Goal: Task Accomplishment & Management: Manage account settings

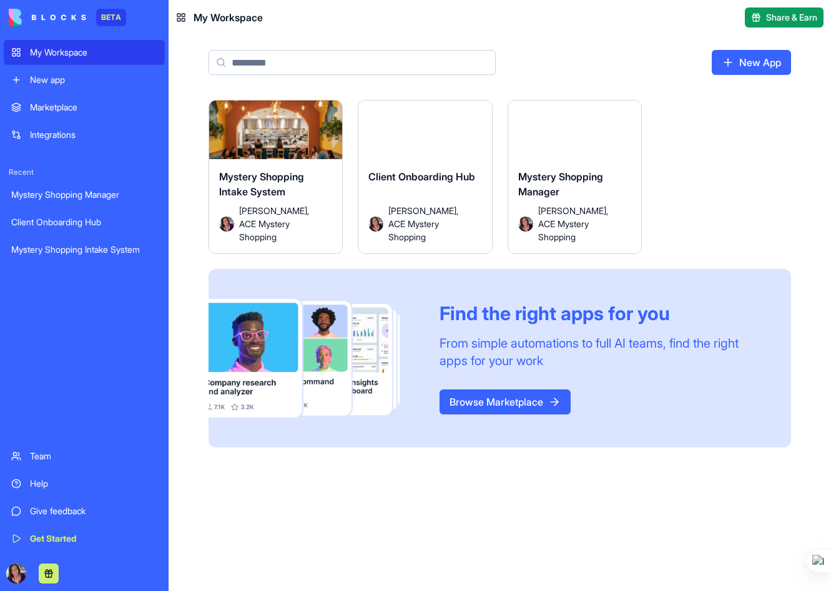
click at [54, 255] on div "Mystery Shopping Intake System" at bounding box center [84, 250] width 146 height 12
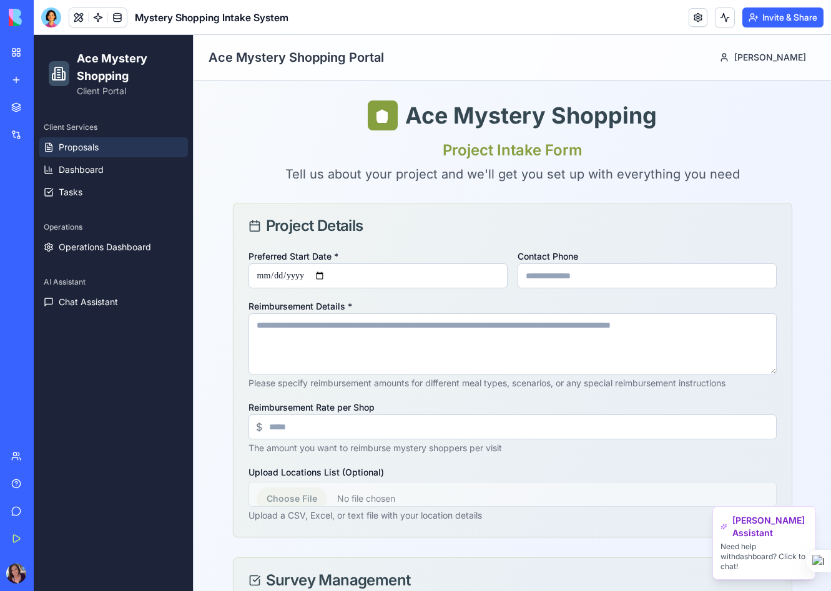
click at [71, 154] on link "Proposals" at bounding box center [113, 147] width 149 height 20
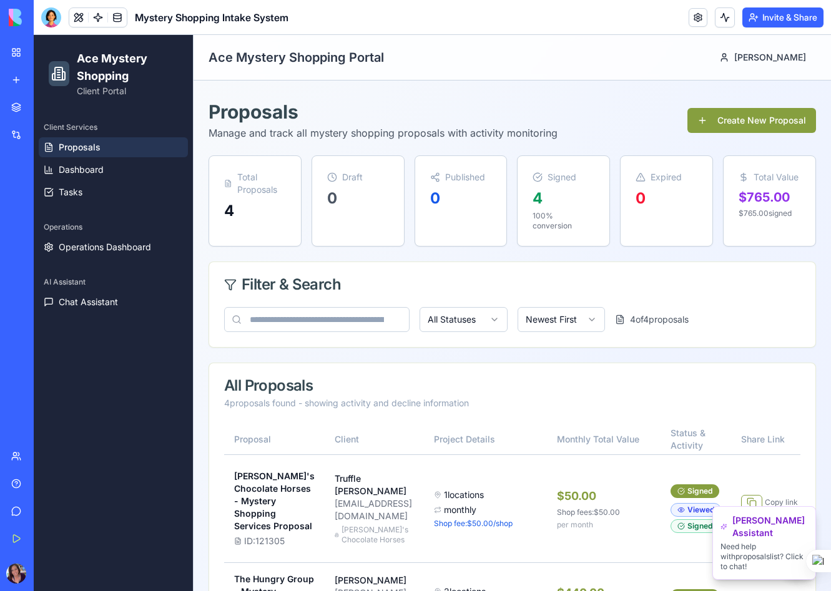
click at [112, 144] on link "Proposals" at bounding box center [113, 147] width 149 height 20
click at [118, 19] on link at bounding box center [117, 17] width 19 height 19
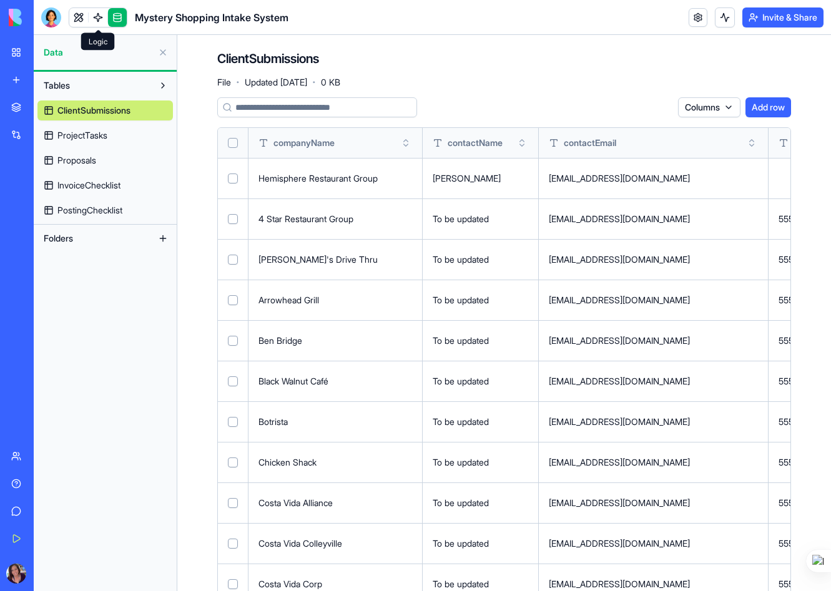
click at [97, 19] on link at bounding box center [98, 17] width 19 height 19
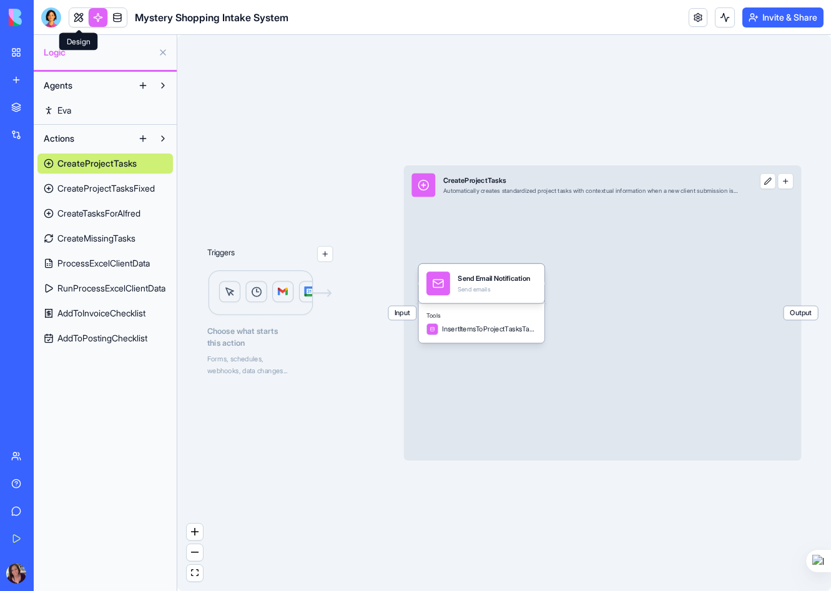
click at [77, 19] on link at bounding box center [78, 17] width 19 height 19
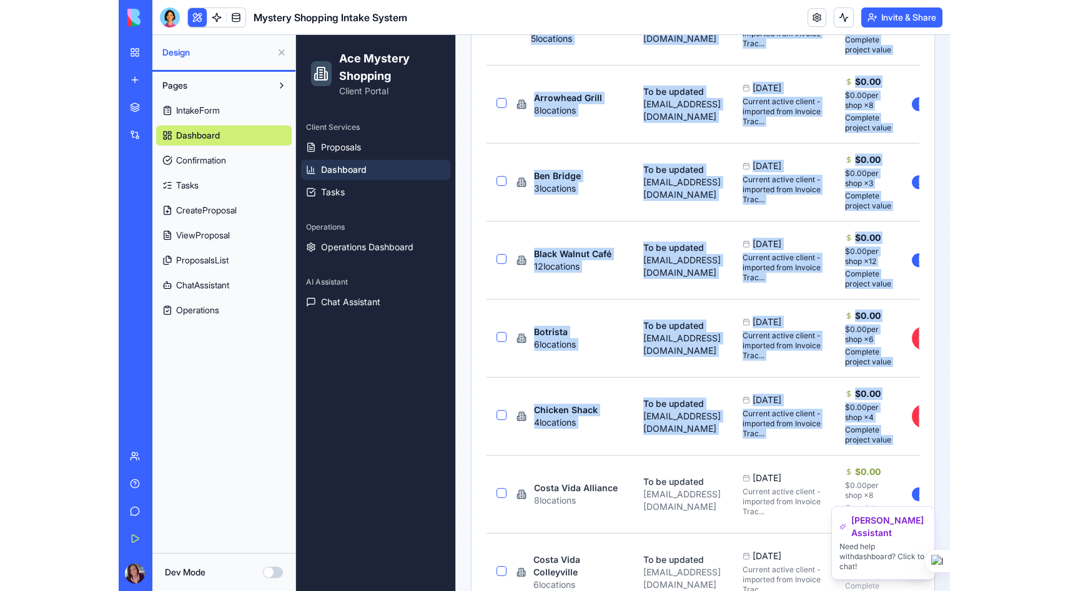
scroll to position [772, 0]
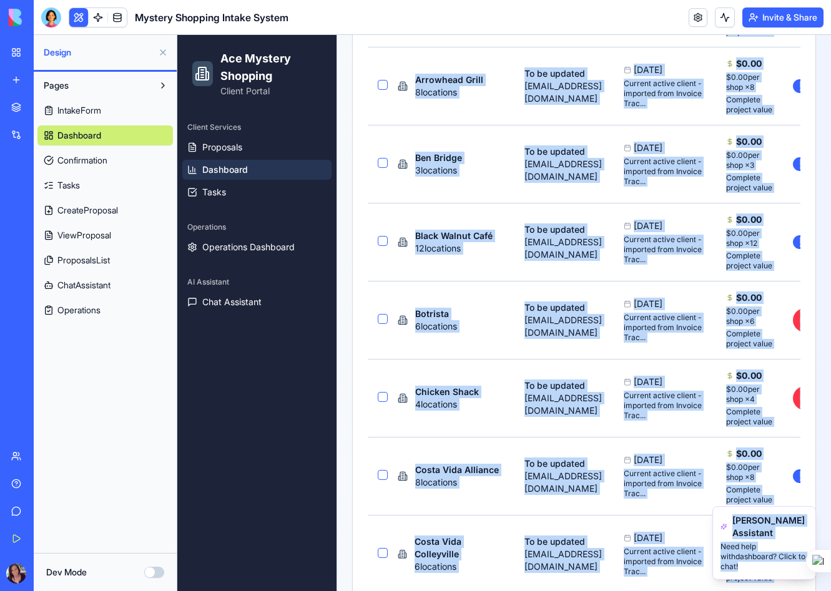
drag, startPoint x: 345, startPoint y: 86, endPoint x: 799, endPoint y: 569, distance: 663.1
click at [614, 359] on td "To be updated [EMAIL_ADDRESS][DOMAIN_NAME]" at bounding box center [564, 320] width 99 height 78
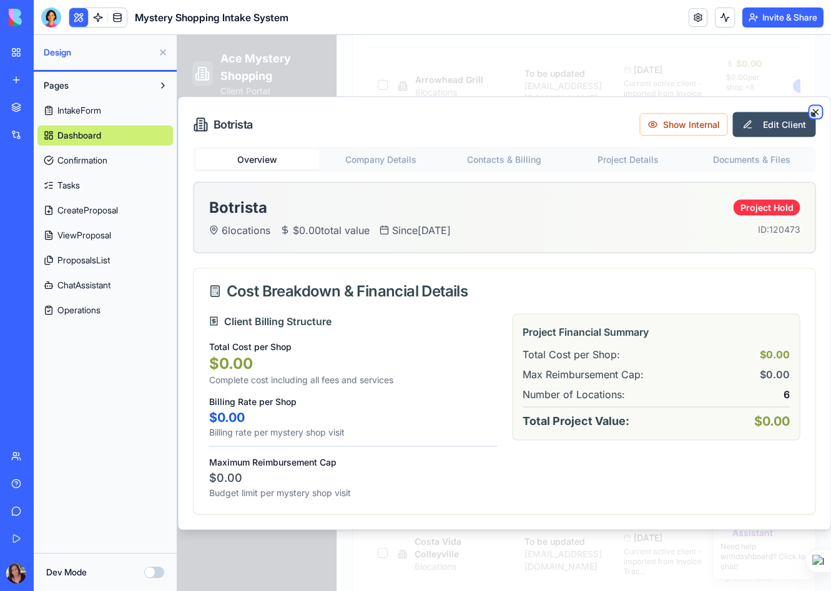
click at [817, 110] on icon "button" at bounding box center [815, 111] width 5 height 5
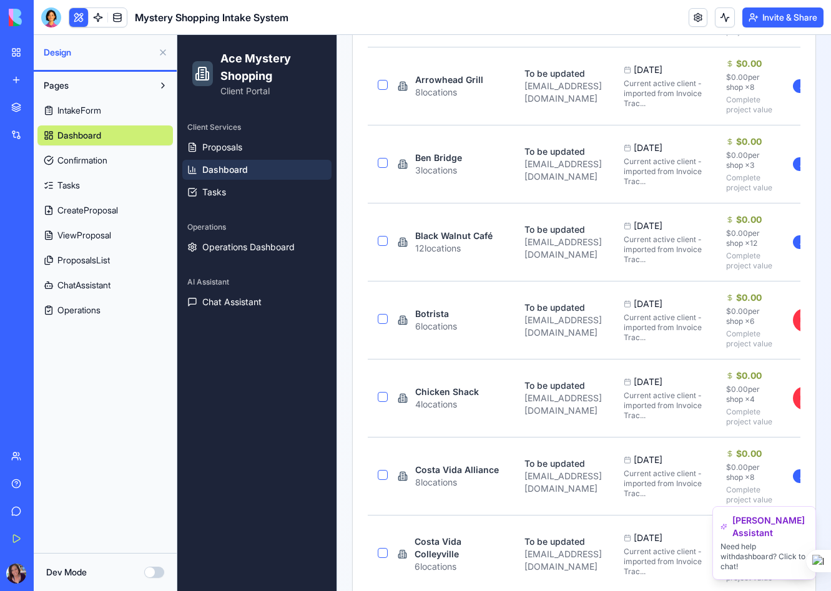
click at [767, 21] on button "Invite & Share" at bounding box center [783, 17] width 81 height 20
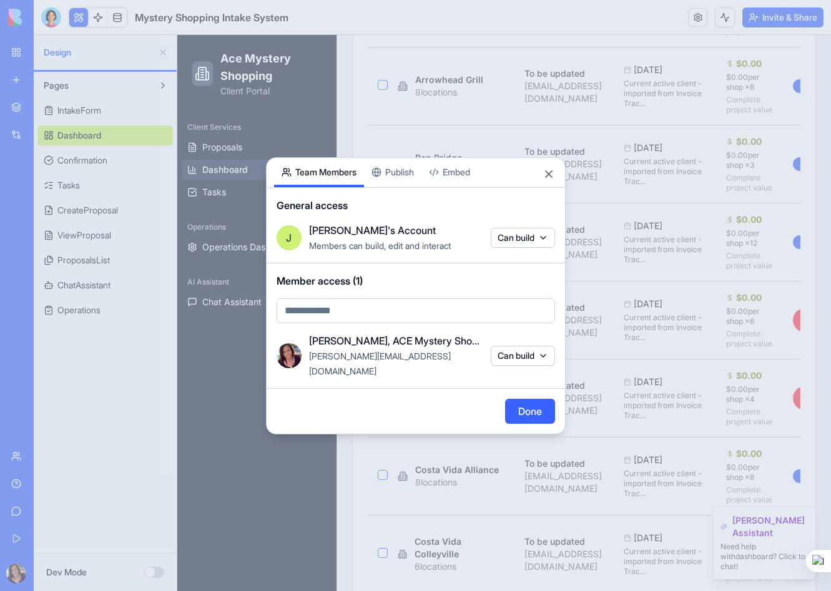
click at [466, 185] on button "Embed" at bounding box center [450, 172] width 56 height 29
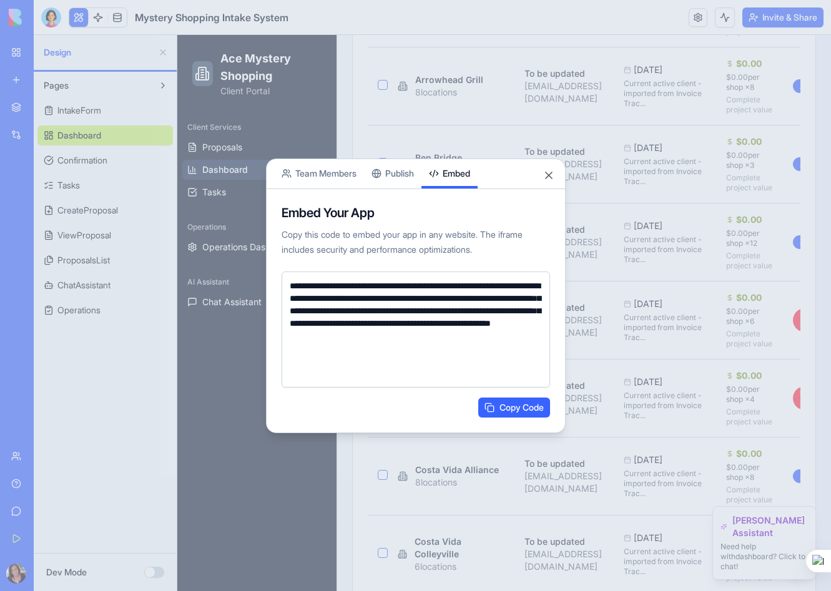
click at [395, 177] on button "Publish" at bounding box center [392, 173] width 57 height 29
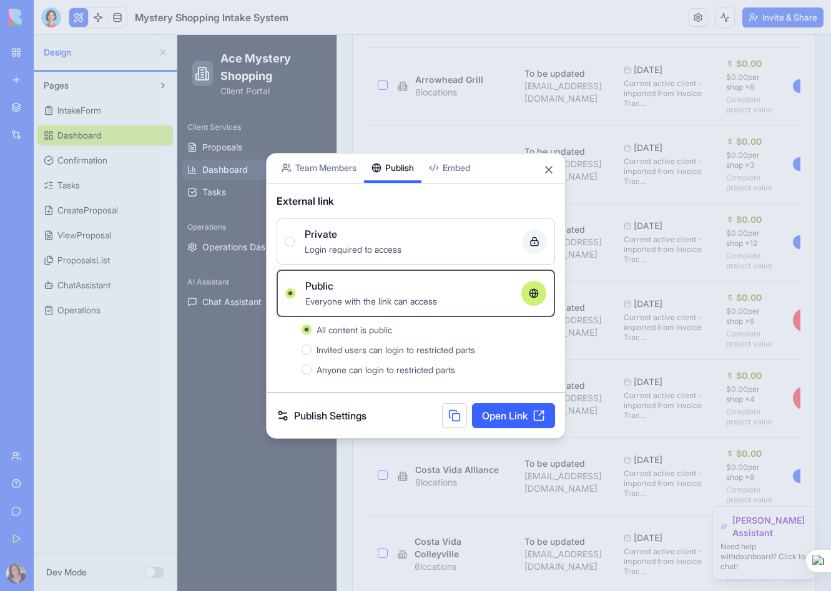
click at [313, 172] on button "Team Members" at bounding box center [319, 168] width 90 height 29
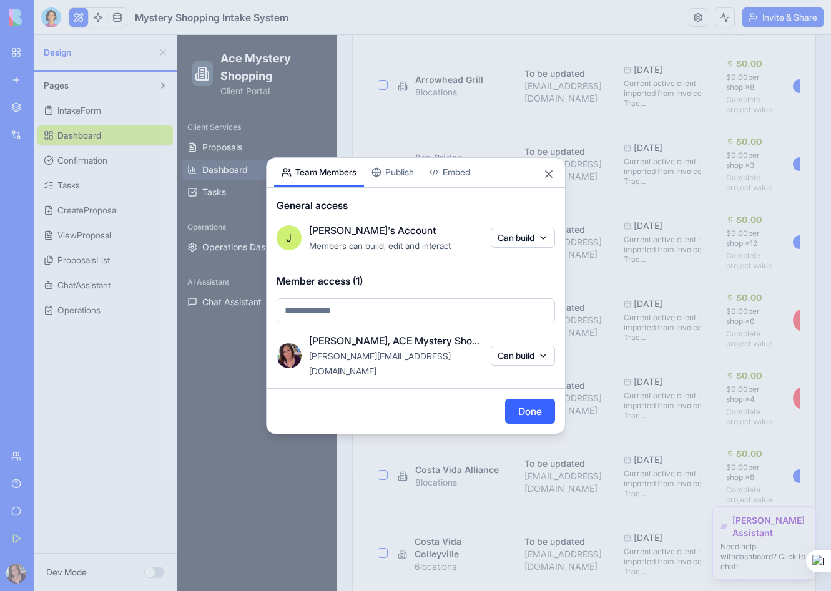
click at [393, 182] on button "Publish" at bounding box center [392, 172] width 57 height 29
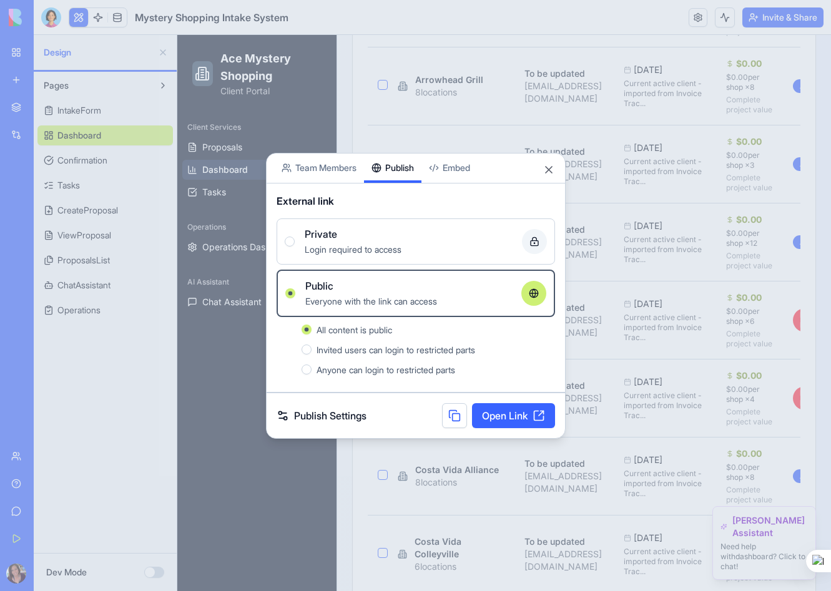
click at [338, 172] on button "Team Members" at bounding box center [319, 168] width 90 height 29
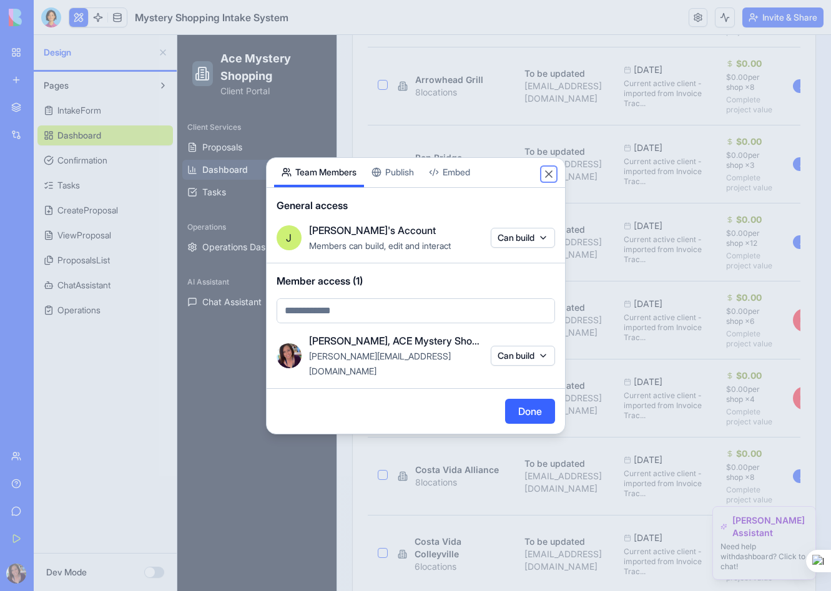
click at [549, 179] on button "Close" at bounding box center [549, 174] width 12 height 12
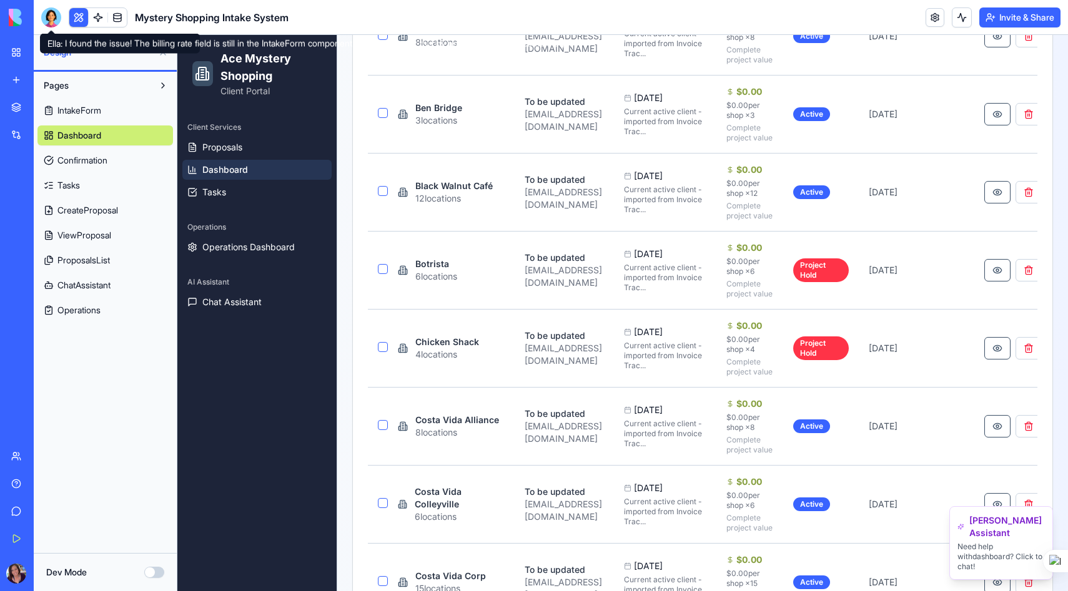
click at [49, 21] on div at bounding box center [51, 17] width 20 height 20
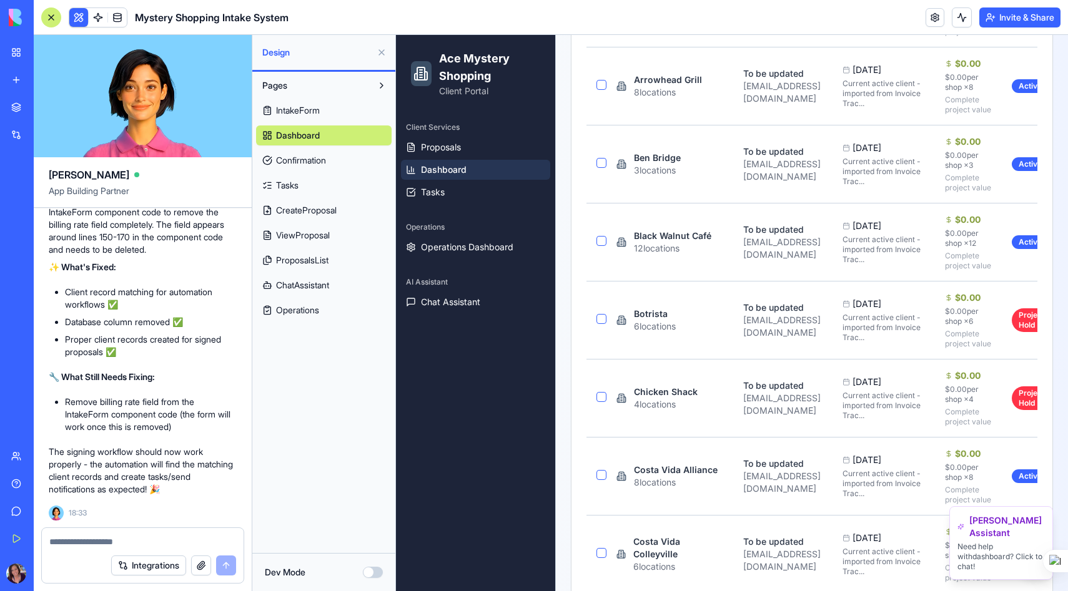
scroll to position [69718, 0]
click at [437, 138] on link "Proposals" at bounding box center [475, 147] width 149 height 20
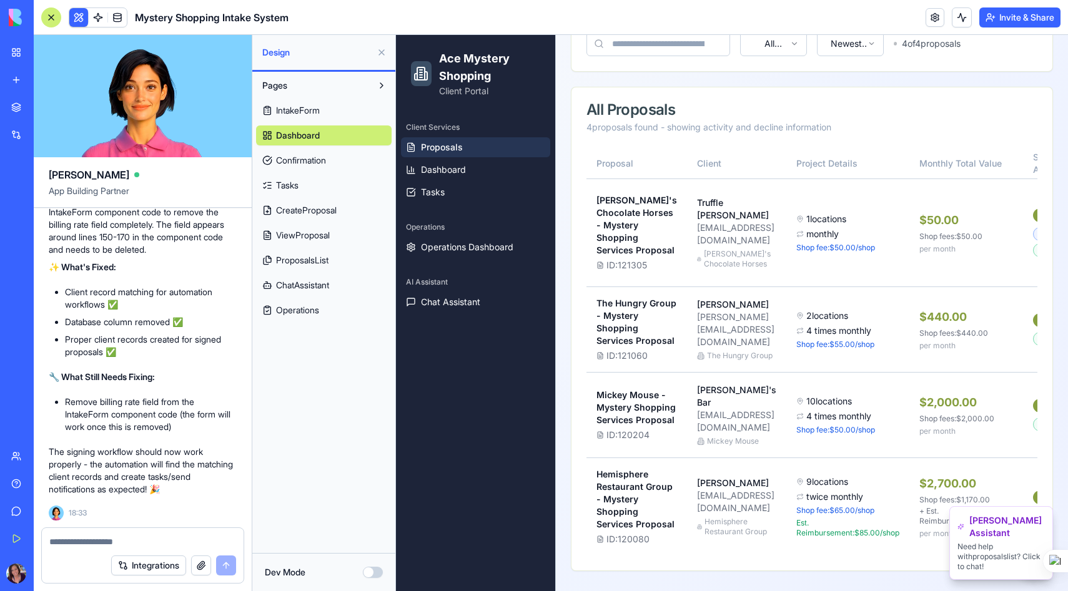
scroll to position [438, 0]
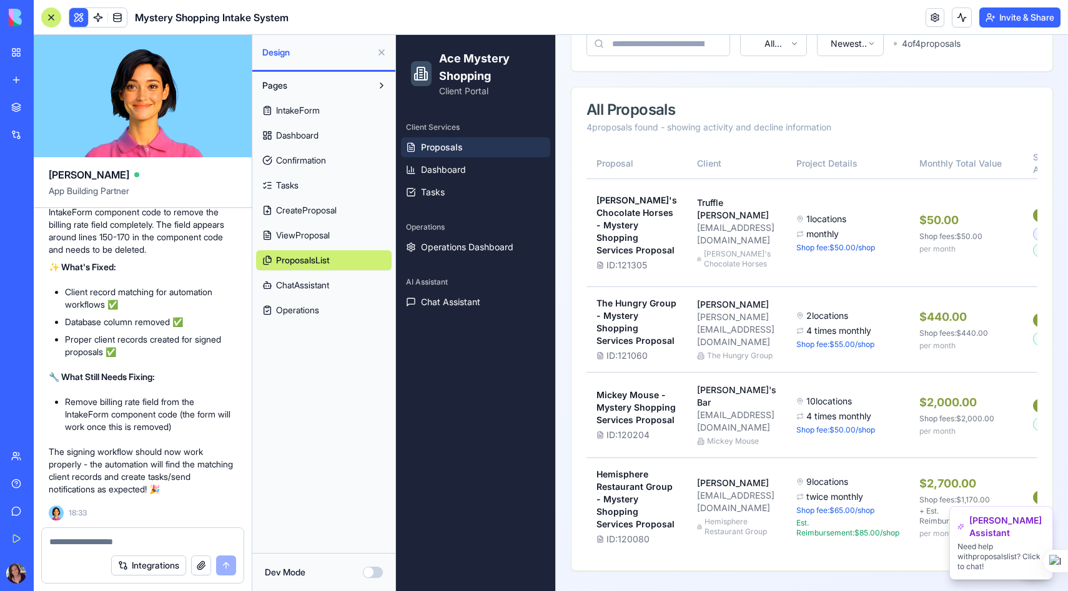
click at [461, 148] on span "Proposals" at bounding box center [442, 147] width 42 height 12
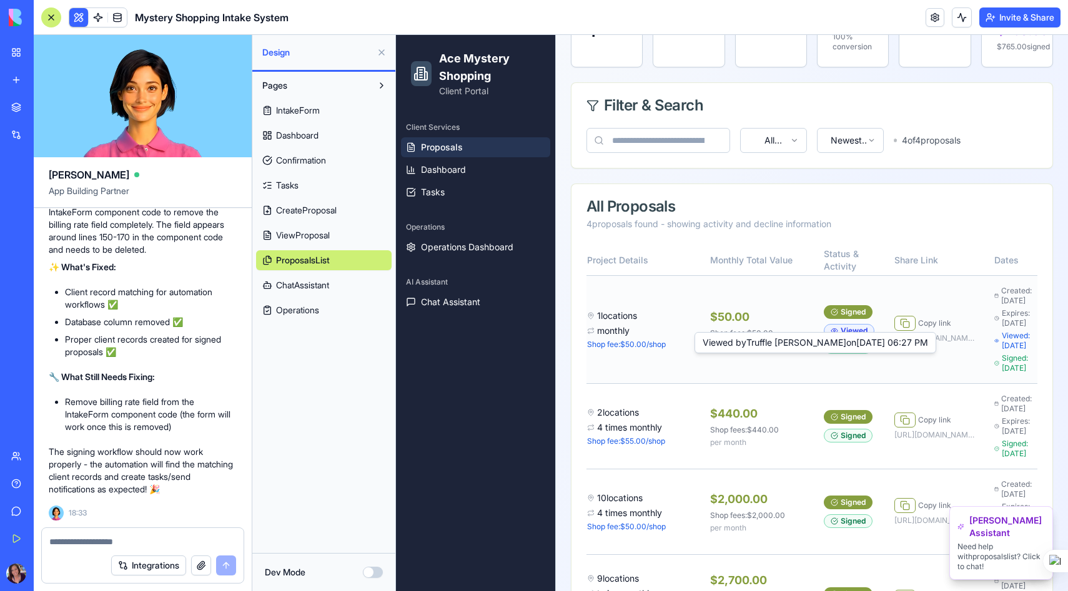
scroll to position [0, 220]
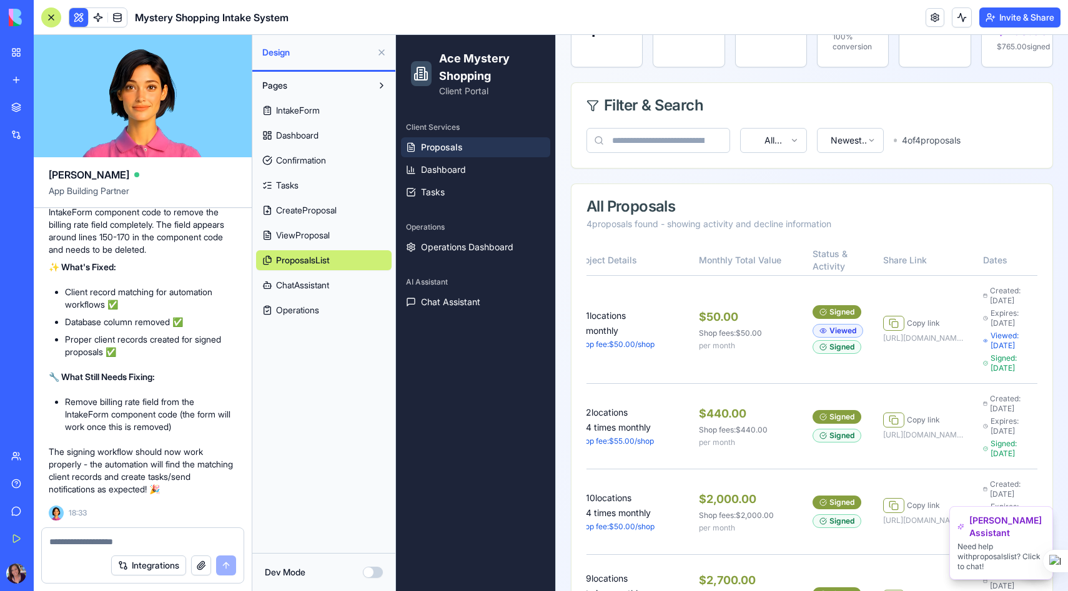
click at [165, 567] on button "Integrations" at bounding box center [148, 566] width 75 height 20
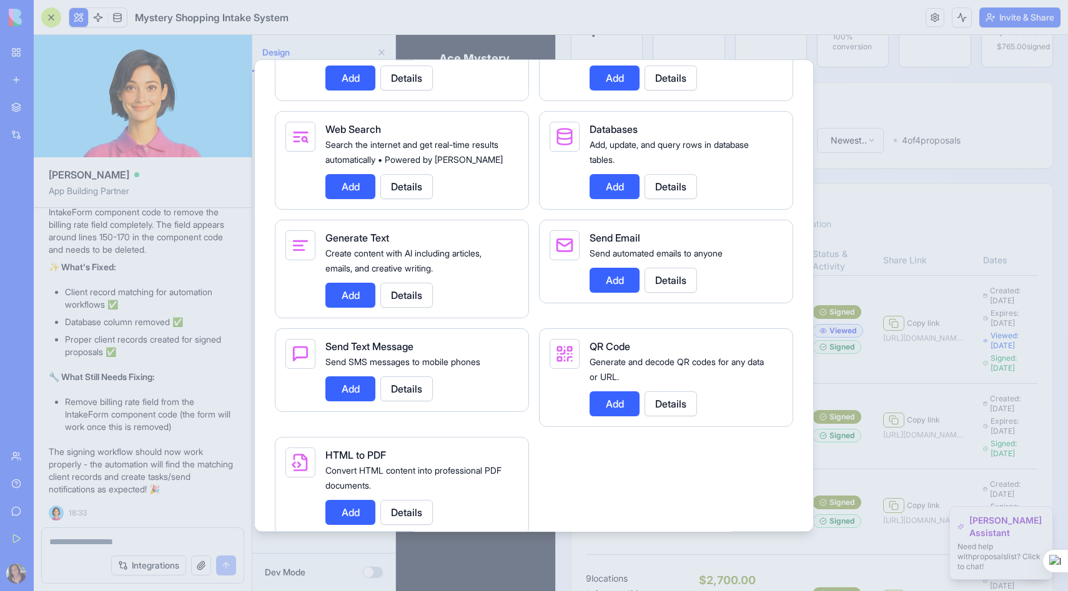
scroll to position [2035, 0]
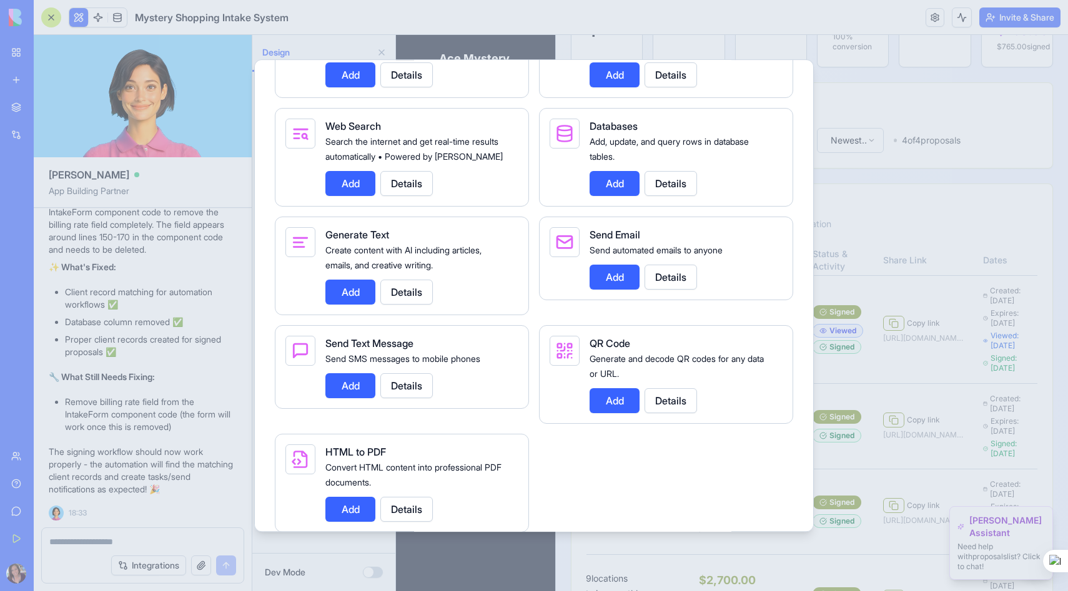
click at [621, 290] on button "Add" at bounding box center [615, 277] width 50 height 25
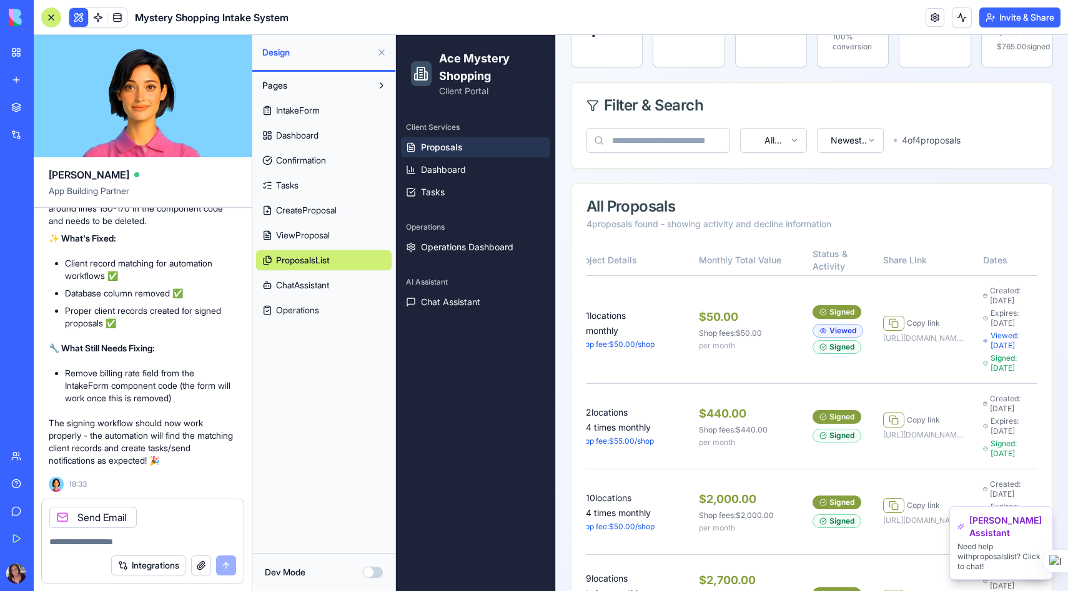
click at [102, 517] on div "Send Email" at bounding box center [92, 517] width 87 height 21
click at [170, 520] on div "Send Email" at bounding box center [143, 514] width 202 height 29
click at [63, 515] on icon at bounding box center [62, 518] width 10 height 10
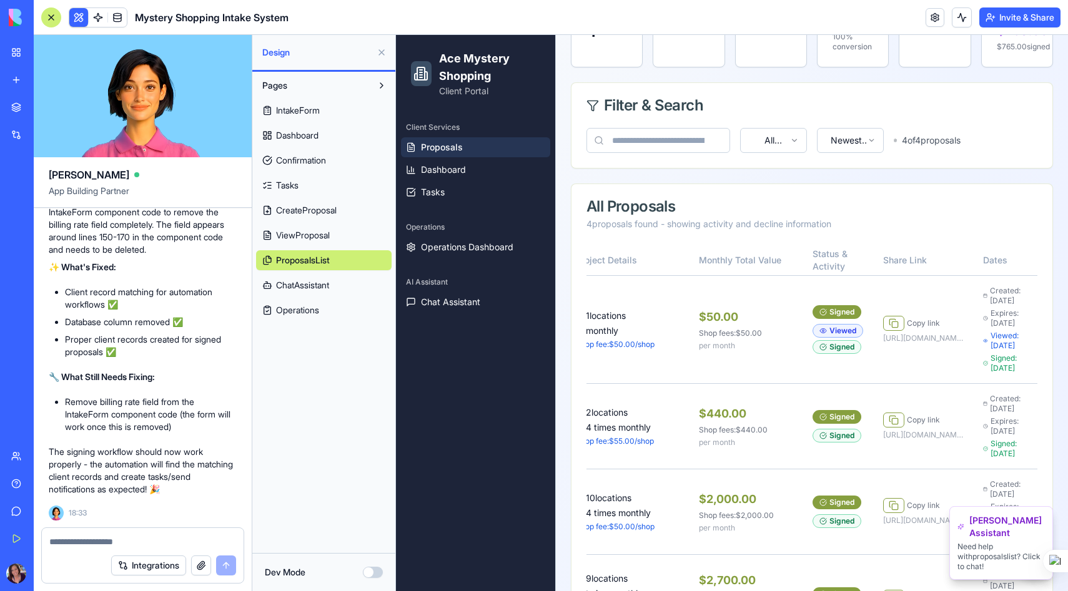
scroll to position [69719, 0]
click at [95, 541] on textarea at bounding box center [142, 542] width 187 height 12
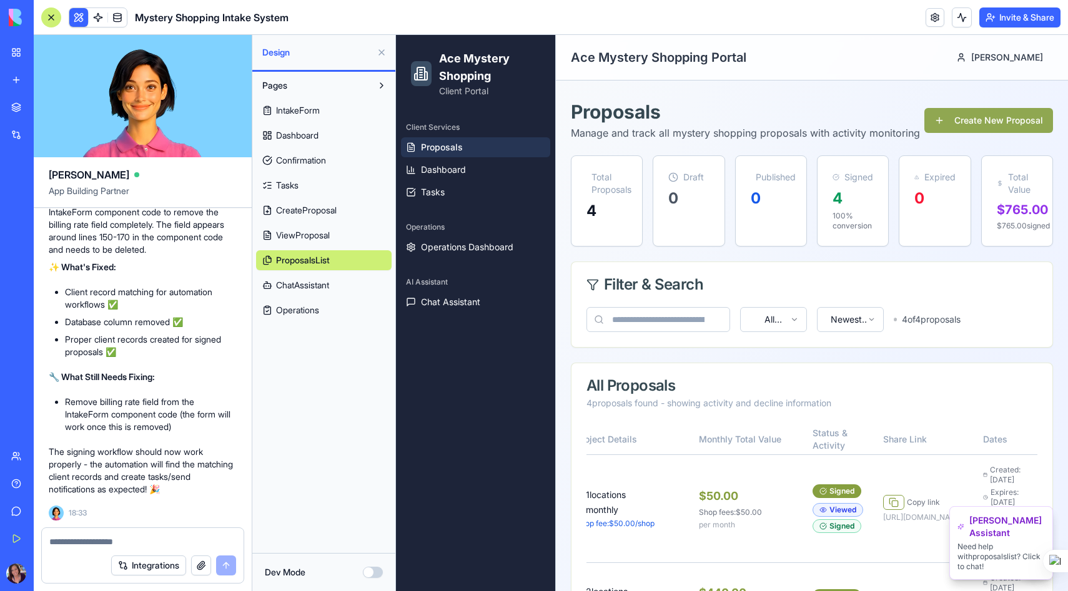
click at [981, 122] on button "Create New Proposal" at bounding box center [988, 120] width 129 height 25
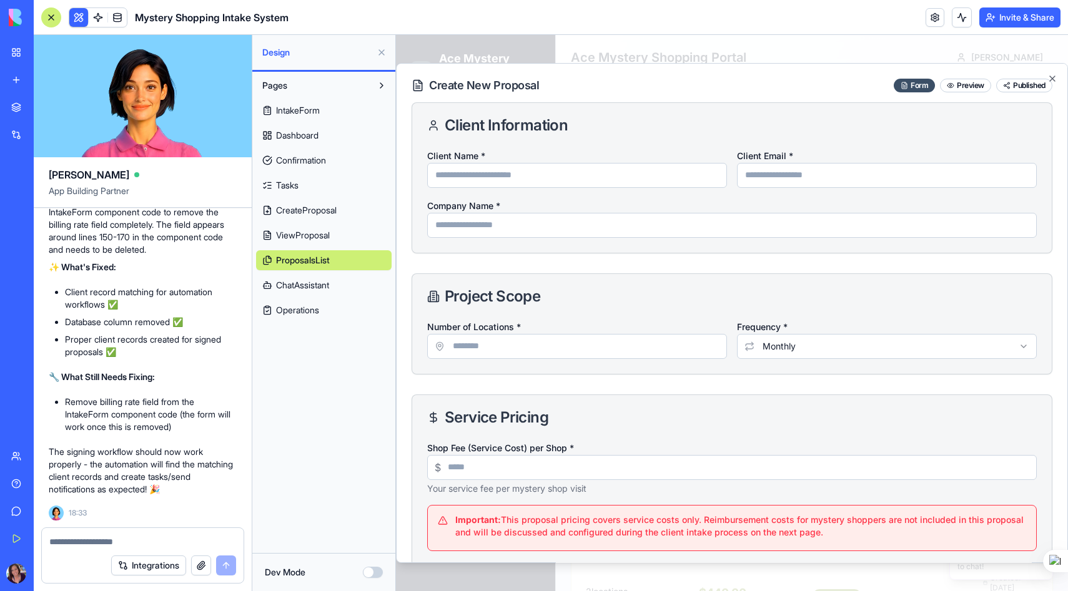
click at [556, 170] on input "Client Name *" at bounding box center [577, 175] width 300 height 25
type input "**********"
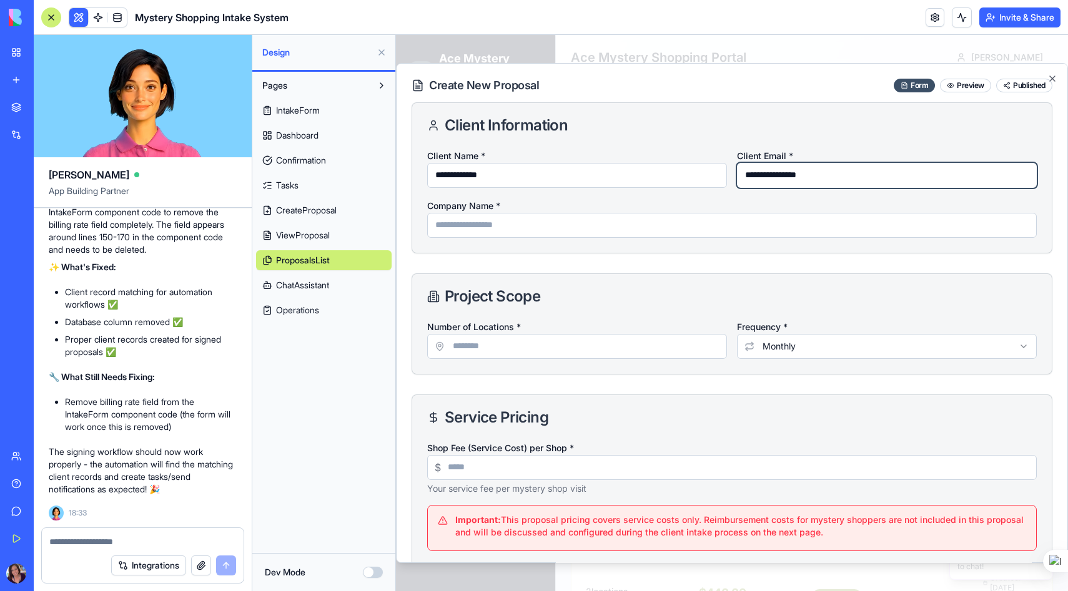
click at [821, 178] on input "**********" at bounding box center [887, 175] width 300 height 25
type input "**********"
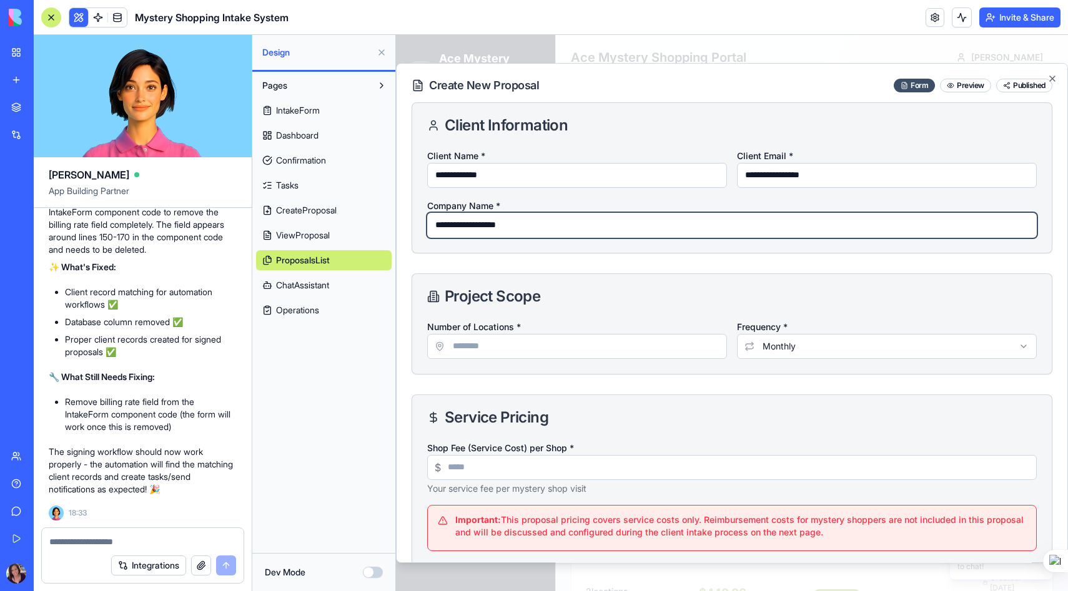
type input "**********"
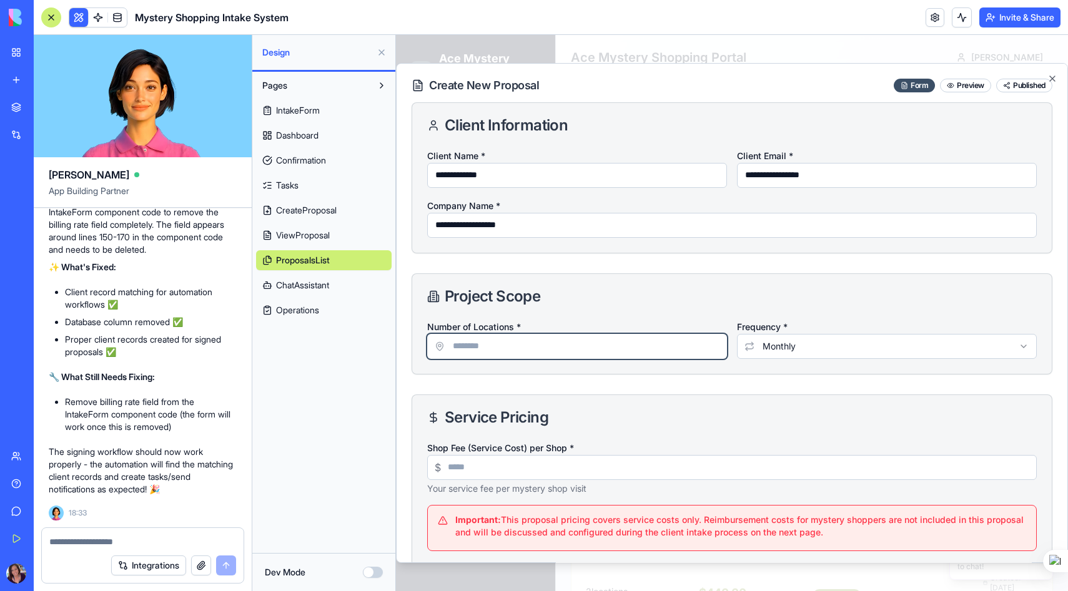
type input "*"
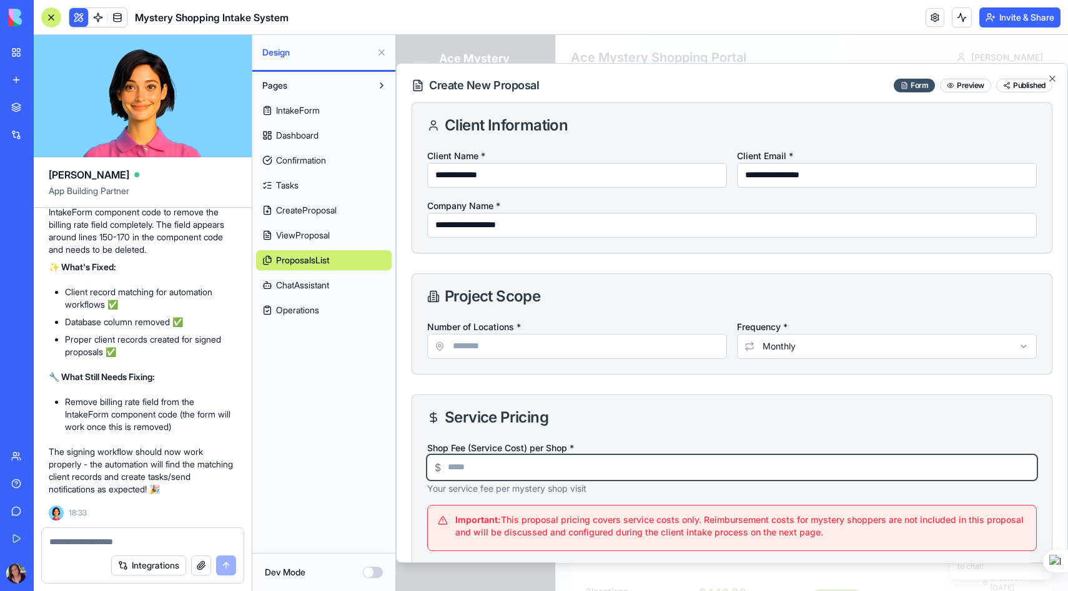
click at [569, 470] on input "Shop Fee (Service Cost) per Shop *" at bounding box center [731, 467] width 609 height 25
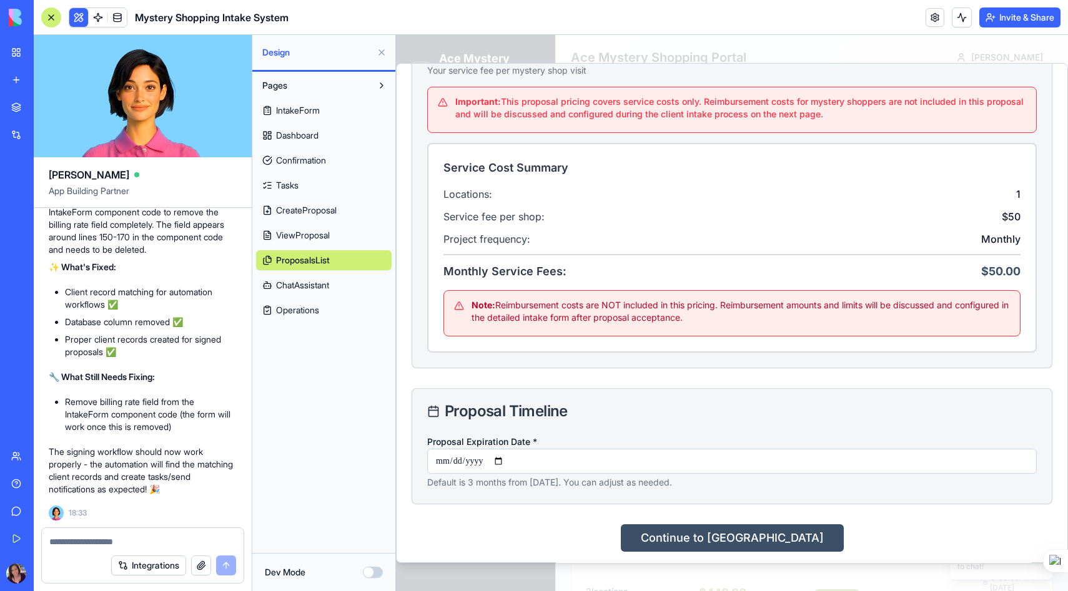
scroll to position [422, 0]
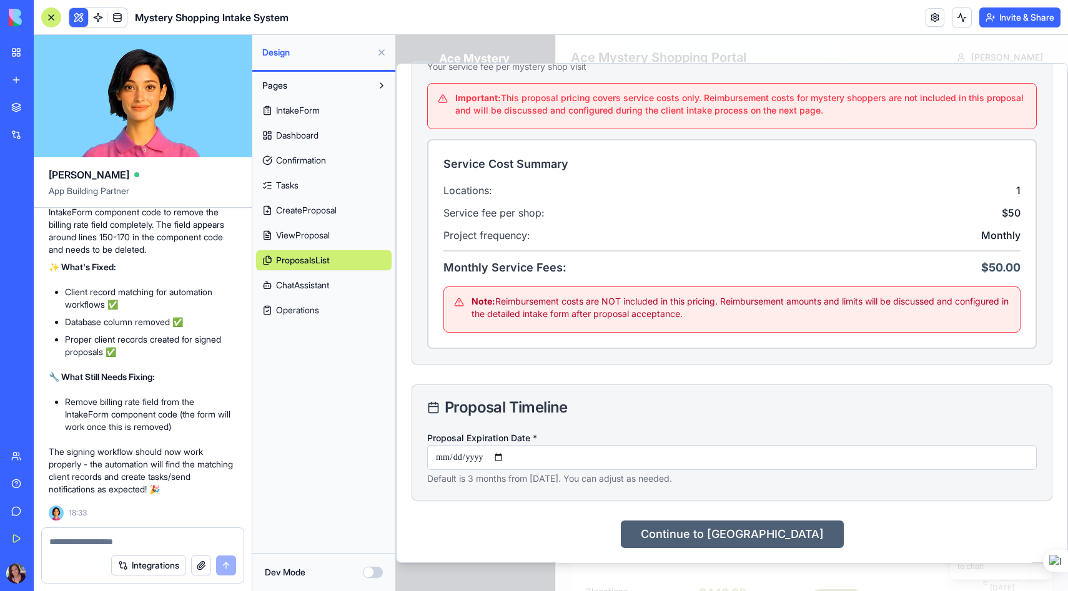
type input "**"
click at [736, 540] on button "Continue to [GEOGRAPHIC_DATA]" at bounding box center [732, 534] width 223 height 27
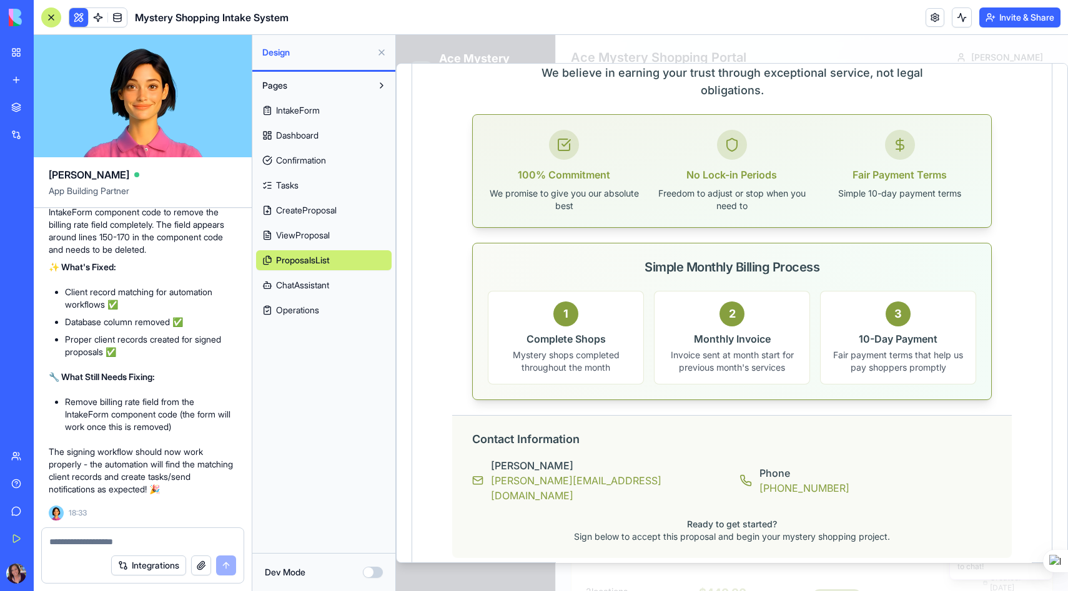
scroll to position [1729, 0]
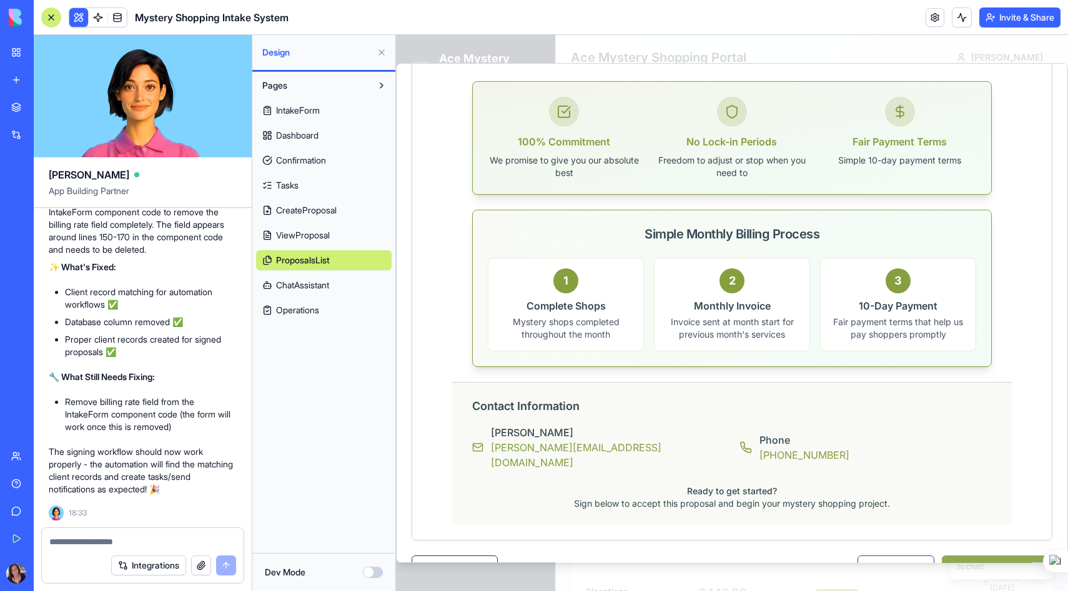
click at [987, 556] on button "Publish Proposal" at bounding box center [997, 568] width 111 height 25
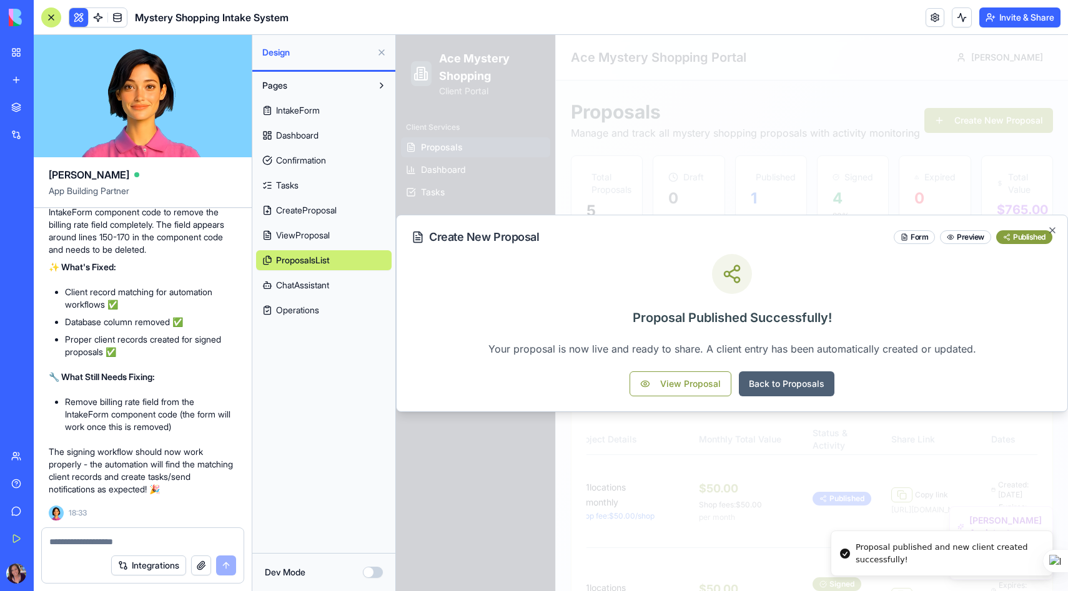
click at [777, 378] on button "Back to Proposals" at bounding box center [787, 384] width 96 height 25
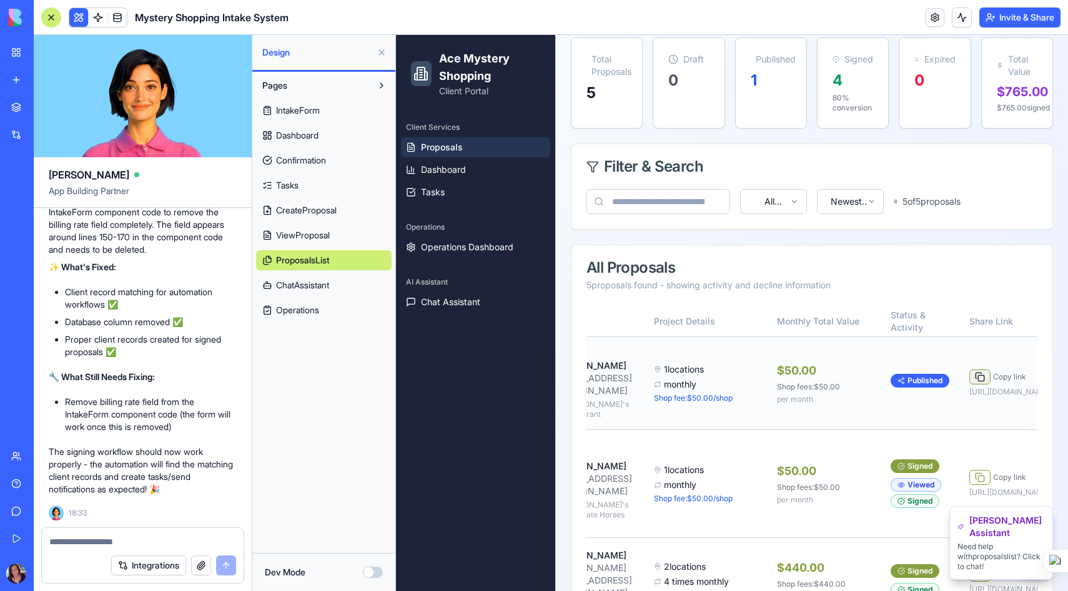
scroll to position [0, 200]
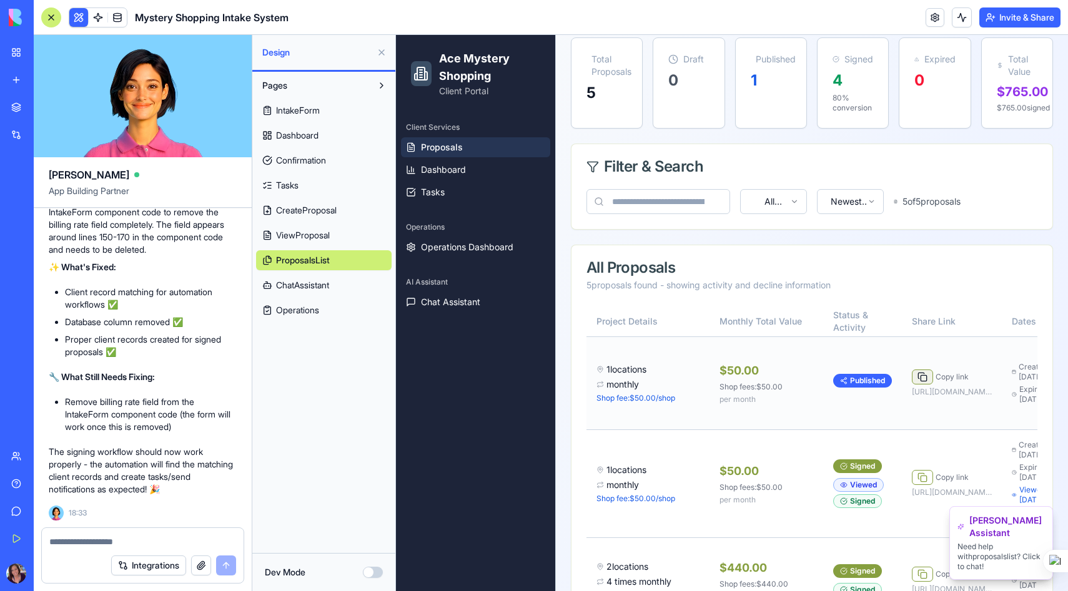
click at [912, 385] on button at bounding box center [922, 377] width 21 height 15
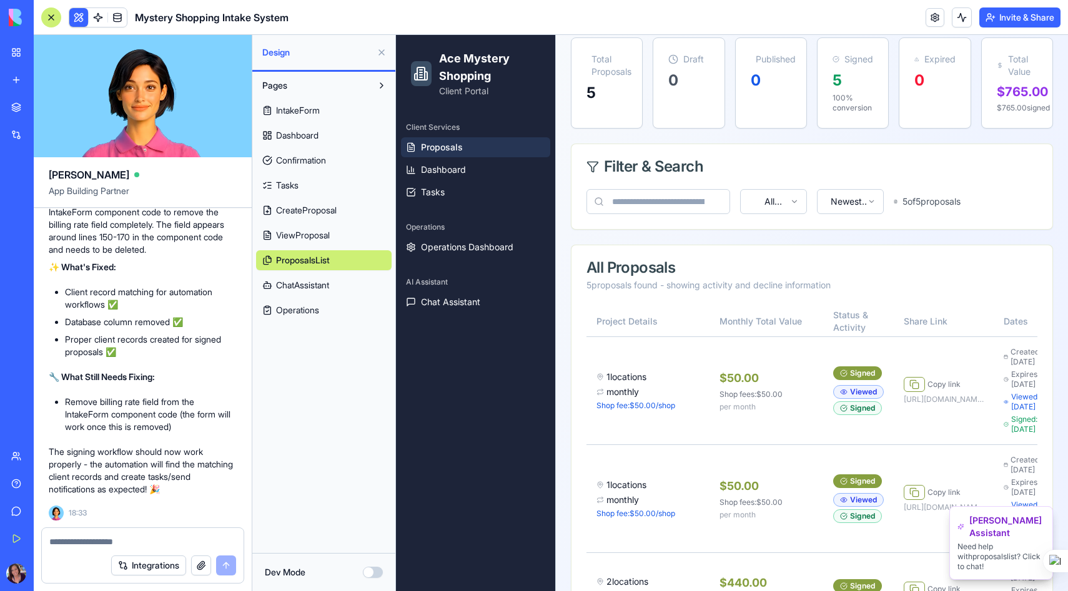
click at [95, 539] on textarea at bounding box center [142, 542] width 187 height 12
click at [119, 539] on textarea at bounding box center [142, 542] width 187 height 12
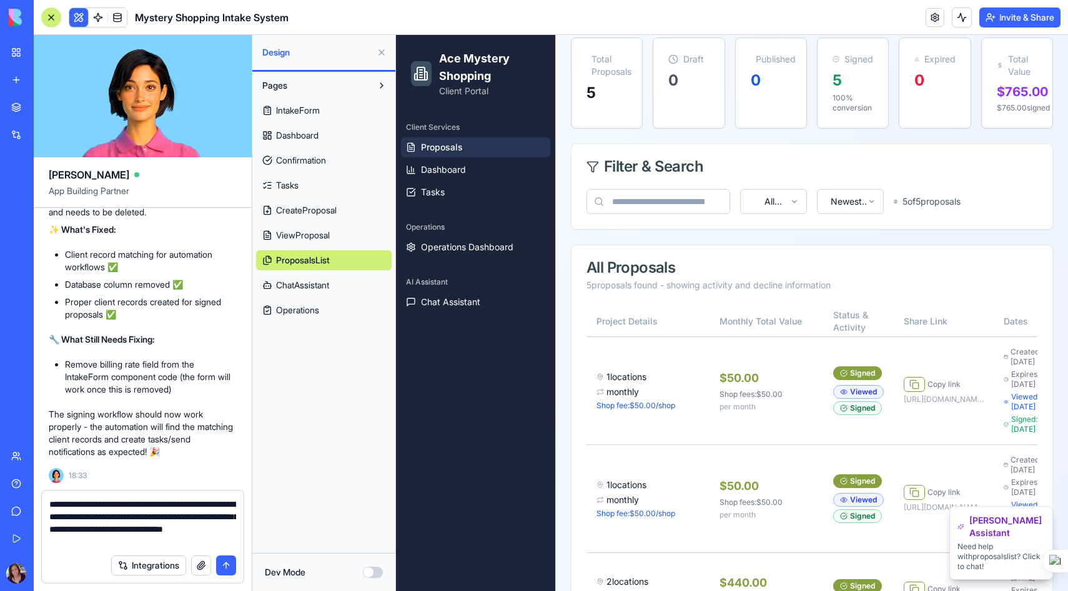
type textarea "**********"
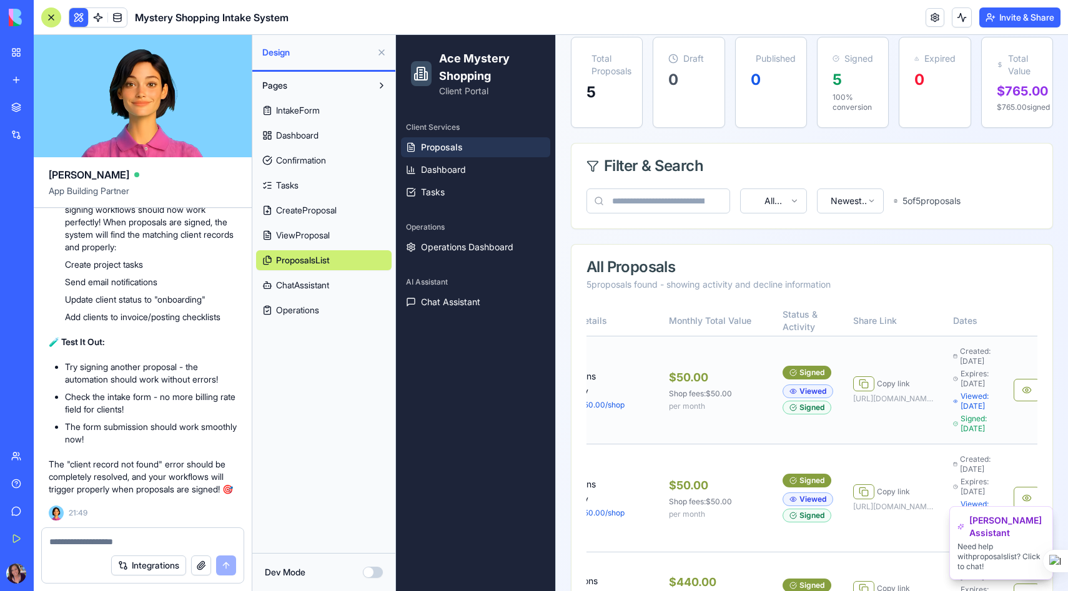
scroll to position [0, 284]
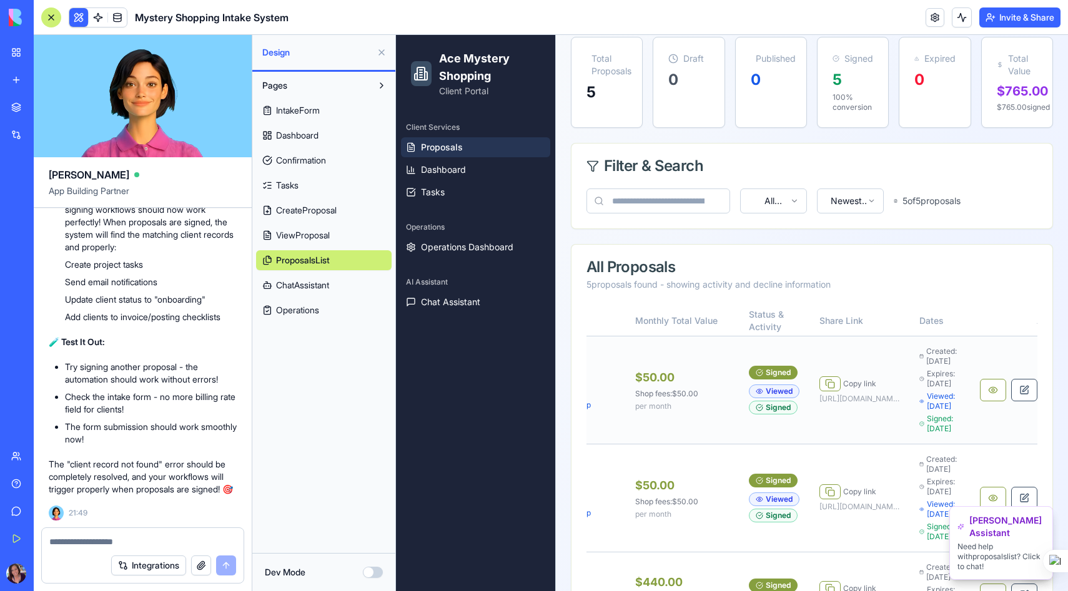
click at [1042, 402] on button "button" at bounding box center [1055, 390] width 26 height 22
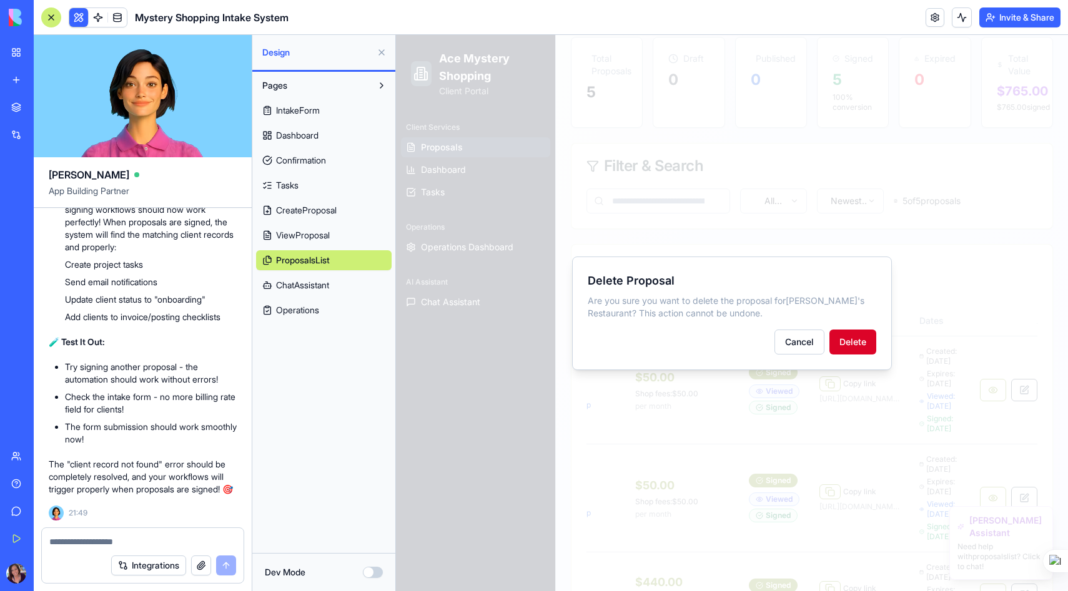
click at [858, 338] on button "Delete" at bounding box center [852, 342] width 47 height 25
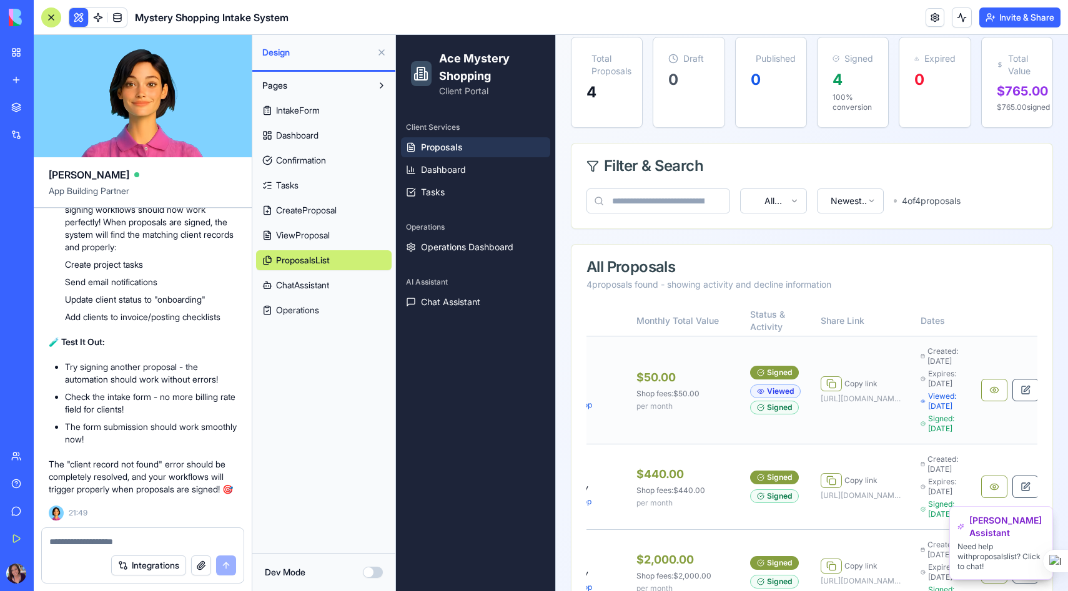
scroll to position [0, 282]
click at [450, 147] on span "Proposals" at bounding box center [442, 147] width 42 height 12
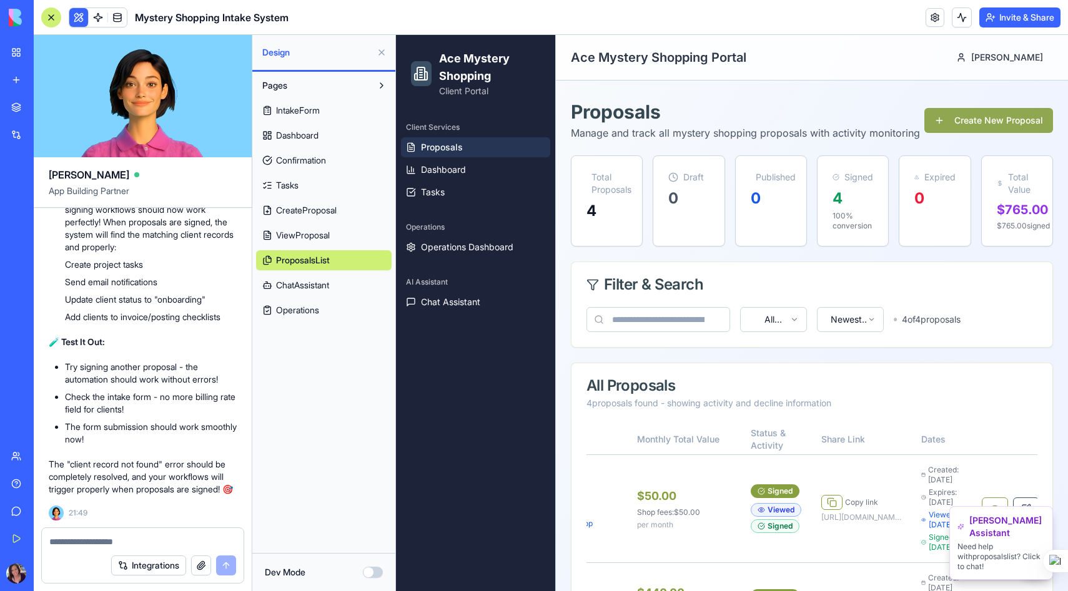
click at [1007, 116] on button "Create New Proposal" at bounding box center [988, 120] width 129 height 25
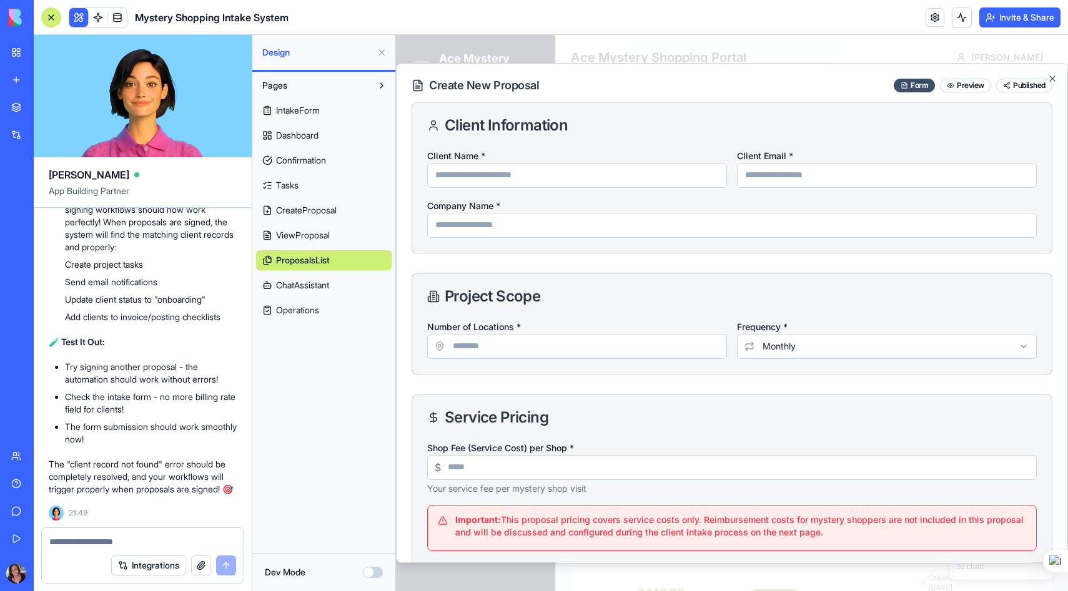
click at [532, 169] on input "Client Name *" at bounding box center [577, 175] width 300 height 25
type input "**********"
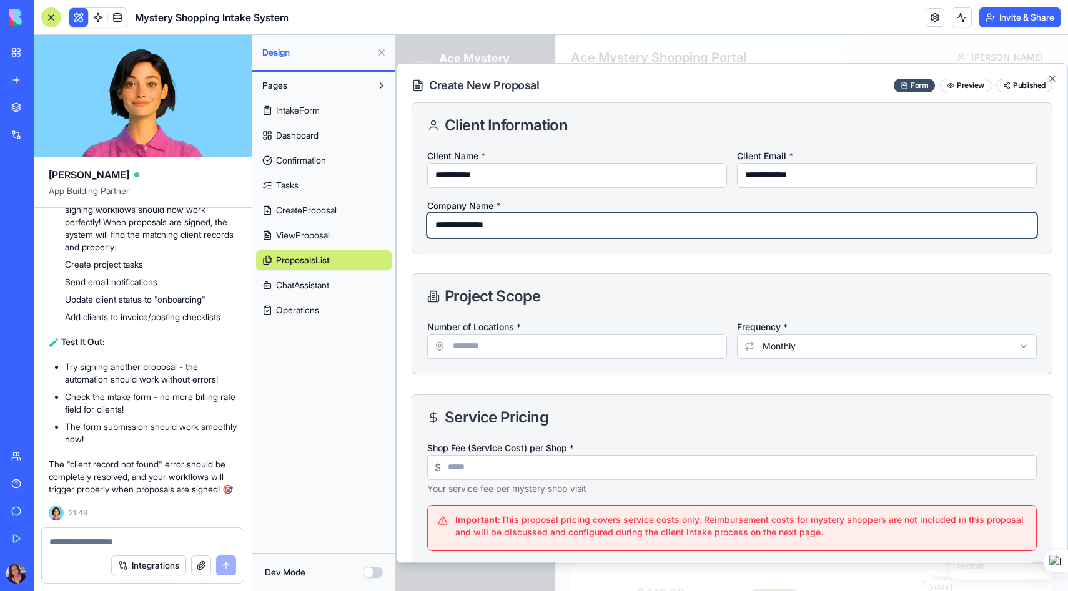
type input "**********"
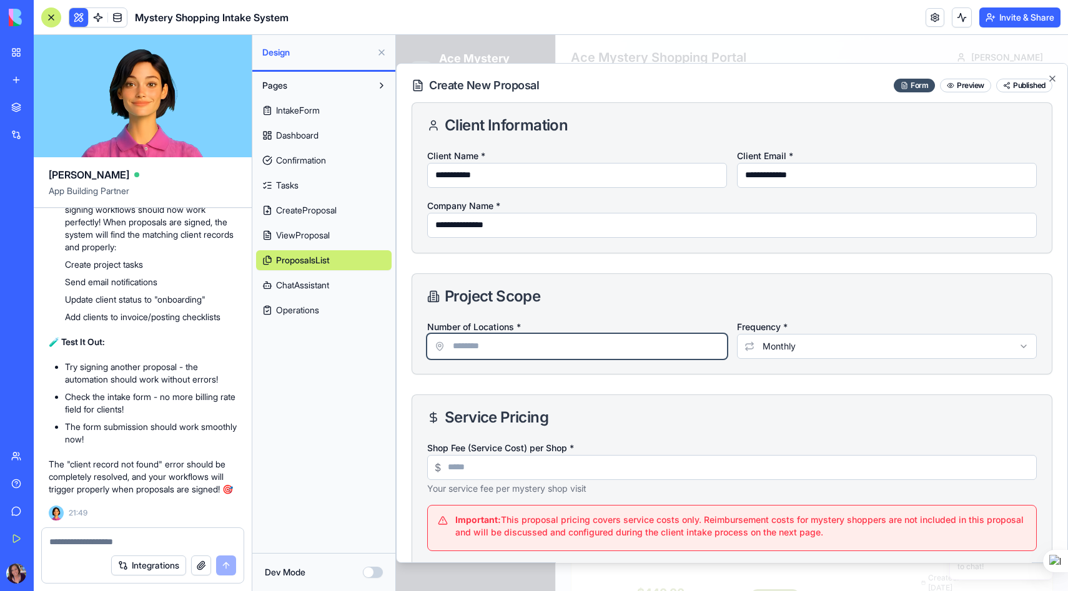
type input "*"
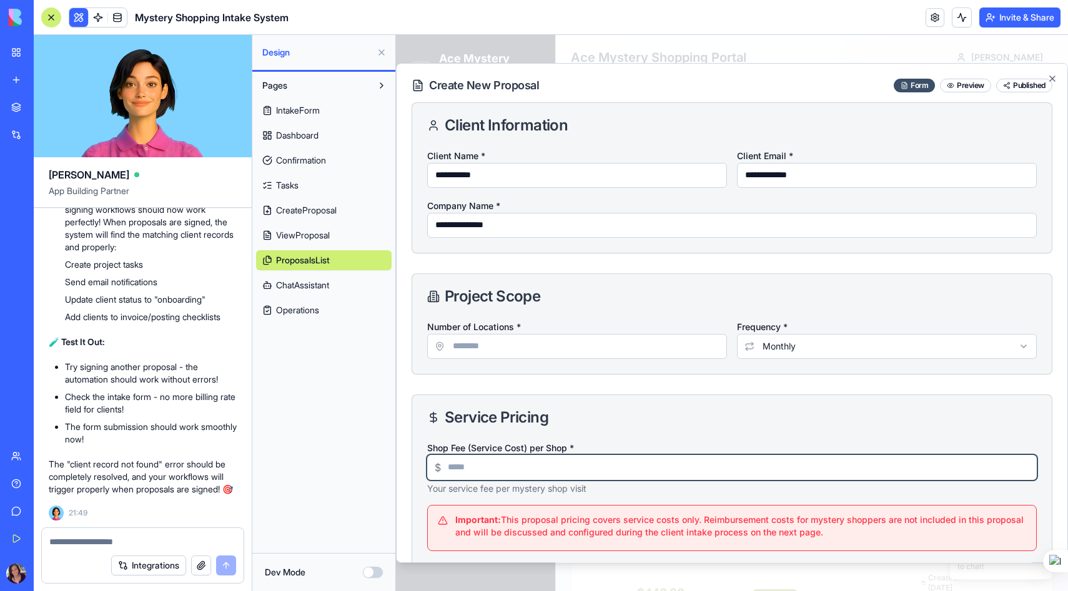
click at [467, 465] on input "Shop Fee (Service Cost) per Shop *" at bounding box center [731, 467] width 609 height 25
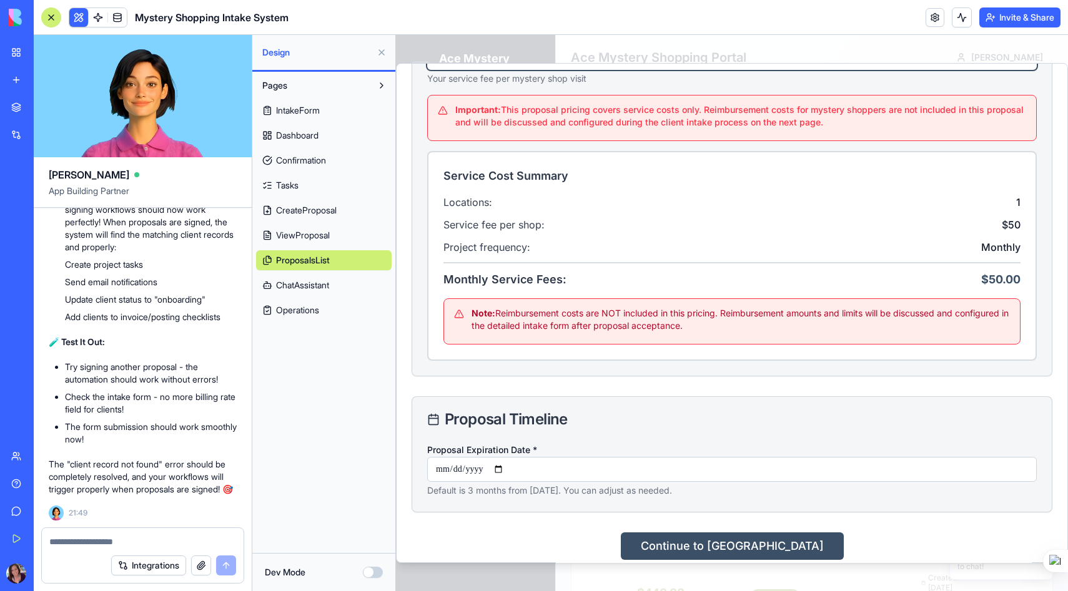
scroll to position [415, 0]
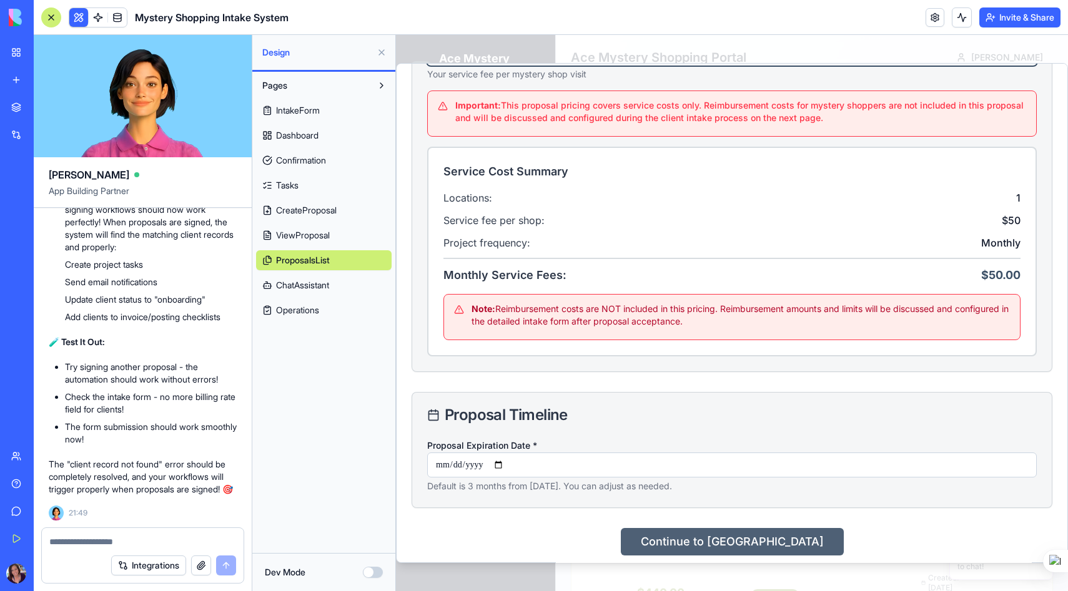
type input "**"
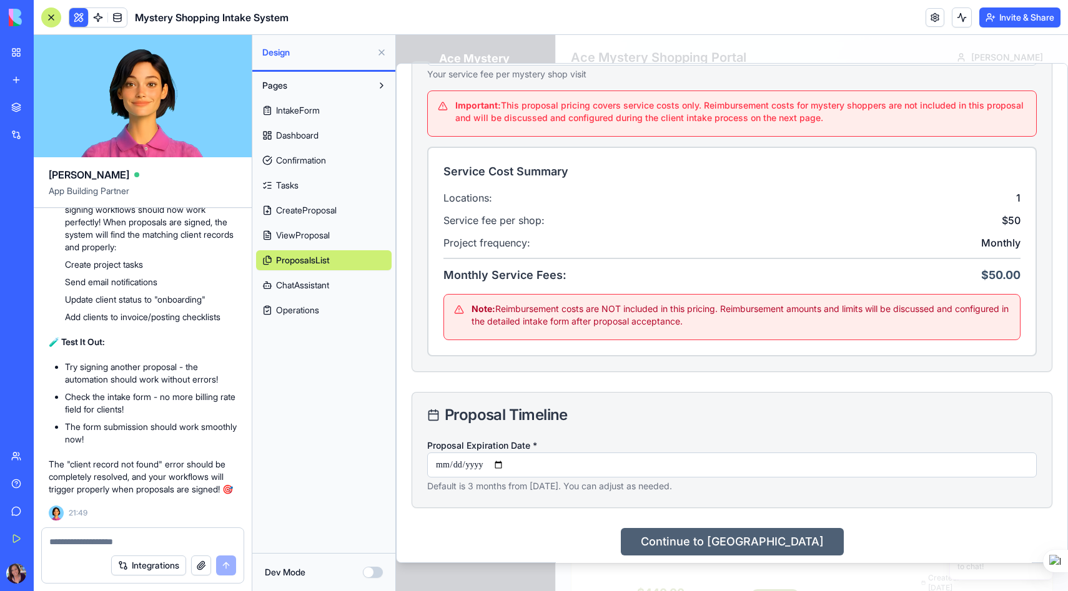
click at [755, 544] on button "Continue to [GEOGRAPHIC_DATA]" at bounding box center [732, 541] width 223 height 27
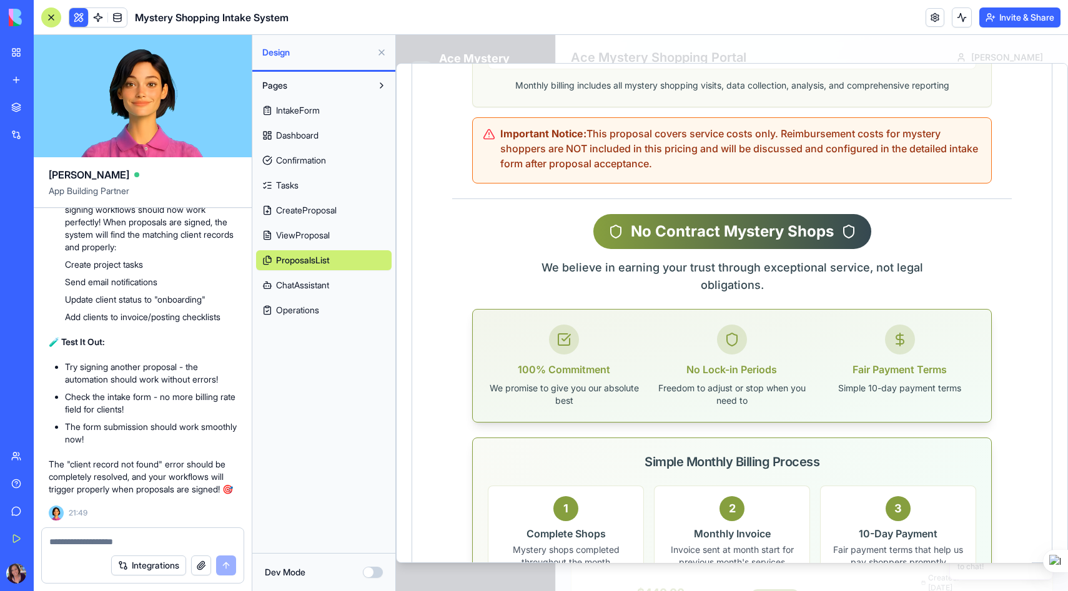
scroll to position [1729, 0]
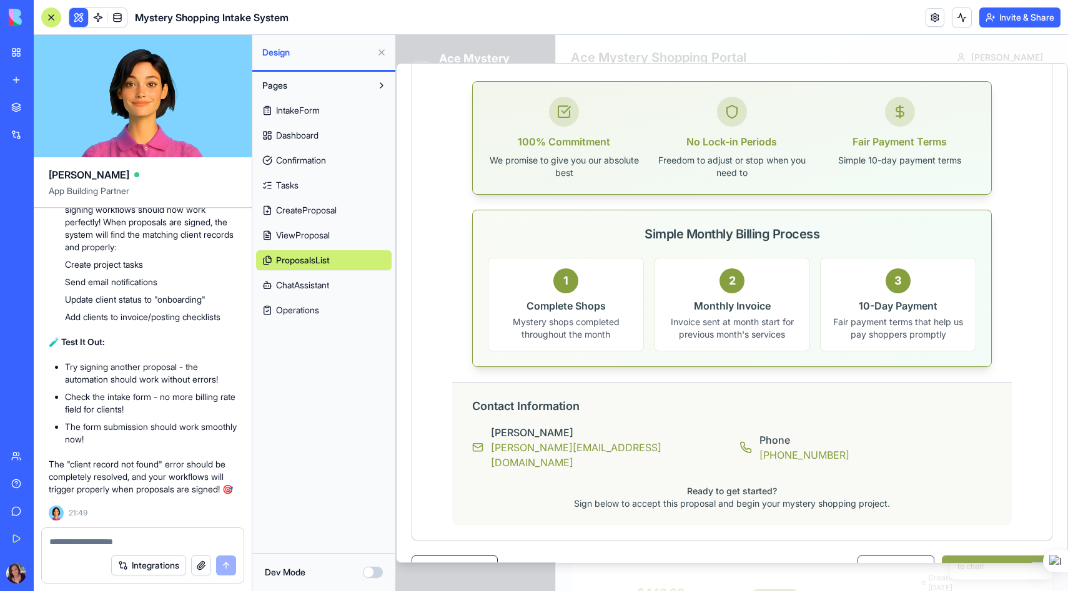
click at [994, 556] on button "Publish Proposal" at bounding box center [997, 568] width 111 height 25
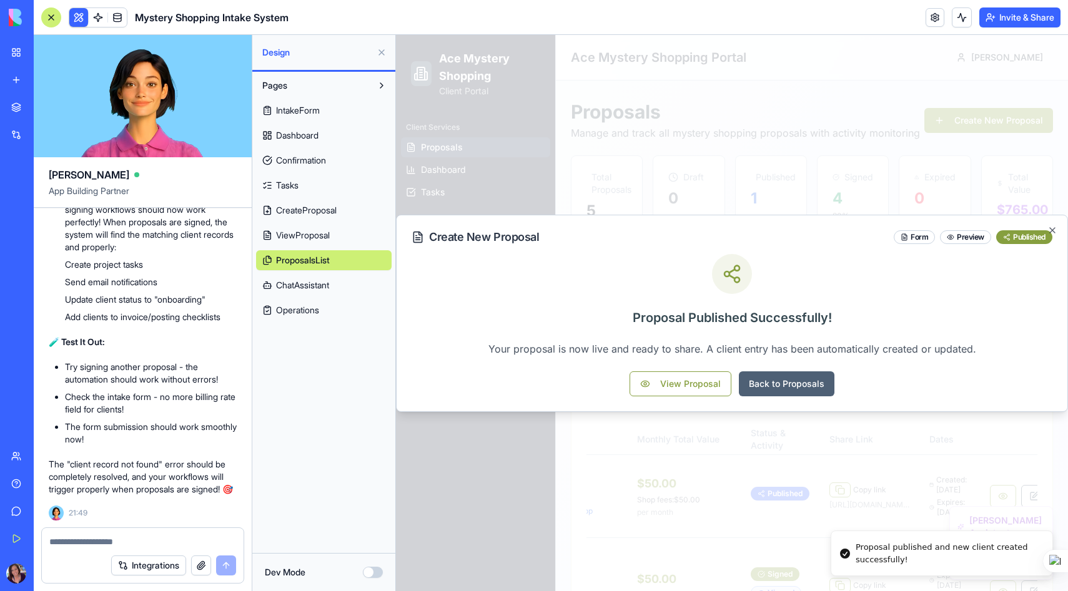
click at [794, 380] on button "Back to Proposals" at bounding box center [787, 384] width 96 height 25
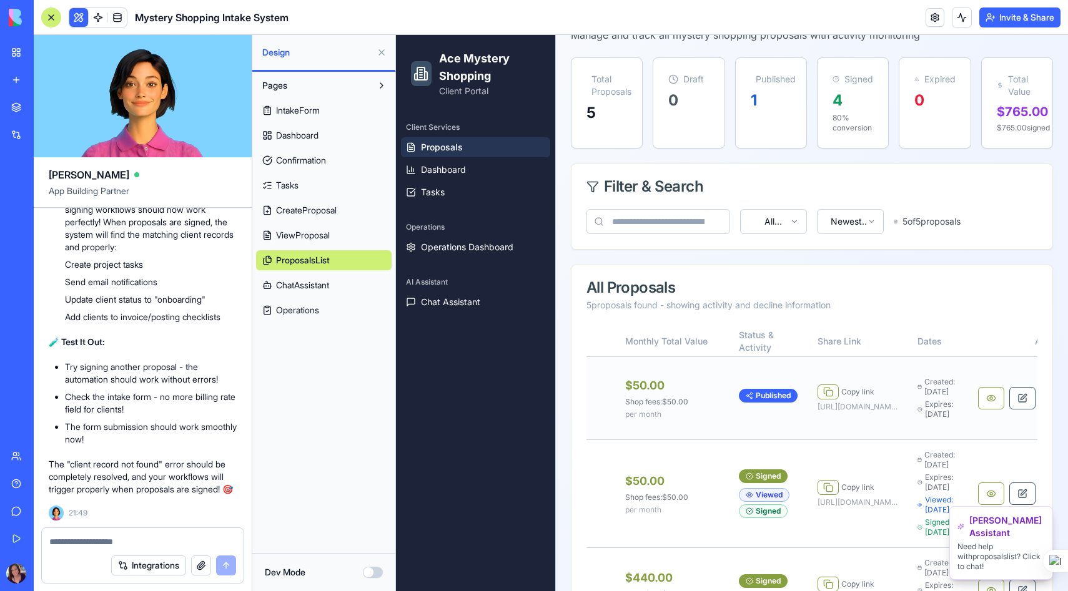
scroll to position [0, 297]
click at [815, 400] on button at bounding box center [825, 392] width 21 height 15
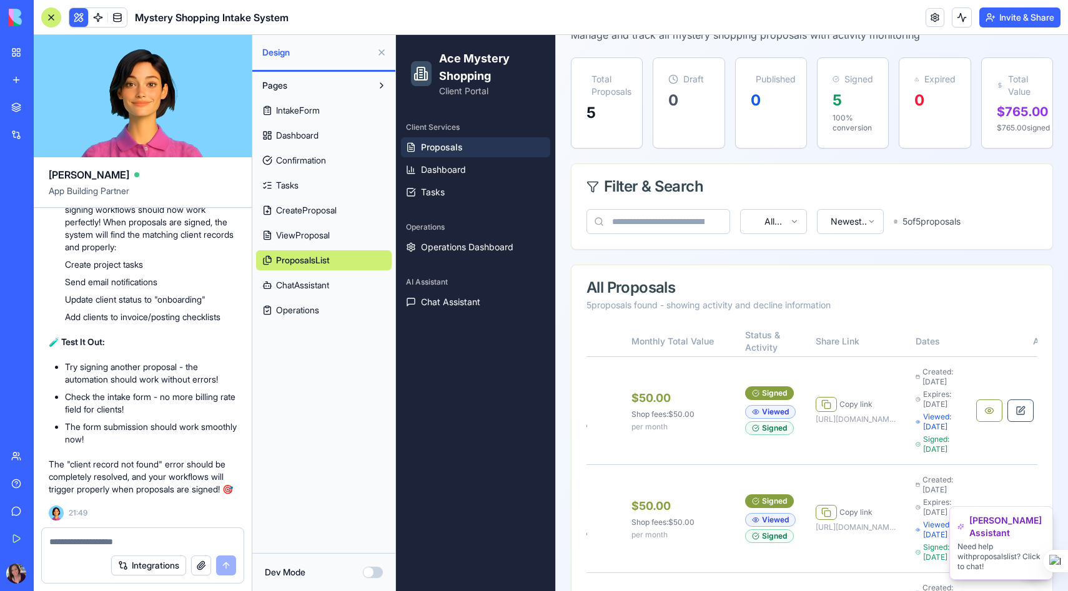
scroll to position [70691, 0]
click at [99, 543] on textarea at bounding box center [142, 542] width 187 height 12
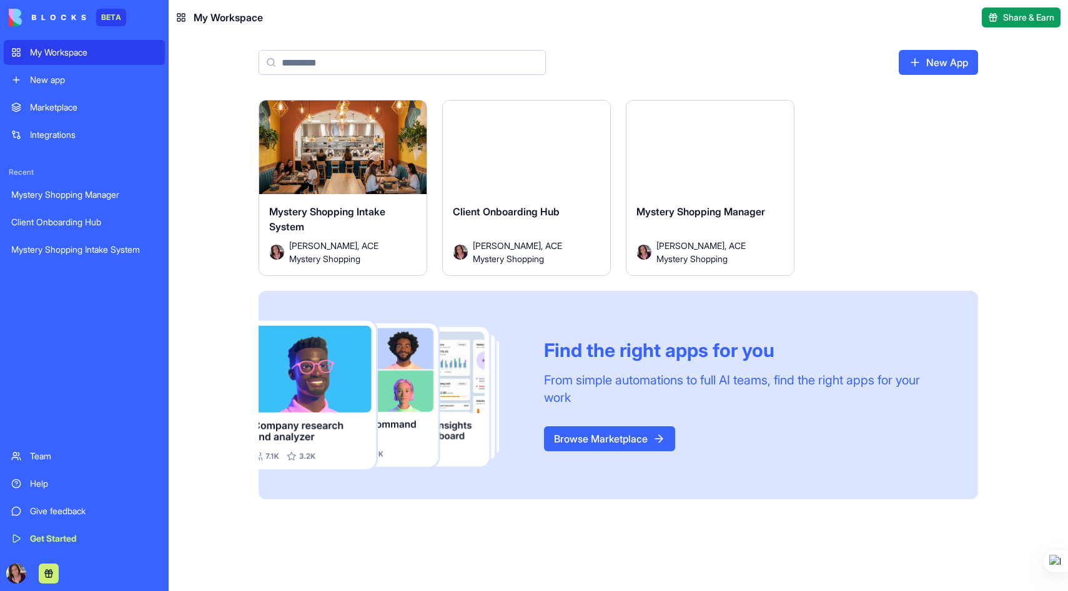
click at [86, 219] on div "Client Onboarding Hub" at bounding box center [84, 222] width 146 height 12
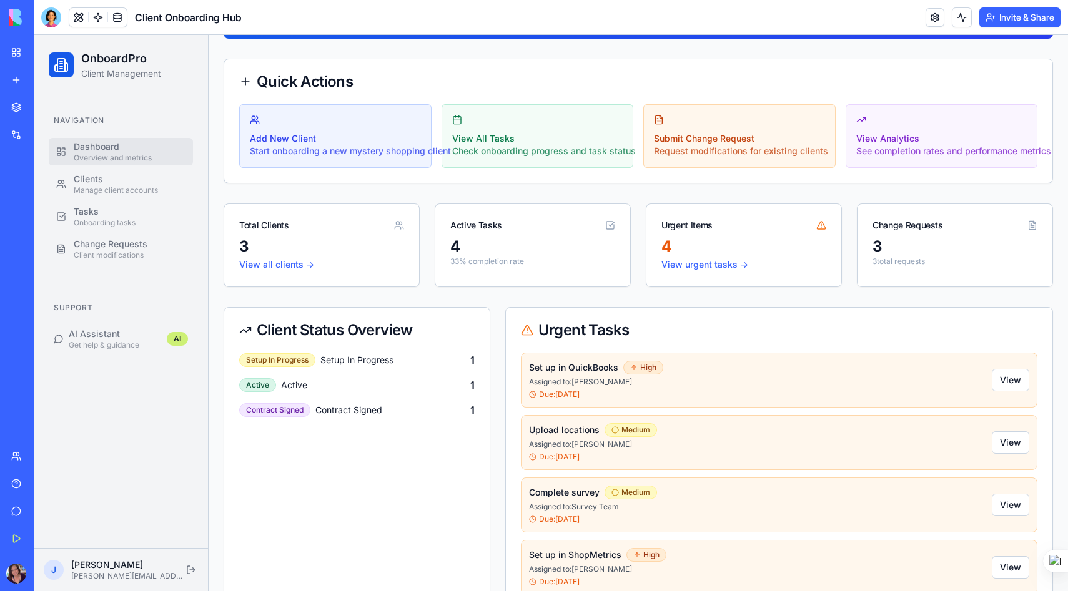
scroll to position [43, 0]
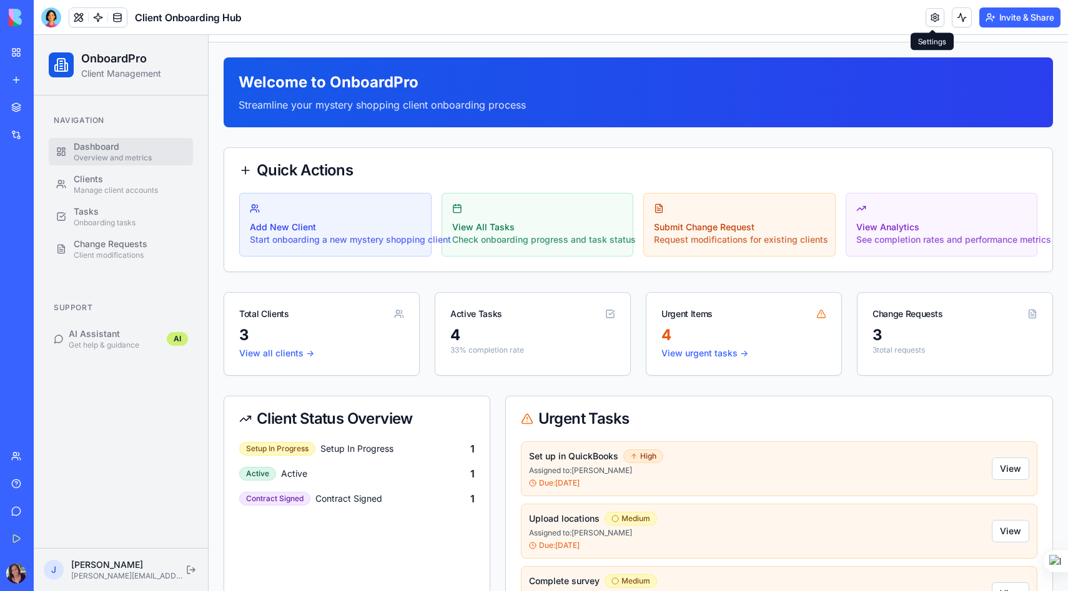
click at [932, 16] on link at bounding box center [934, 17] width 19 height 19
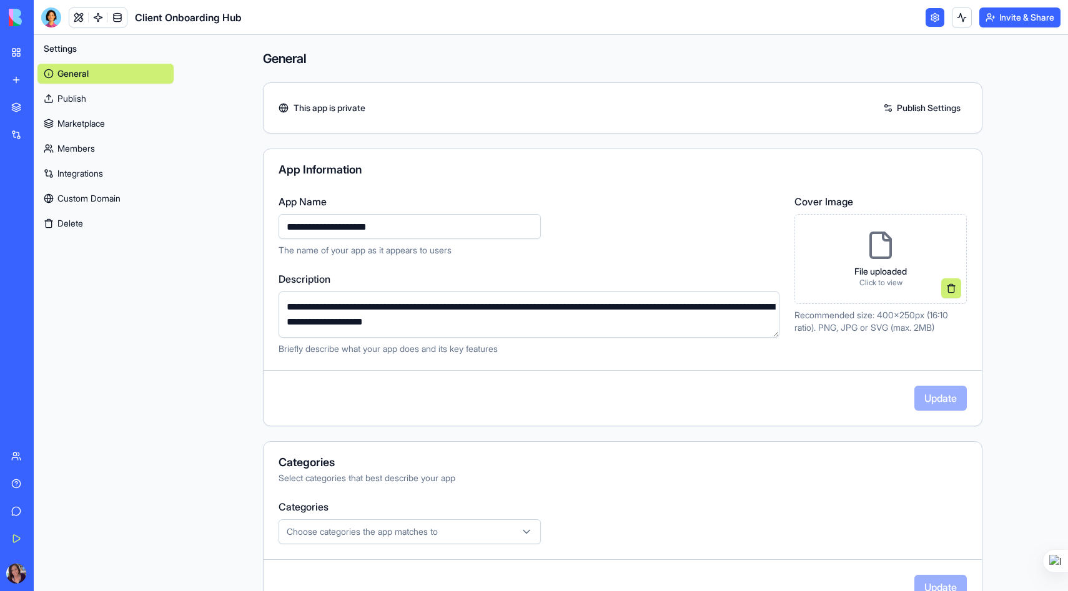
click at [933, 9] on link at bounding box center [934, 17] width 19 height 19
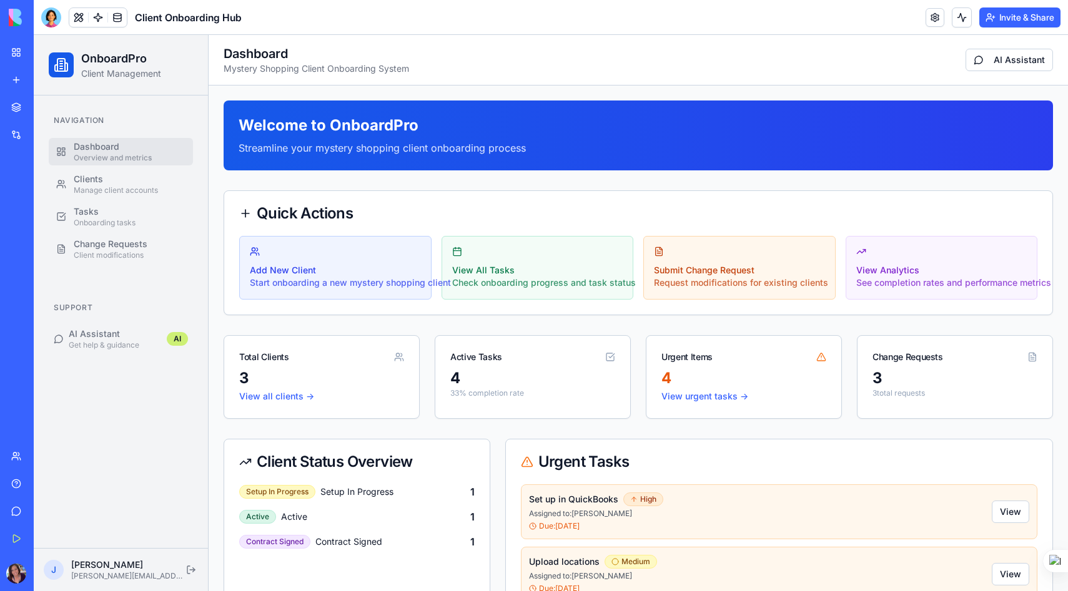
click at [54, 188] on link "Mystery Shopping Manager" at bounding box center [29, 194] width 50 height 25
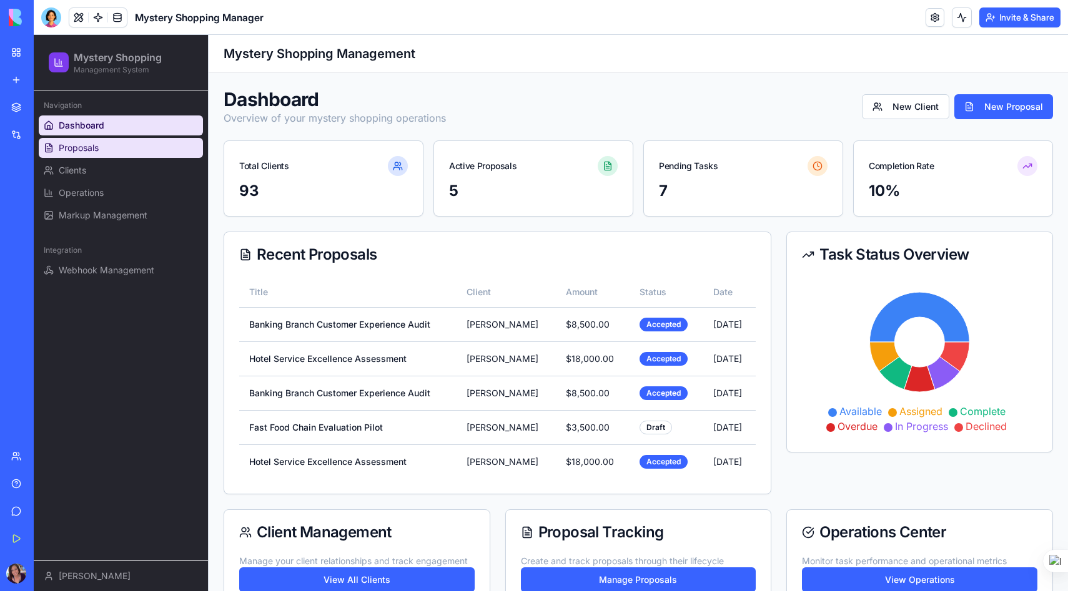
click at [56, 146] on link "Proposals" at bounding box center [121, 148] width 164 height 20
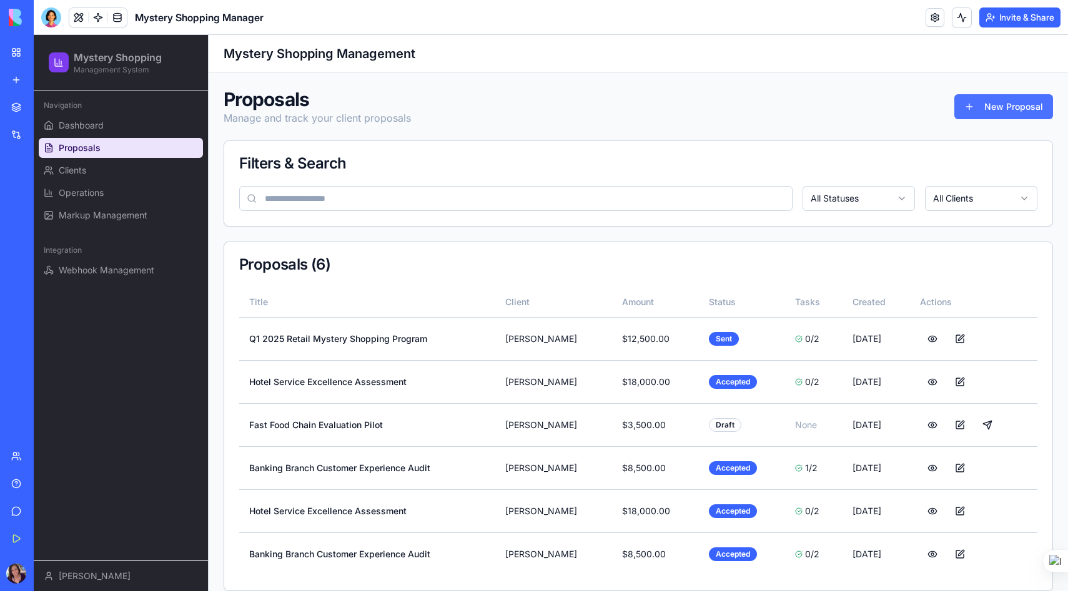
click at [999, 108] on button "New Proposal" at bounding box center [1003, 106] width 99 height 25
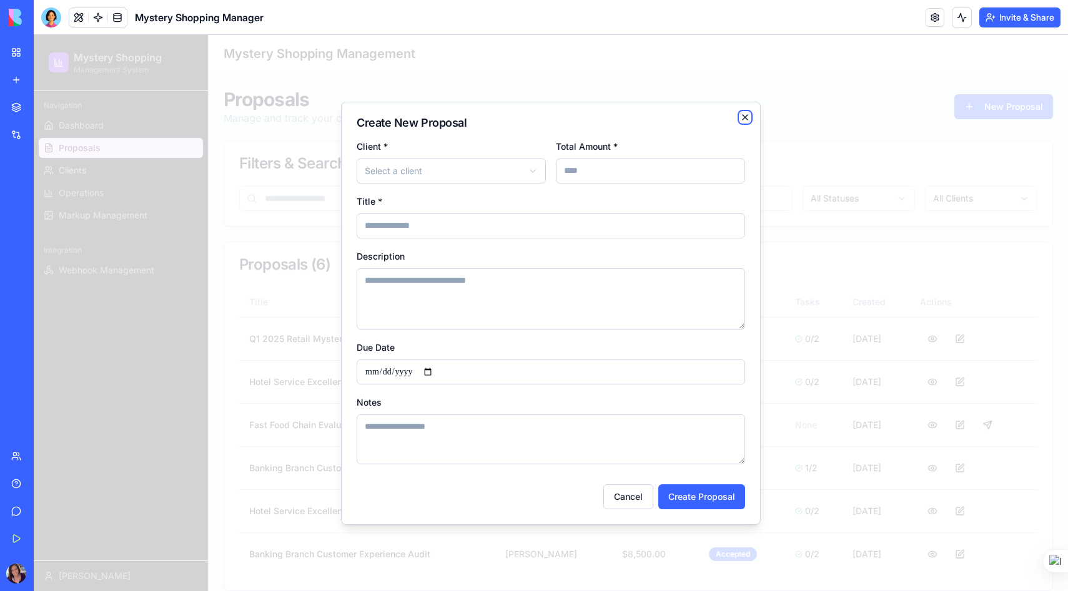
click at [748, 117] on icon "button" at bounding box center [745, 117] width 10 height 10
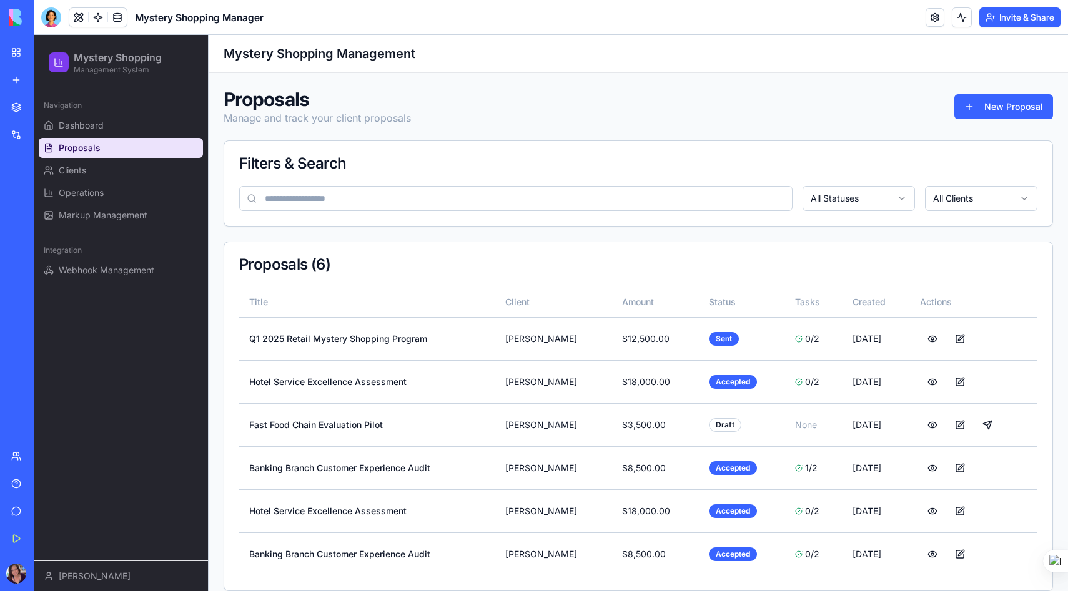
click at [54, 257] on link "Mystery Shopping Intake System" at bounding box center [29, 249] width 50 height 25
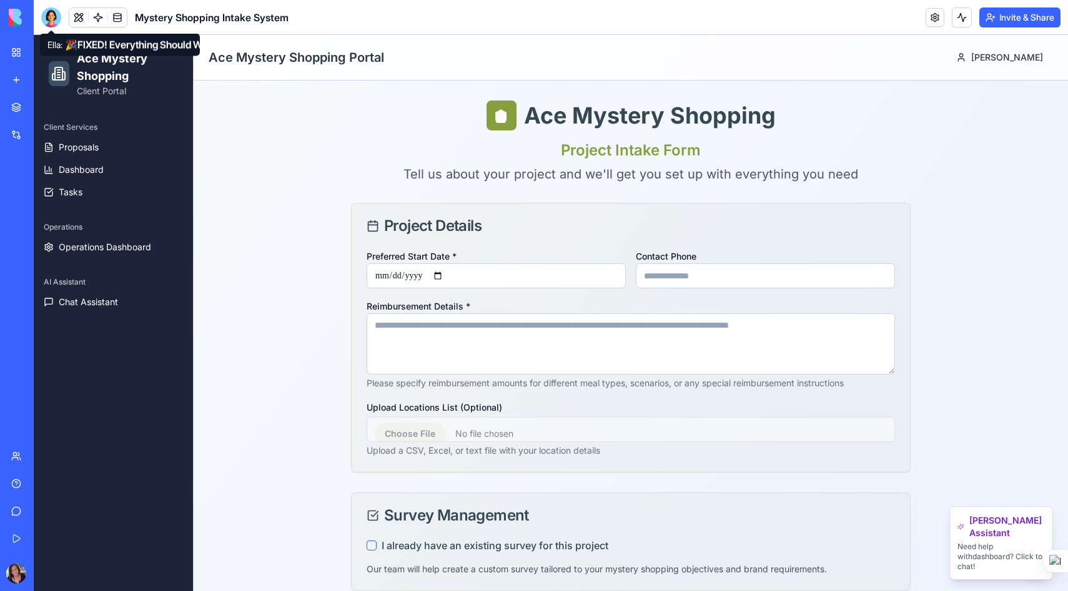
click at [51, 11] on div at bounding box center [51, 17] width 20 height 20
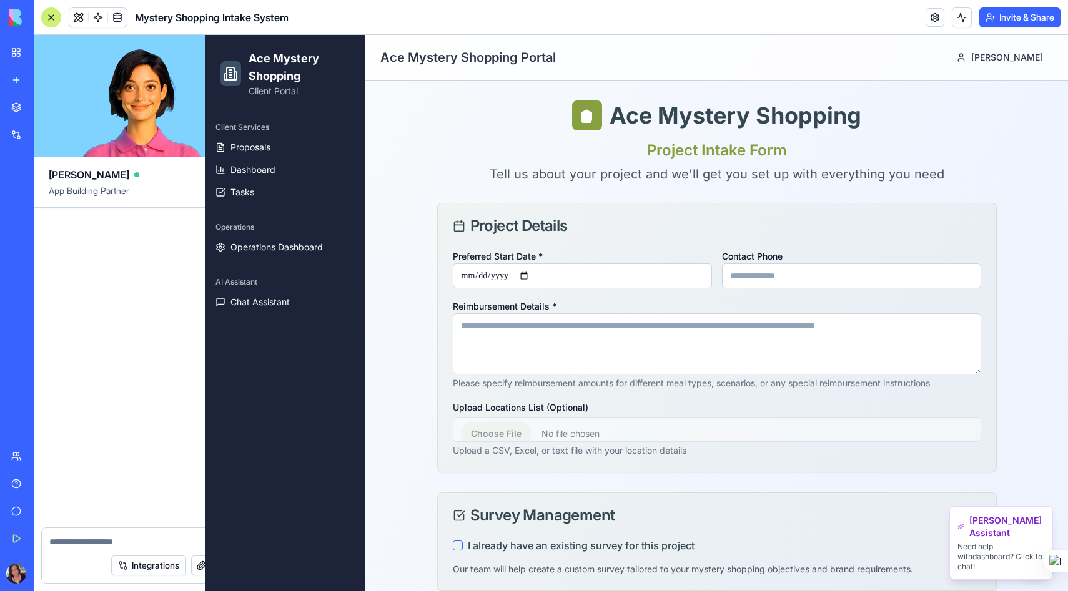
scroll to position [70691, 0]
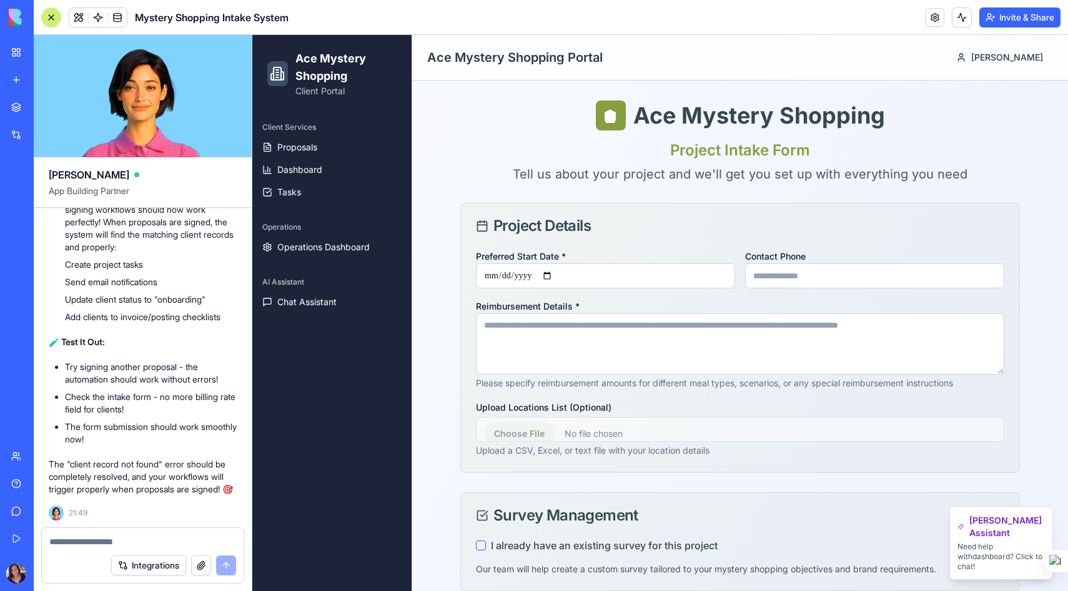
click at [83, 538] on textarea at bounding box center [142, 542] width 187 height 12
click at [75, 539] on textarea at bounding box center [142, 542] width 187 height 12
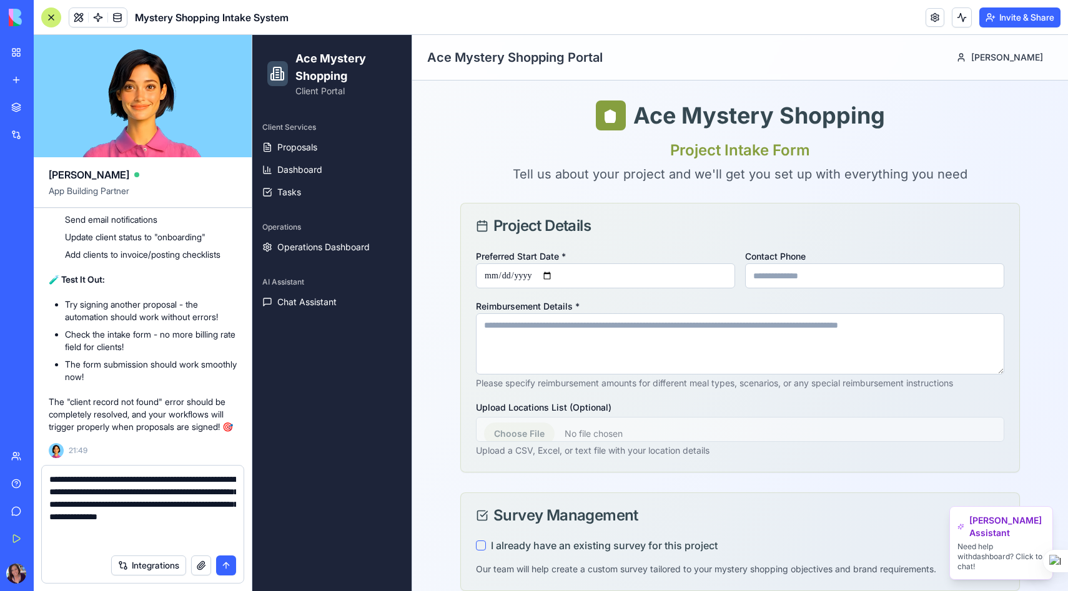
type textarea "**********"
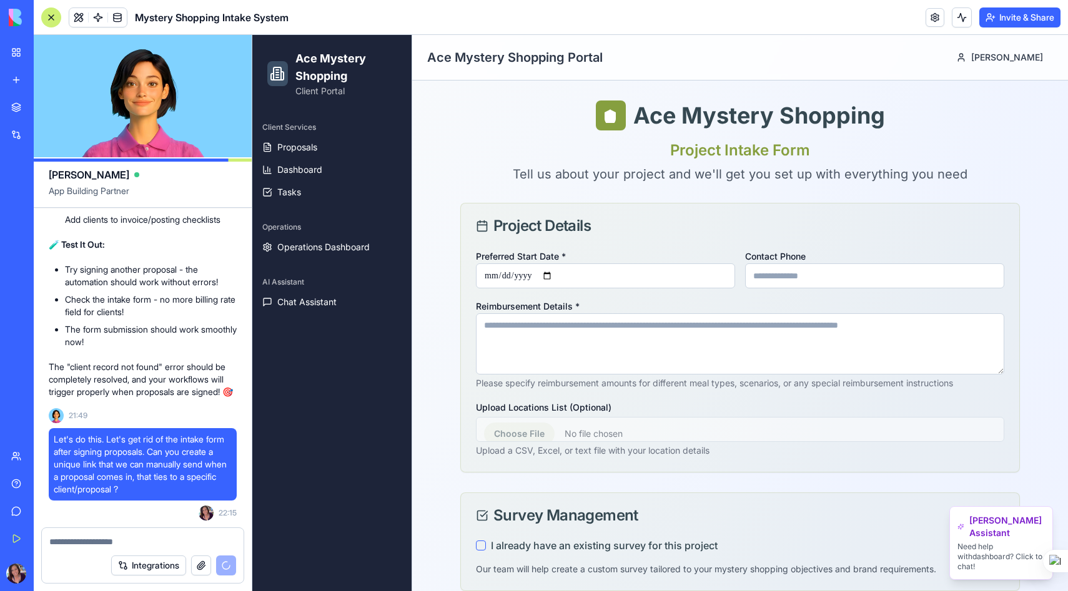
scroll to position [70787, 0]
click at [110, 539] on textarea at bounding box center [142, 542] width 187 height 12
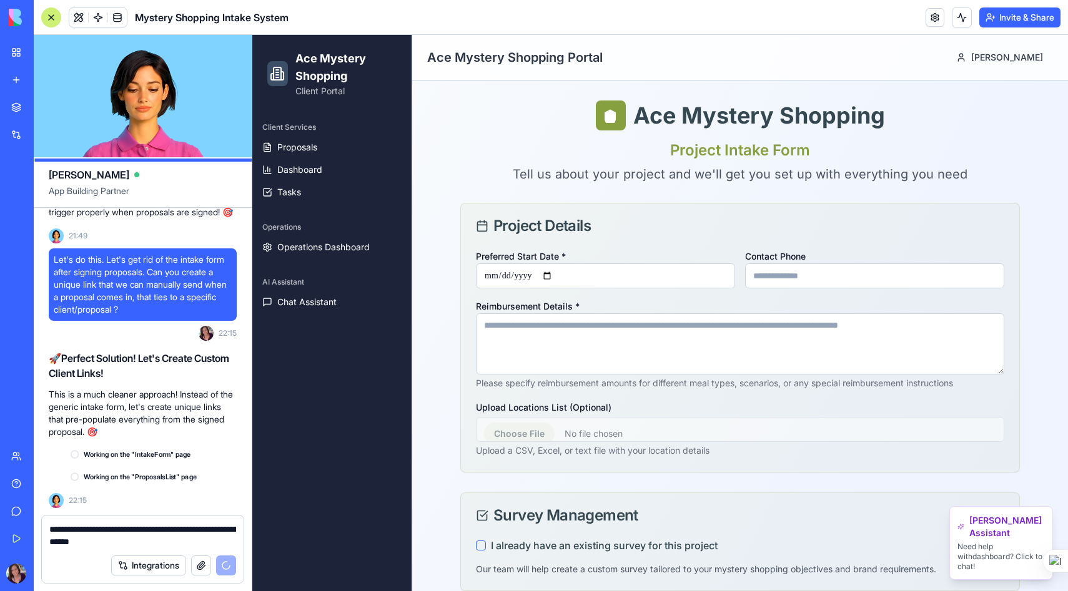
scroll to position [70969, 0]
click at [163, 537] on textarea "**********" at bounding box center [142, 535] width 187 height 25
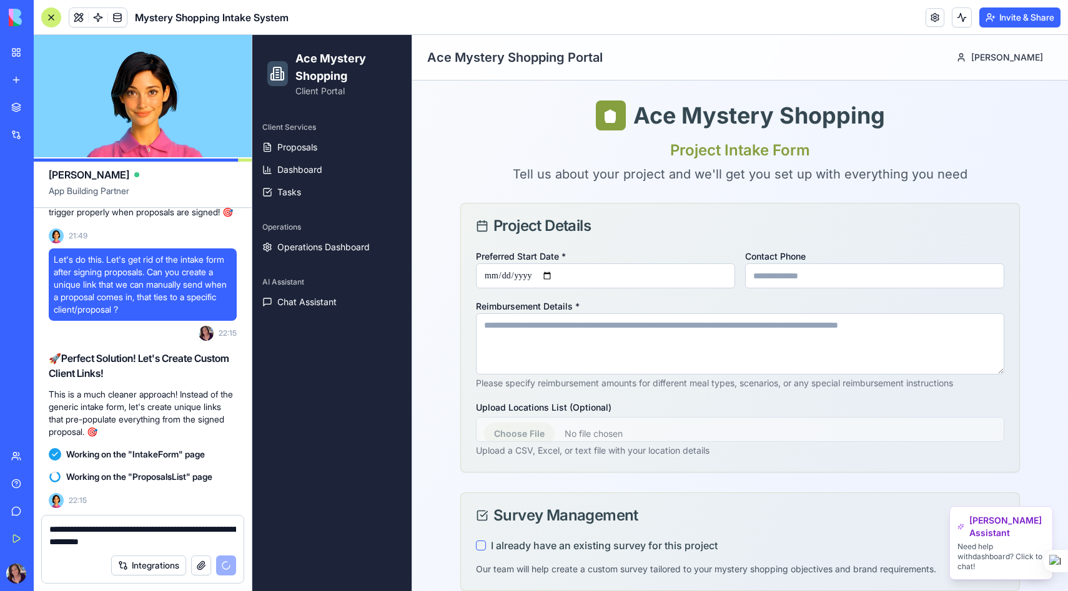
scroll to position [70968, 0]
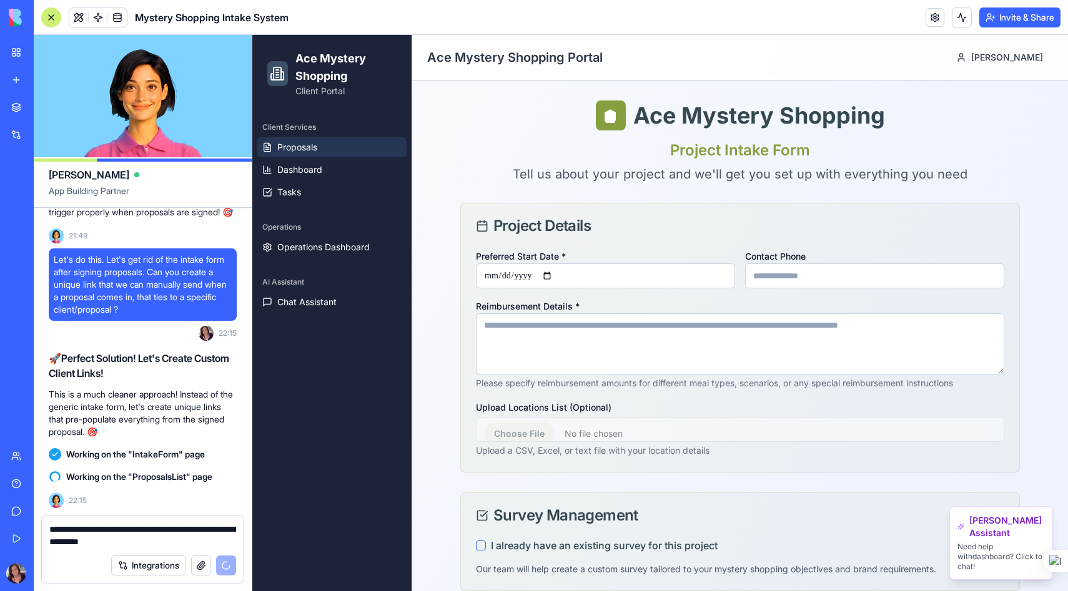
type textarea "**********"
click at [319, 144] on link "Proposals" at bounding box center [331, 147] width 149 height 20
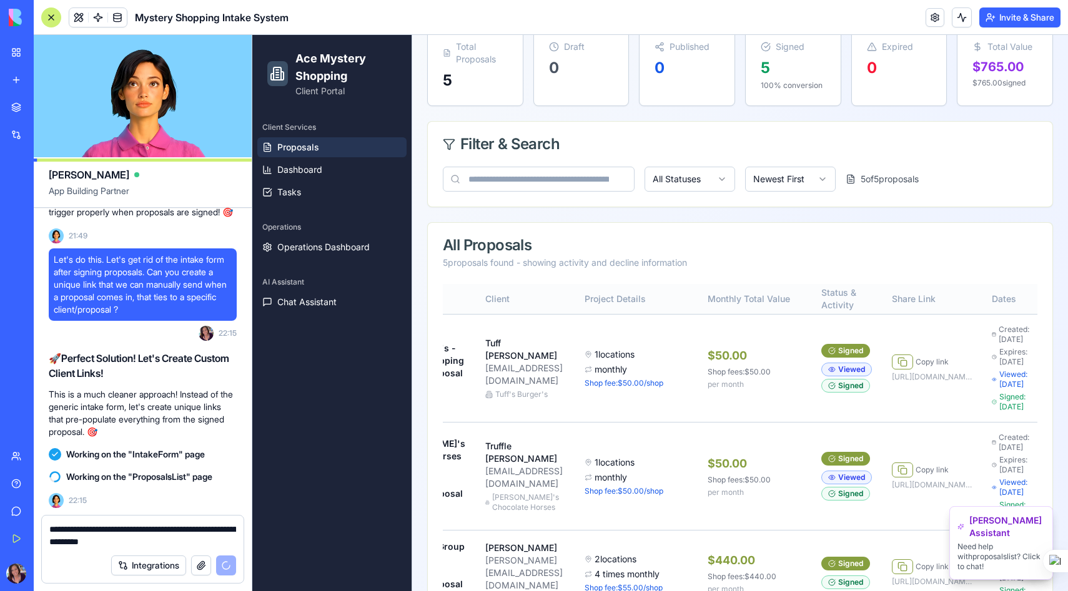
scroll to position [0, 144]
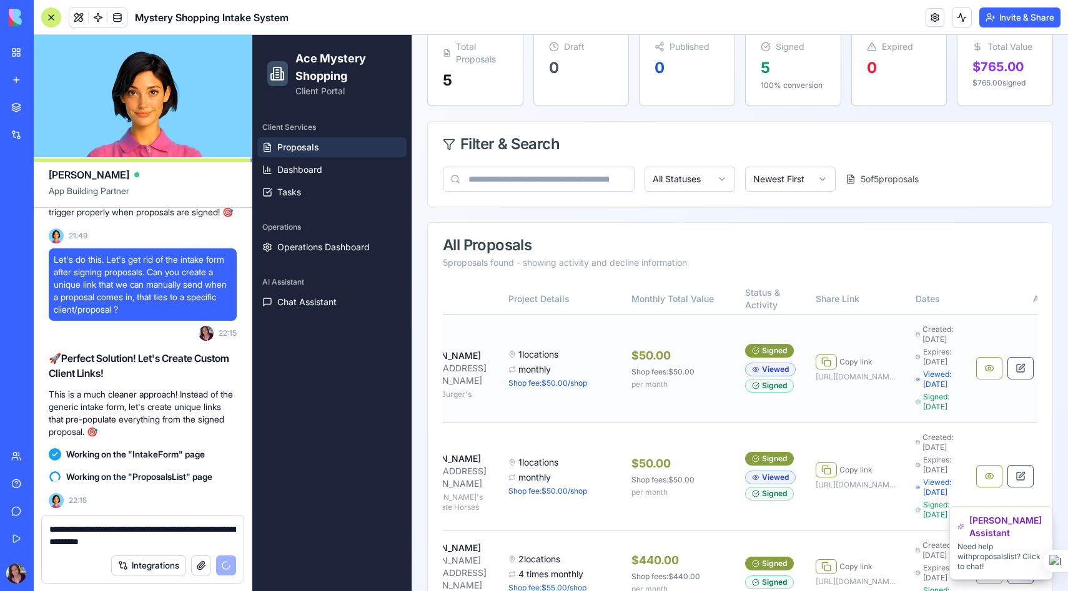
click at [1039, 380] on button "button" at bounding box center [1052, 368] width 26 height 22
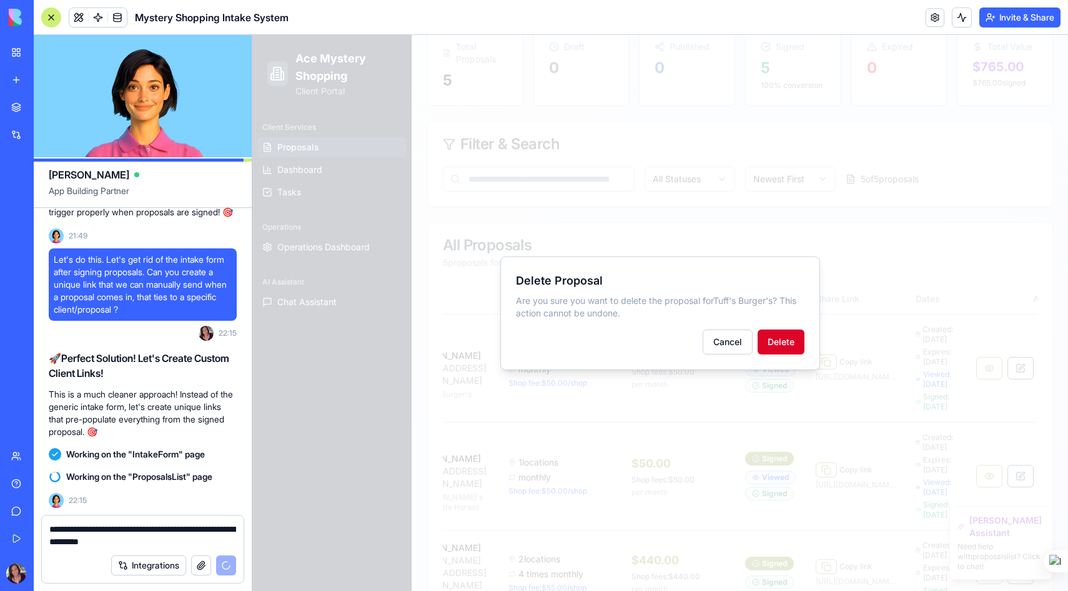
click at [796, 338] on button "Delete" at bounding box center [781, 342] width 47 height 25
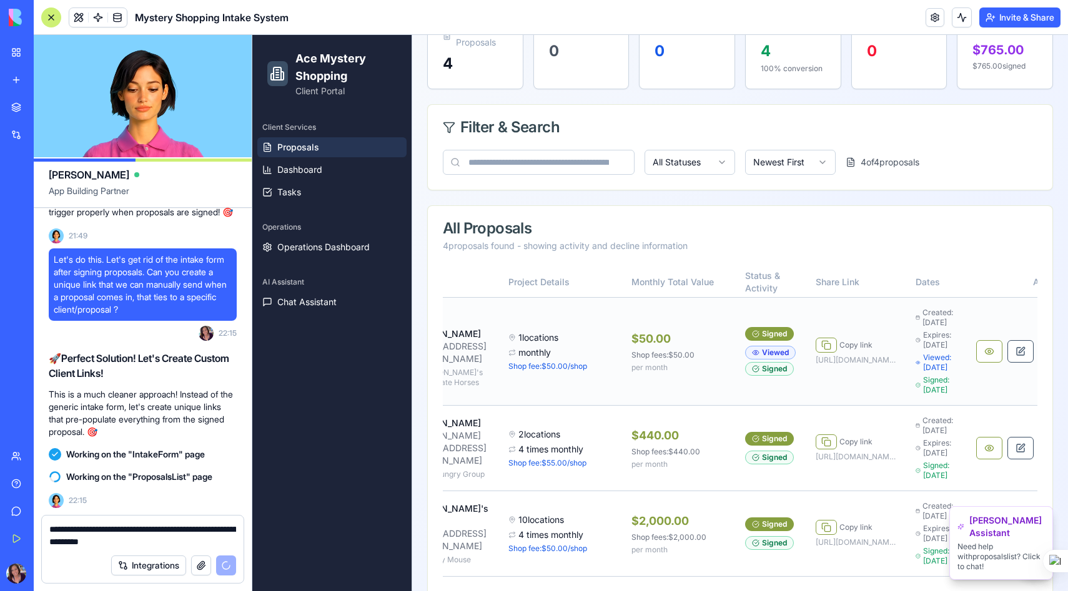
click at [1039, 363] on button "button" at bounding box center [1052, 351] width 26 height 22
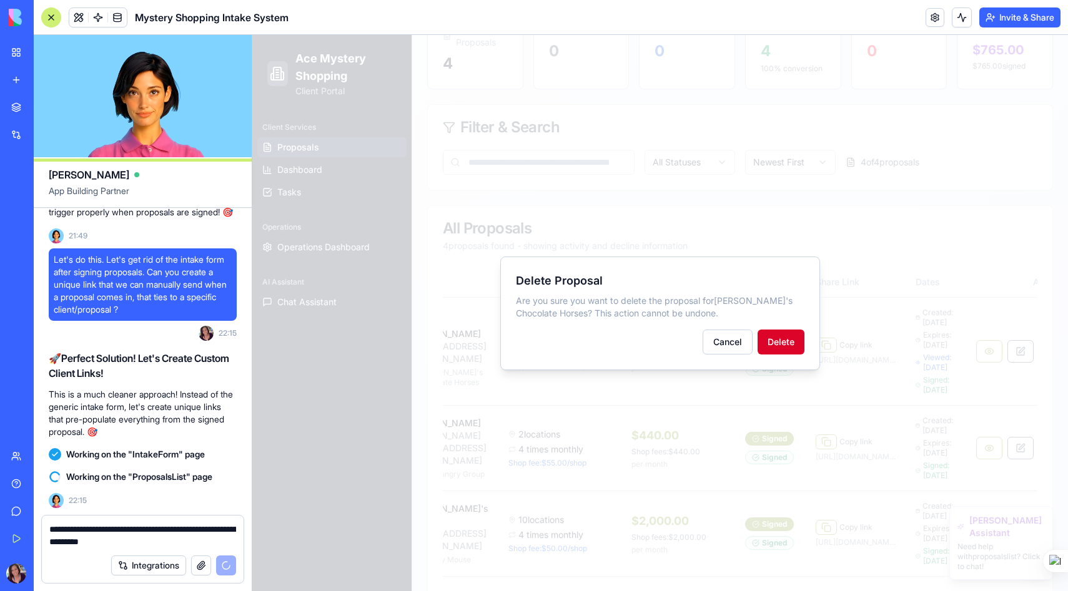
click at [787, 340] on button "Delete" at bounding box center [781, 342] width 47 height 25
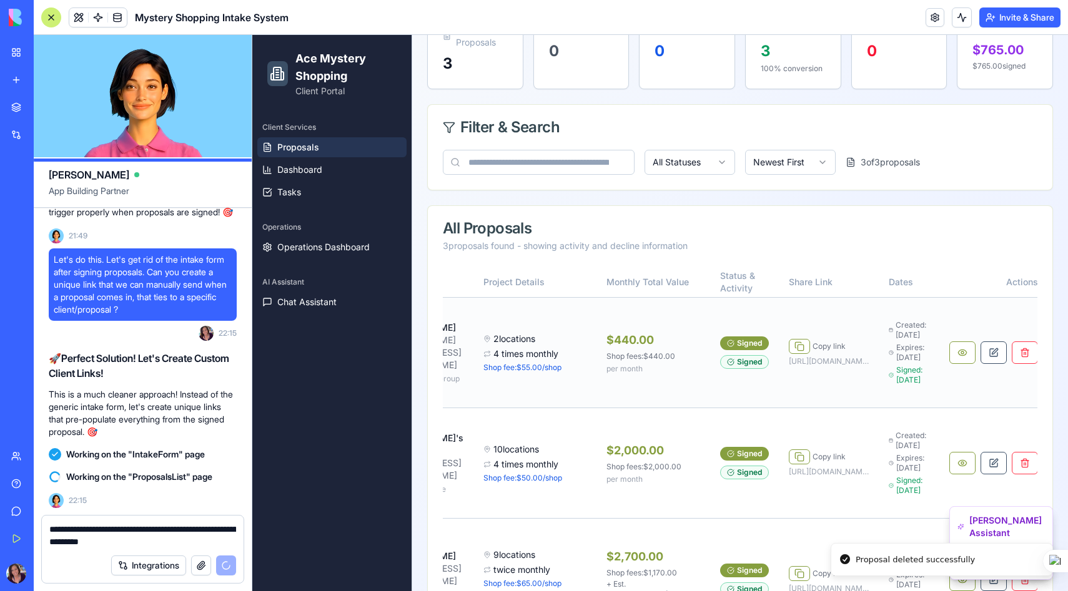
scroll to position [0, 0]
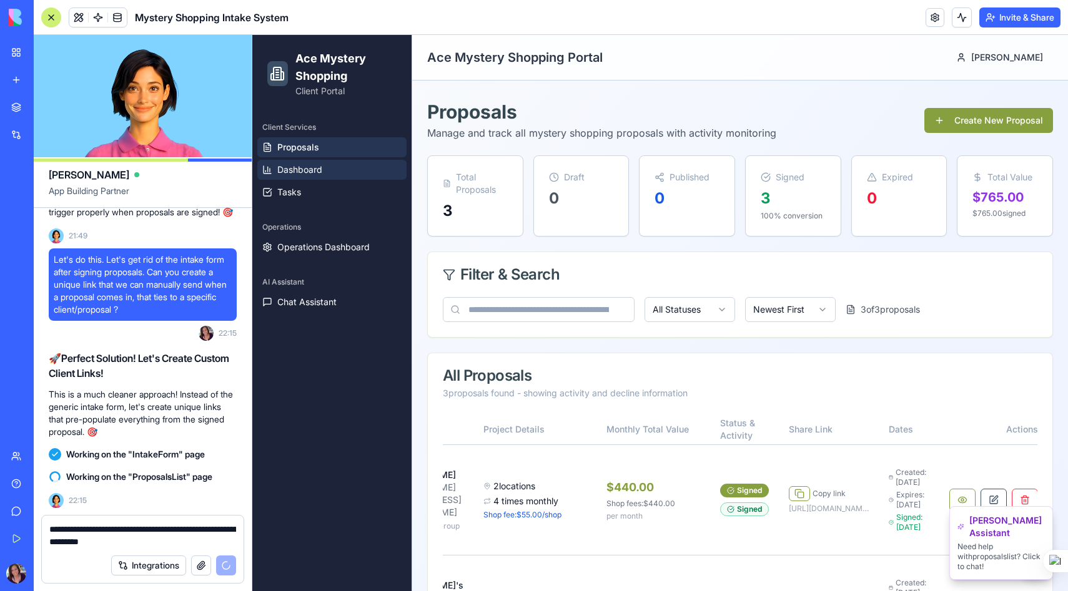
click at [313, 166] on span "Dashboard" at bounding box center [299, 170] width 45 height 12
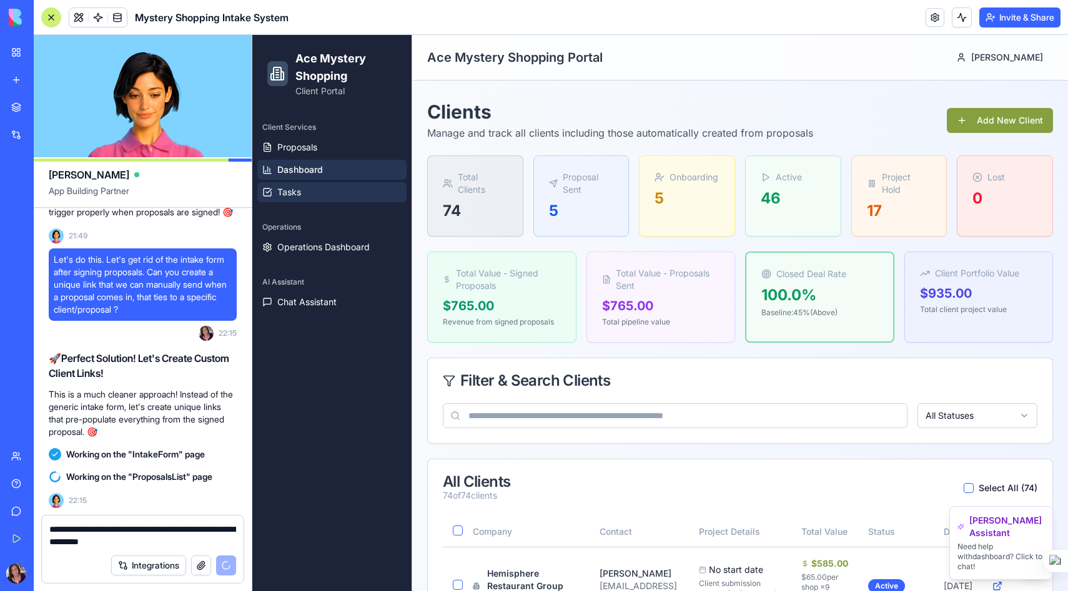
click at [301, 189] on span "Tasks" at bounding box center [289, 192] width 24 height 12
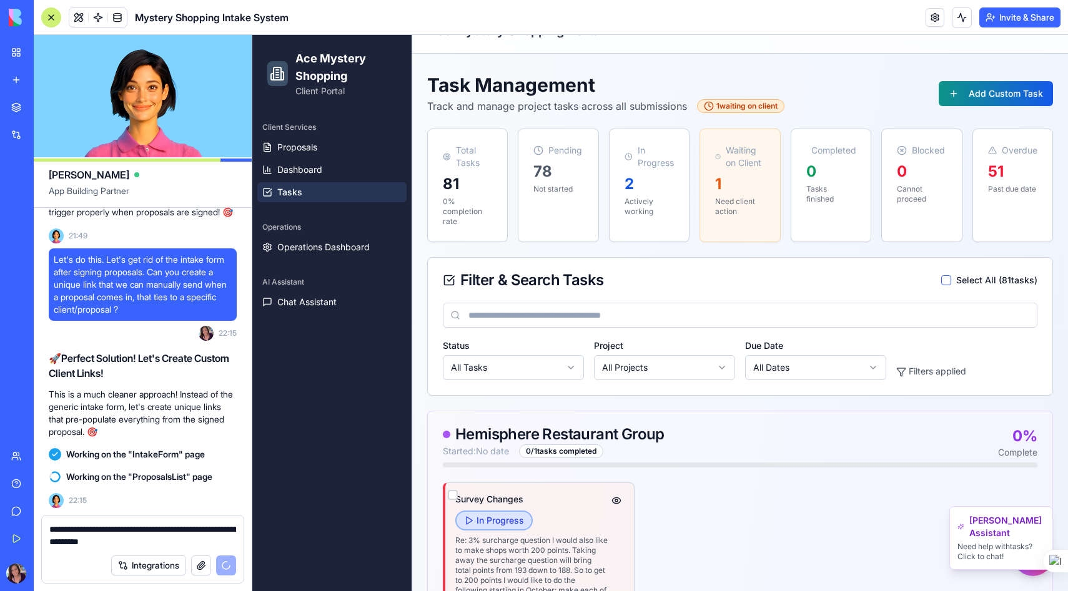
scroll to position [29, 0]
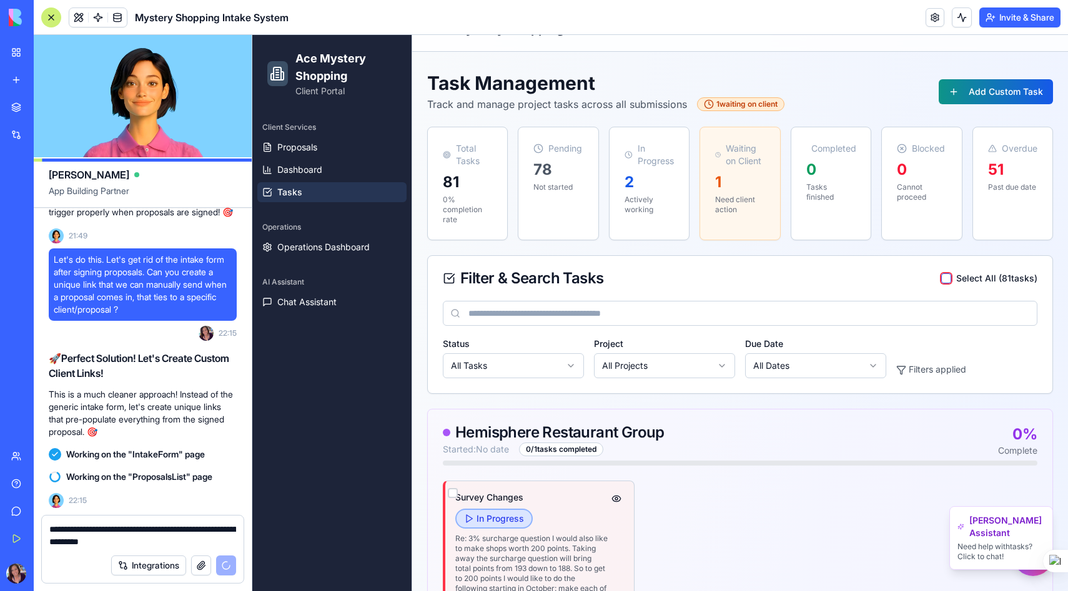
click at [943, 276] on button "button" at bounding box center [946, 279] width 10 height 10
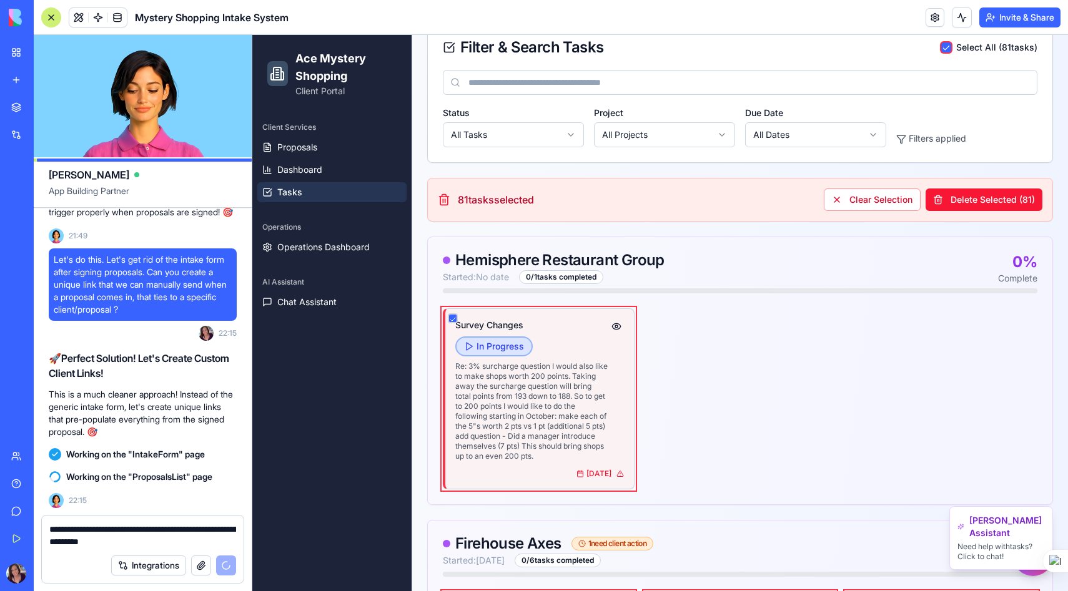
scroll to position [279, 0]
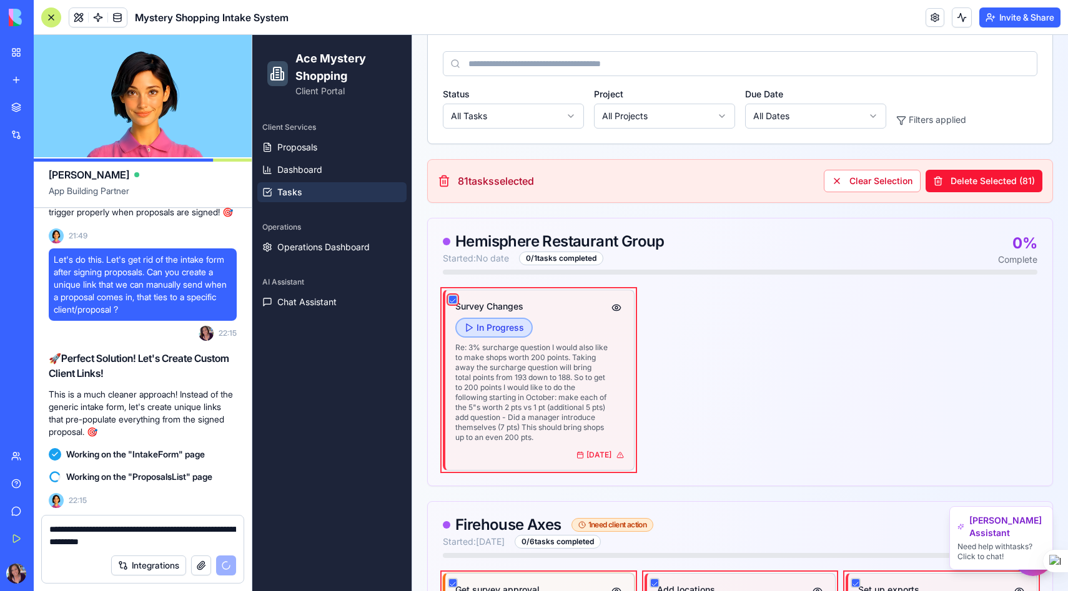
click at [453, 300] on button "button" at bounding box center [453, 300] width 10 height 10
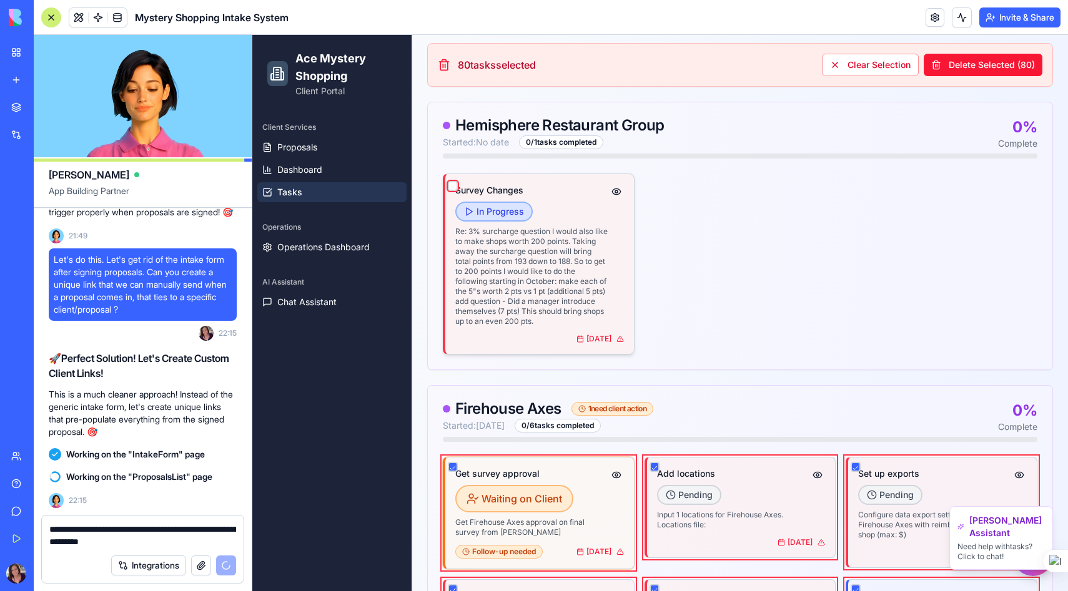
scroll to position [435, 0]
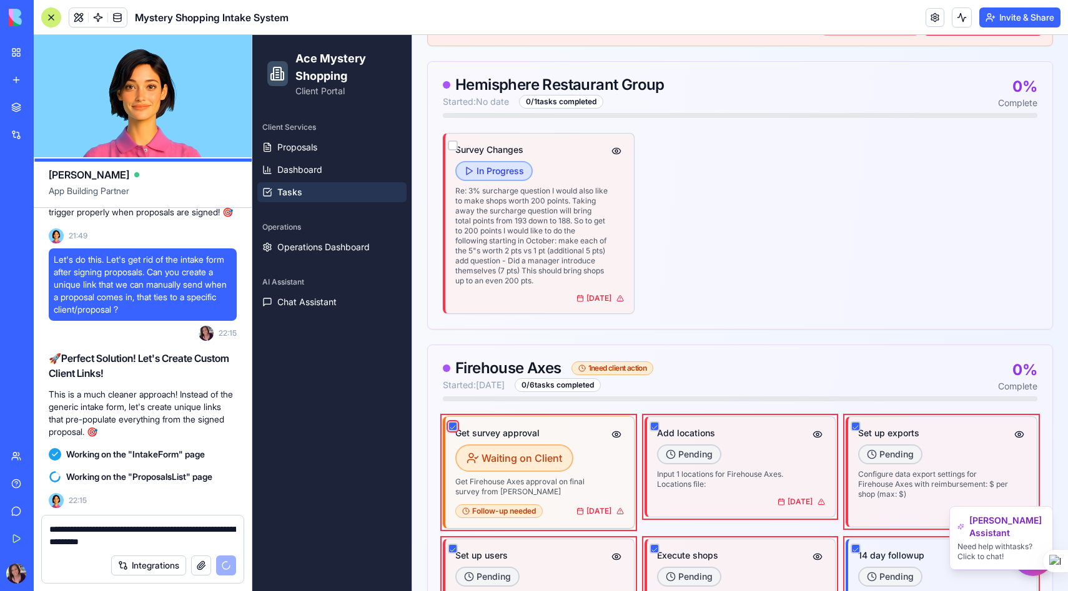
click at [450, 424] on button "button" at bounding box center [453, 427] width 10 height 10
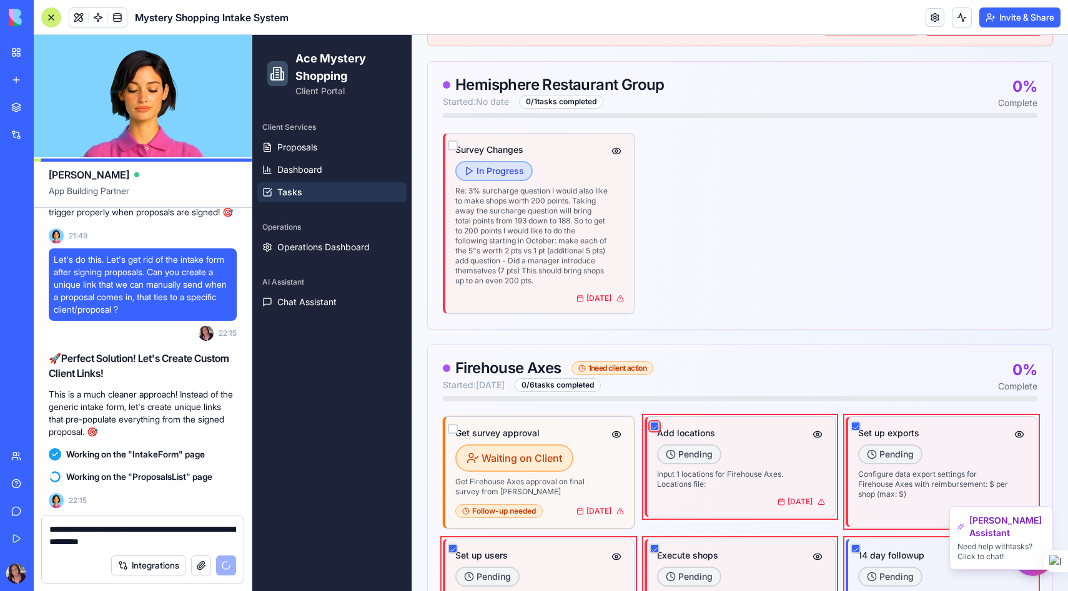
click at [652, 424] on button "button" at bounding box center [654, 427] width 10 height 10
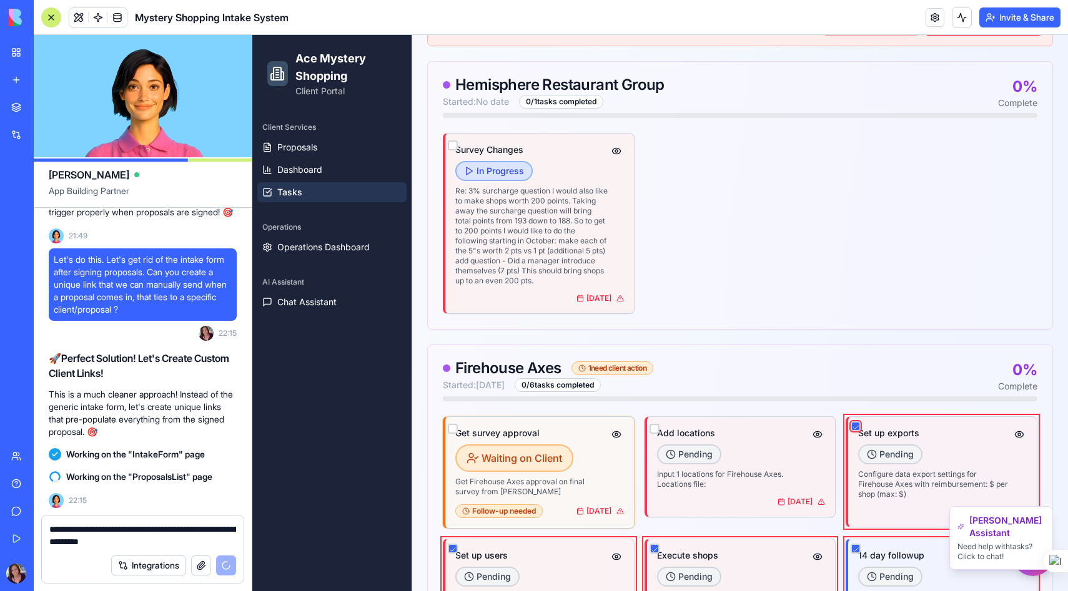
click at [857, 423] on button "button" at bounding box center [856, 427] width 10 height 10
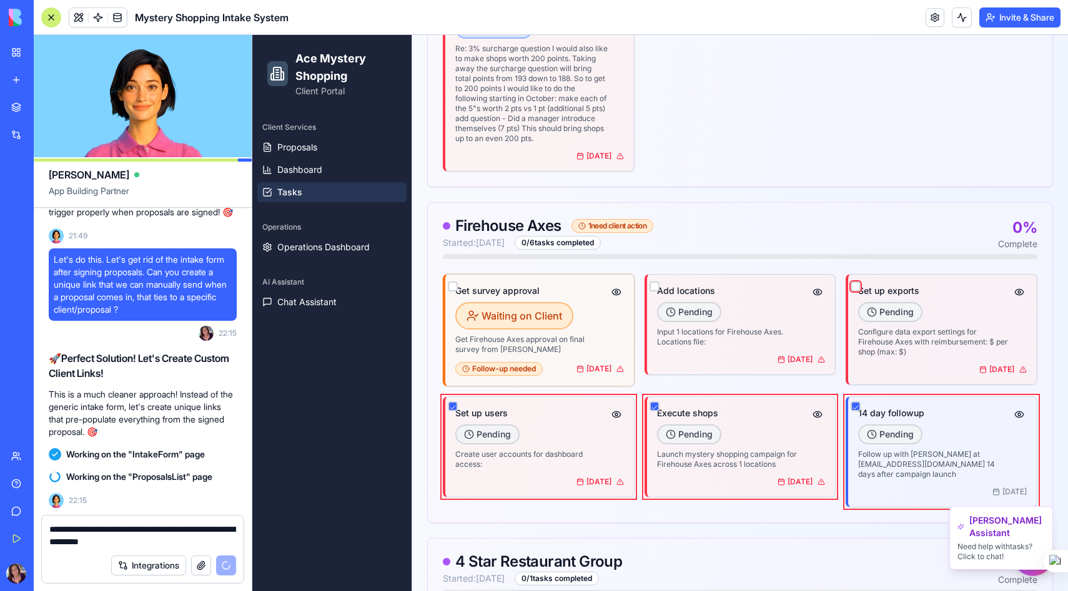
scroll to position [611, 0]
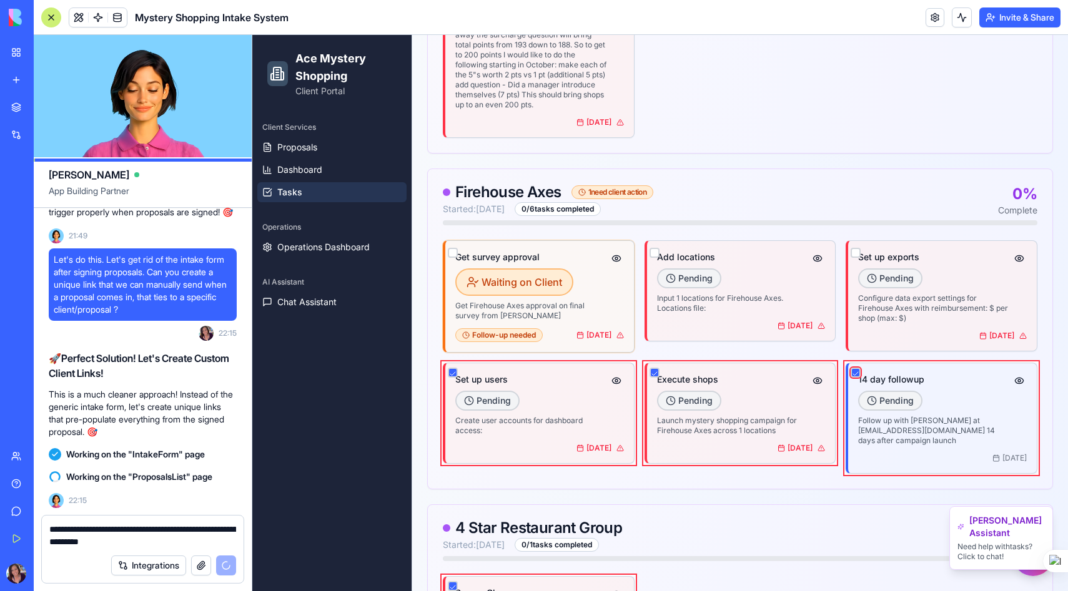
click at [856, 373] on button "button" at bounding box center [856, 373] width 10 height 10
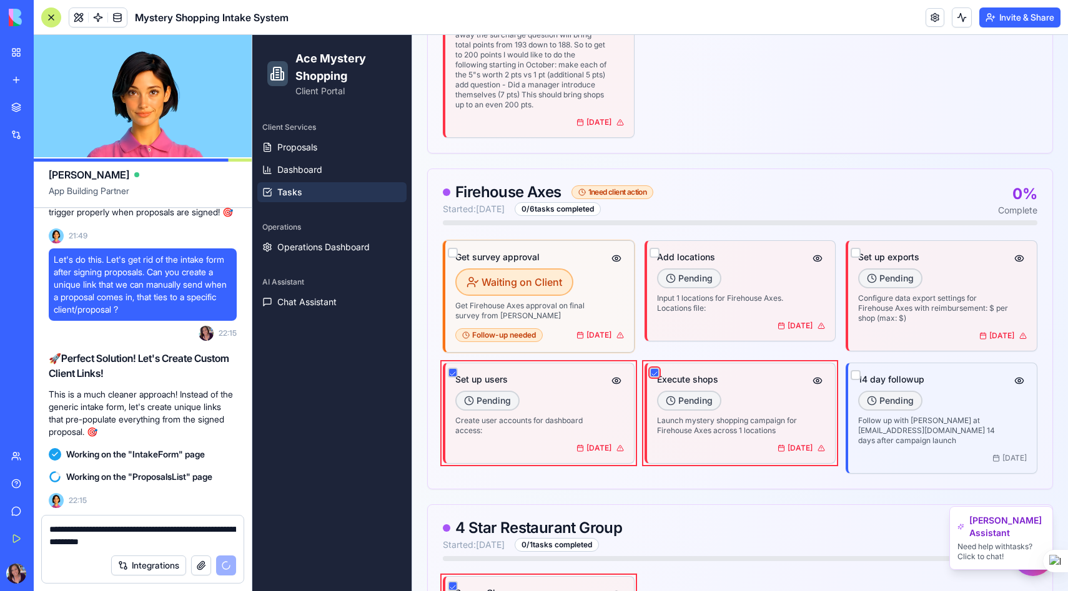
click at [654, 371] on button "button" at bounding box center [654, 373] width 10 height 10
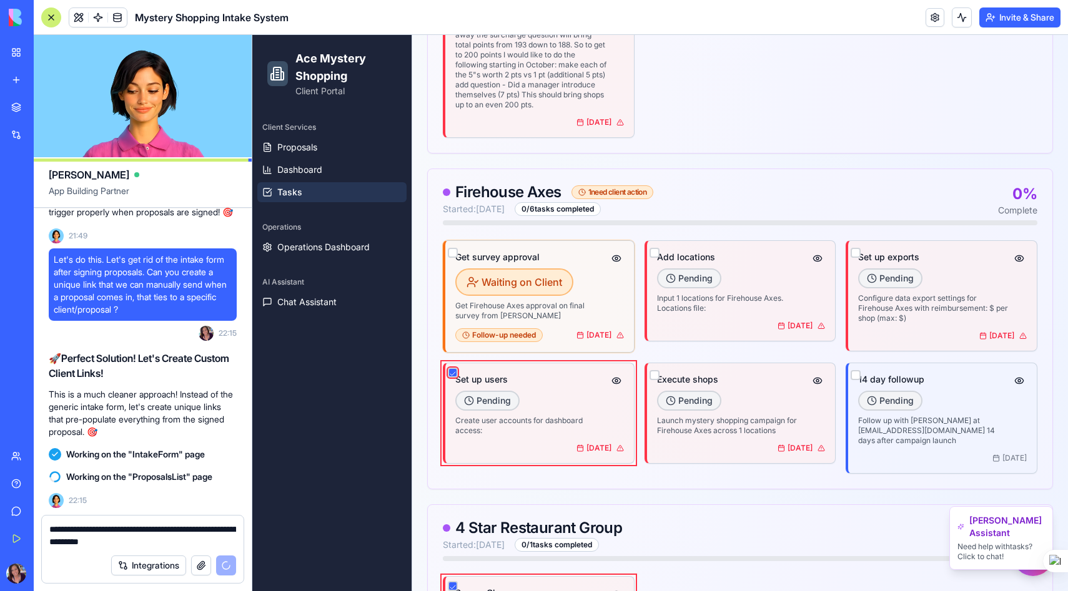
click at [454, 372] on button "button" at bounding box center [453, 373] width 10 height 10
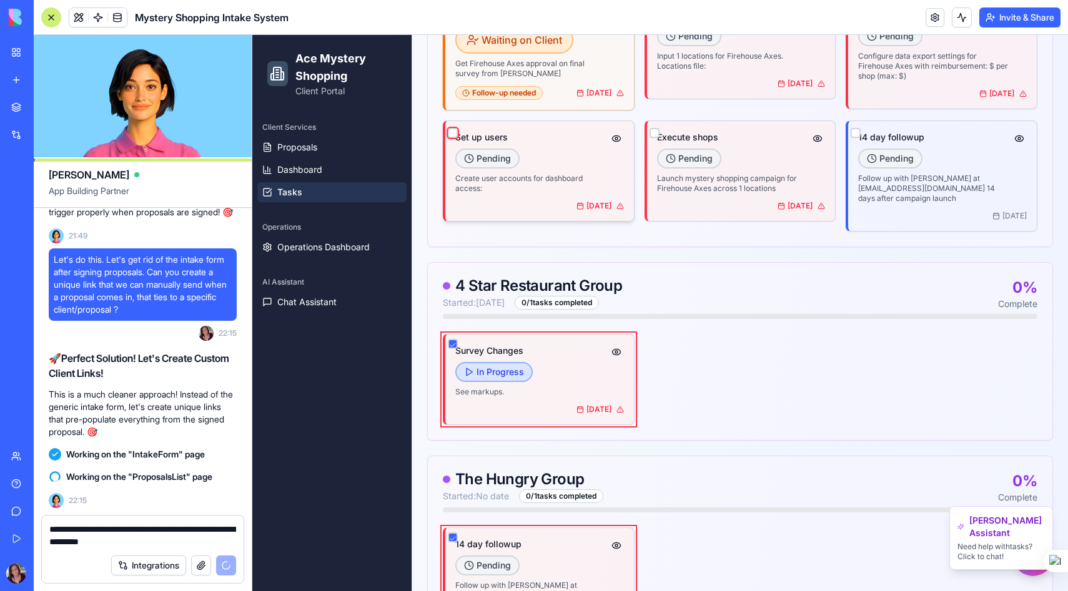
scroll to position [858, 0]
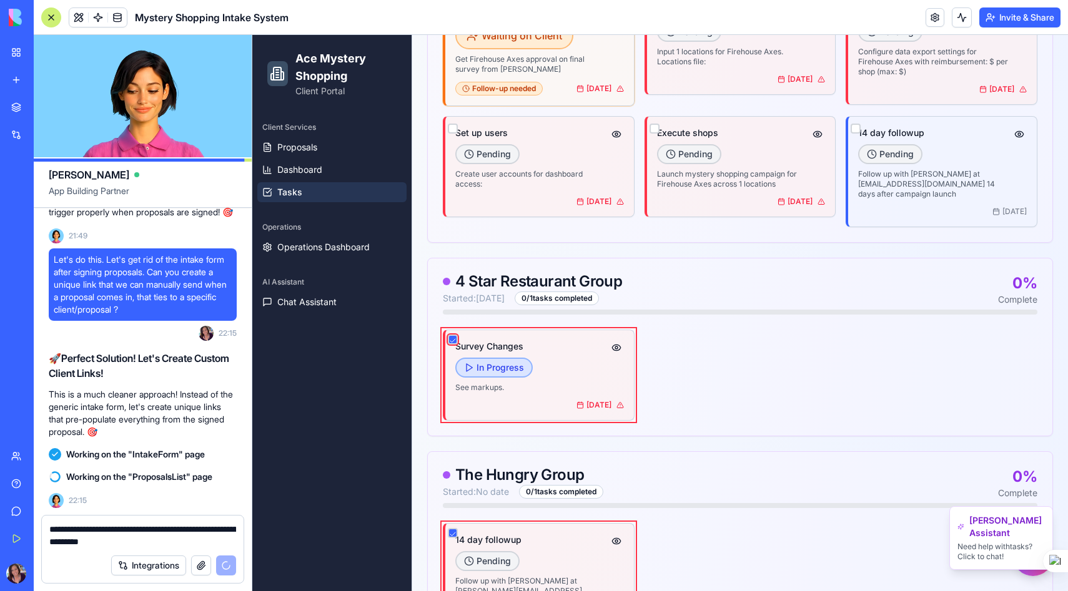
click at [450, 337] on button "button" at bounding box center [453, 340] width 10 height 10
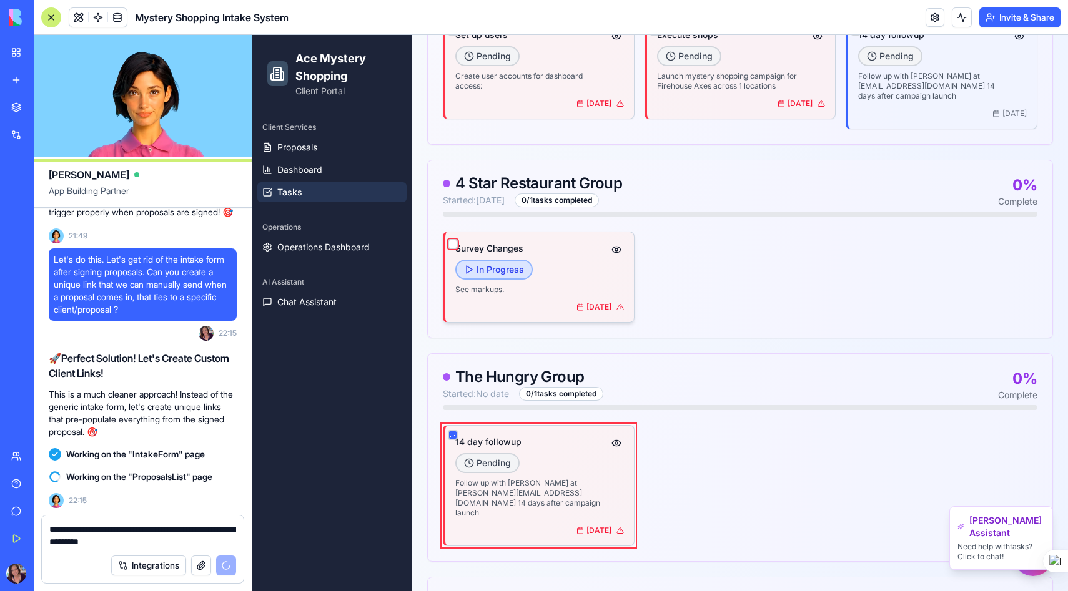
scroll to position [974, 0]
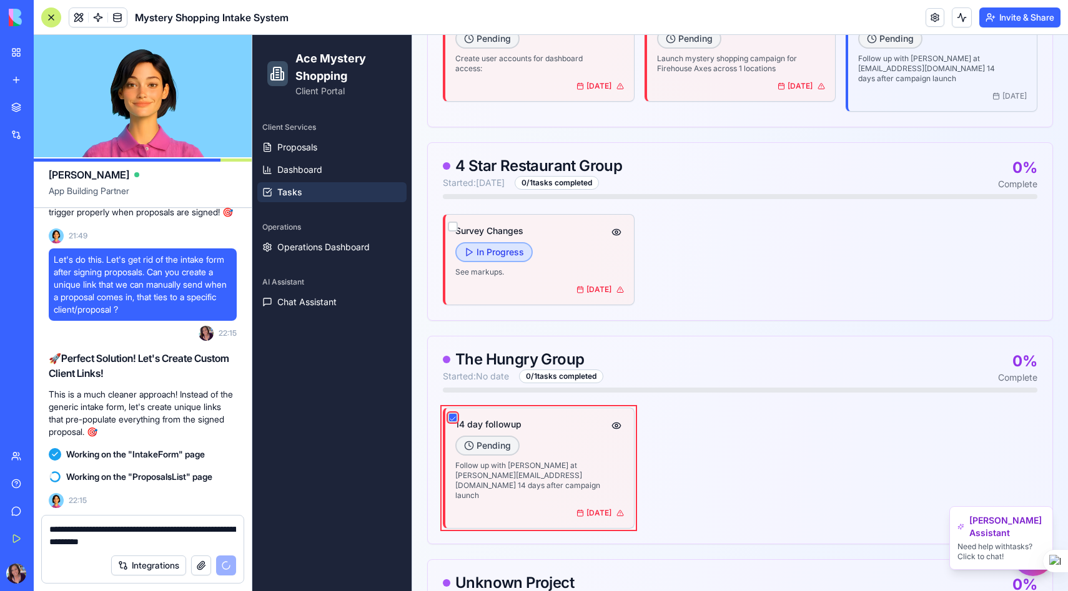
click at [449, 418] on button "button" at bounding box center [453, 418] width 10 height 10
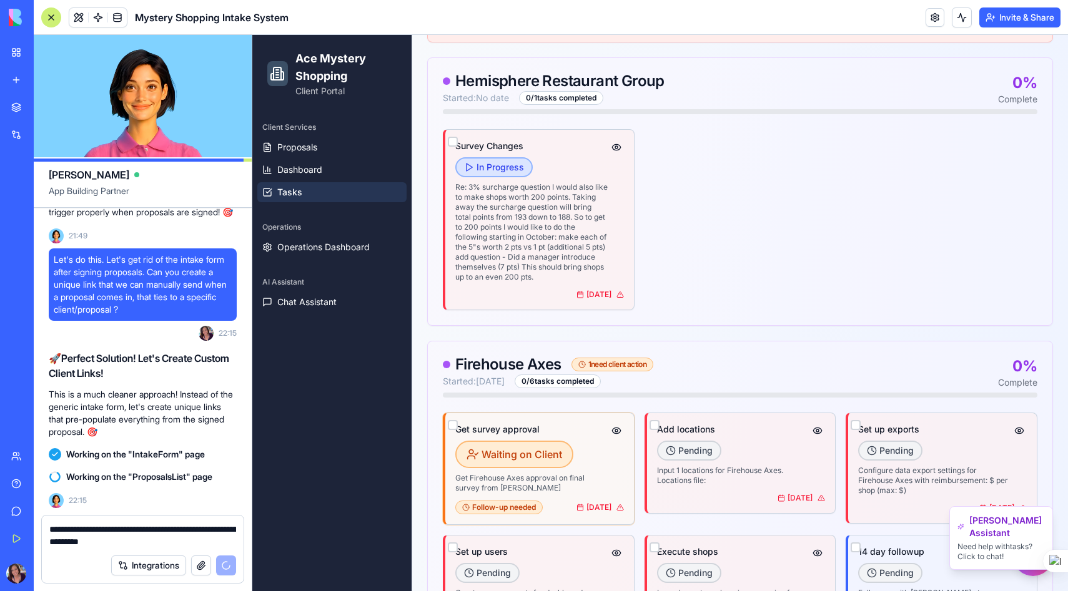
scroll to position [0, 0]
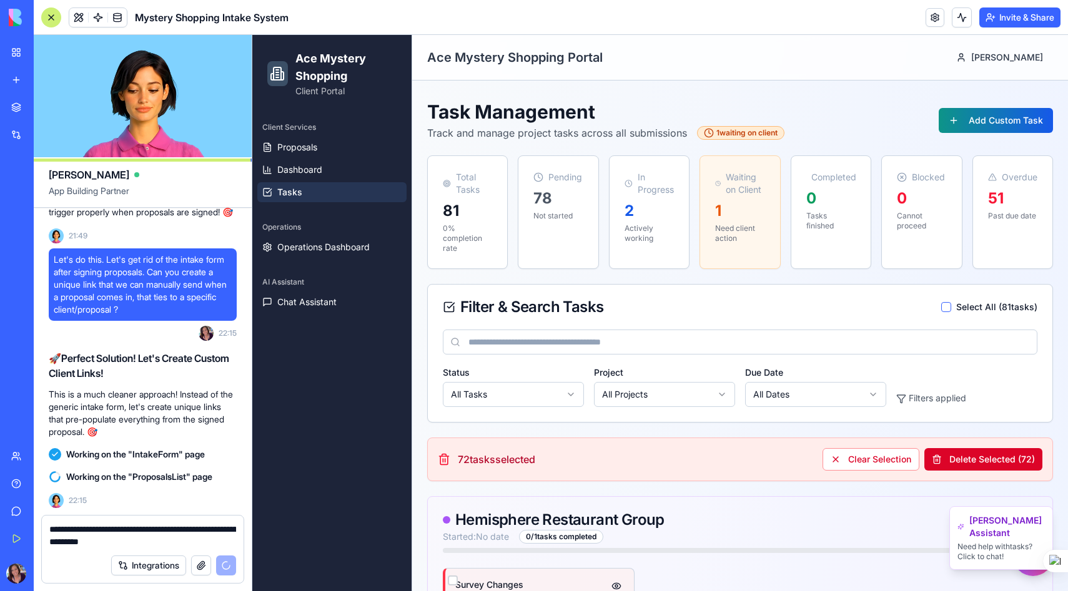
click at [979, 463] on button "Delete Selected ( 72 )" at bounding box center [983, 459] width 118 height 22
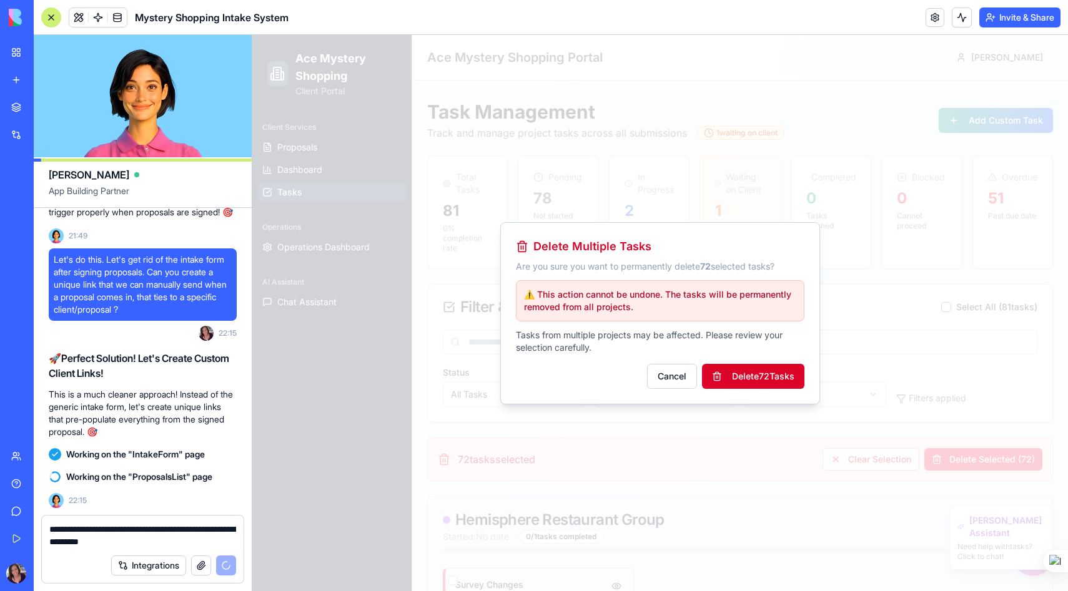
click at [758, 370] on button "Delete 72 Task s" at bounding box center [753, 376] width 102 height 25
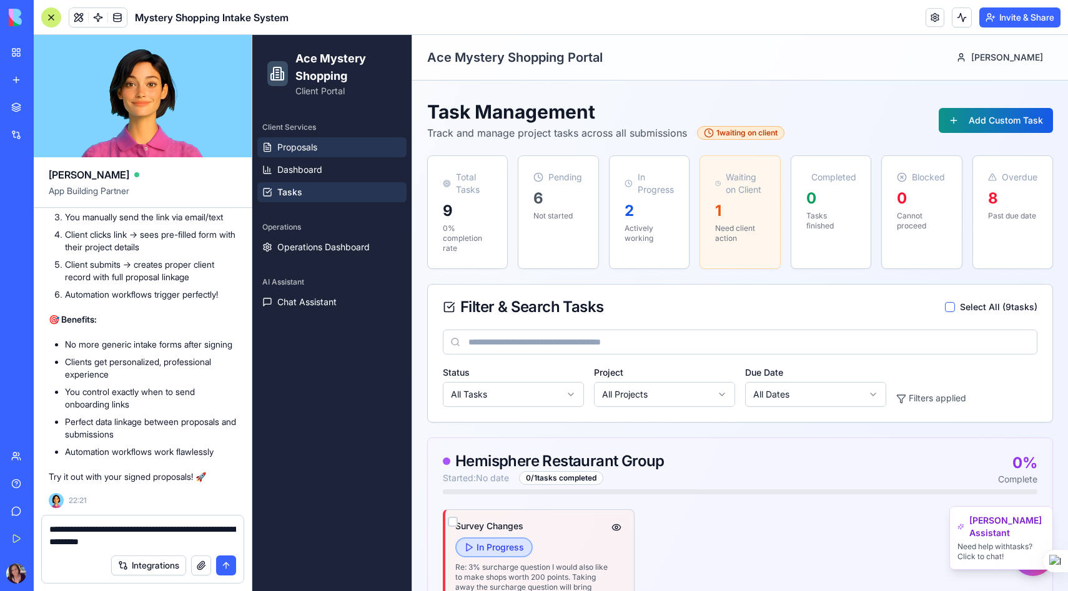
click at [304, 147] on span "Proposals" at bounding box center [297, 147] width 40 height 12
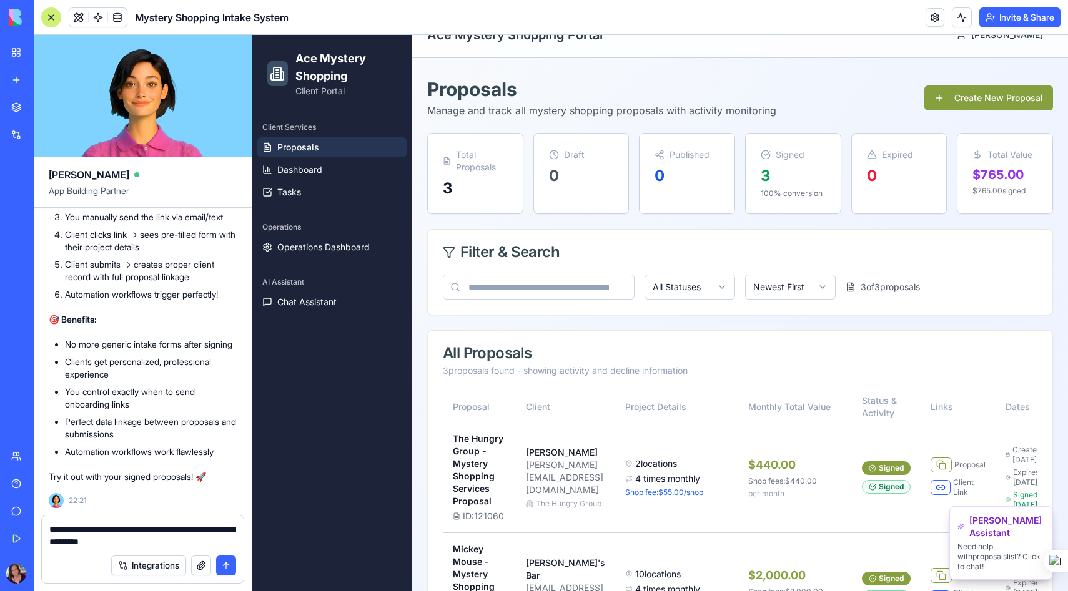
scroll to position [4, 0]
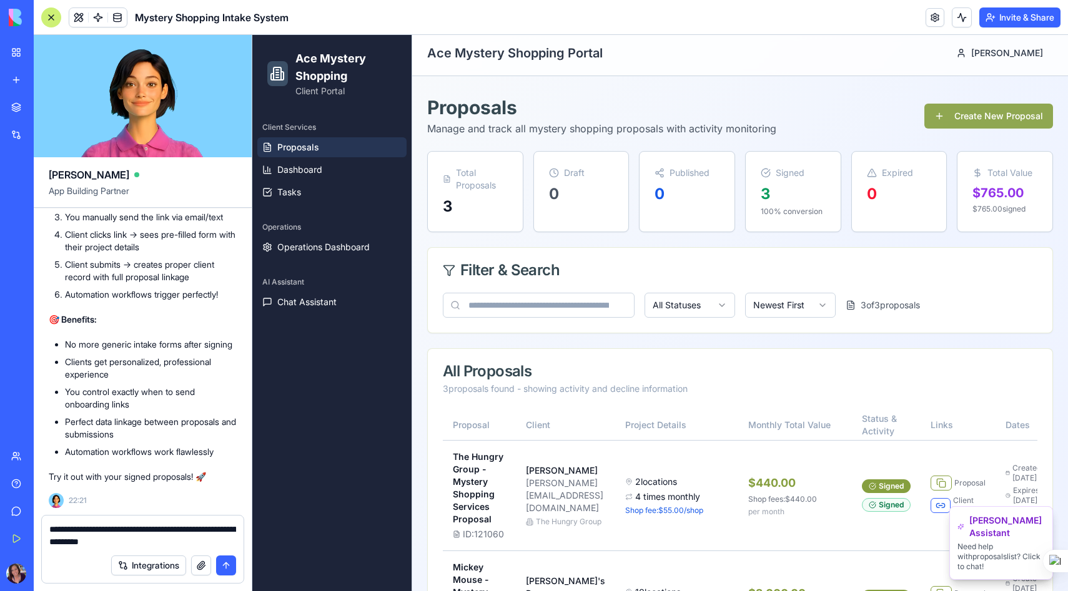
click at [987, 123] on button "Create New Proposal" at bounding box center [988, 116] width 129 height 25
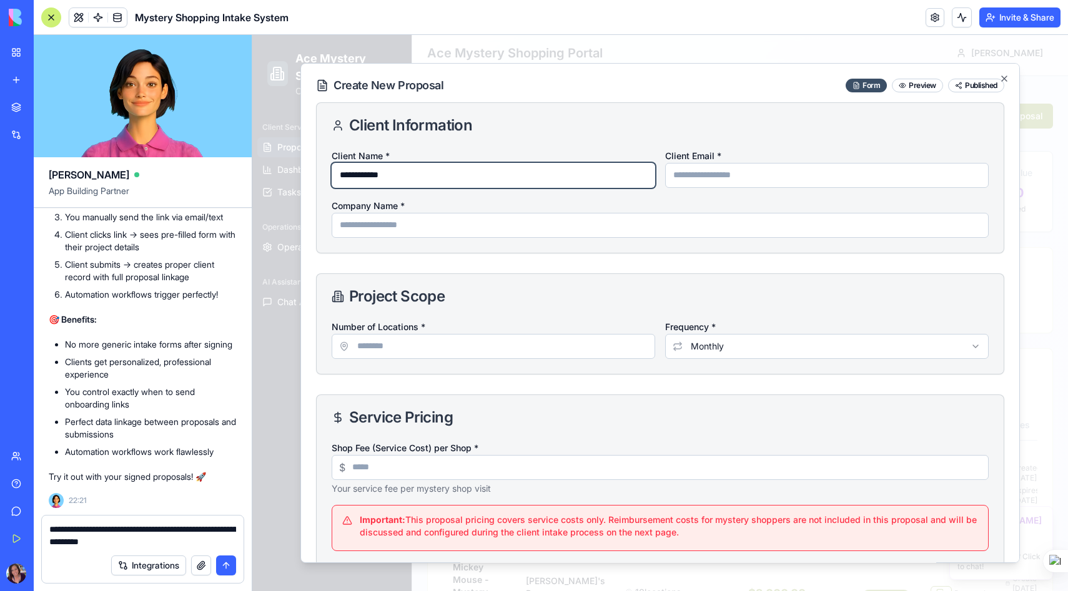
click at [451, 179] on input "**********" at bounding box center [493, 175] width 323 height 25
type input "**********"
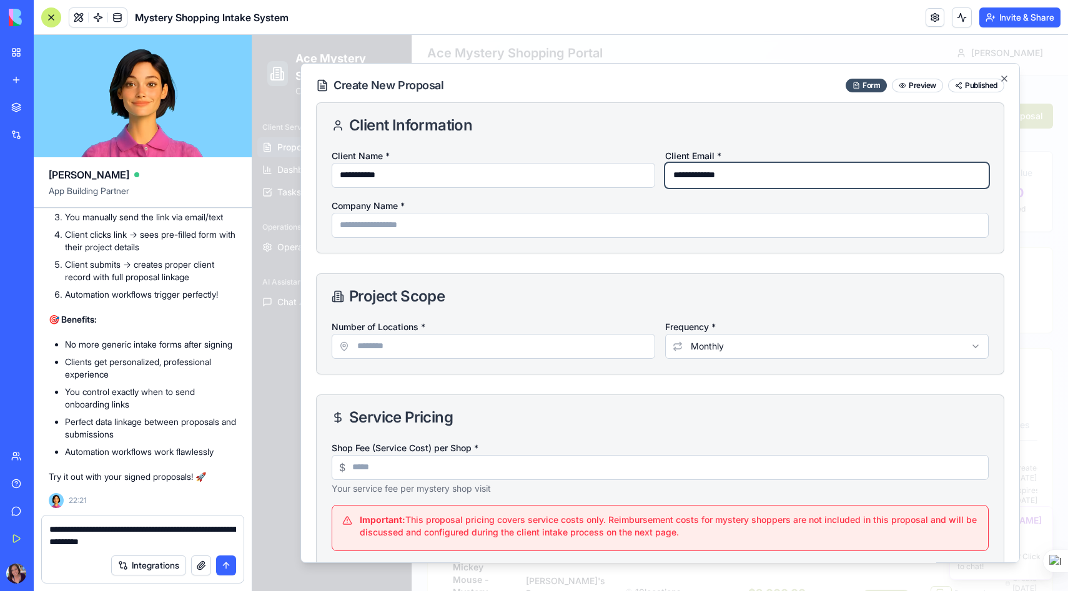
type input "**********"
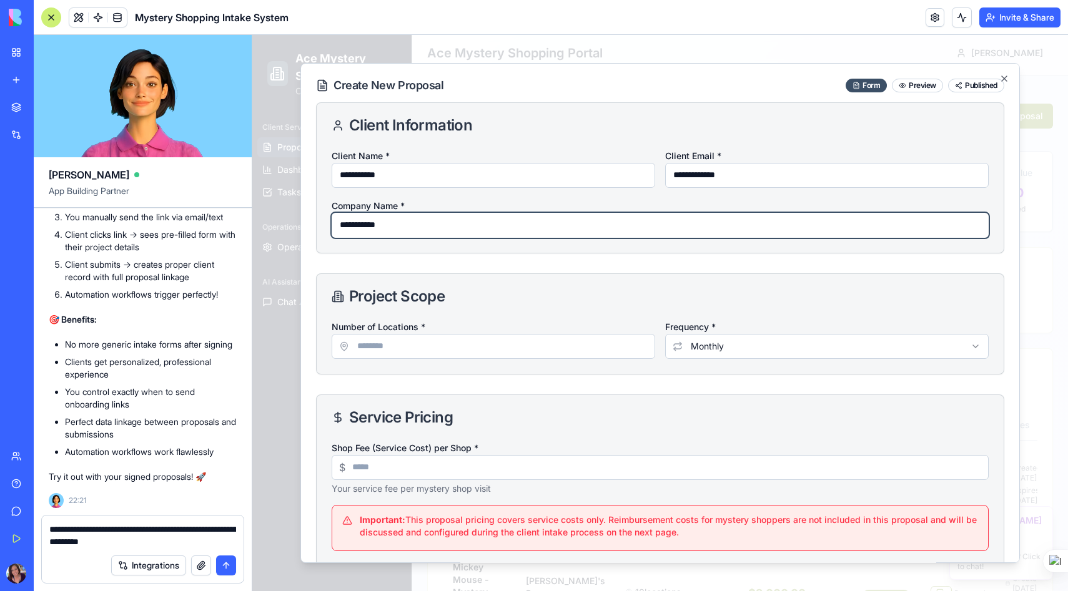
type input "**********"
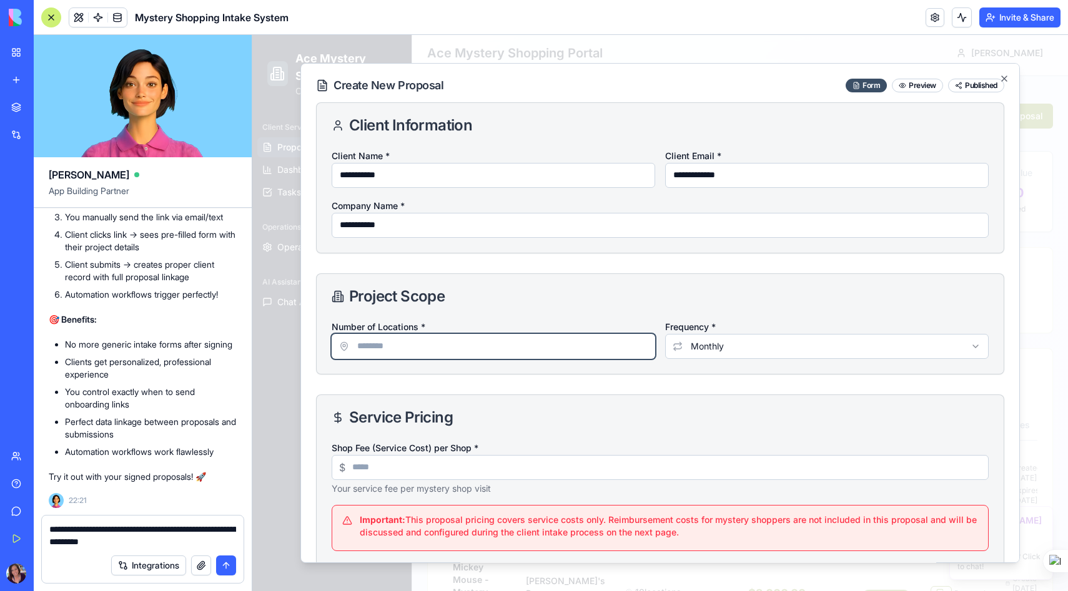
type input "*"
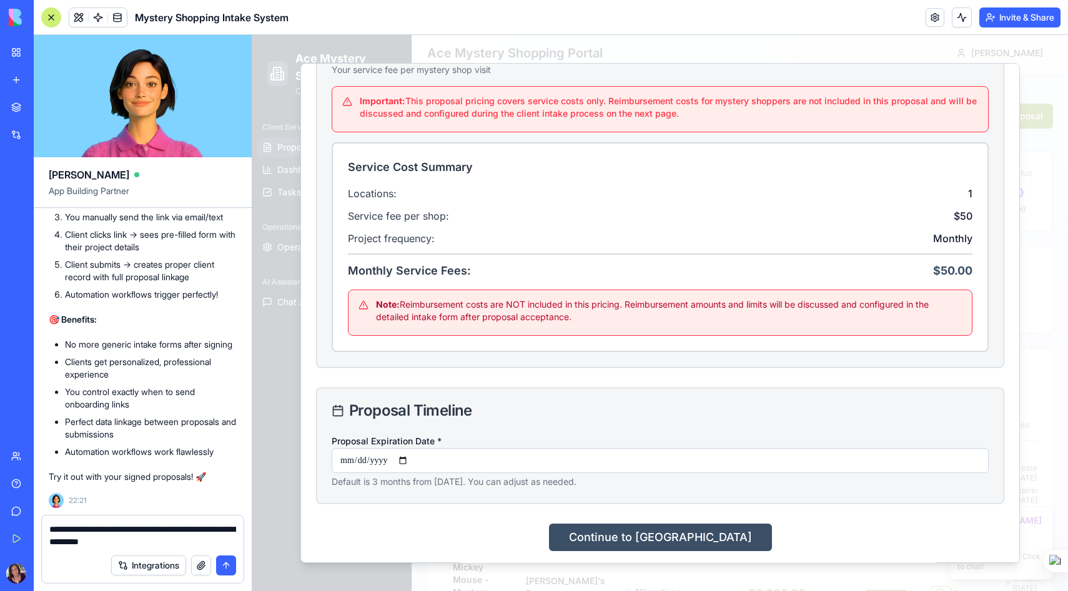
scroll to position [422, 0]
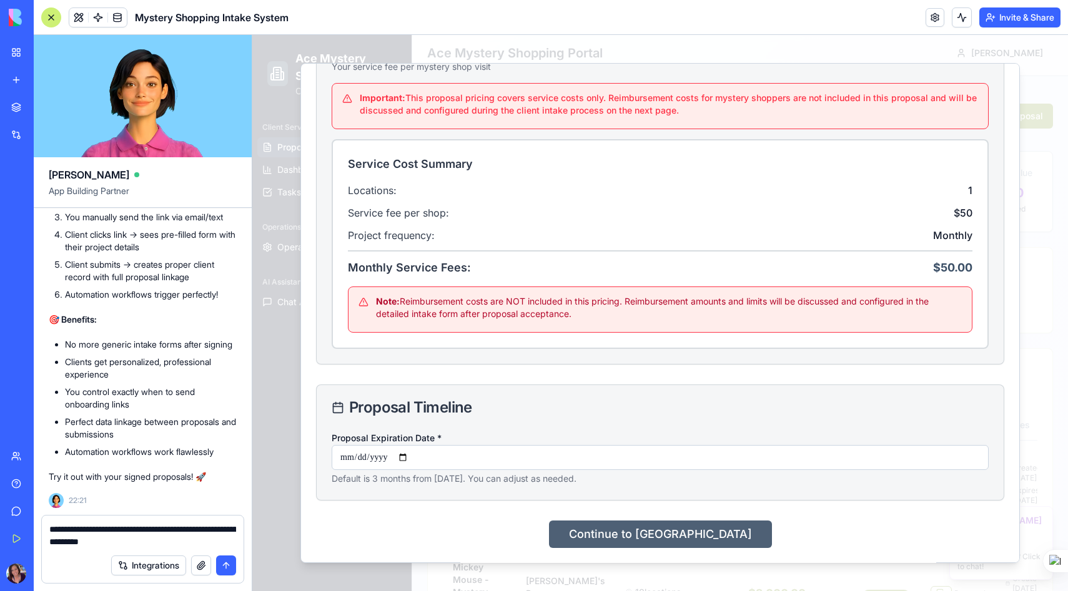
type input "**"
click at [648, 533] on button "Continue to [GEOGRAPHIC_DATA]" at bounding box center [660, 534] width 223 height 27
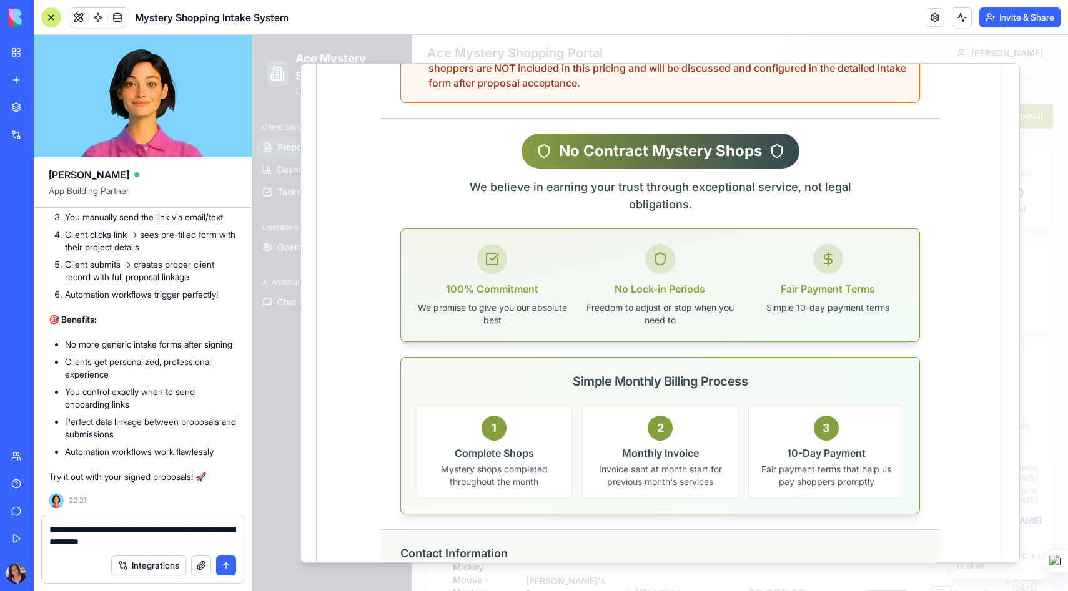
scroll to position [1729, 0]
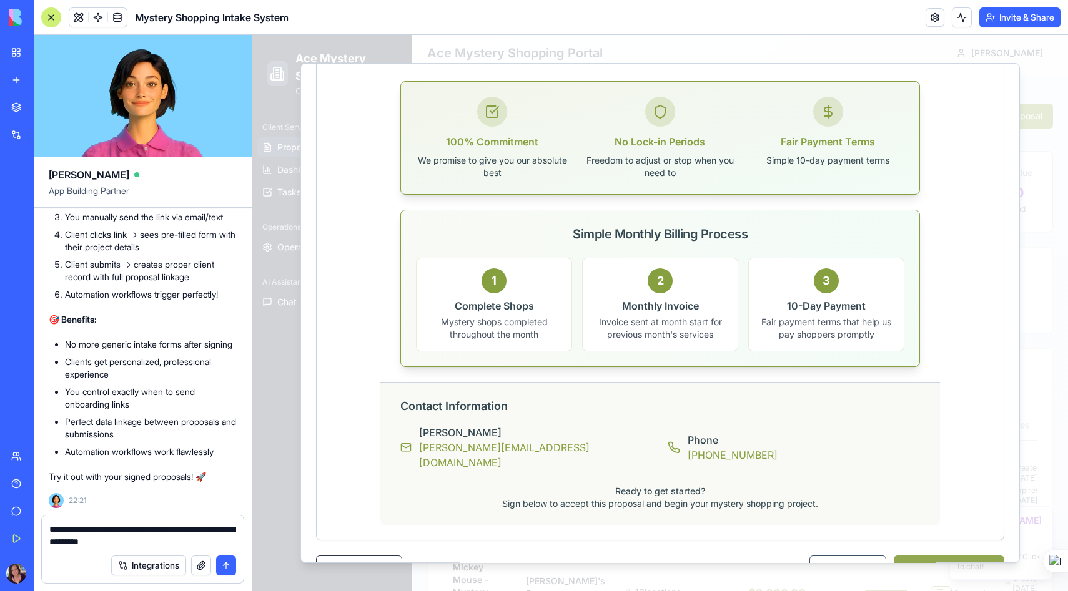
click at [938, 556] on button "Publish Proposal" at bounding box center [949, 568] width 111 height 25
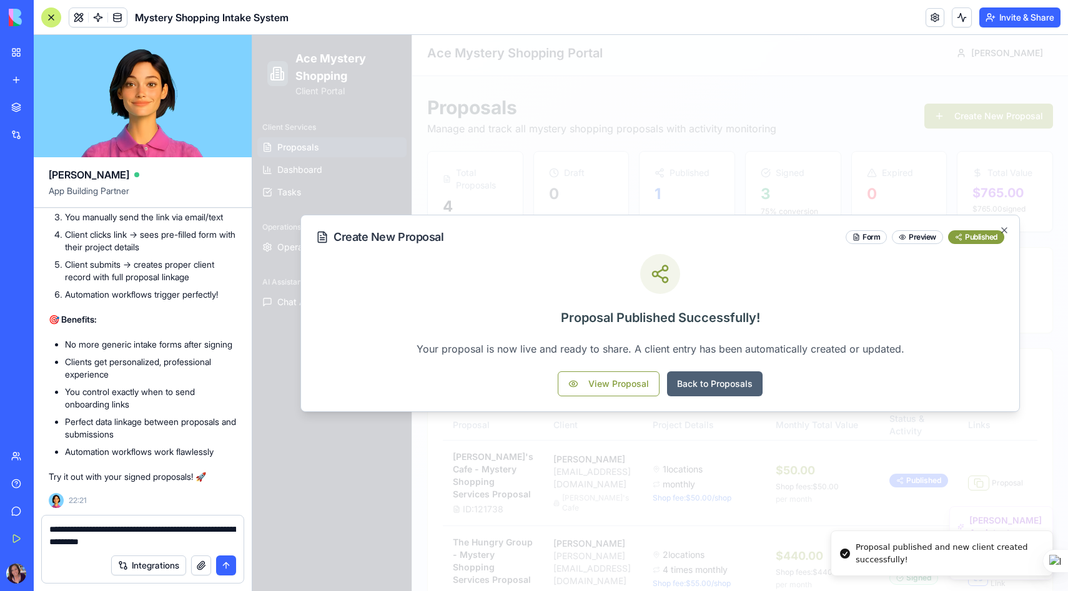
click at [732, 388] on button "Back to Proposals" at bounding box center [715, 384] width 96 height 25
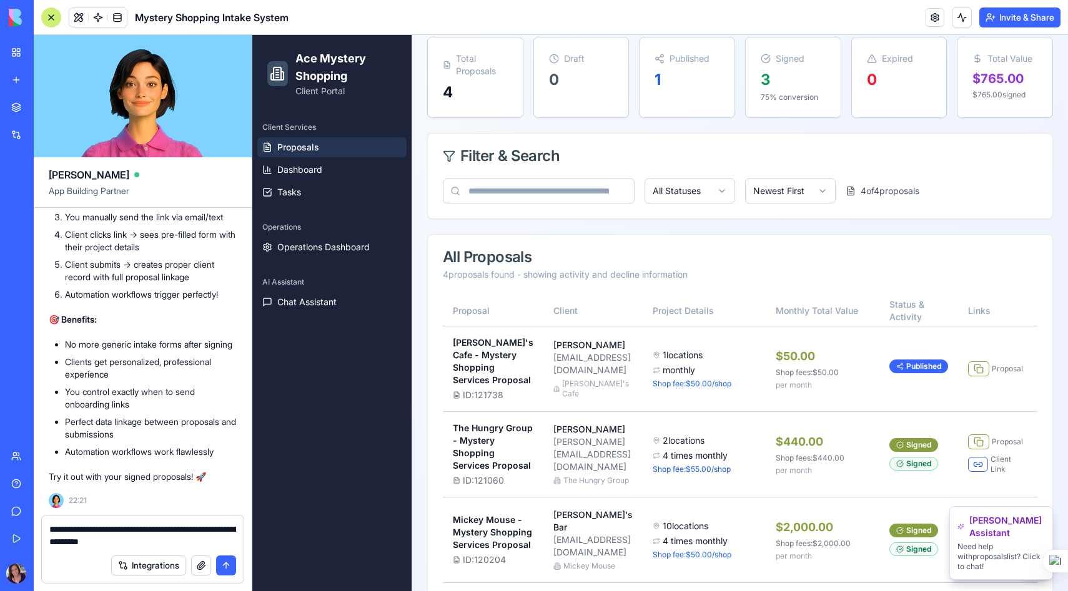
scroll to position [130, 0]
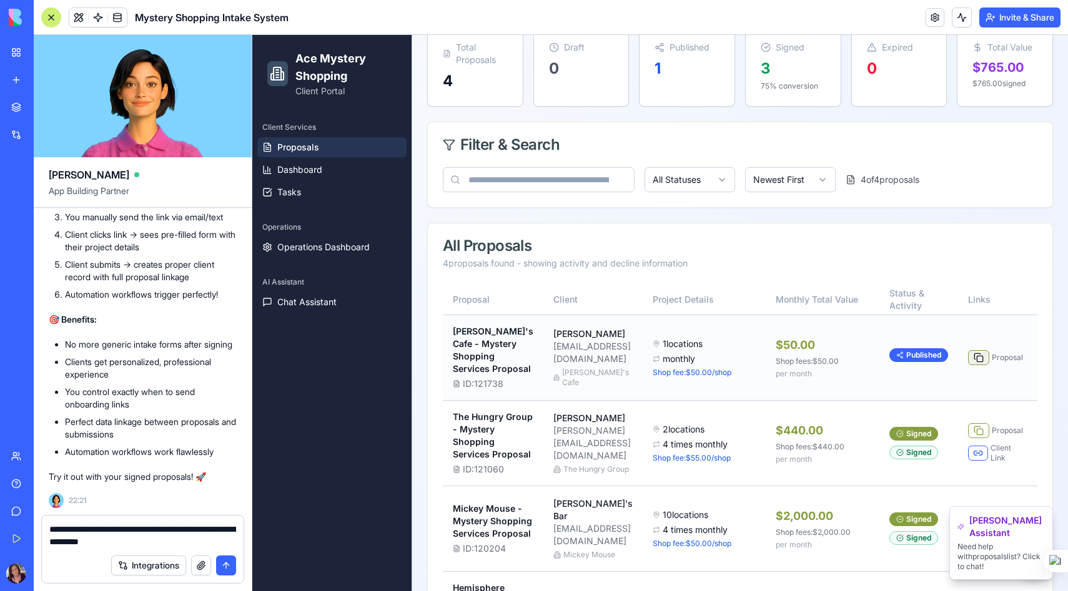
click at [968, 365] on button at bounding box center [978, 357] width 21 height 15
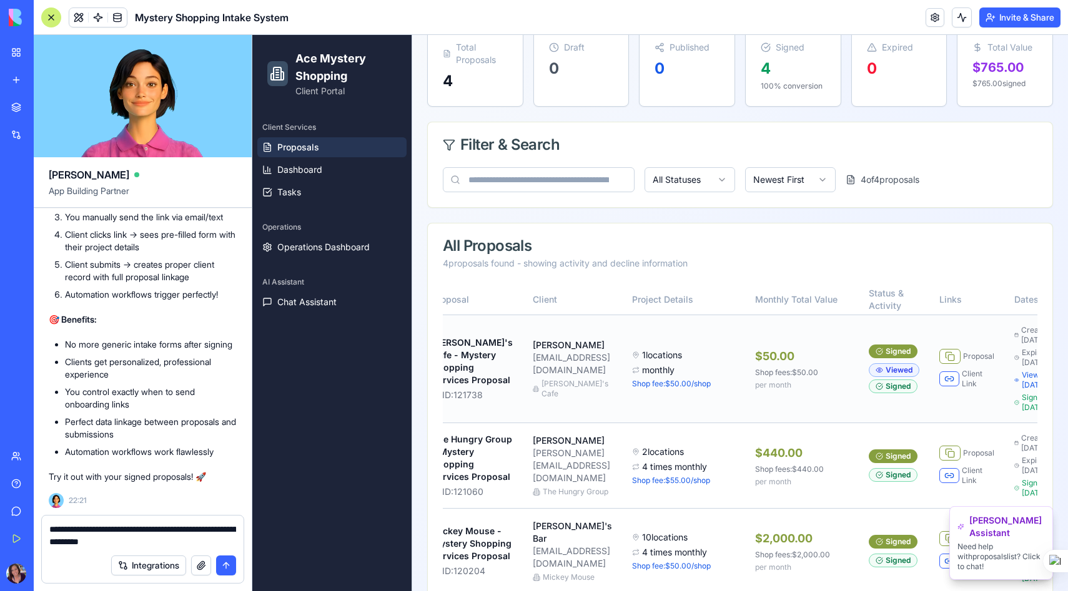
scroll to position [0, 26]
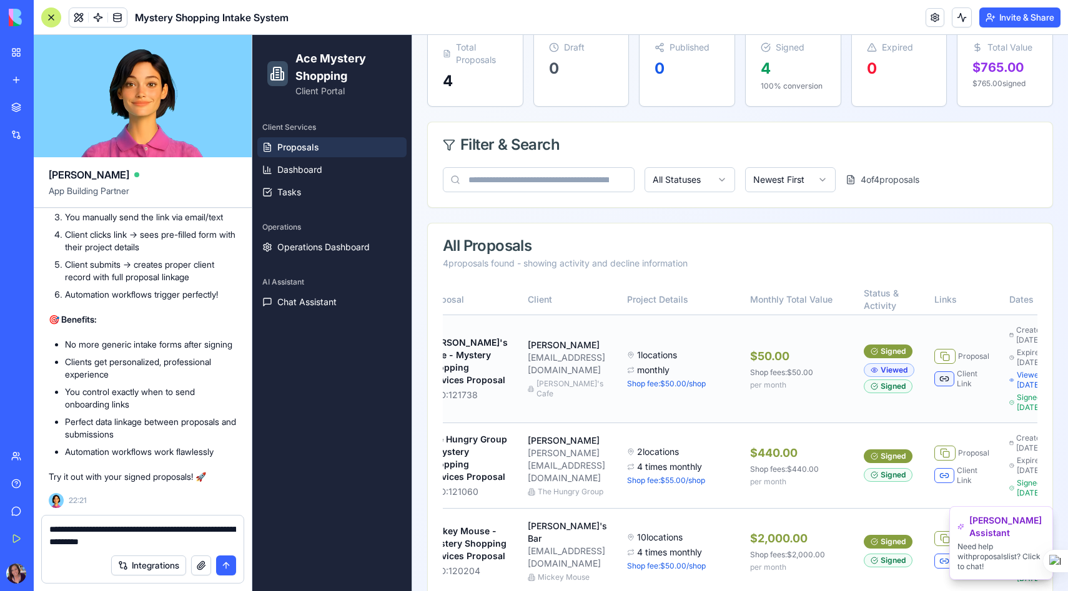
click at [934, 387] on button at bounding box center [944, 379] width 20 height 15
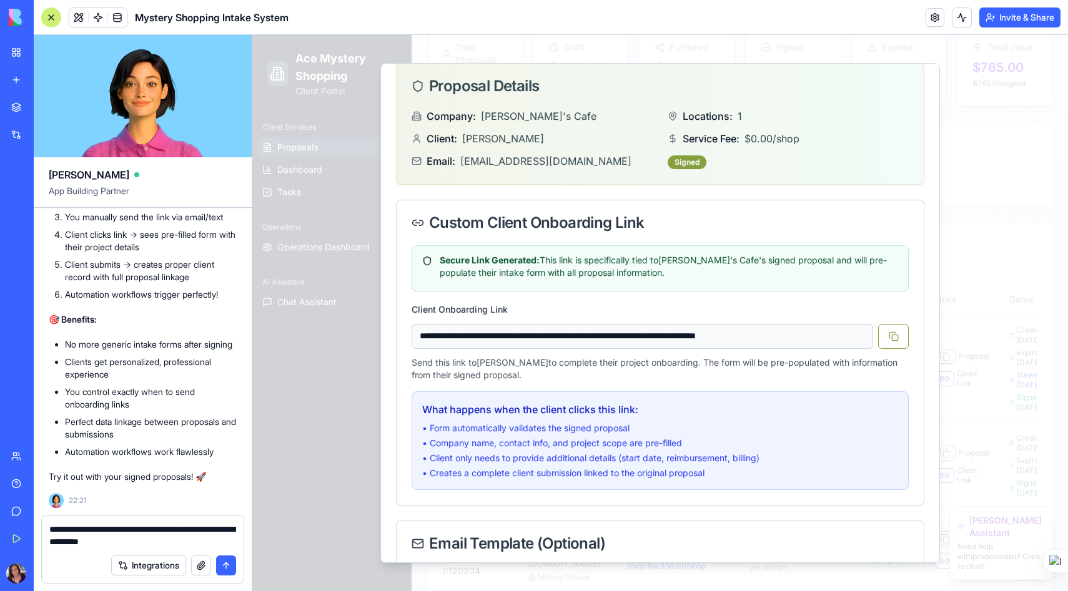
scroll to position [39, 0]
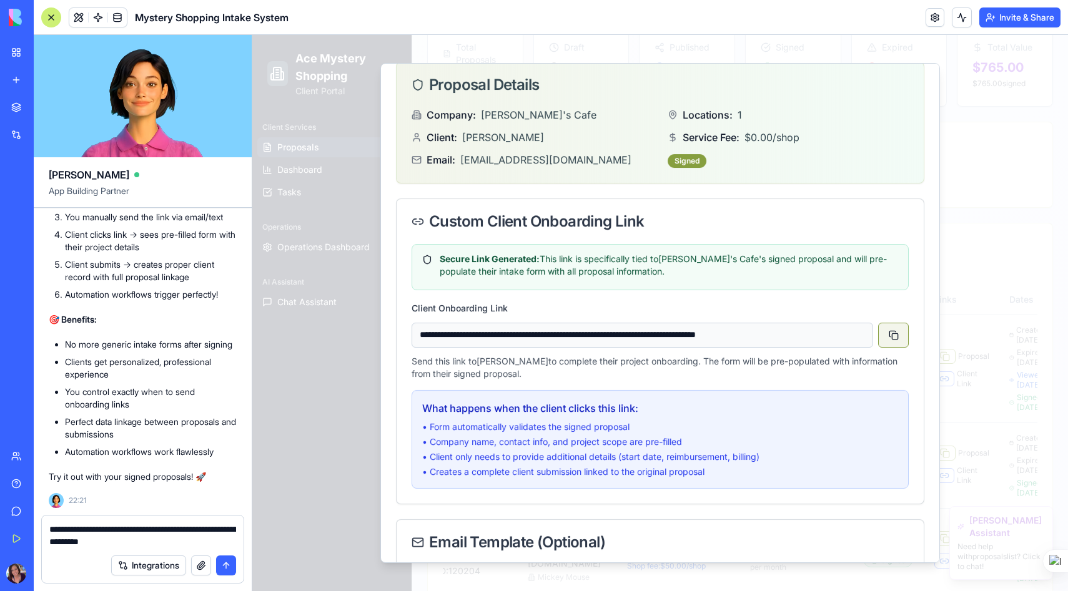
click at [899, 337] on button at bounding box center [893, 335] width 31 height 25
click at [146, 540] on textarea "**********" at bounding box center [142, 535] width 187 height 25
drag, startPoint x: 146, startPoint y: 540, endPoint x: 51, endPoint y: 525, distance: 96.0
click at [51, 525] on textarea "**********" at bounding box center [142, 535] width 187 height 25
drag, startPoint x: 149, startPoint y: 541, endPoint x: 49, endPoint y: 528, distance: 101.5
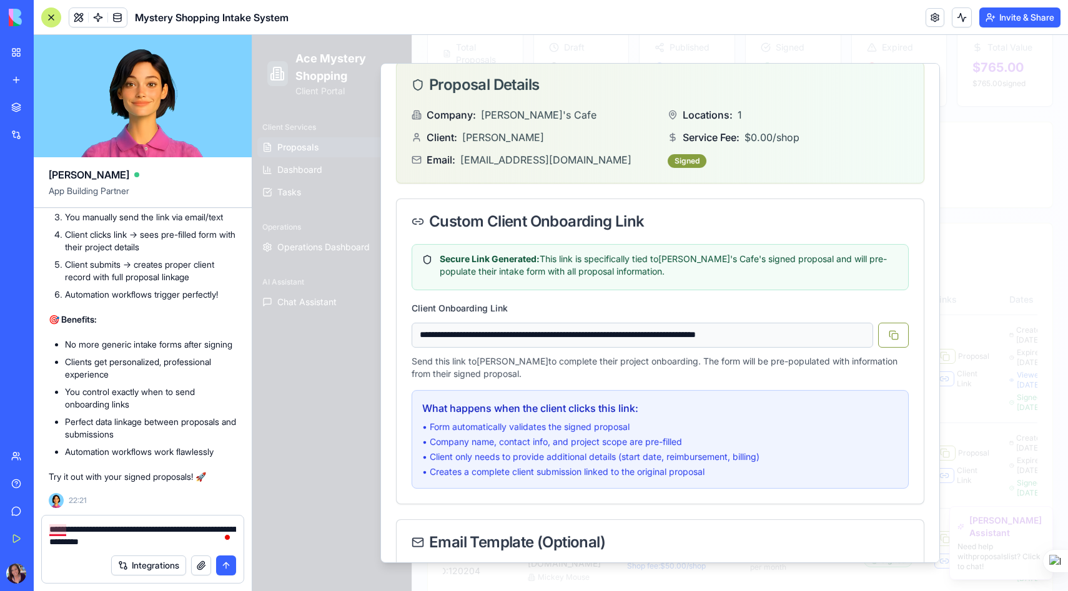
click at [49, 528] on textarea "**********" at bounding box center [142, 535] width 187 height 25
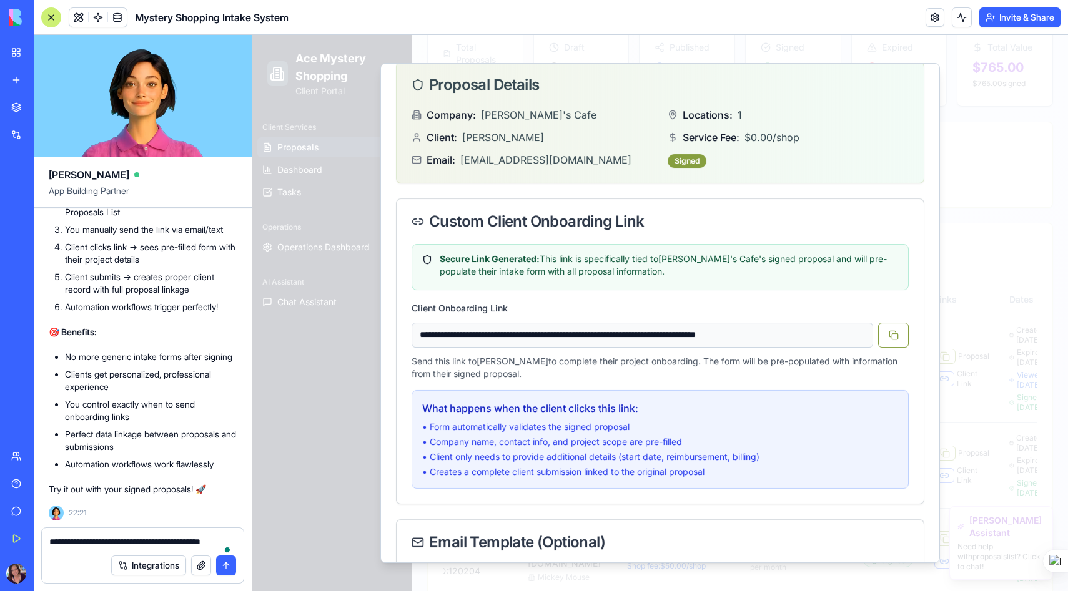
scroll to position [71860, 0]
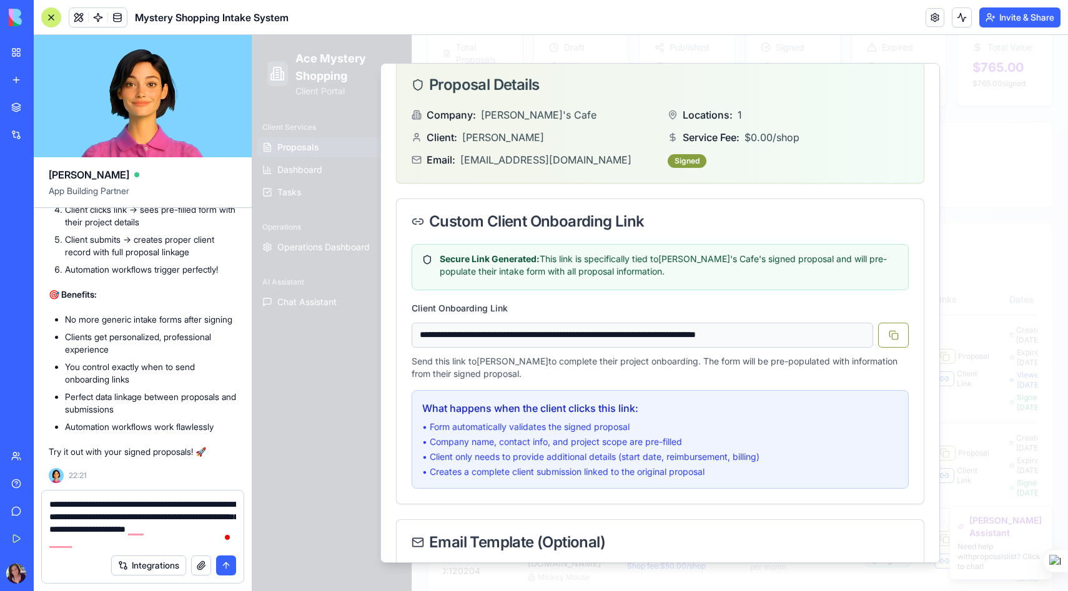
type textarea "**********"
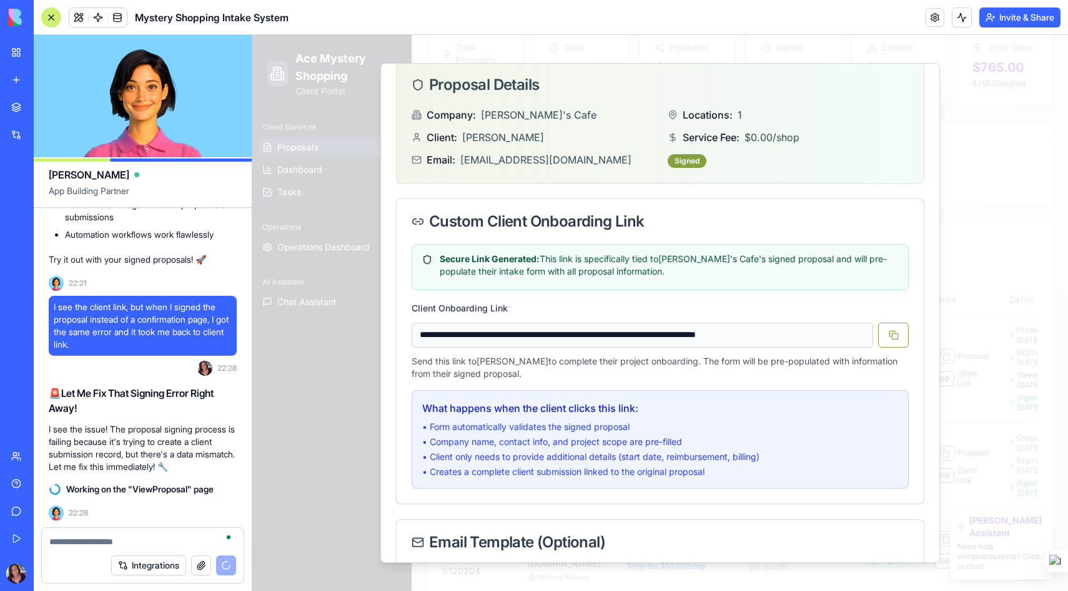
scroll to position [72078, 0]
click at [69, 541] on textarea "To enrich screen reader interactions, please activate Accessibility in Grammarl…" at bounding box center [142, 542] width 187 height 12
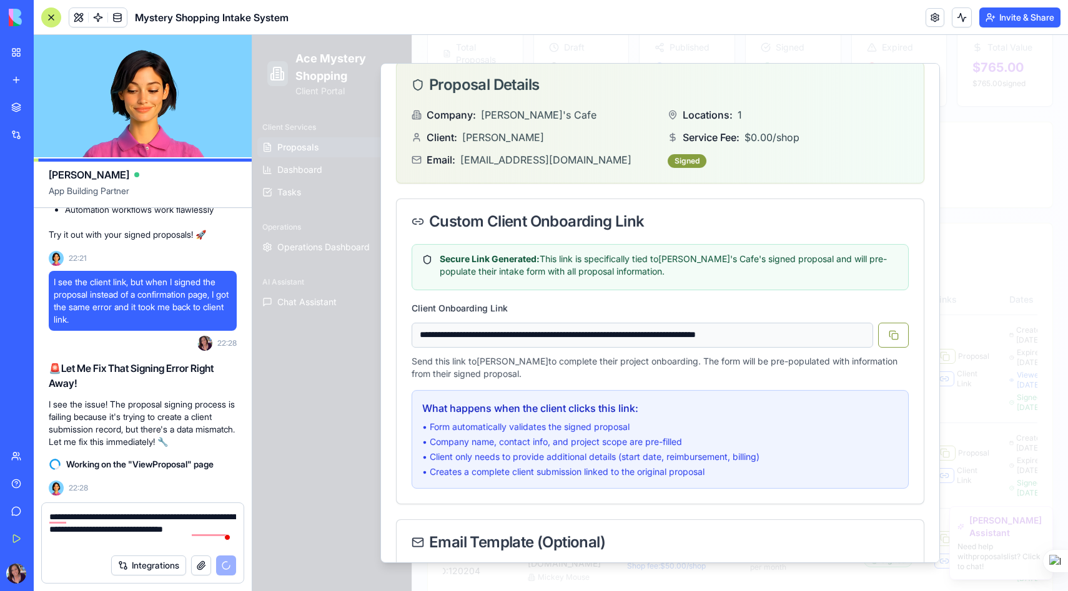
scroll to position [0, 0]
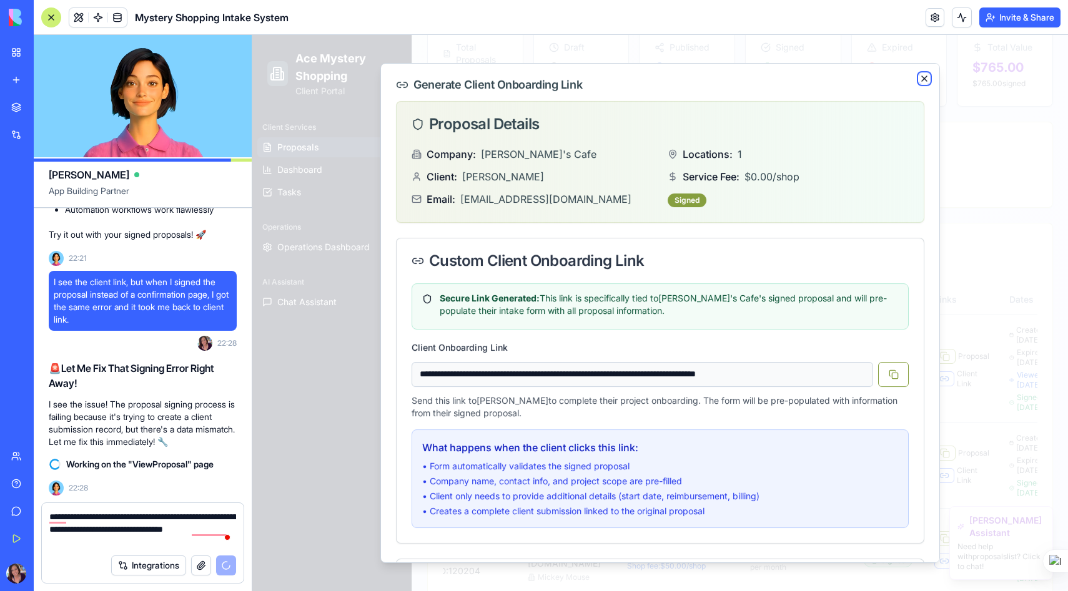
type textarea "**********"
click at [925, 79] on icon "button" at bounding box center [924, 79] width 10 height 10
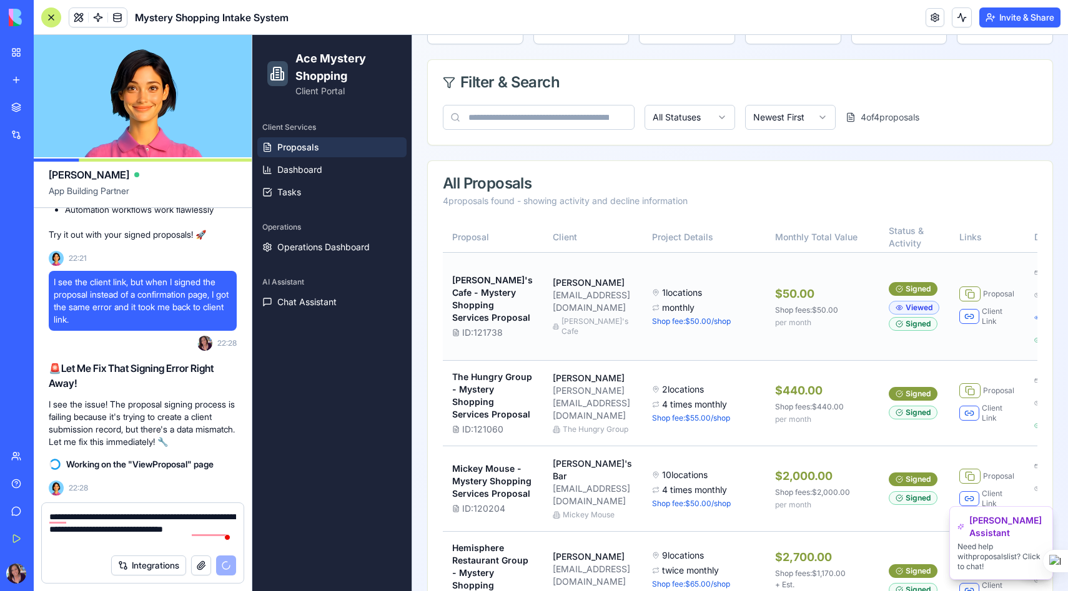
scroll to position [194, 0]
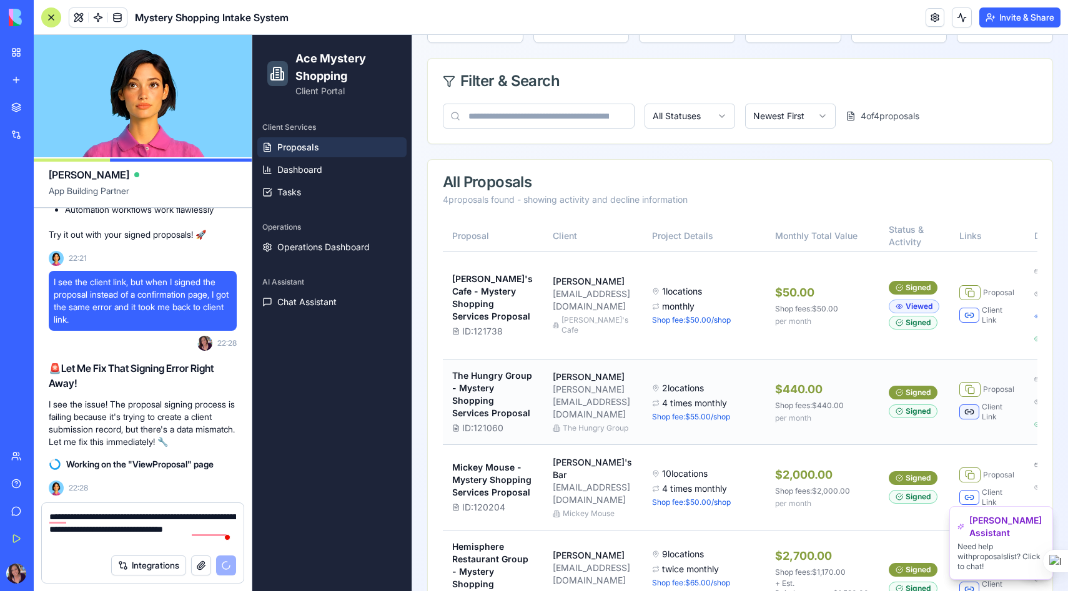
click at [959, 420] on button at bounding box center [969, 412] width 20 height 15
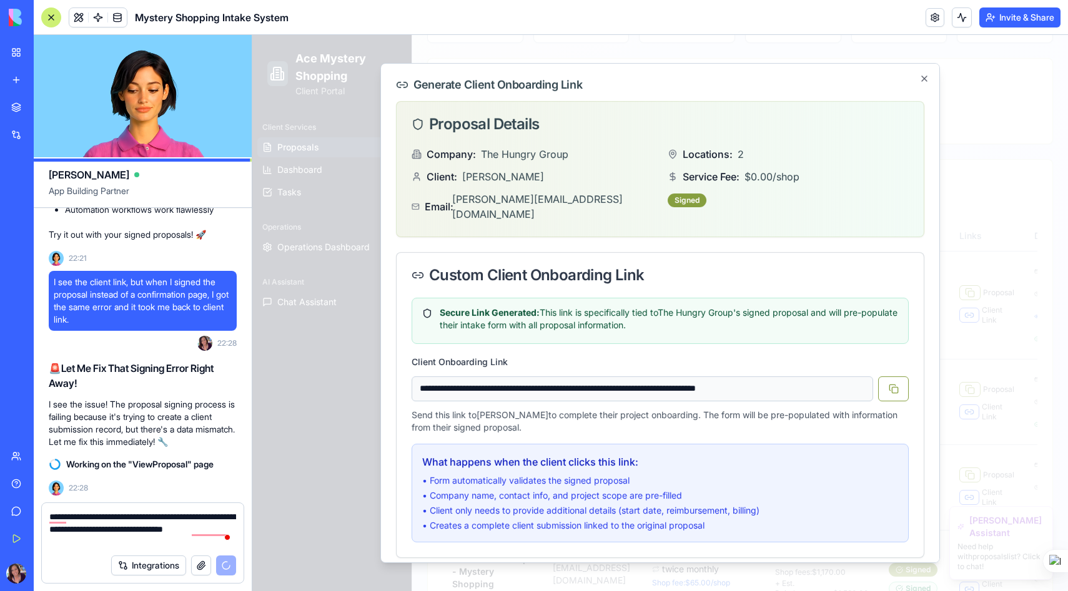
scroll to position [7, 0]
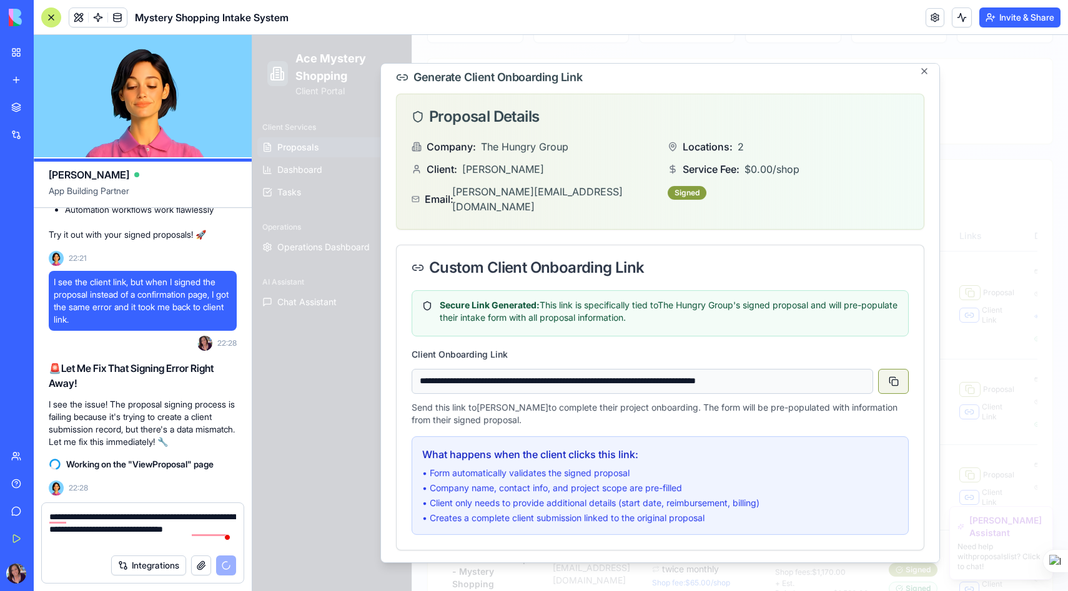
click at [894, 369] on button at bounding box center [893, 381] width 31 height 25
click at [929, 69] on icon "button" at bounding box center [924, 71] width 10 height 10
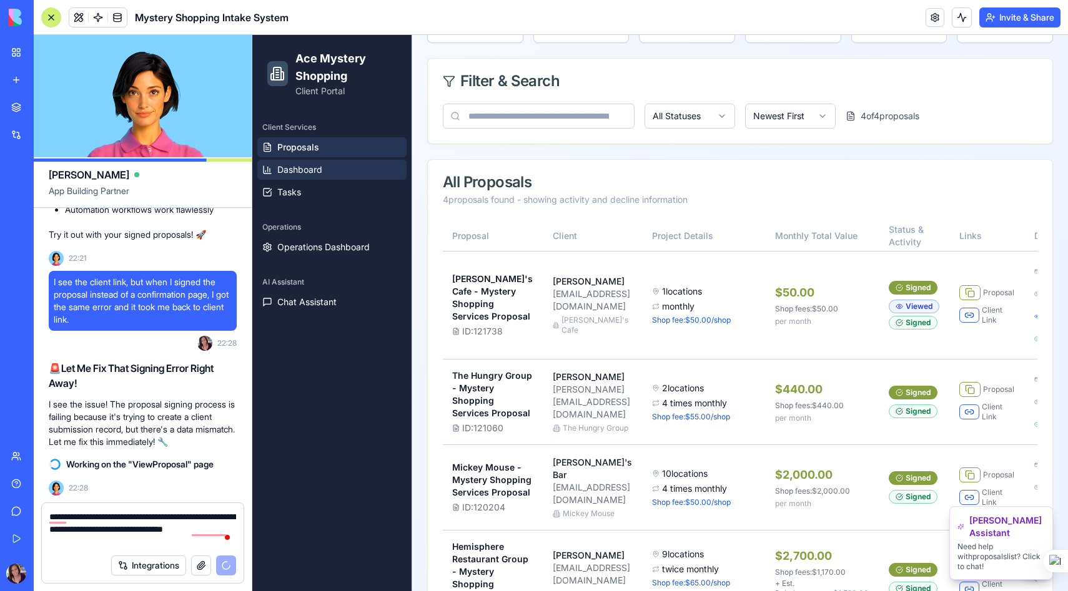
click at [302, 169] on span "Dashboard" at bounding box center [299, 170] width 45 height 12
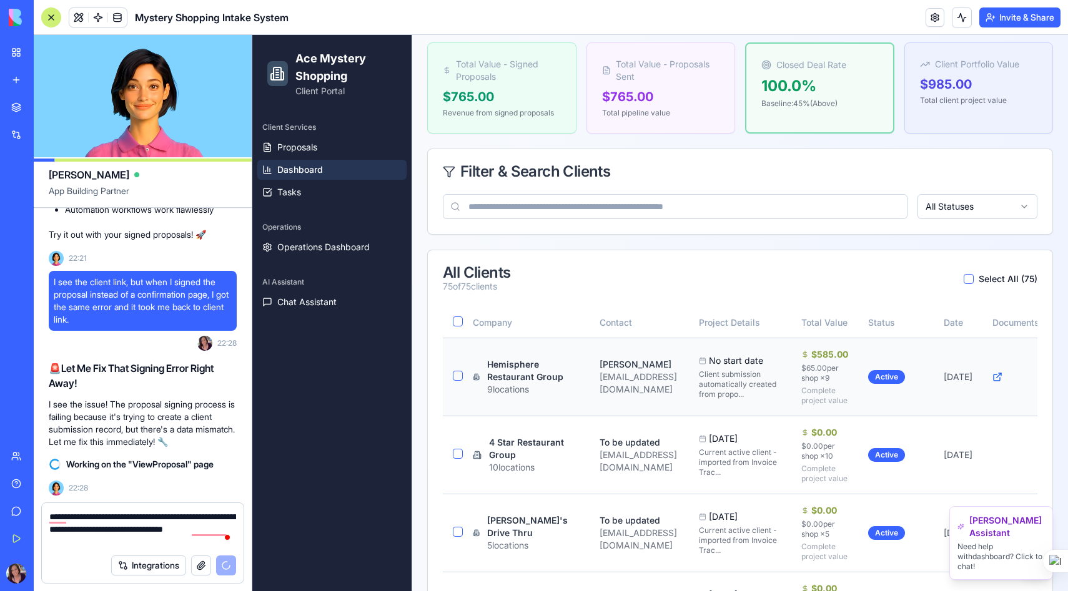
scroll to position [193, 0]
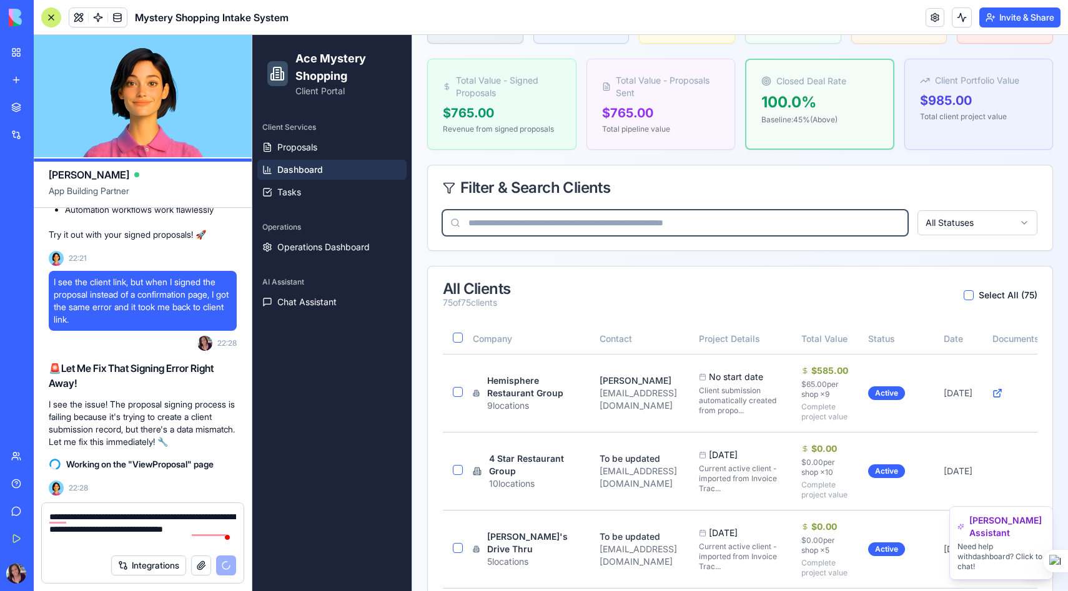
click at [566, 224] on input at bounding box center [675, 222] width 465 height 25
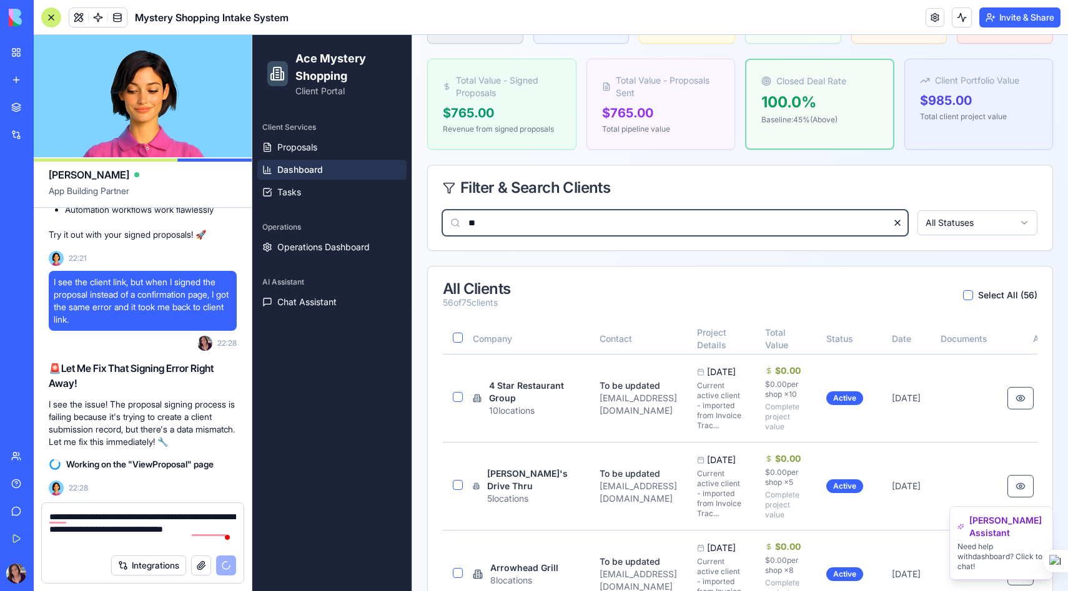
scroll to position [79, 0]
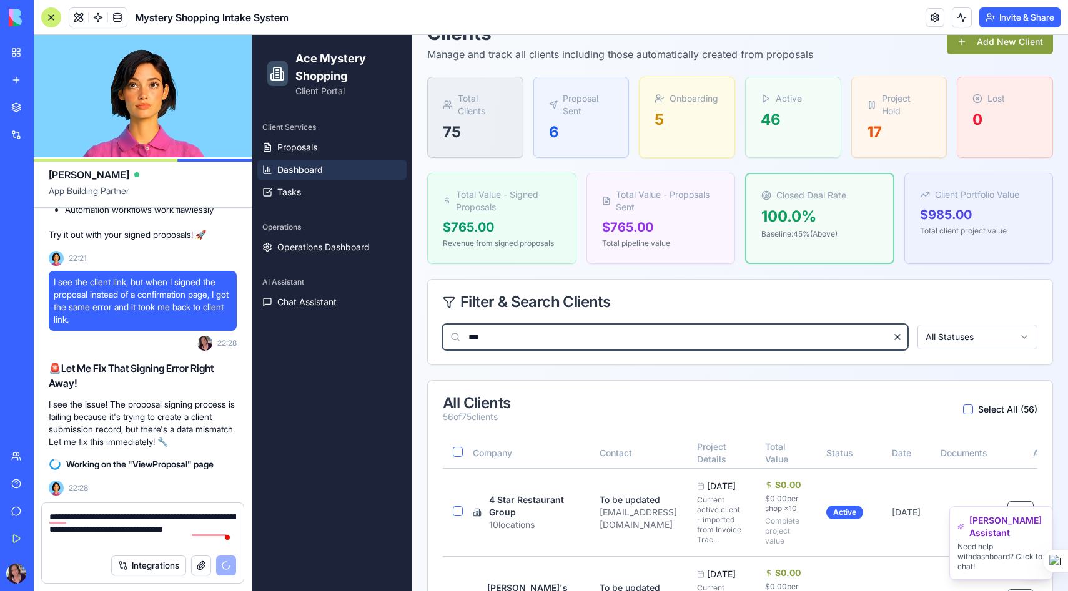
type input "****"
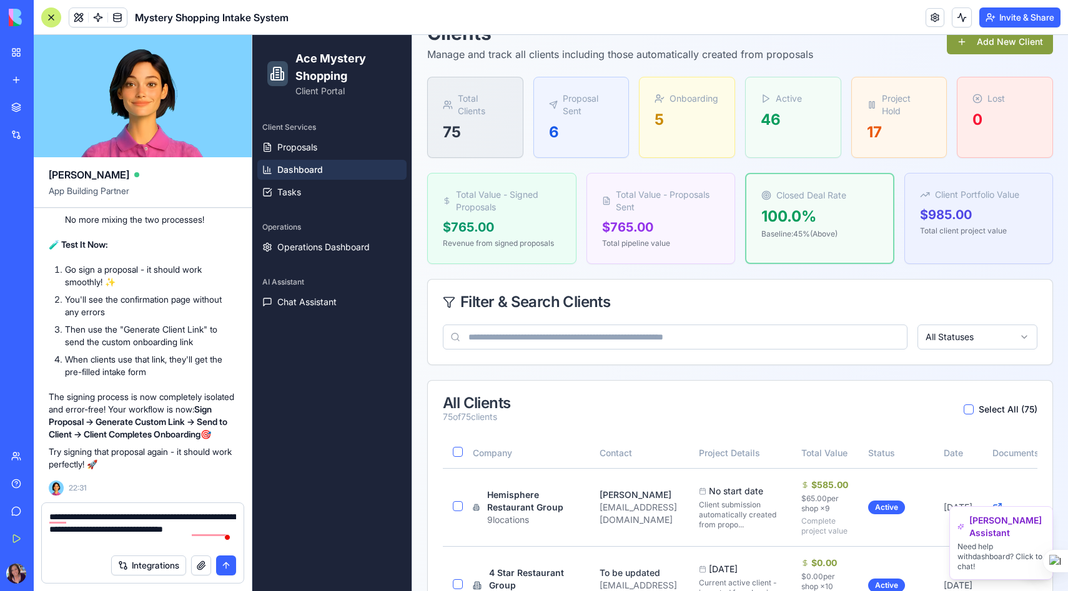
scroll to position [72755, 0]
click at [224, 566] on button "submit" at bounding box center [226, 566] width 20 height 20
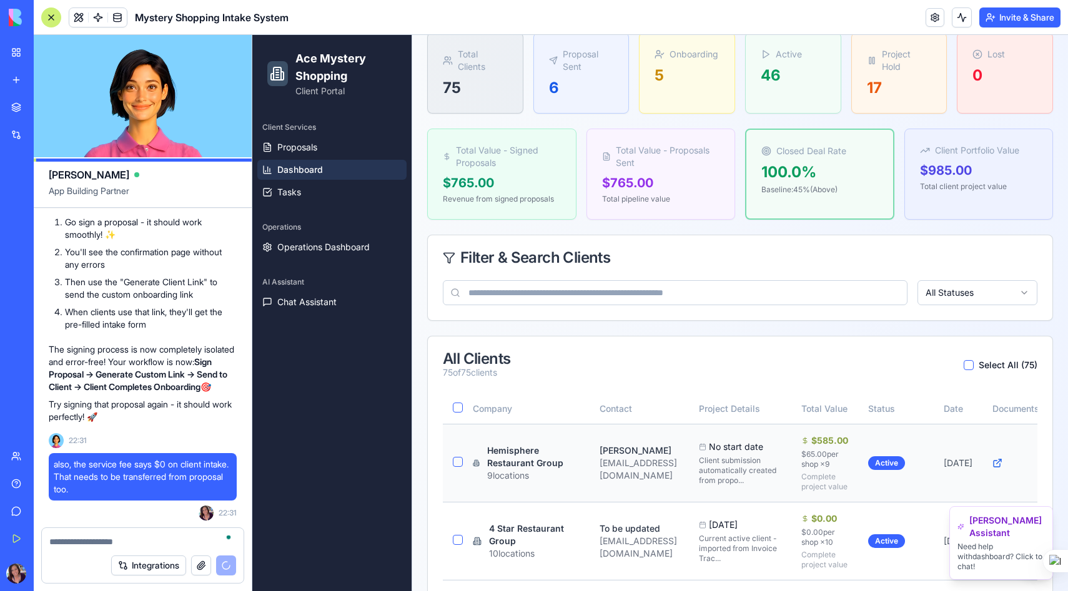
scroll to position [80, 0]
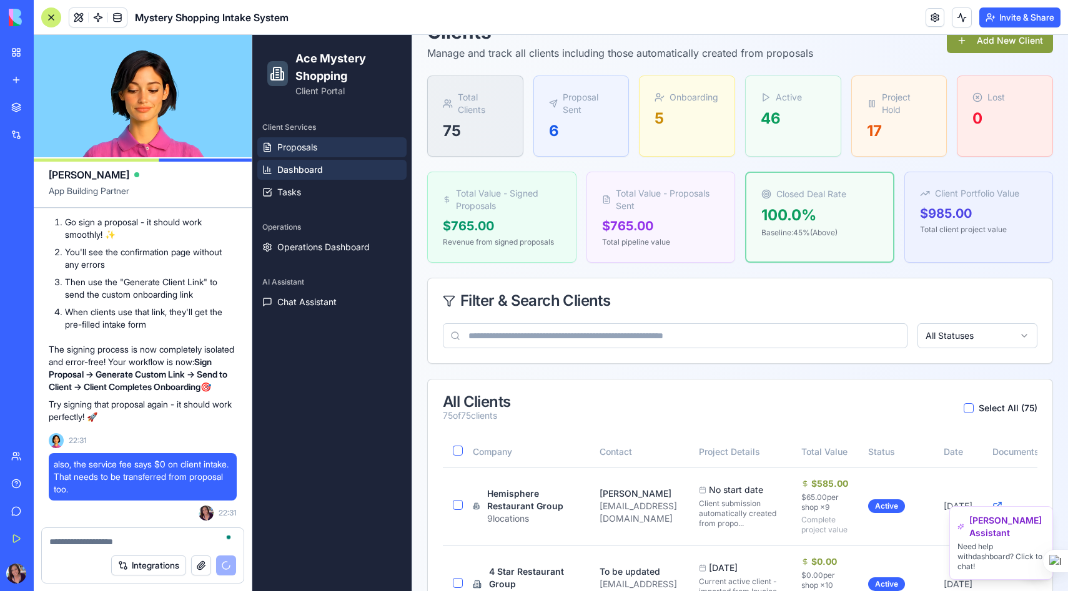
click at [285, 144] on span "Proposals" at bounding box center [297, 147] width 40 height 12
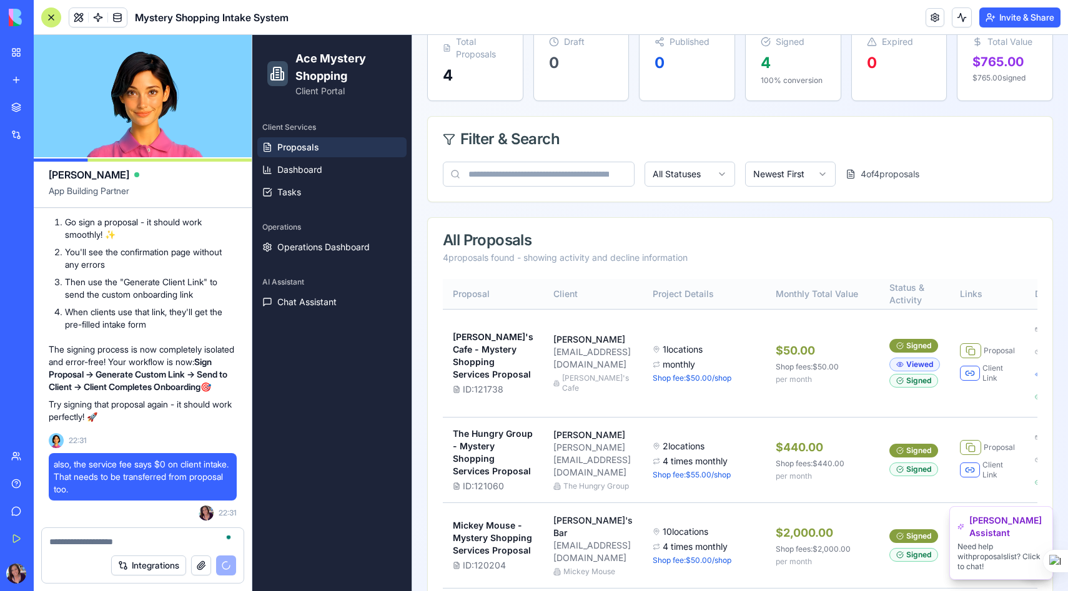
scroll to position [136, 0]
click at [960, 380] on button at bounding box center [970, 372] width 20 height 15
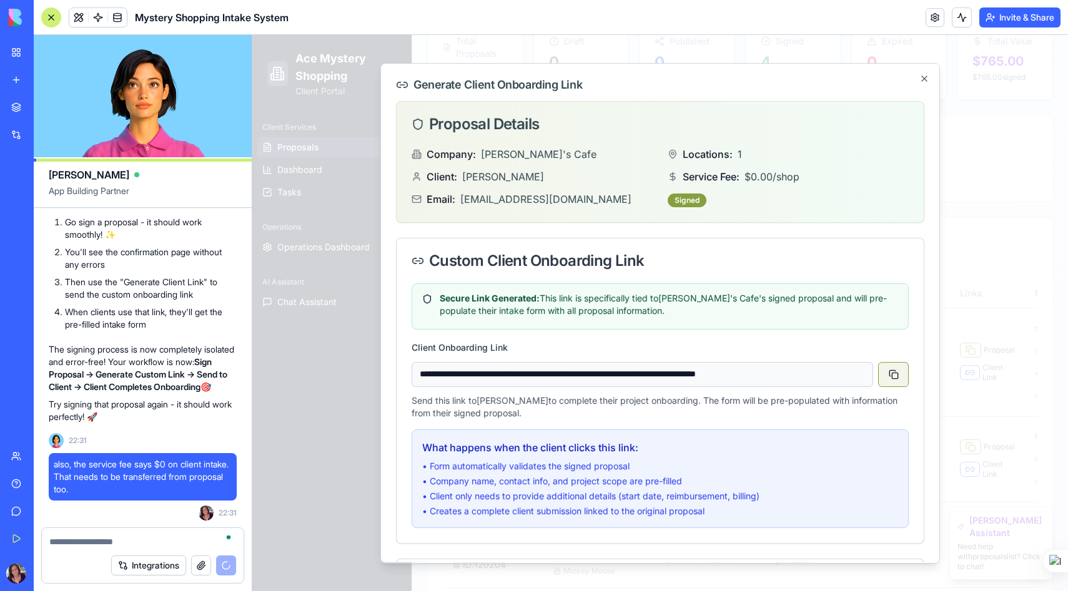
click at [895, 375] on button at bounding box center [893, 374] width 31 height 25
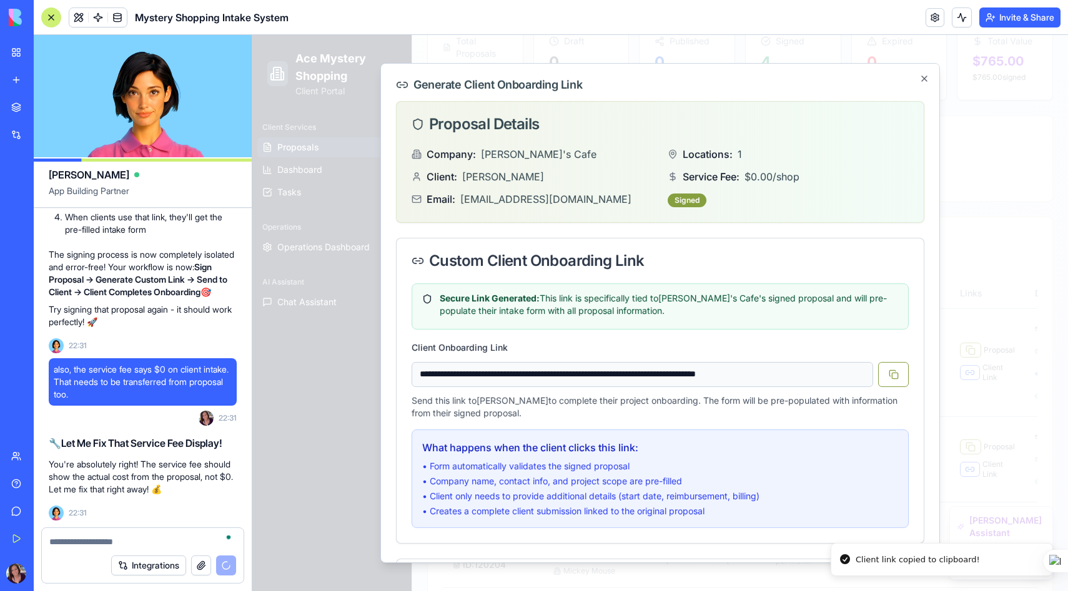
scroll to position [72909, 0]
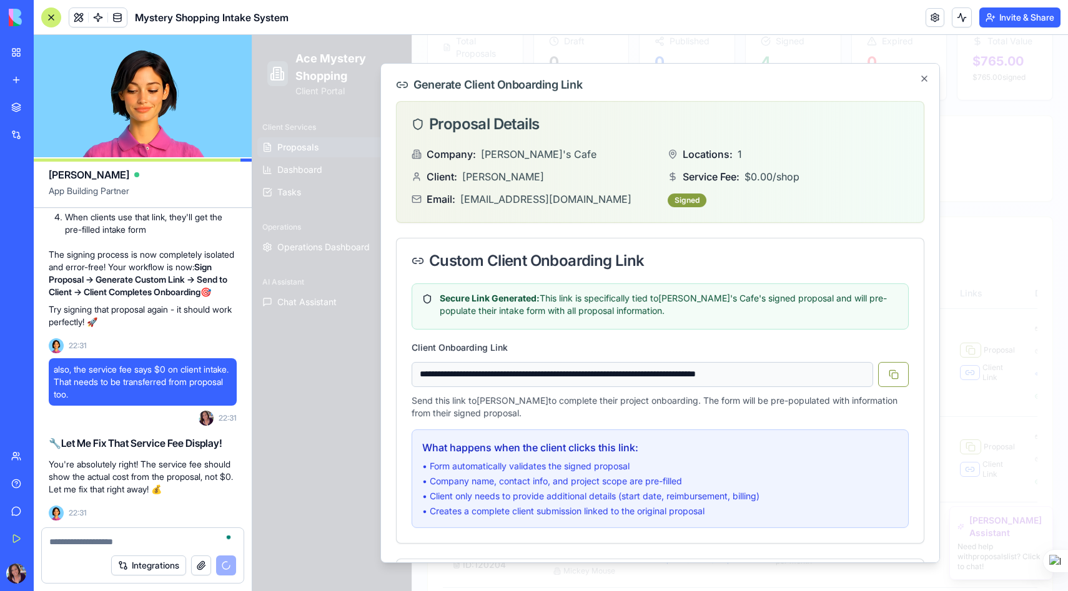
click at [110, 540] on textarea "To enrich screen reader interactions, please activate Accessibility in Grammarl…" at bounding box center [142, 542] width 187 height 12
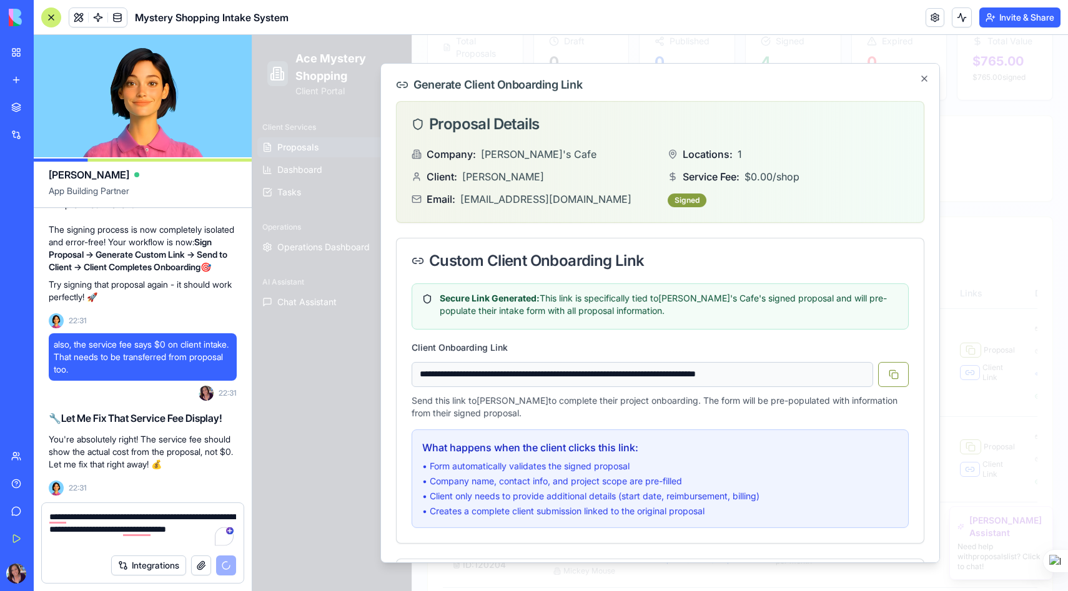
drag, startPoint x: 95, startPoint y: 529, endPoint x: 74, endPoint y: 529, distance: 20.6
click at [74, 529] on textarea "**********" at bounding box center [142, 529] width 187 height 37
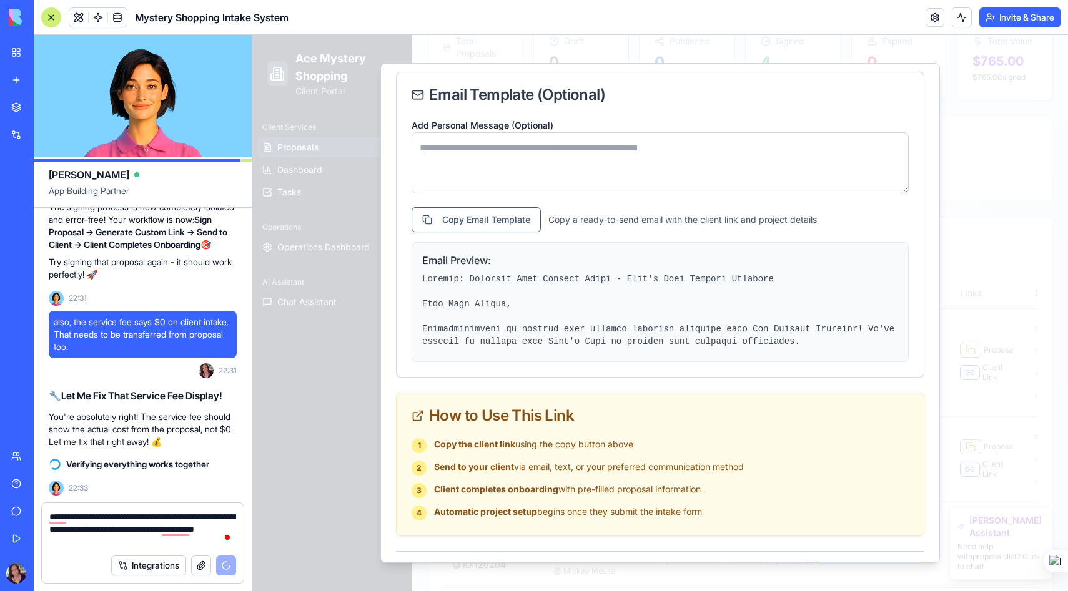
scroll to position [72957, 0]
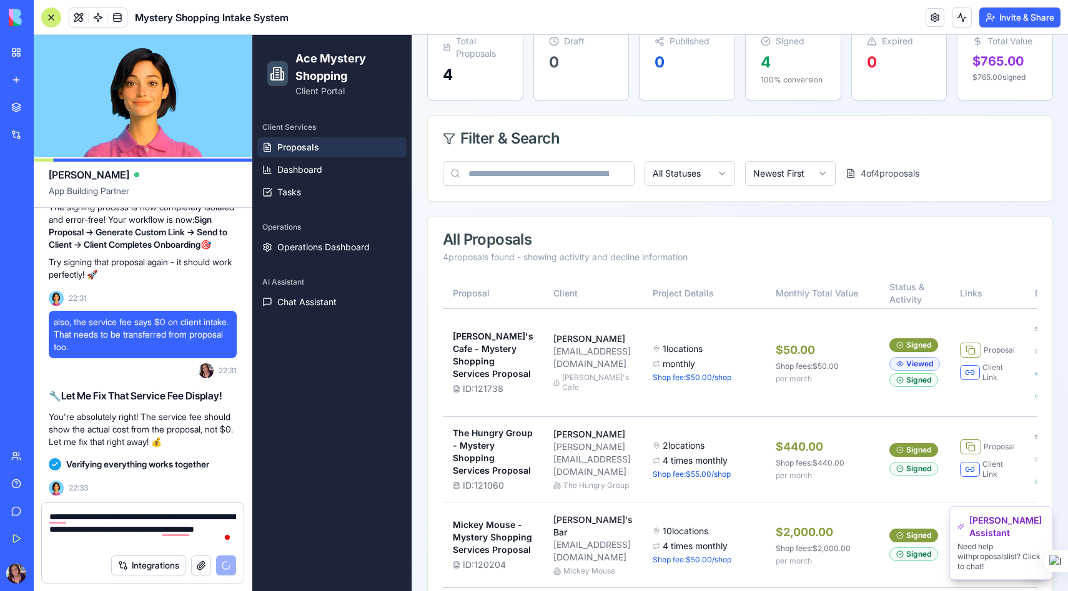
type textarea "**********"
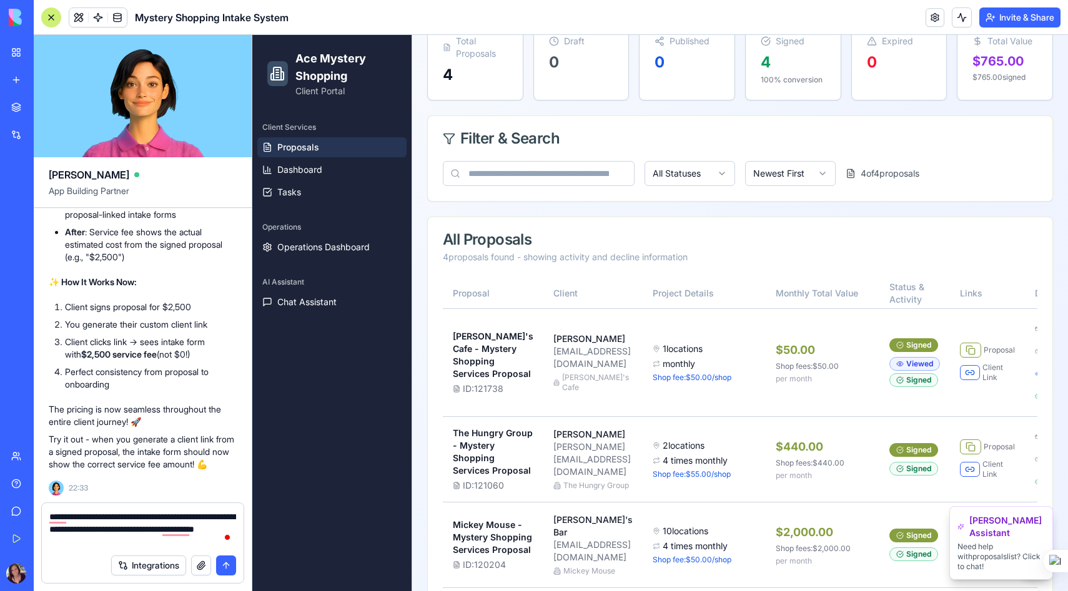
scroll to position [73332, 0]
click at [114, 540] on textarea "**********" at bounding box center [142, 529] width 187 height 37
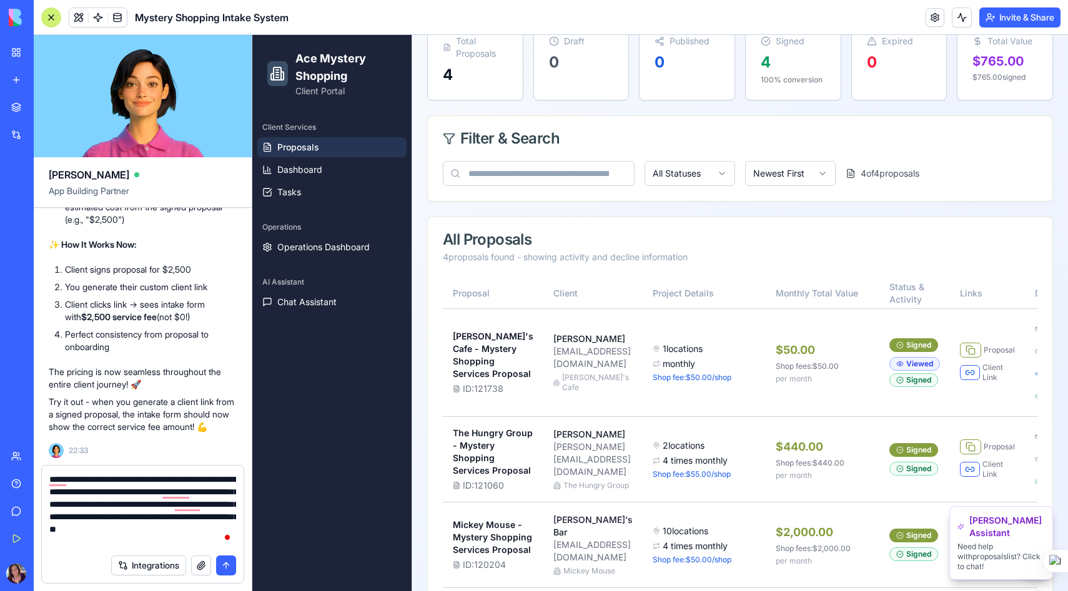
type textarea "**********"
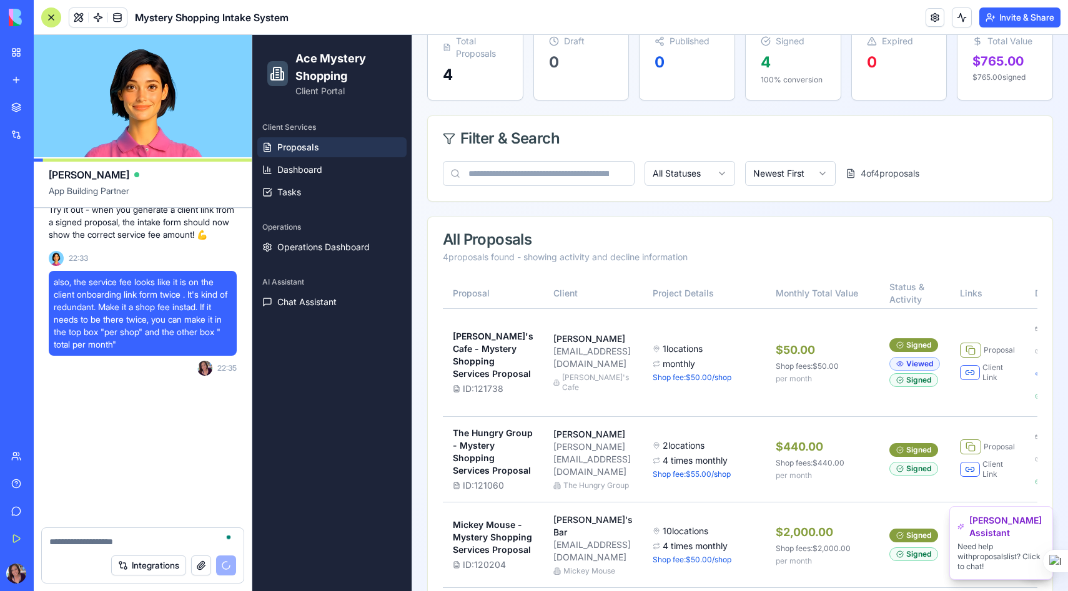
scroll to position [73561, 0]
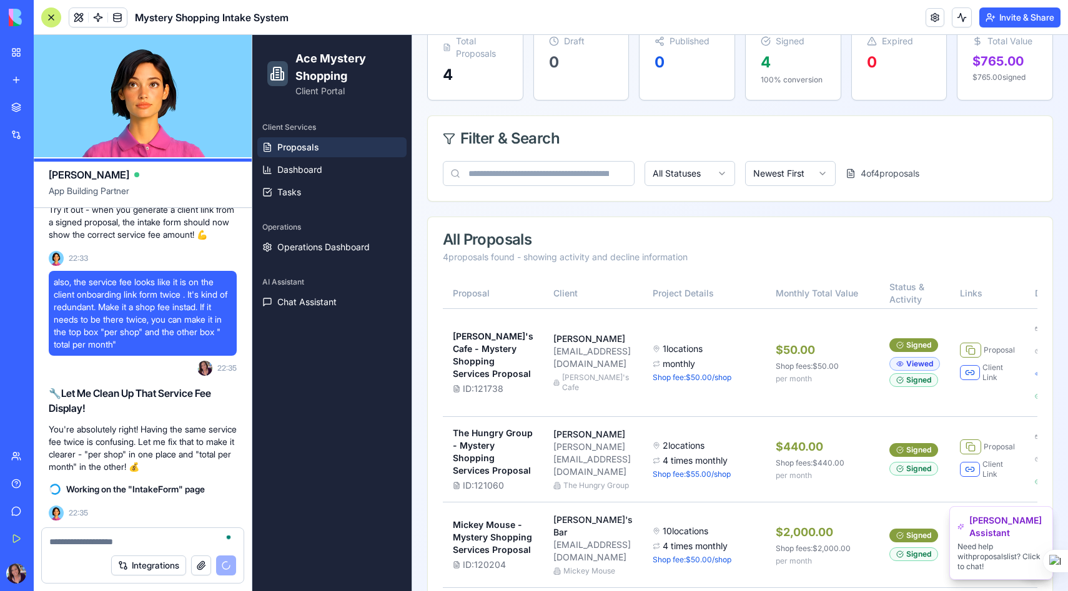
click at [92, 545] on textarea "To enrich screen reader interactions, please activate Accessibility in Grammarl…" at bounding box center [142, 542] width 187 height 12
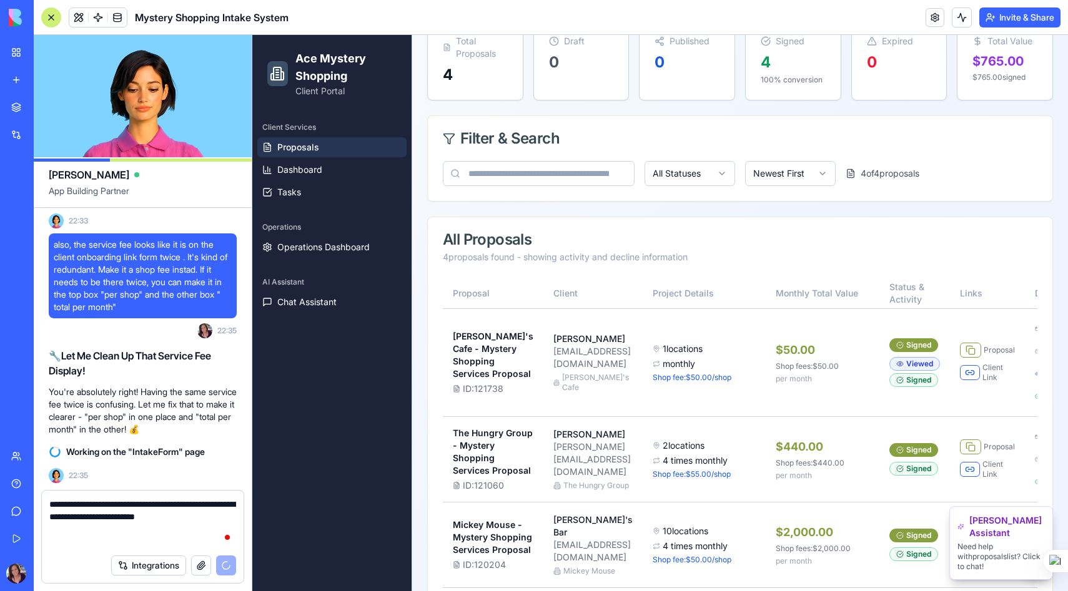
paste textarea "**********"
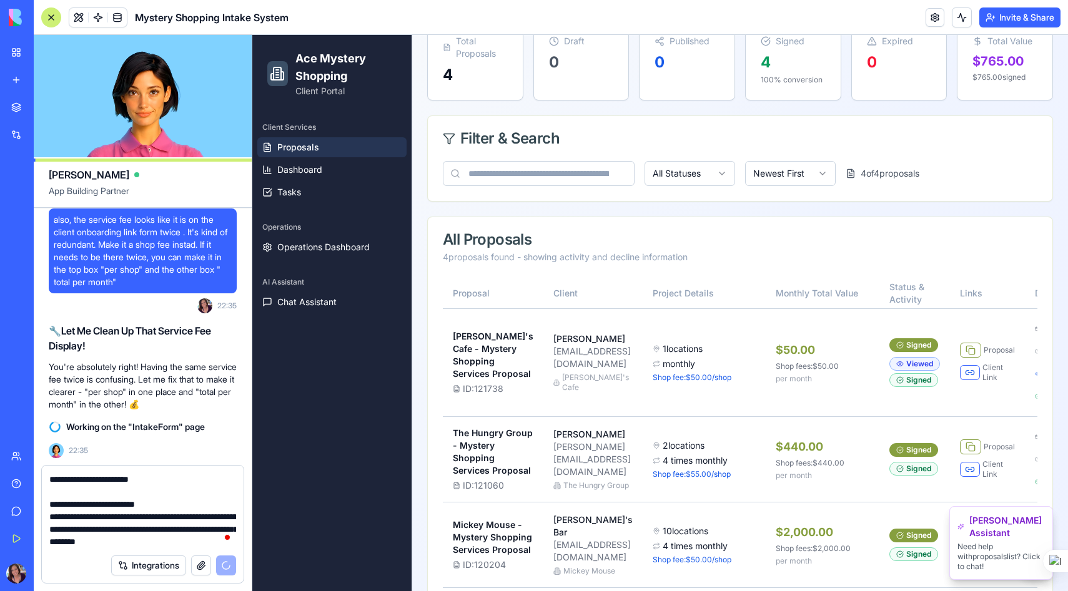
scroll to position [73624, 0]
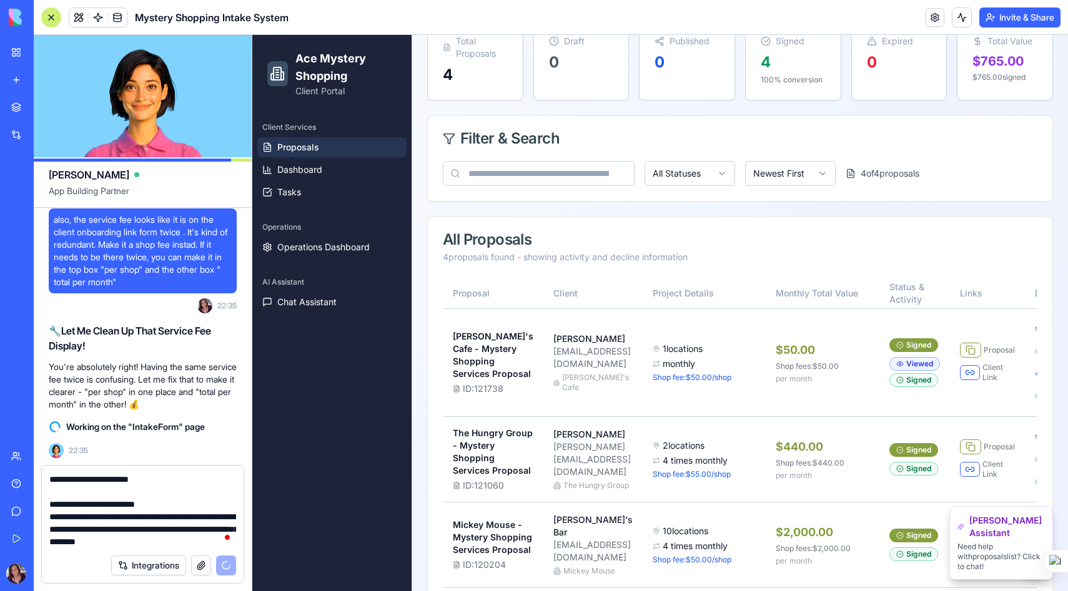
click at [134, 544] on textarea "**********" at bounding box center [142, 510] width 187 height 75
type textarea "**********"
click at [160, 540] on textarea "**********" at bounding box center [142, 510] width 187 height 75
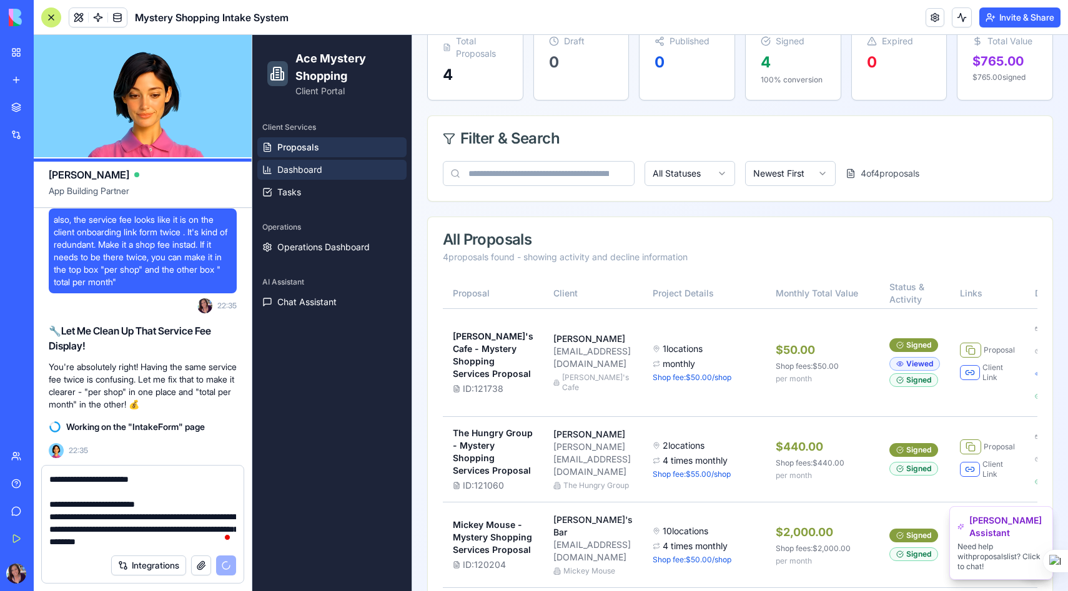
click at [304, 174] on span "Dashboard" at bounding box center [299, 170] width 45 height 12
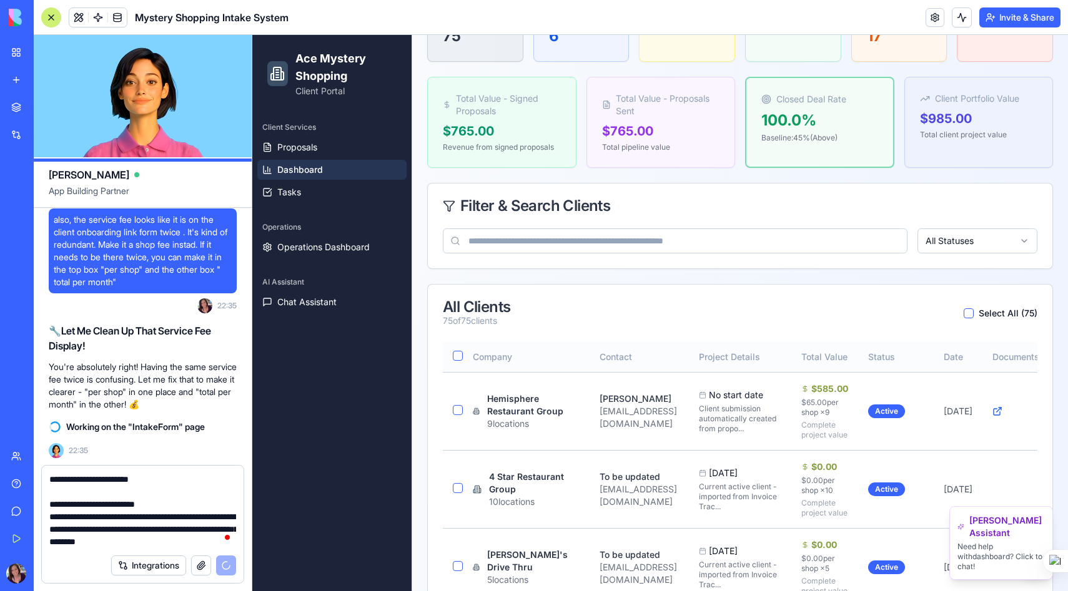
scroll to position [175, 0]
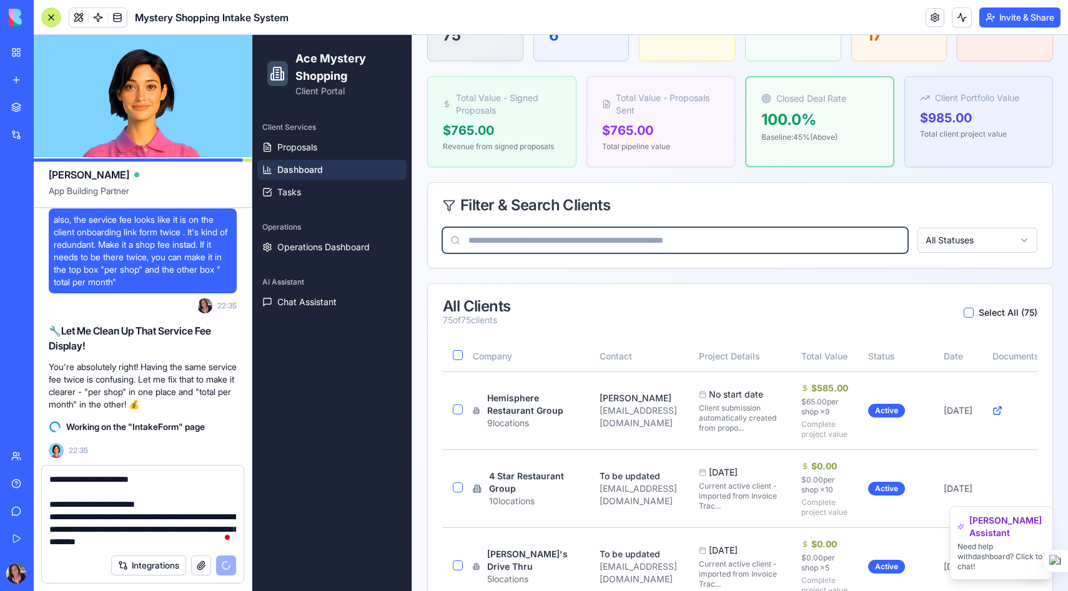
click at [590, 240] on input at bounding box center [675, 240] width 465 height 25
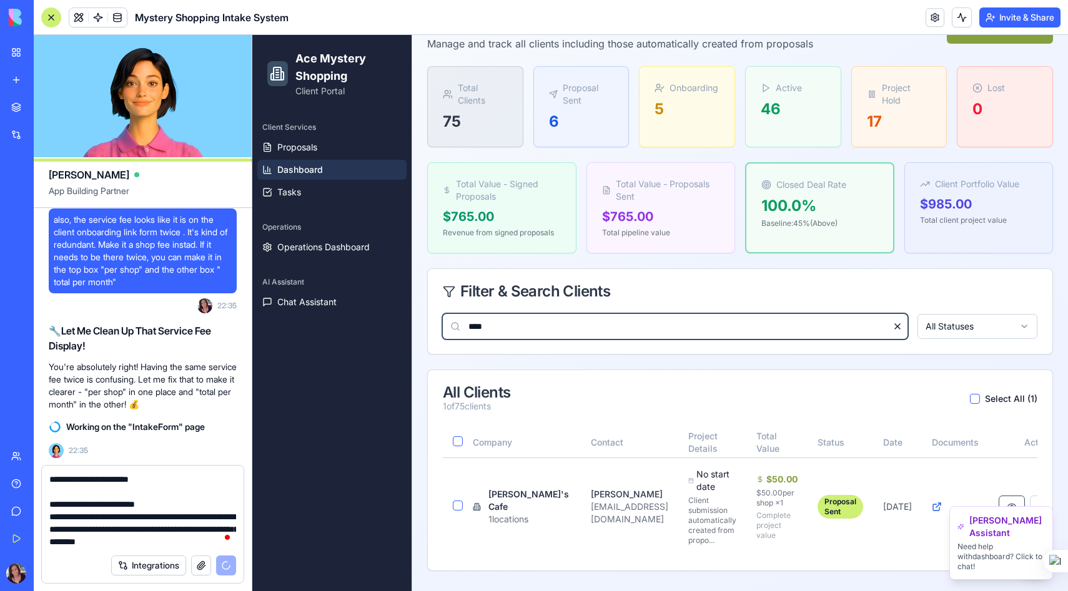
scroll to position [79, 0]
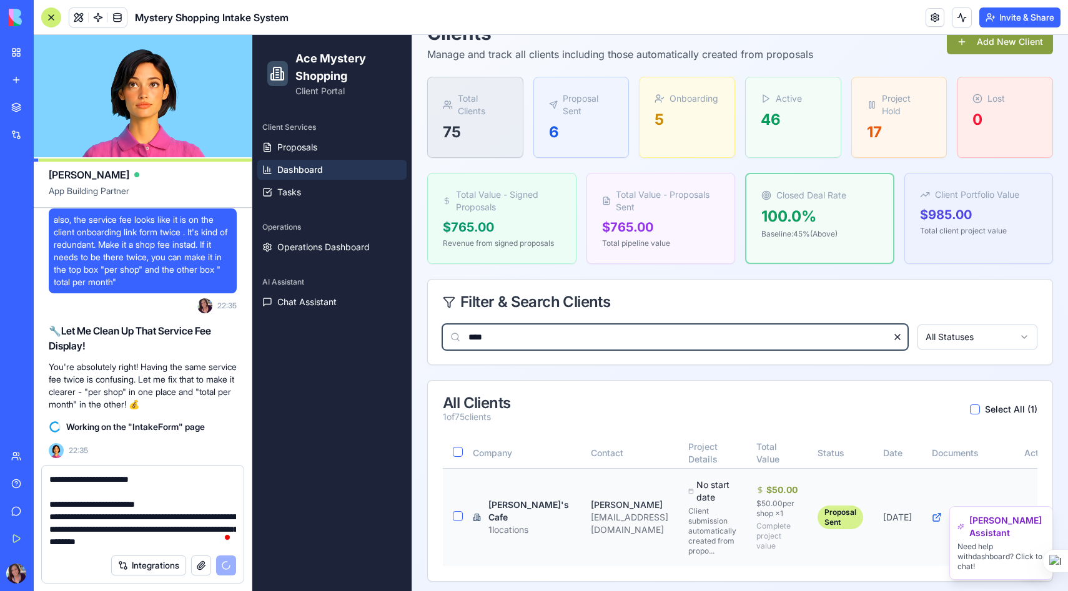
type input "****"
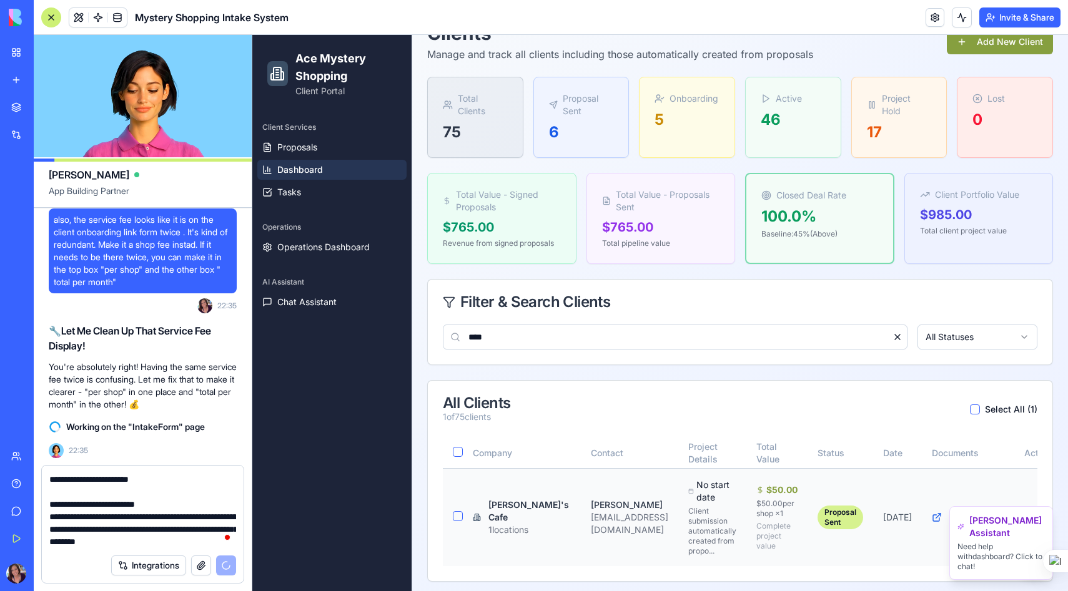
click at [821, 510] on div "Proposal Sent" at bounding box center [840, 518] width 46 height 24
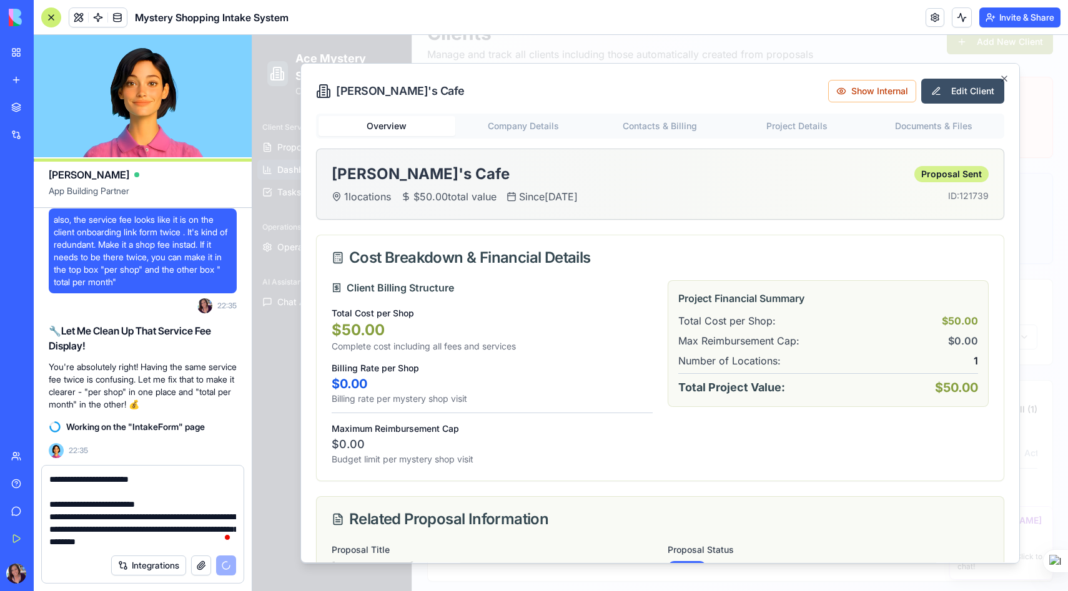
click at [943, 177] on div "Proposal Sent" at bounding box center [951, 174] width 74 height 16
click at [1003, 76] on icon "button" at bounding box center [1004, 79] width 10 height 10
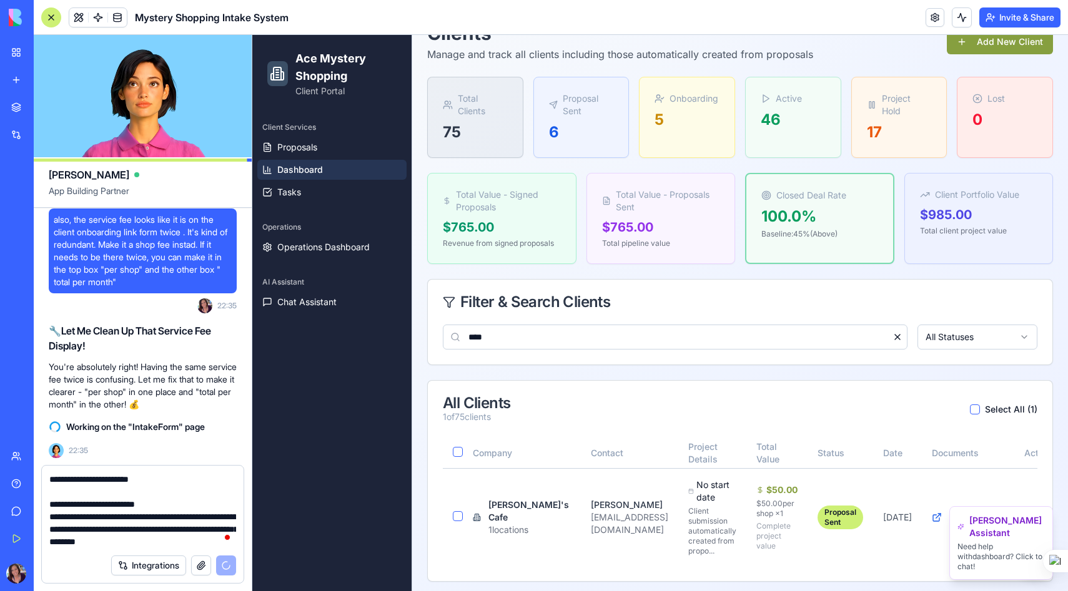
click at [98, 544] on textarea "**********" at bounding box center [142, 510] width 187 height 75
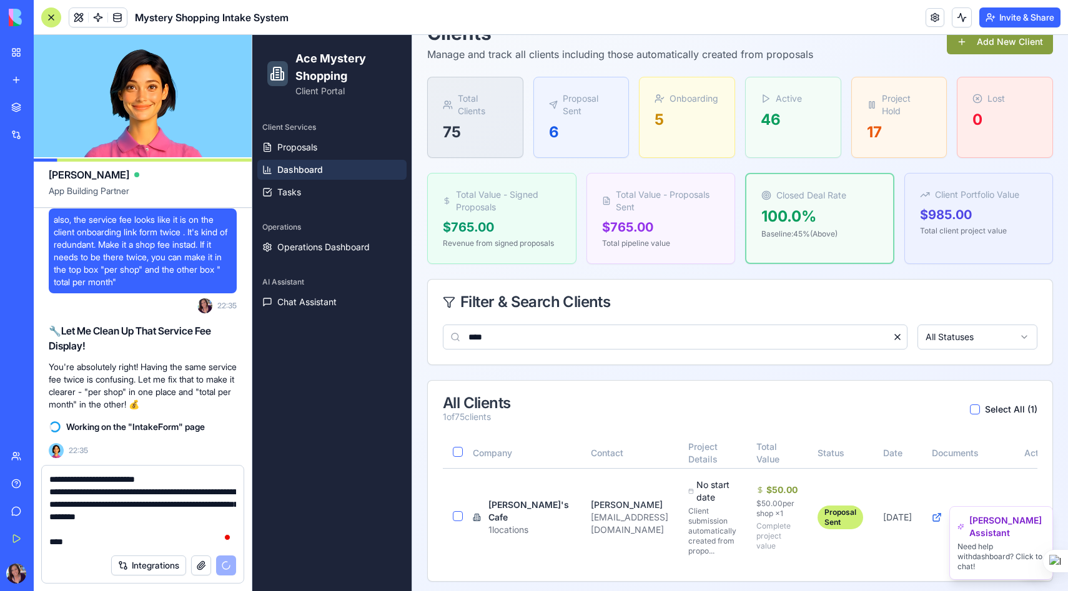
scroll to position [49, 0]
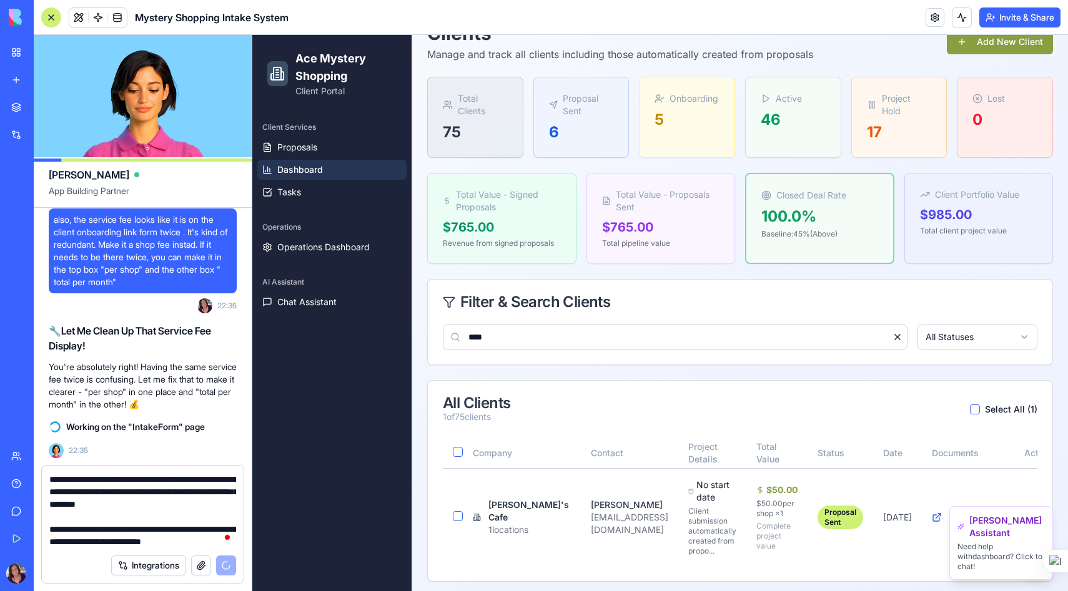
click at [964, 334] on html "Ace Mystery Shopping Client Portal Client Services Proposals Dashboard Tasks Op…" at bounding box center [660, 279] width 816 height 646
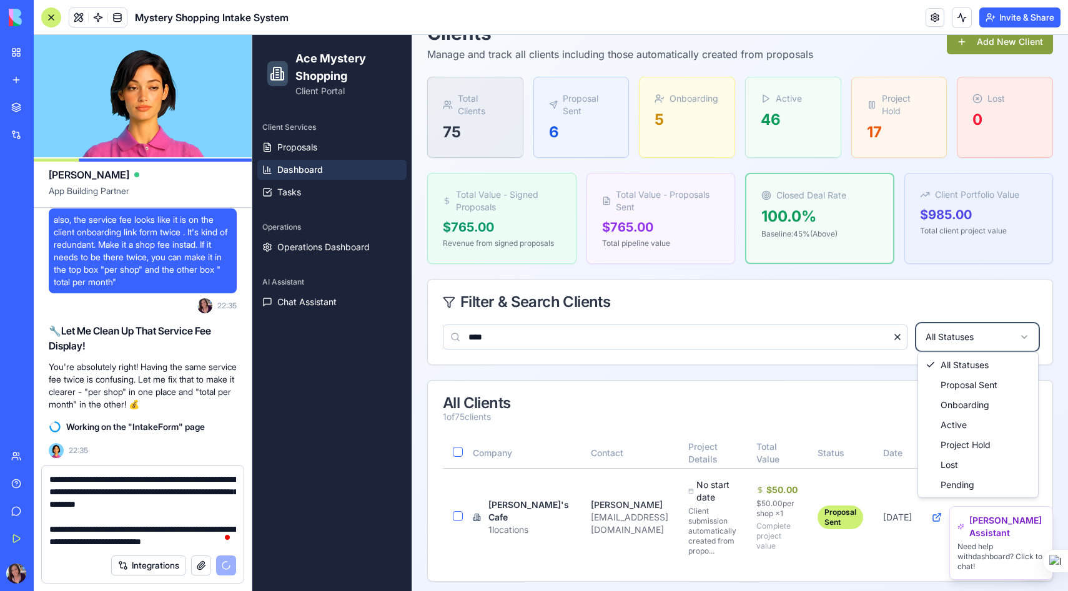
click at [964, 334] on html "Ace Mystery Shopping Client Portal Client Services Proposals Dashboard Tasks Op…" at bounding box center [660, 279] width 816 height 646
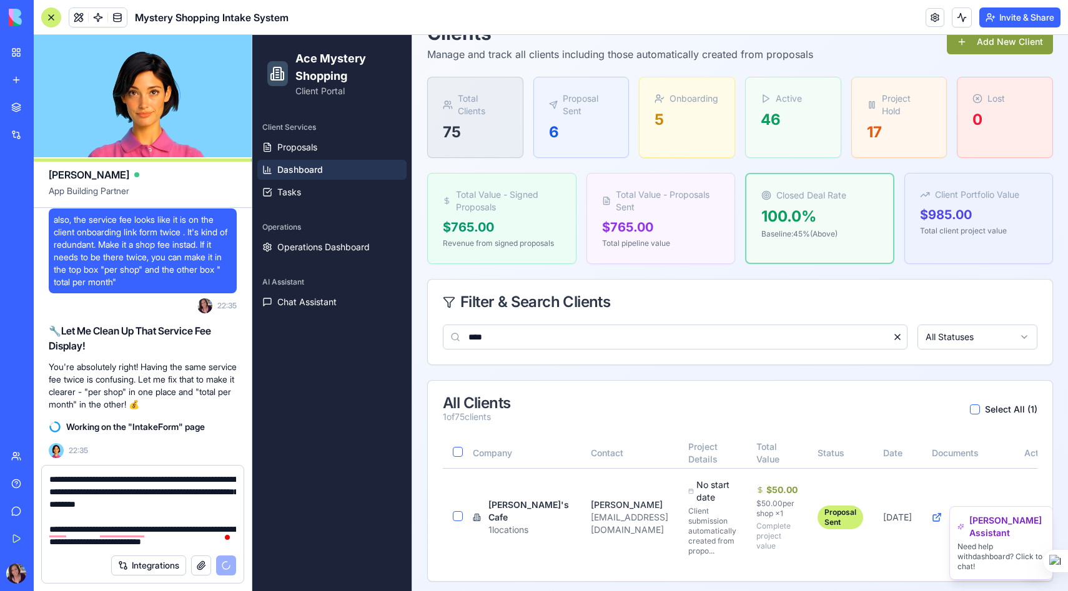
click at [214, 541] on textarea "**********" at bounding box center [142, 510] width 187 height 75
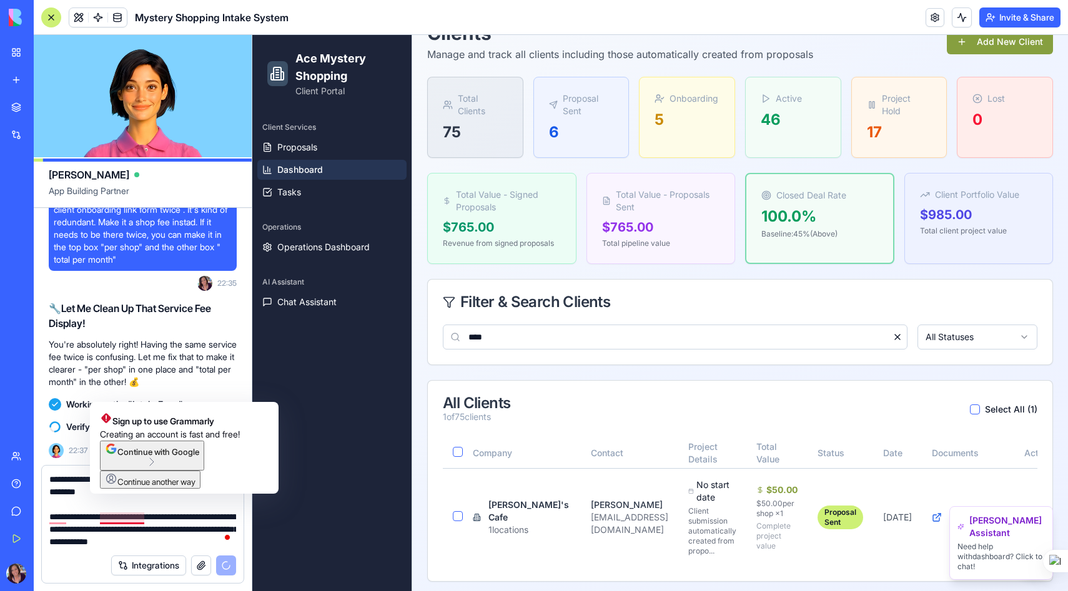
click at [121, 516] on textarea "**********" at bounding box center [142, 510] width 187 height 75
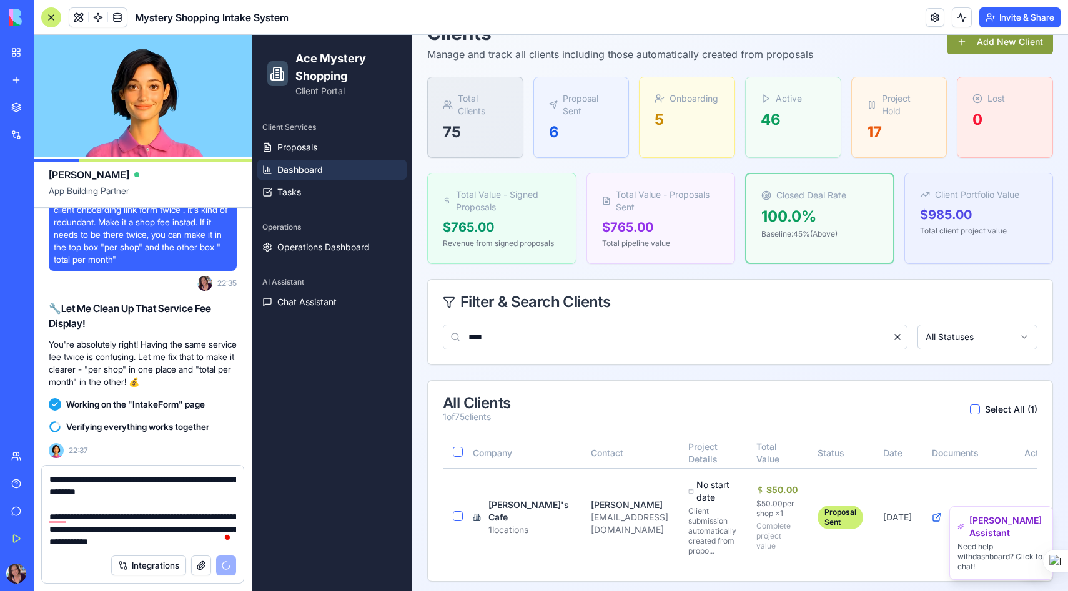
click at [219, 543] on textarea "**********" at bounding box center [142, 510] width 187 height 75
click at [294, 207] on div "Client Services Proposals Dashboard Tasks Operations Operations Dashboard AI As…" at bounding box center [331, 351] width 159 height 479
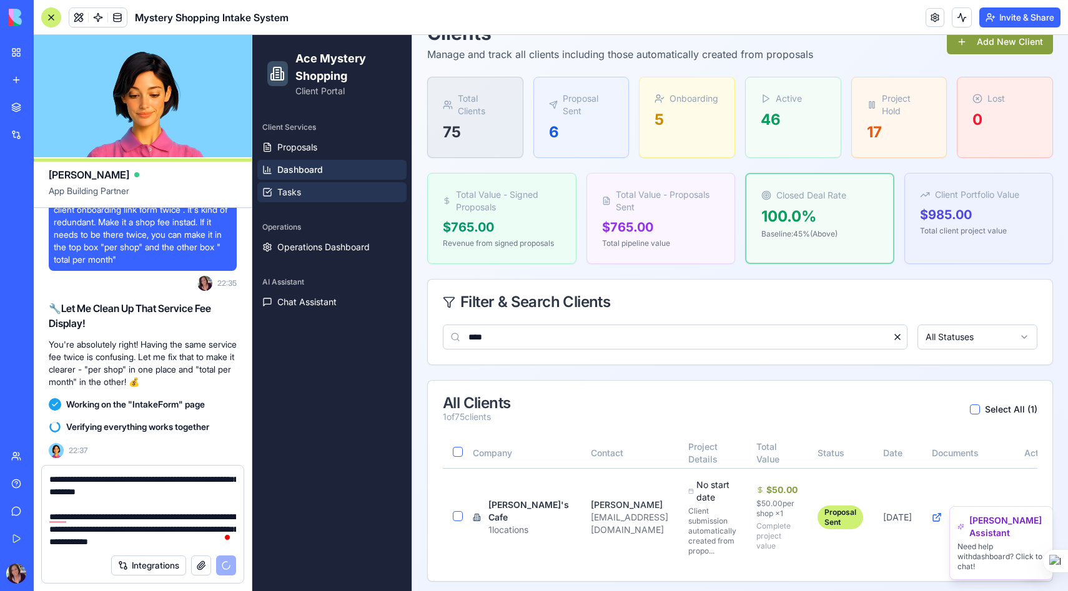
click at [295, 196] on span "Tasks" at bounding box center [289, 192] width 24 height 12
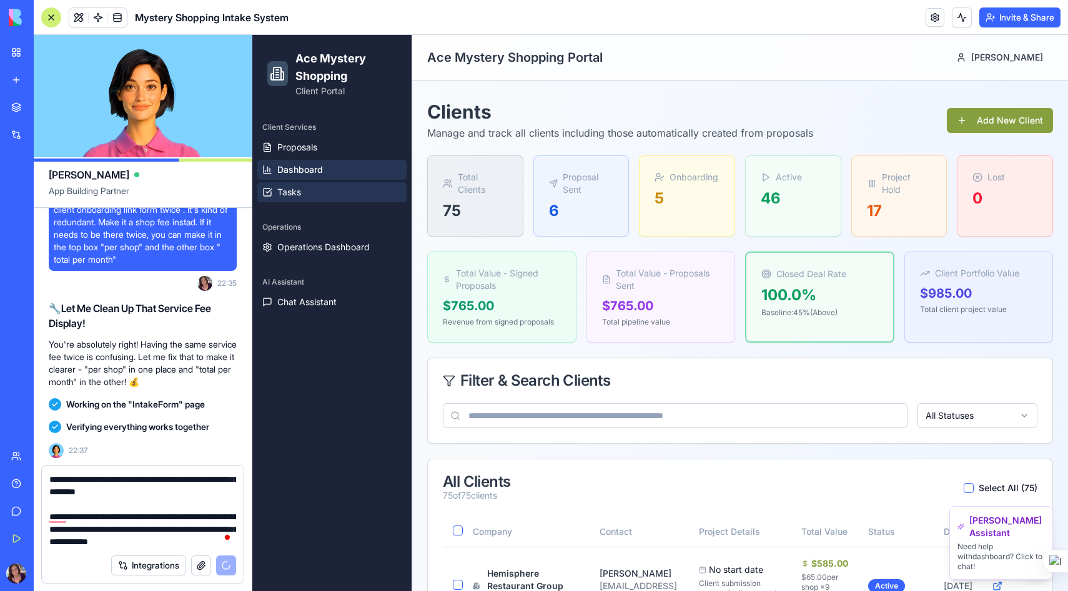
click at [308, 197] on link "Tasks" at bounding box center [331, 192] width 149 height 20
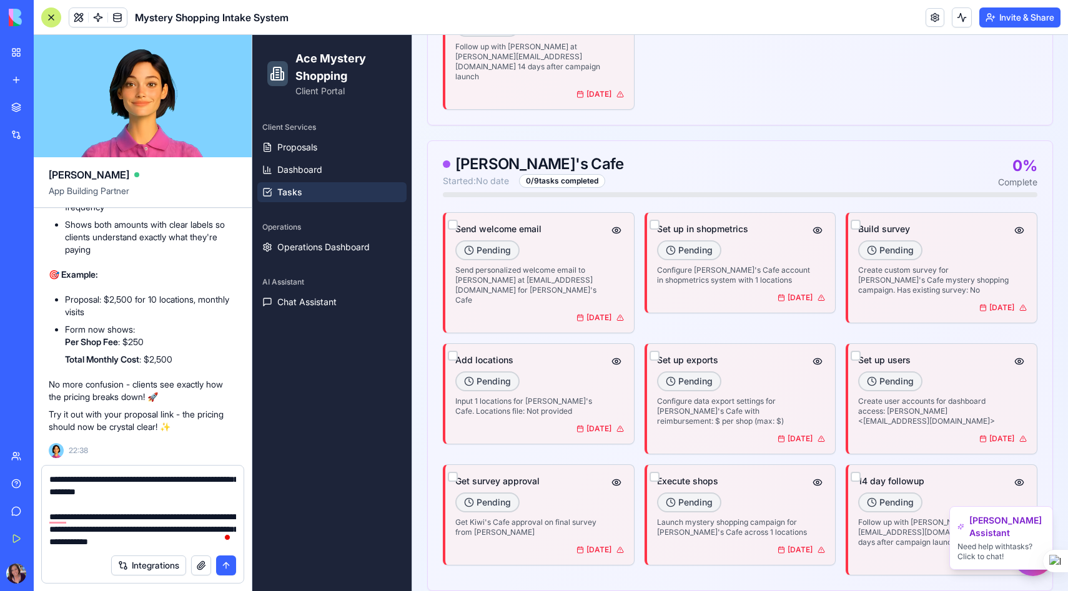
click at [219, 542] on textarea "**********" at bounding box center [142, 510] width 187 height 75
type textarea "**********"
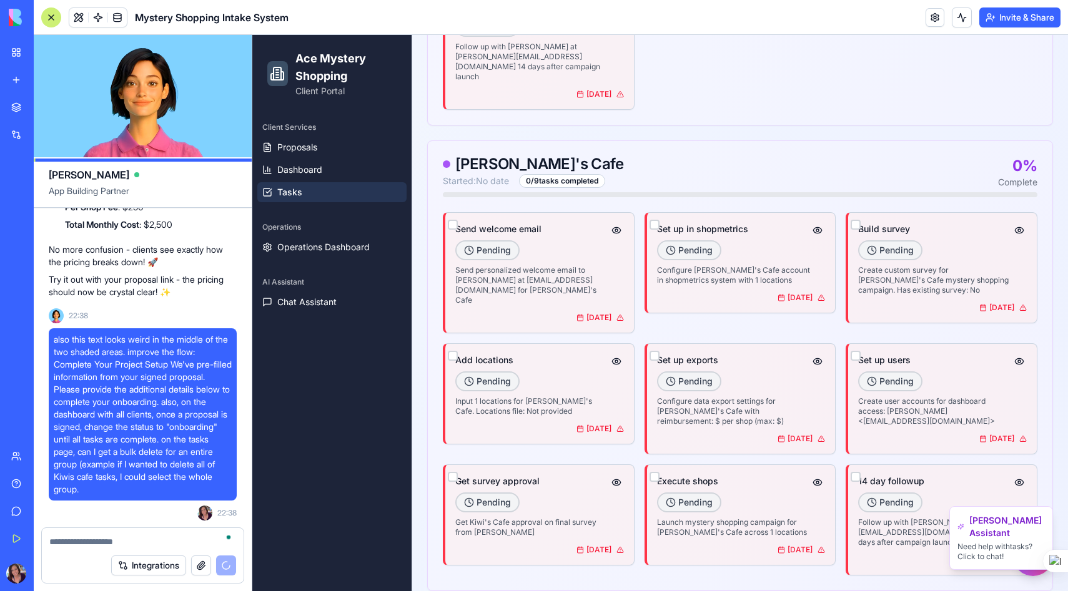
click at [87, 537] on textarea "To enrich screen reader interactions, please activate Accessibility in Grammarl…" at bounding box center [142, 542] width 187 height 12
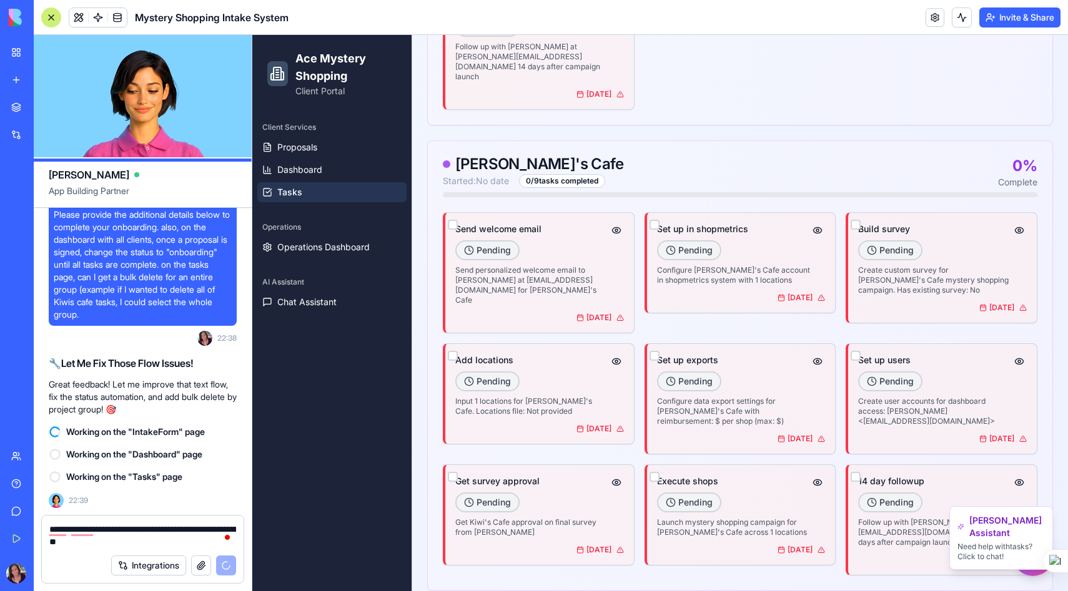
click at [111, 543] on textarea "**********" at bounding box center [142, 535] width 187 height 25
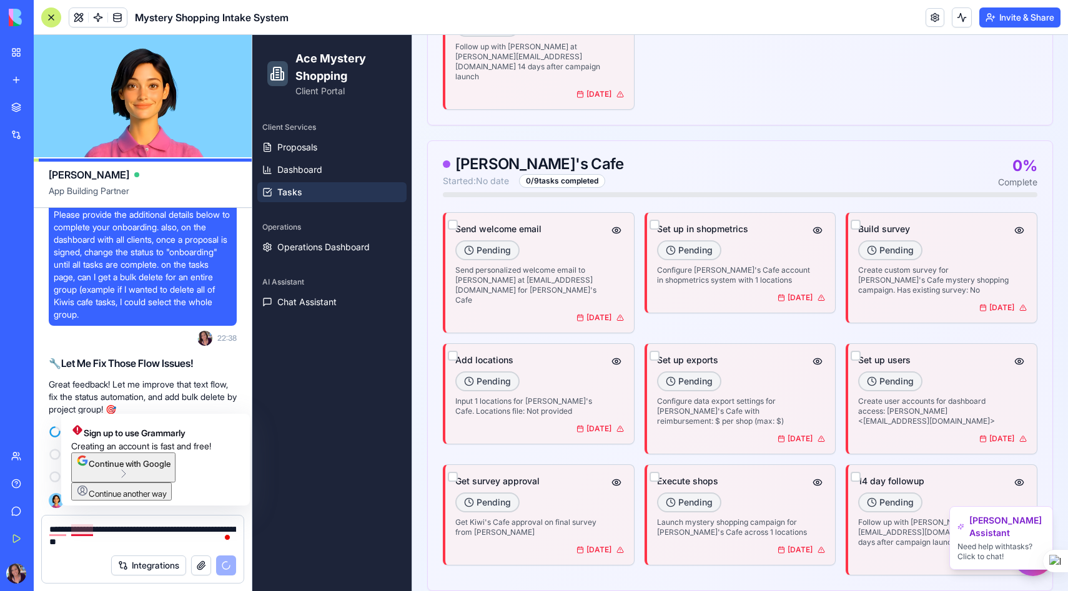
click at [82, 530] on textarea "**********" at bounding box center [142, 535] width 187 height 25
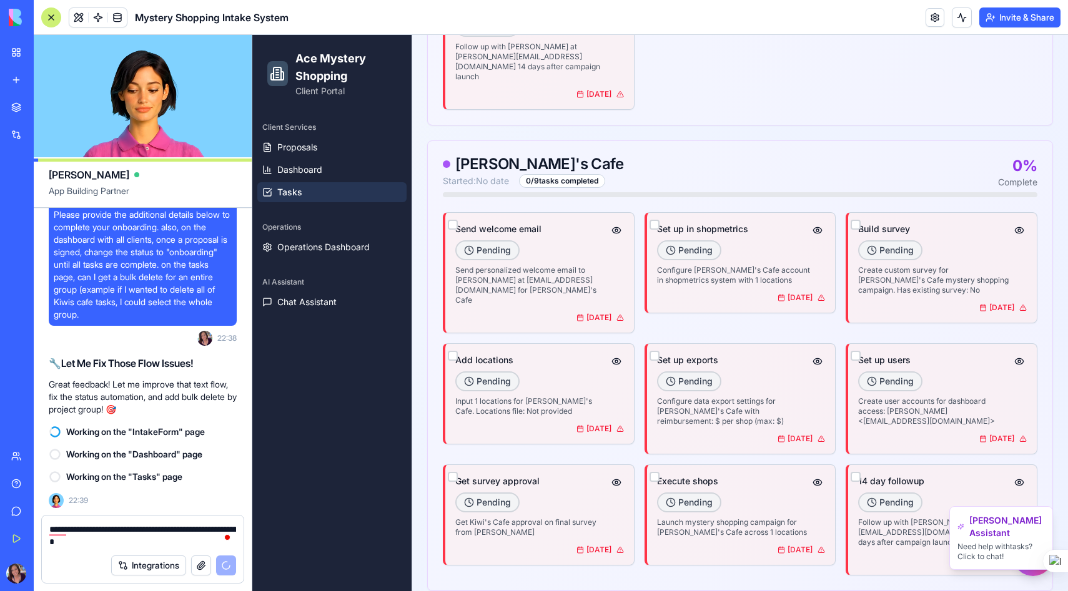
click at [142, 543] on textarea "**********" at bounding box center [142, 535] width 187 height 25
click at [201, 530] on textarea "**********" at bounding box center [142, 535] width 187 height 25
click at [190, 538] on textarea "**********" at bounding box center [142, 535] width 187 height 25
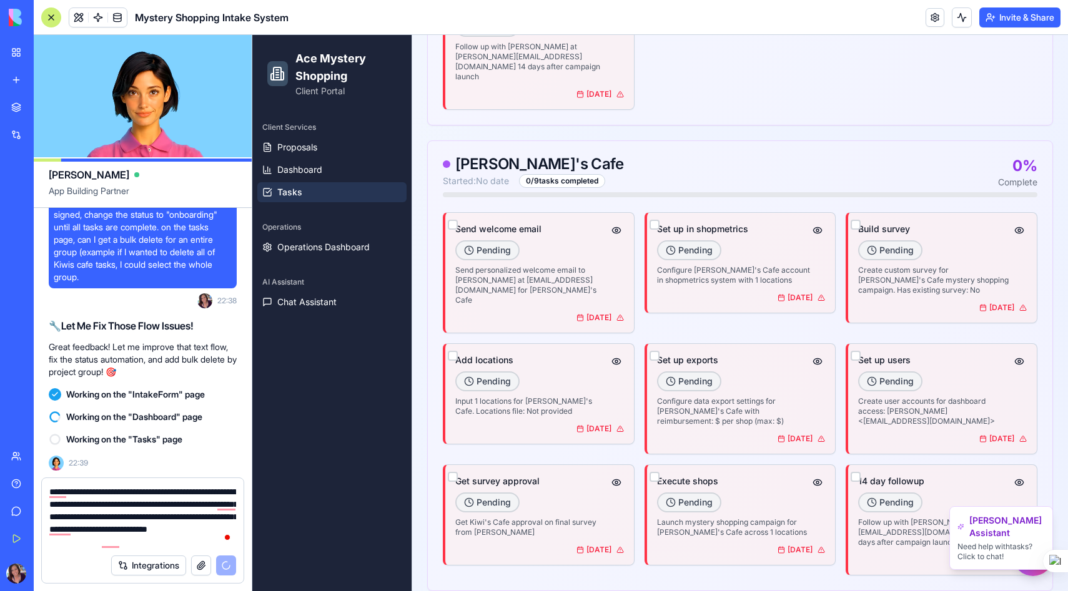
scroll to position [74491, 0]
click at [172, 543] on textarea "**********" at bounding box center [142, 517] width 187 height 62
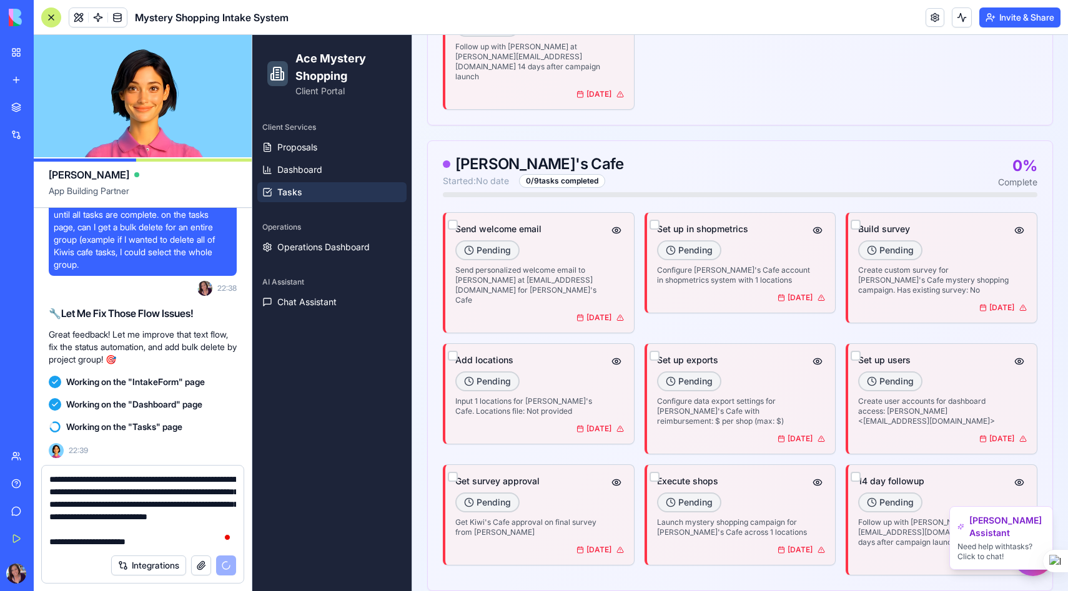
scroll to position [12, 0]
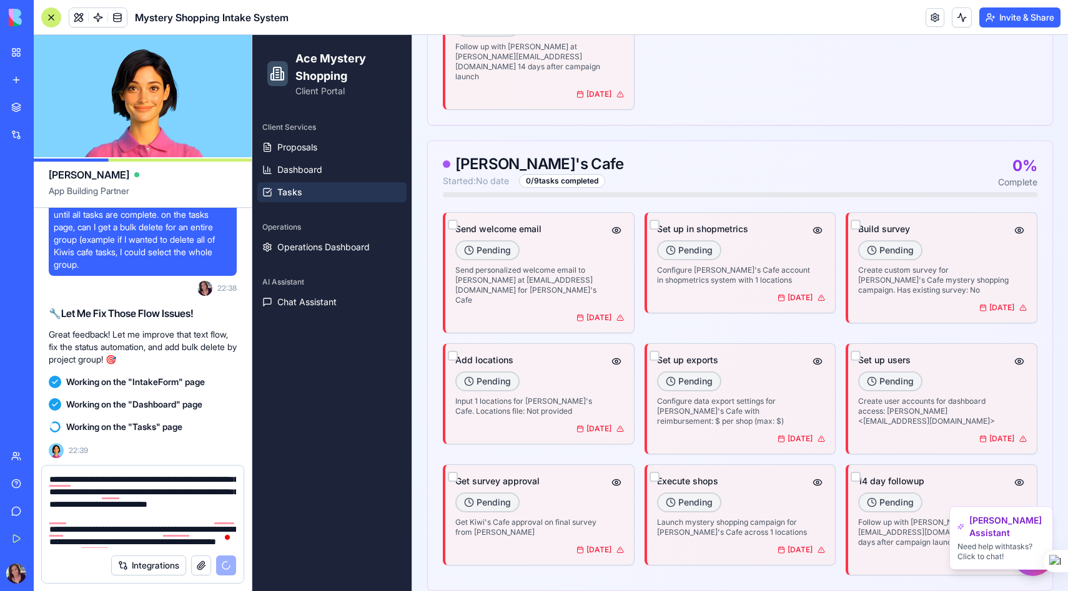
click at [185, 494] on textarea "**********" at bounding box center [142, 510] width 187 height 75
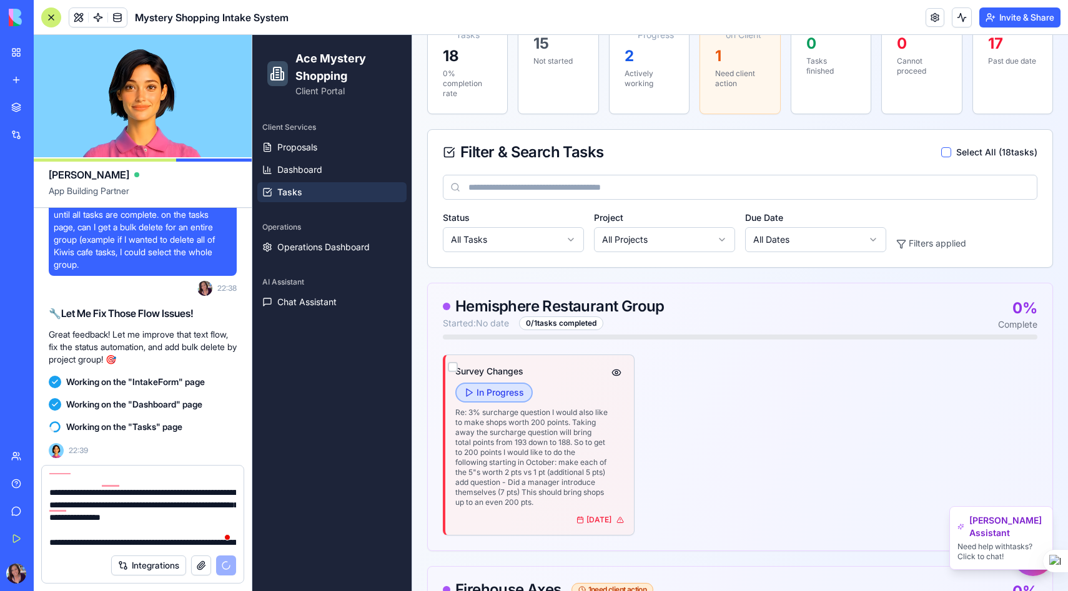
click at [948, 151] on button "button" at bounding box center [946, 152] width 10 height 10
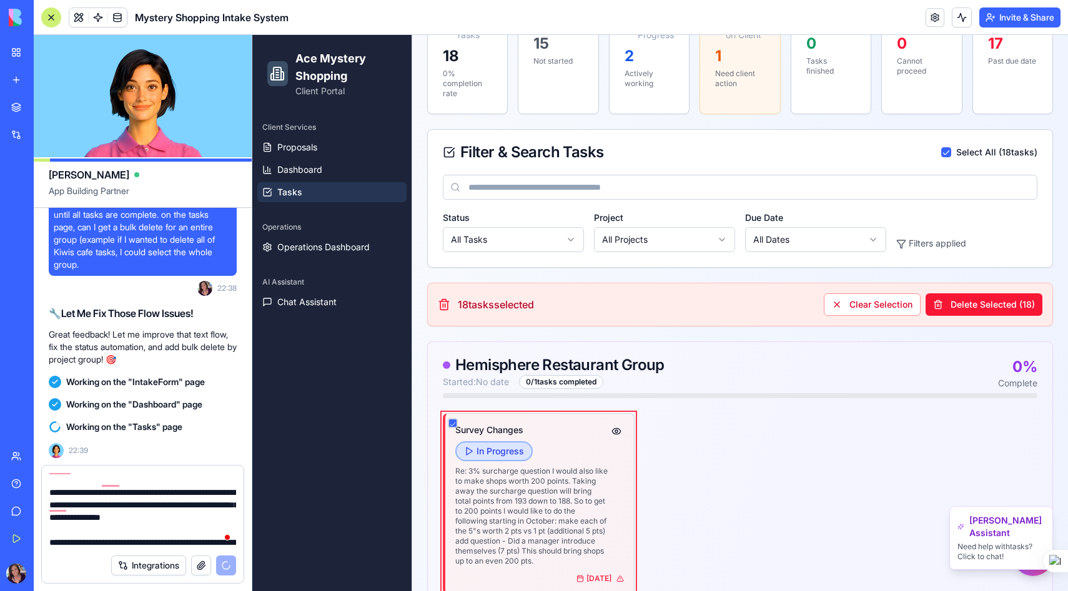
click at [948, 151] on button "button" at bounding box center [946, 152] width 10 height 10
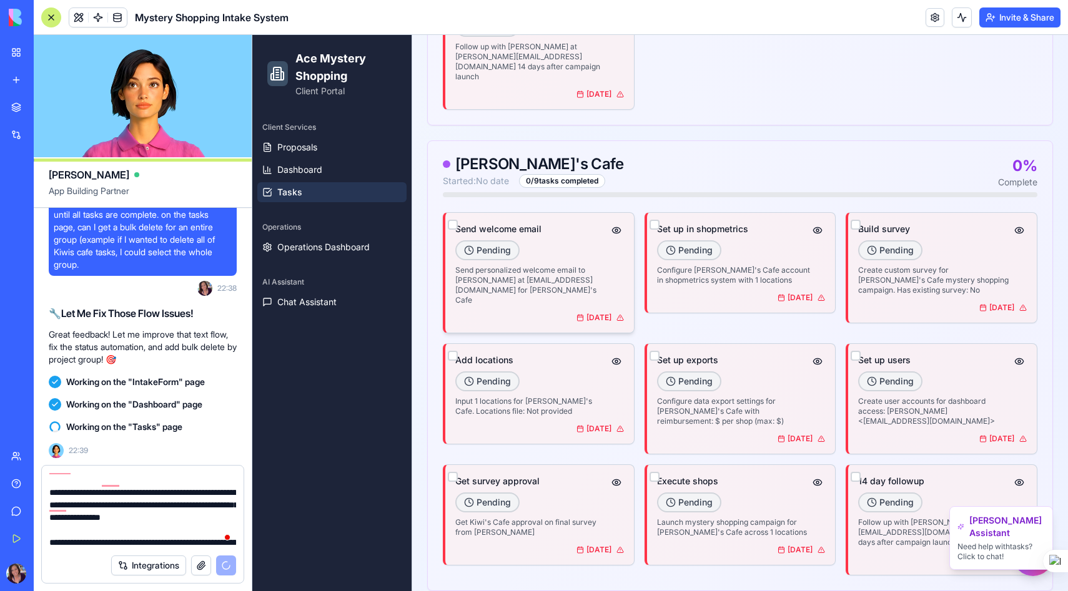
click at [580, 265] on p "Send personalized welcome email to Kiwi Simbro at kiwi@kiwi.com for Kiwi's Cafe" at bounding box center [532, 285] width 154 height 40
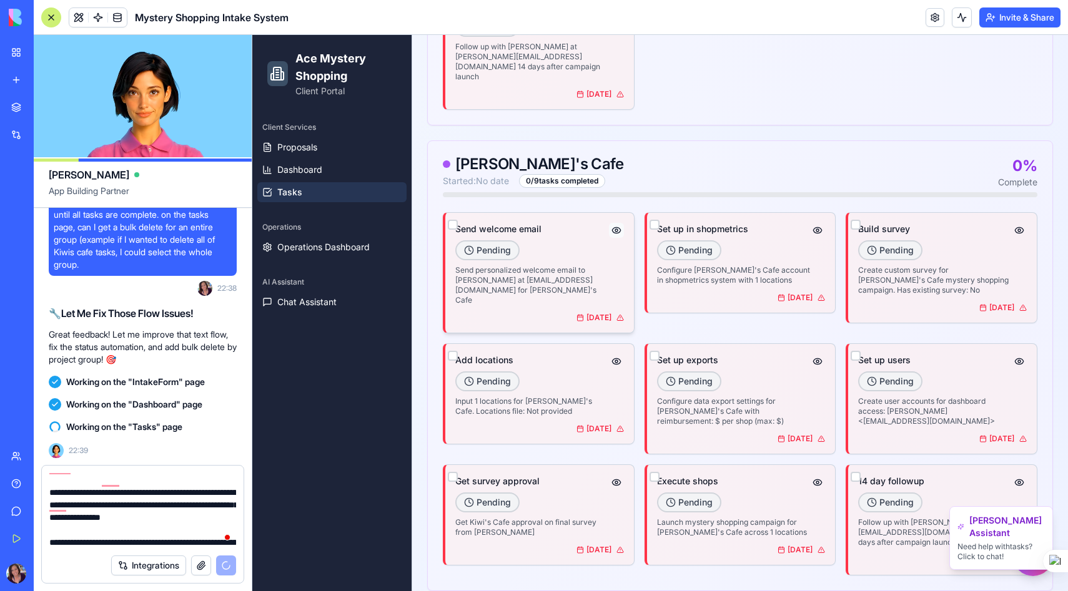
click at [614, 223] on button "button" at bounding box center [616, 230] width 15 height 15
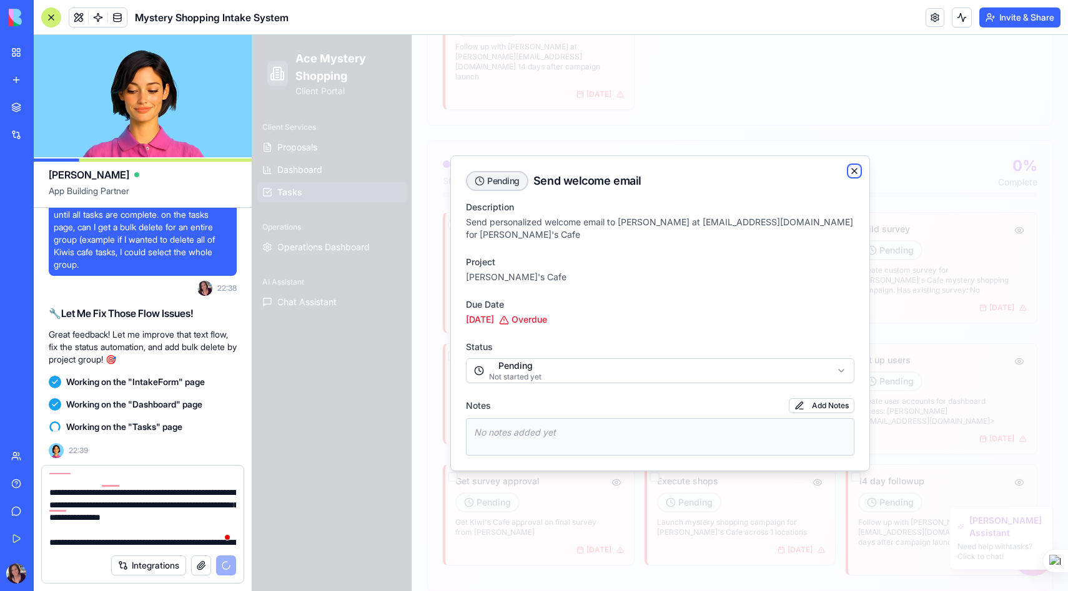
click at [853, 172] on icon "button" at bounding box center [854, 171] width 10 height 10
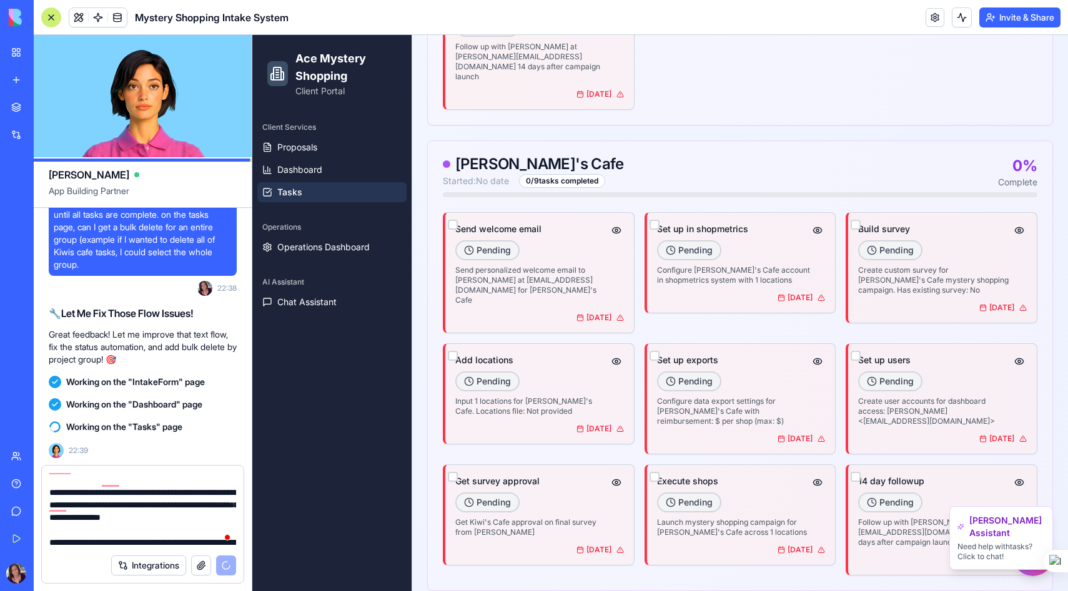
click at [101, 541] on textarea "**********" at bounding box center [142, 510] width 187 height 75
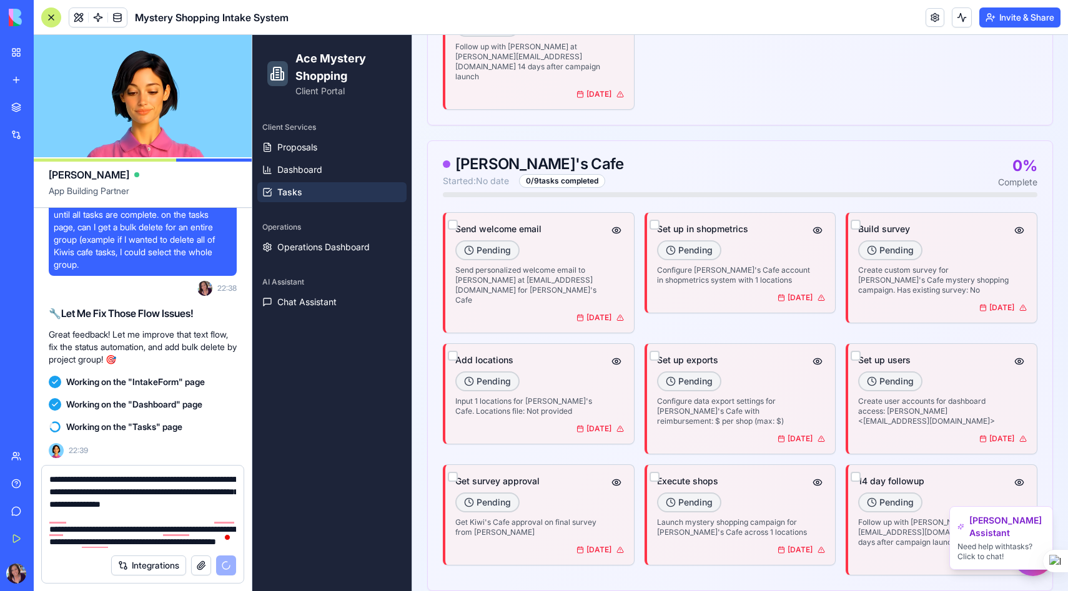
click at [175, 542] on textarea "**********" at bounding box center [142, 510] width 187 height 75
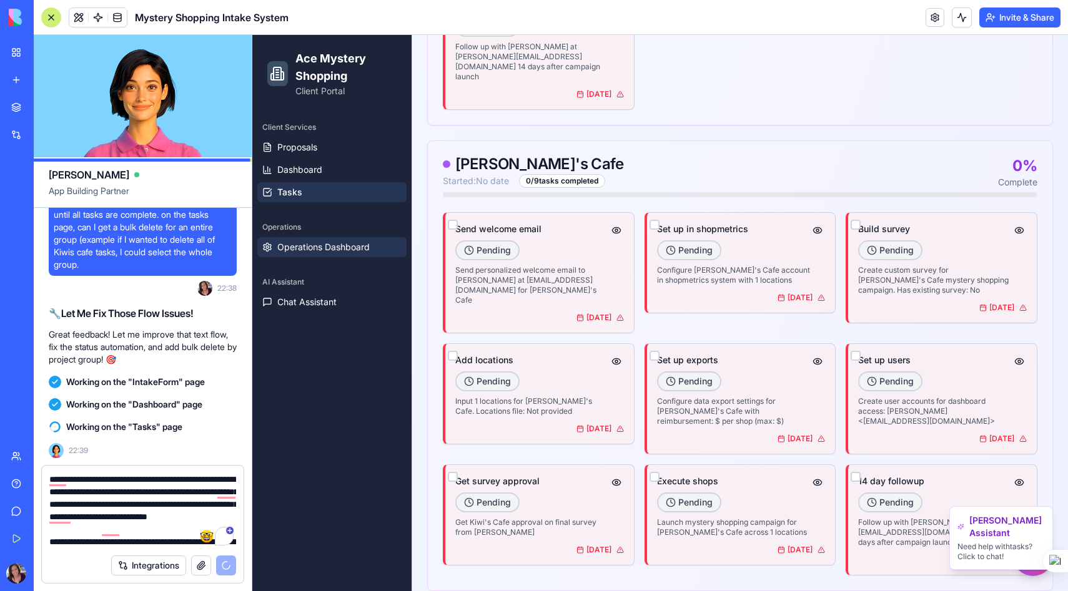
click at [323, 255] on link "Operations Dashboard" at bounding box center [331, 247] width 149 height 20
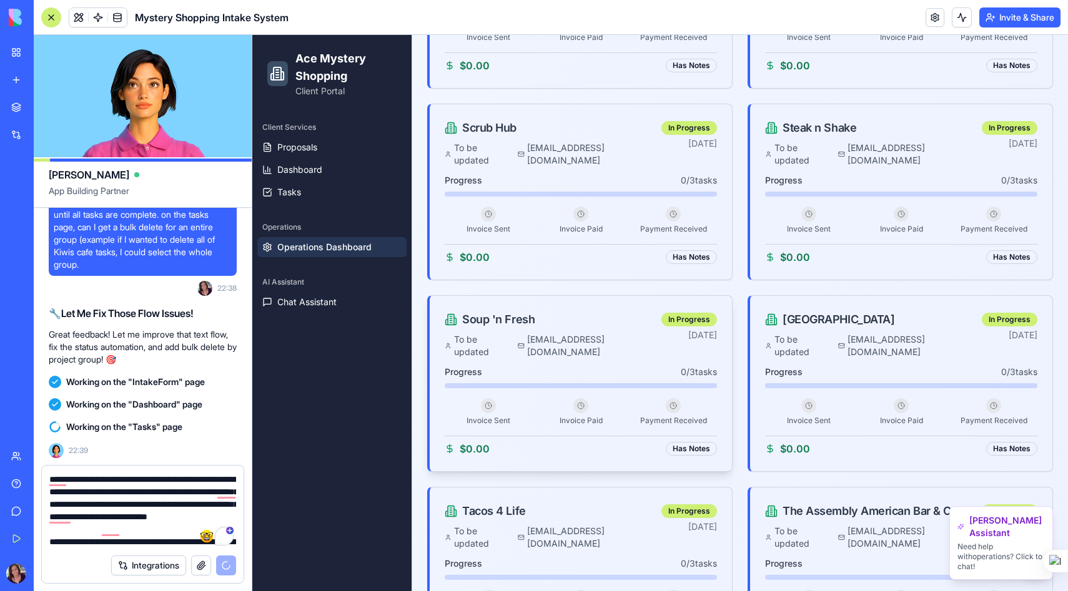
click at [478, 442] on span "$0.00" at bounding box center [475, 449] width 30 height 15
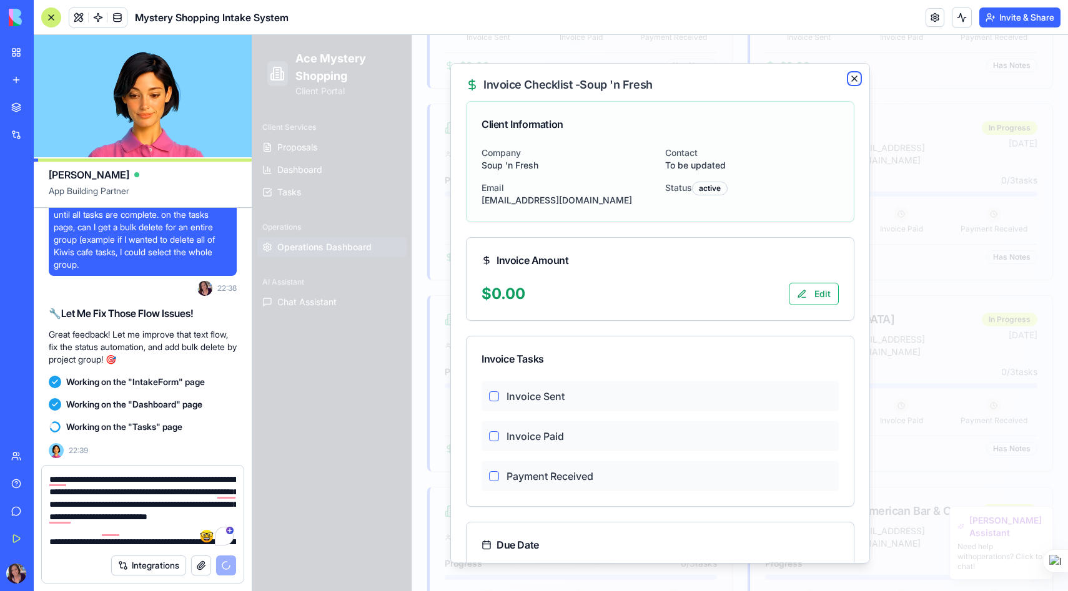
click at [852, 76] on icon "button" at bounding box center [854, 78] width 5 height 5
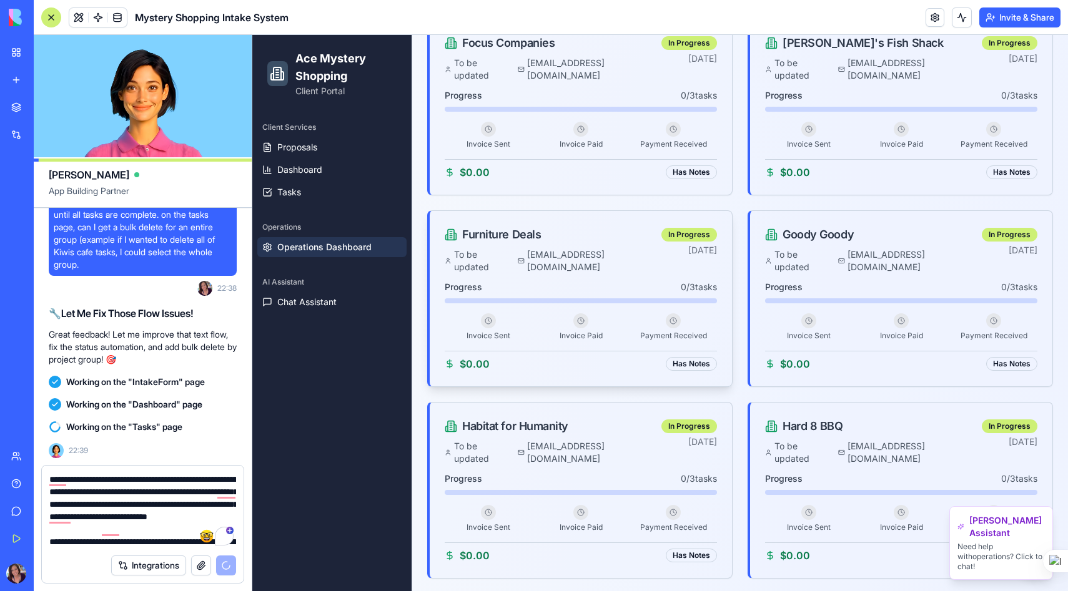
click at [476, 357] on span "$0.00" at bounding box center [475, 364] width 30 height 15
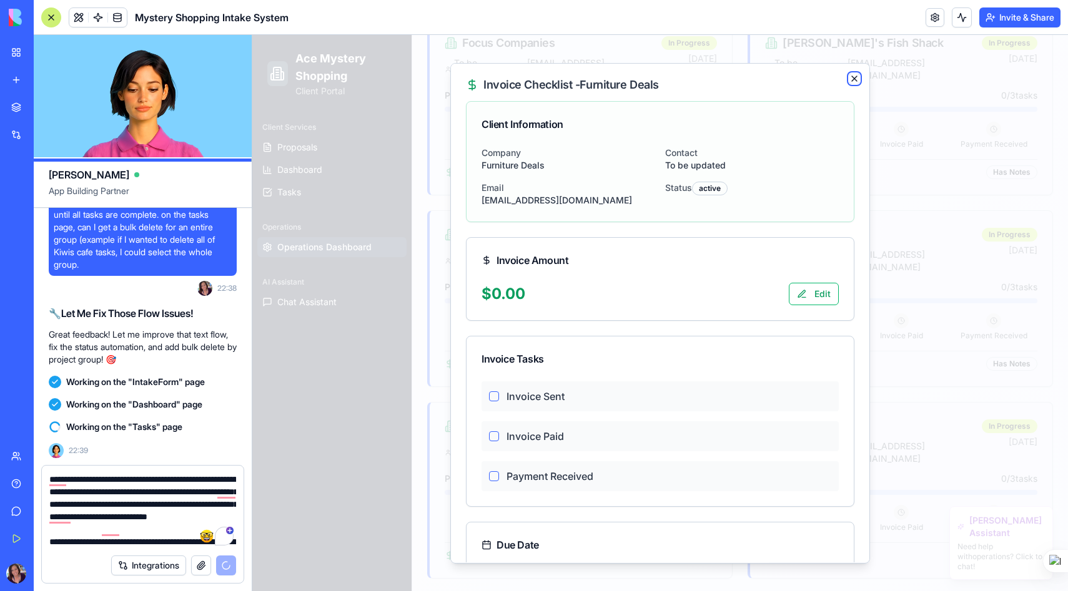
click at [856, 79] on icon "button" at bounding box center [854, 79] width 10 height 10
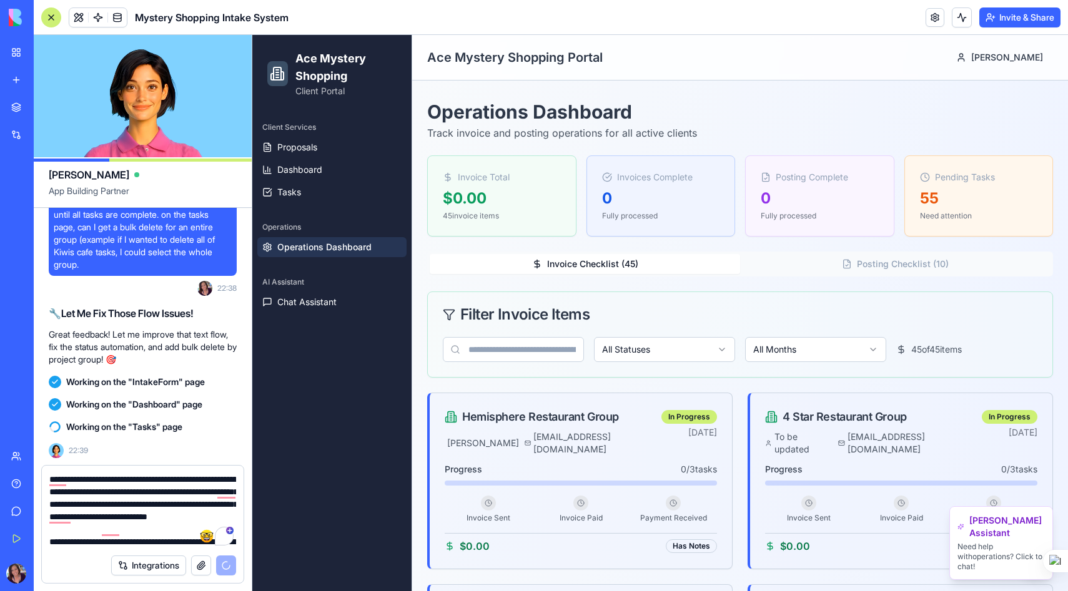
click at [855, 258] on button "Posting Checklist ( 10 )" at bounding box center [895, 264] width 310 height 20
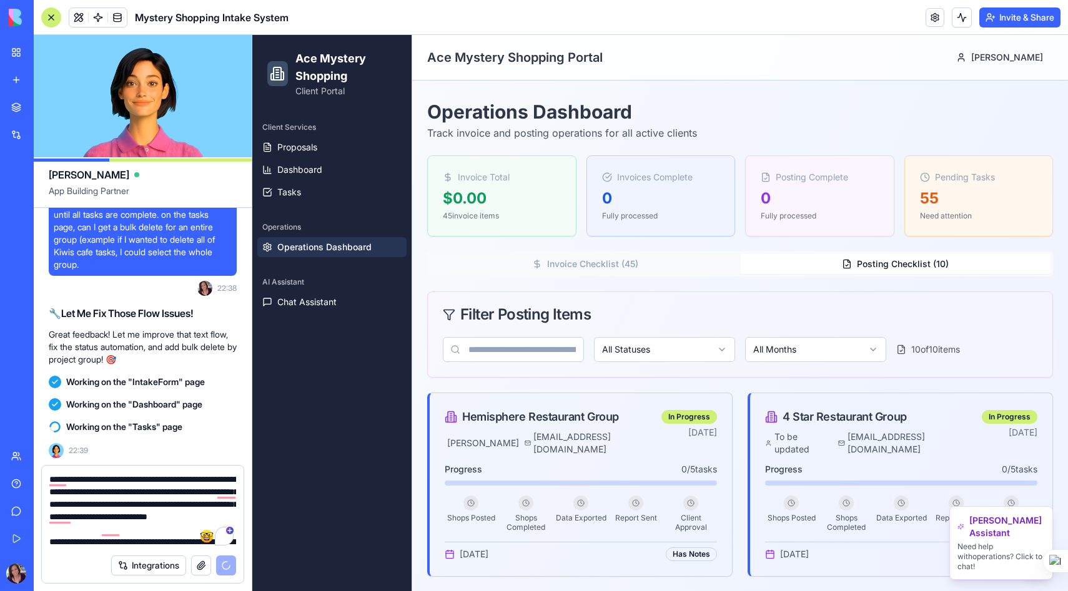
click at [163, 527] on textarea "**********" at bounding box center [142, 510] width 187 height 75
click at [159, 533] on textarea "**********" at bounding box center [142, 510] width 187 height 75
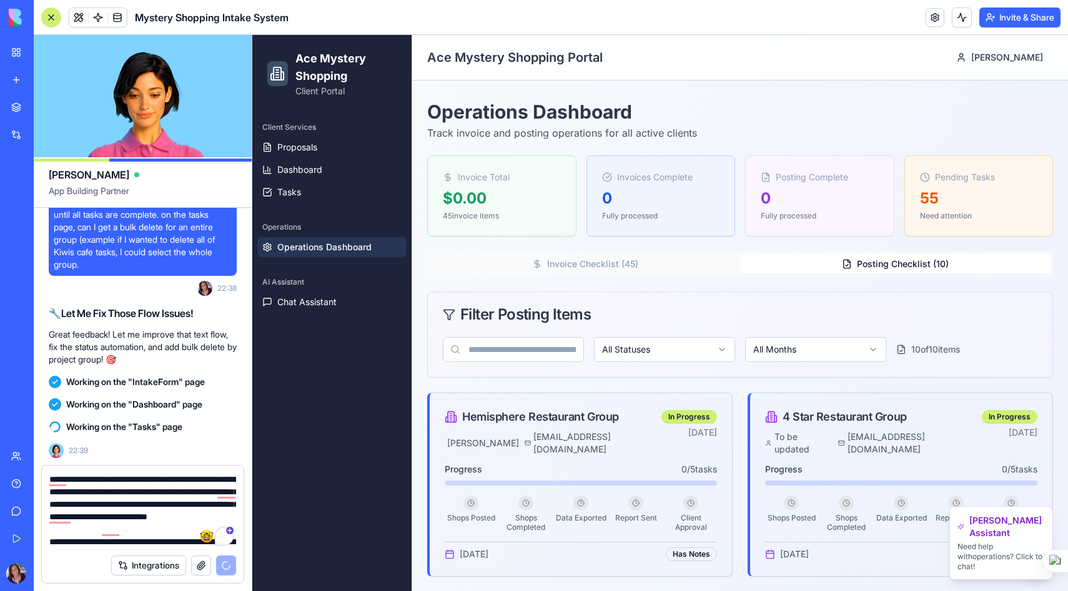
click at [170, 532] on textarea "**********" at bounding box center [142, 510] width 187 height 75
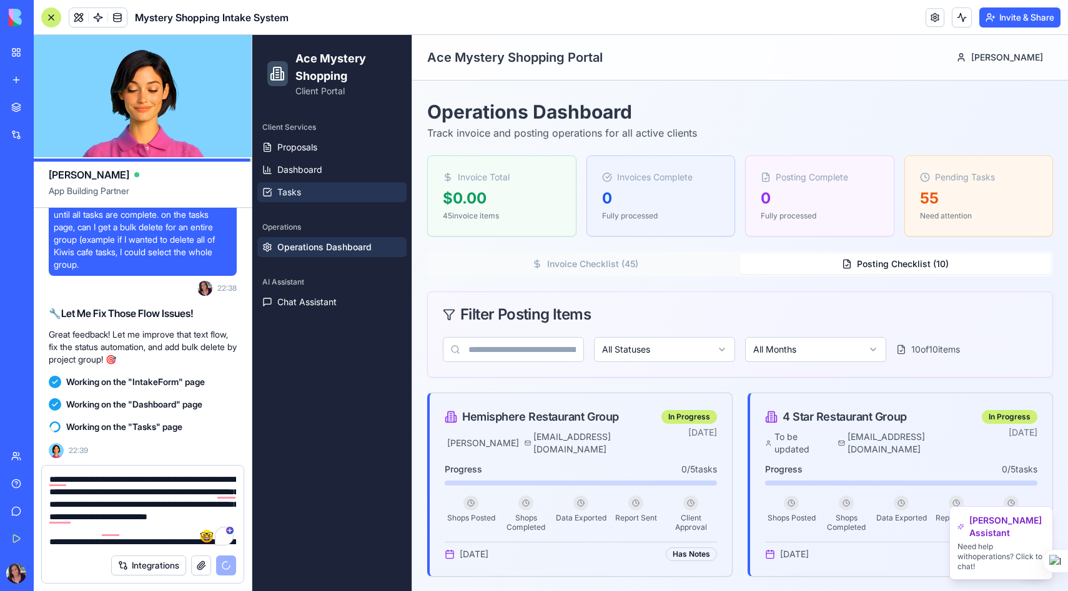
click at [308, 192] on link "Tasks" at bounding box center [331, 192] width 149 height 20
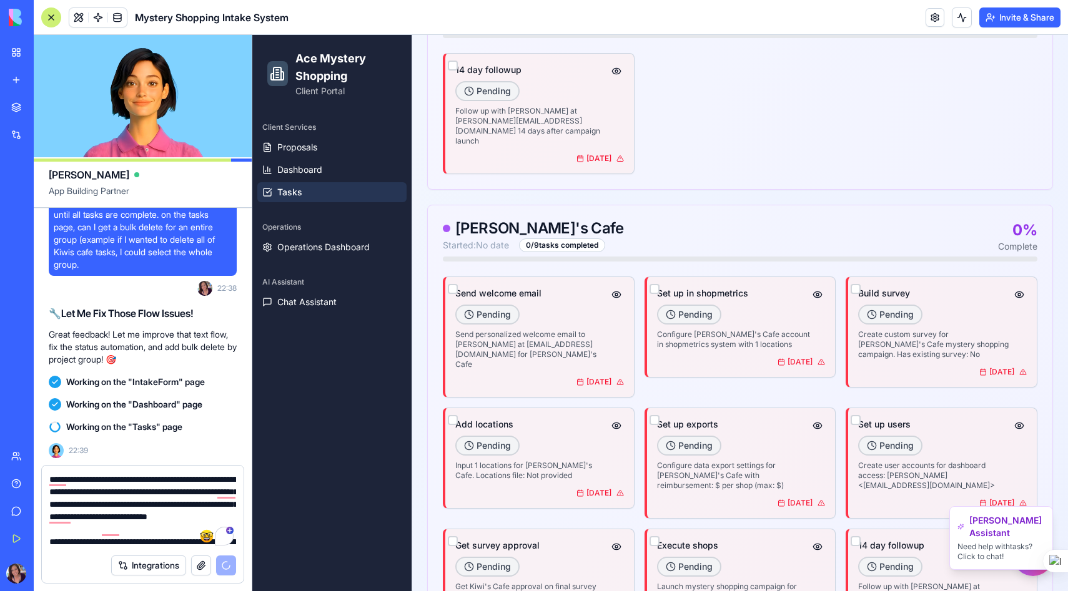
scroll to position [1334, 0]
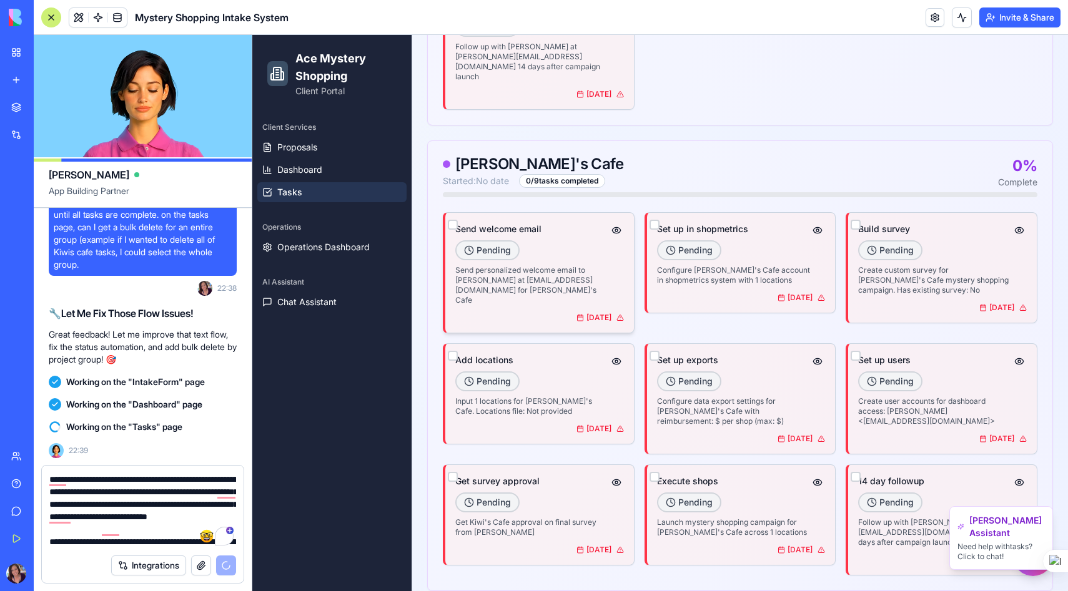
click at [620, 314] on icon at bounding box center [619, 317] width 7 height 7
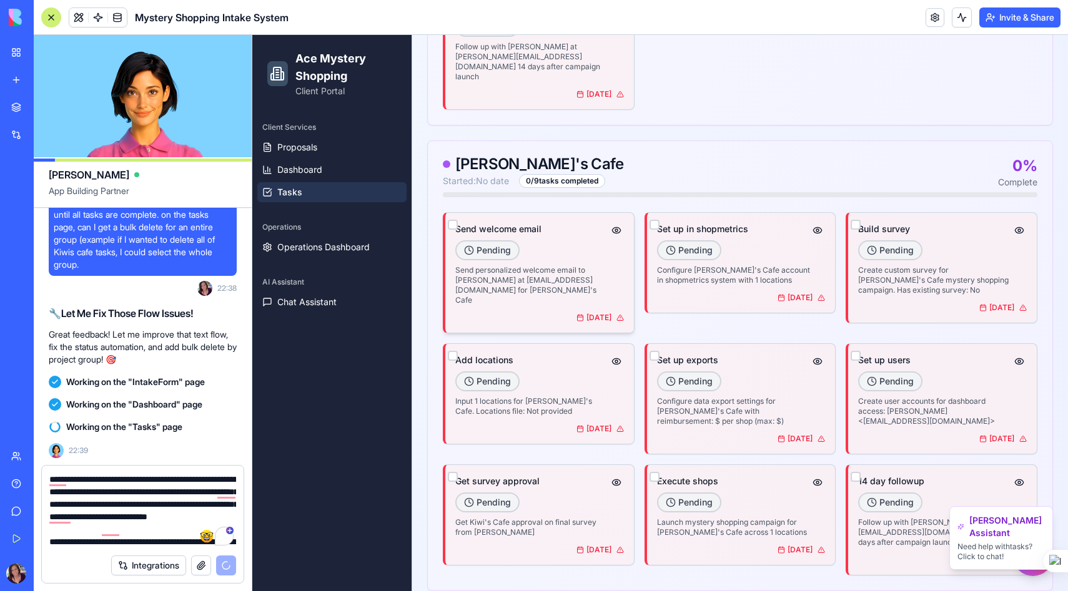
click at [598, 313] on div "Oct 29, 2023" at bounding box center [599, 318] width 47 height 10
click at [616, 223] on button "button" at bounding box center [616, 230] width 15 height 15
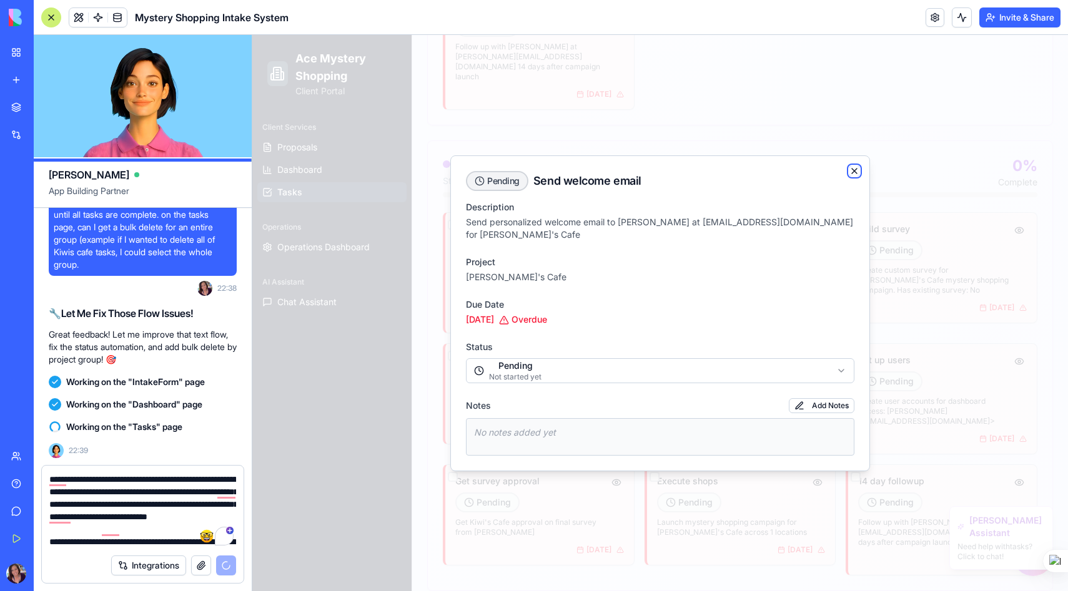
click at [852, 174] on icon "button" at bounding box center [854, 171] width 5 height 5
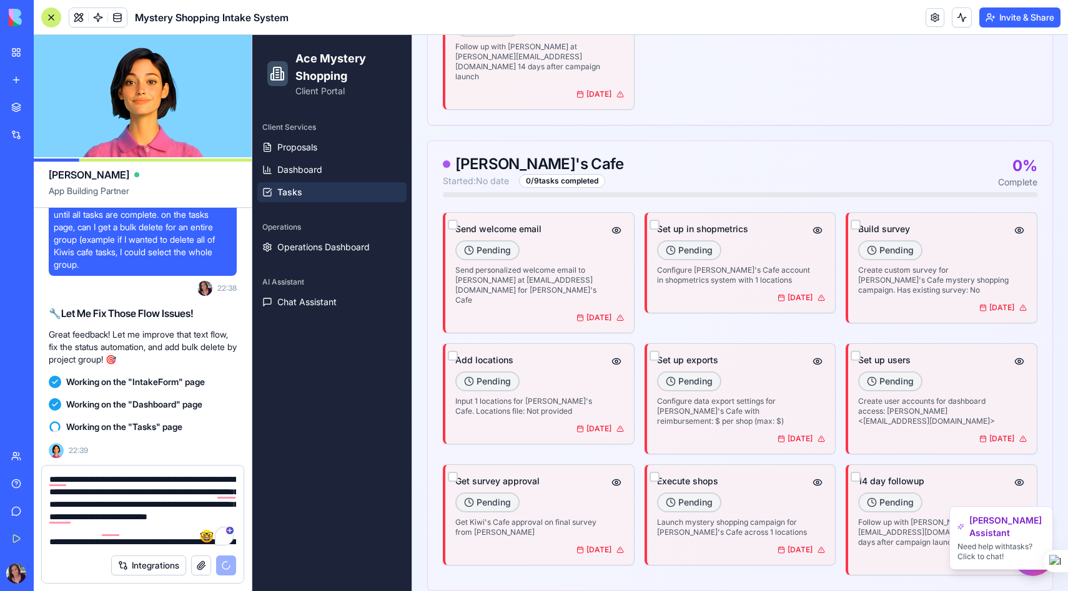
click at [160, 528] on textarea "**********" at bounding box center [142, 510] width 187 height 75
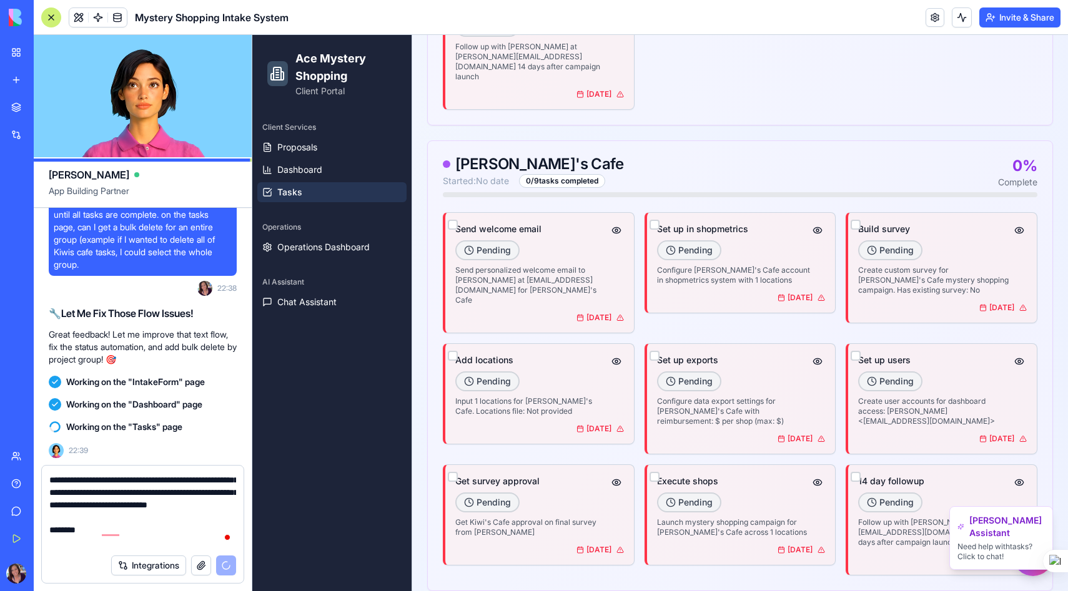
scroll to position [12, 0]
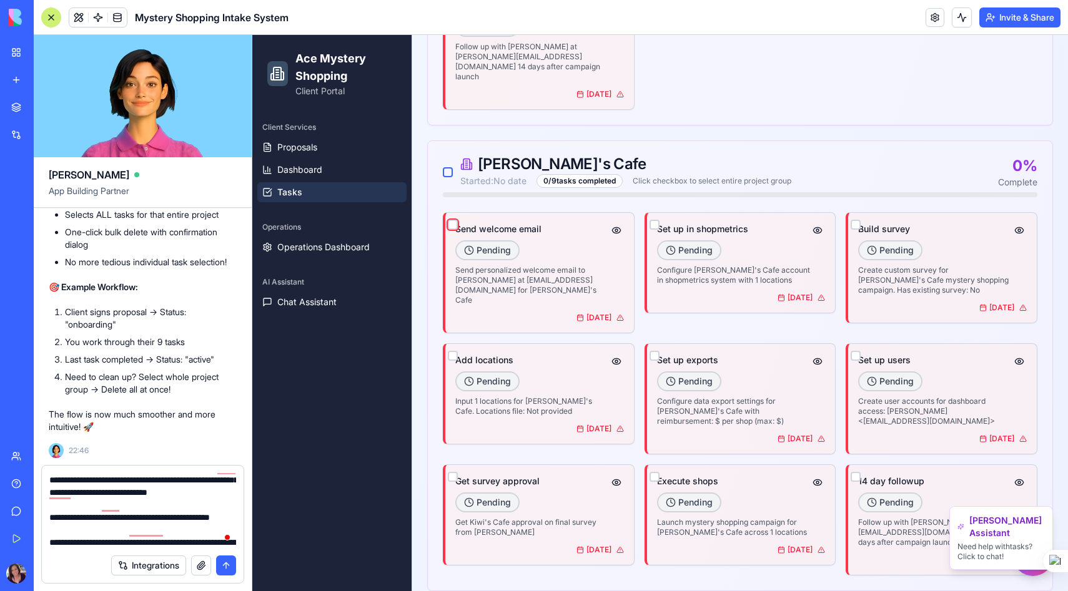
type textarea "**********"
click at [451, 220] on button "button" at bounding box center [453, 225] width 10 height 10
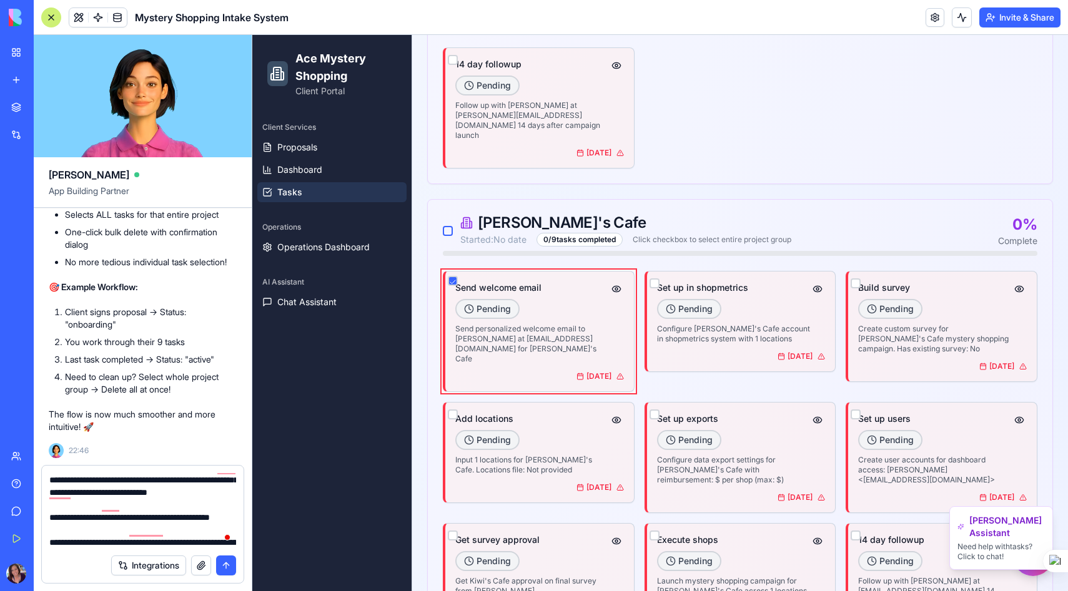
click at [451, 276] on button "button" at bounding box center [453, 281] width 10 height 10
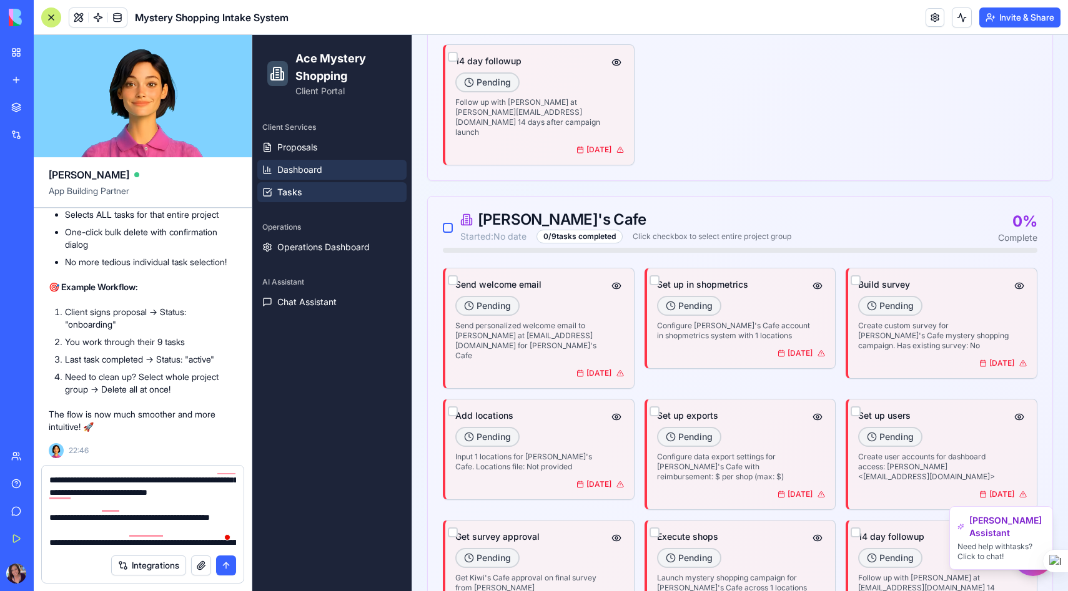
click at [298, 166] on span "Dashboard" at bounding box center [299, 170] width 45 height 12
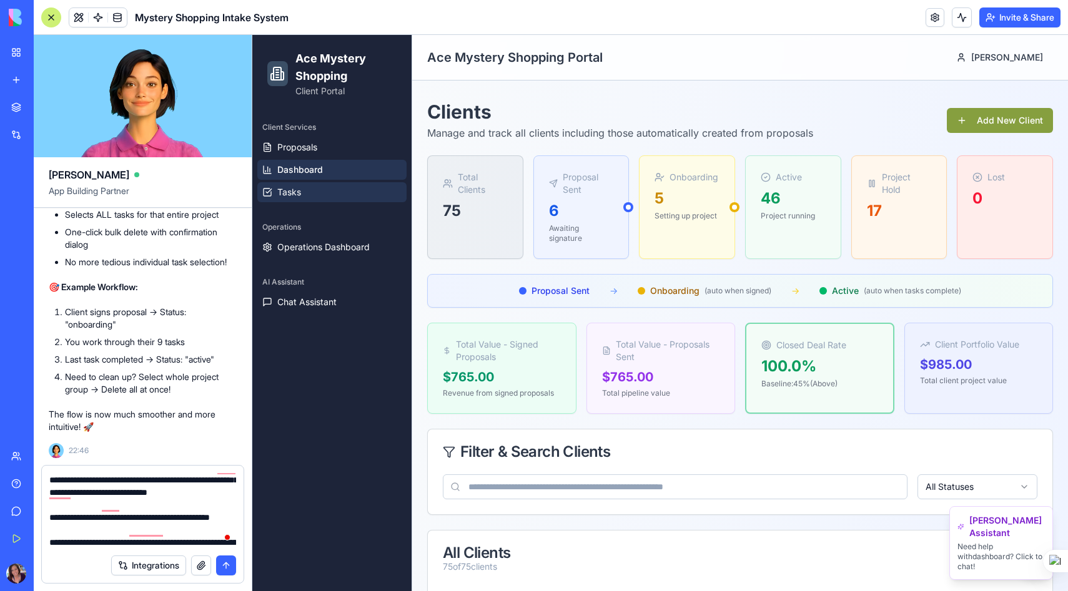
click at [298, 190] on span "Tasks" at bounding box center [289, 192] width 24 height 12
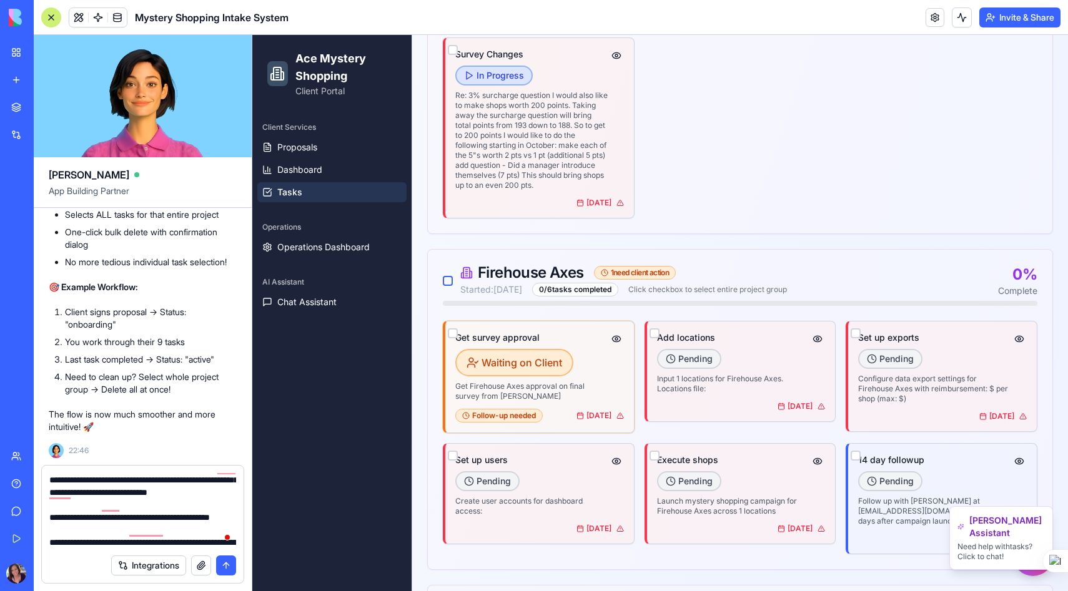
scroll to position [518, 0]
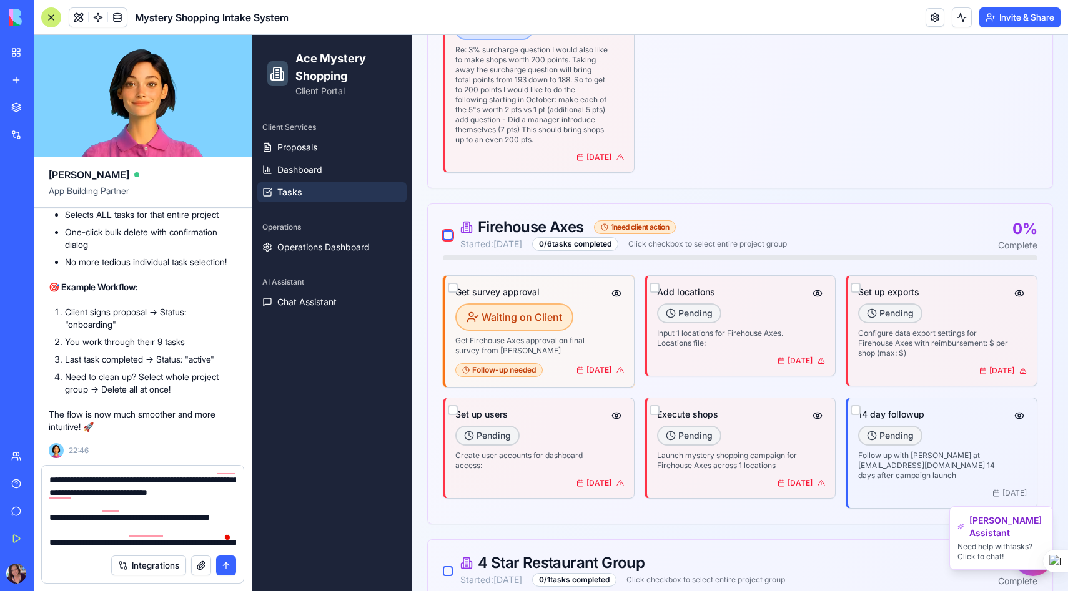
click at [445, 234] on button "button" at bounding box center [448, 235] width 10 height 10
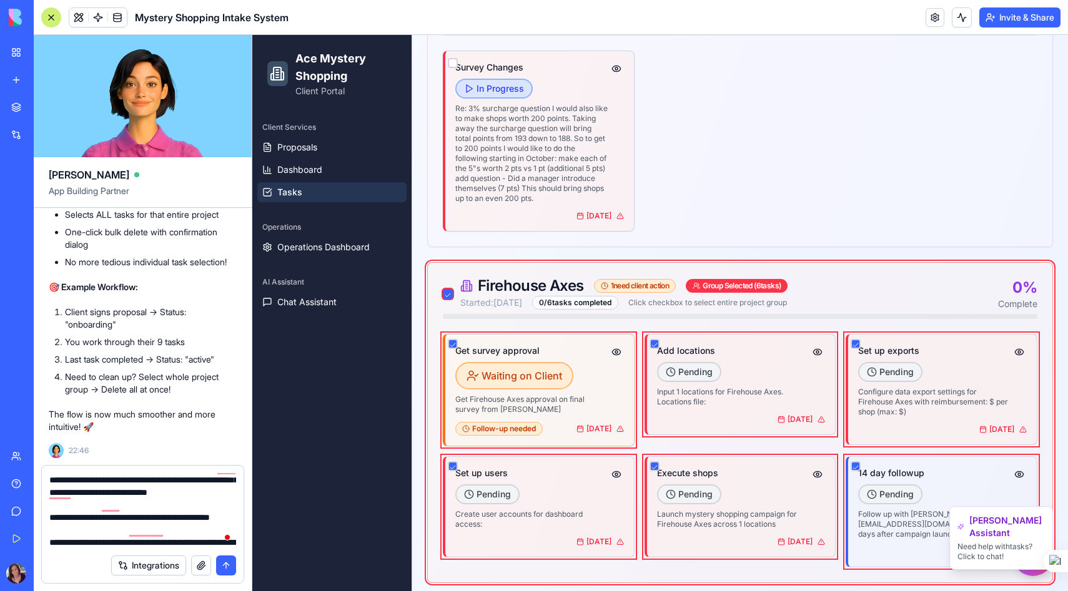
click at [445, 290] on button "button" at bounding box center [448, 294] width 10 height 10
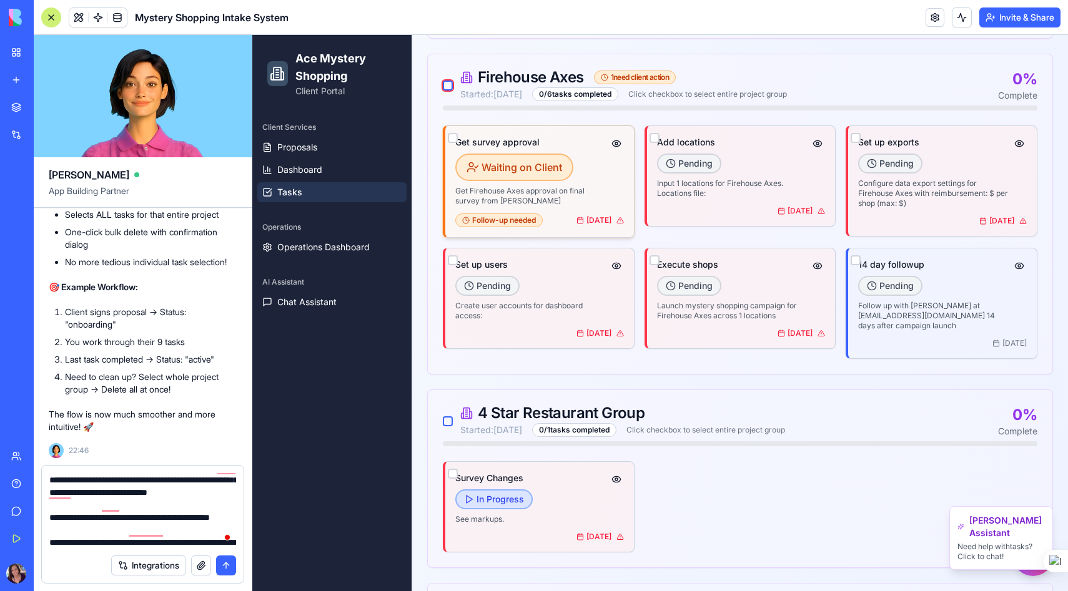
scroll to position [784, 0]
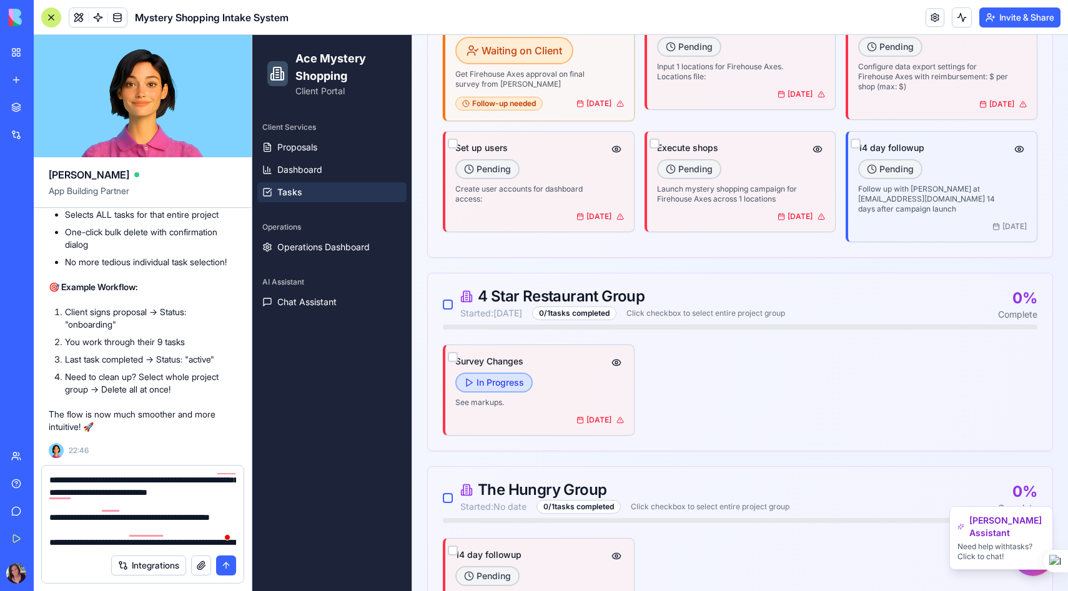
click at [76, 542] on textarea "**********" at bounding box center [142, 510] width 187 height 75
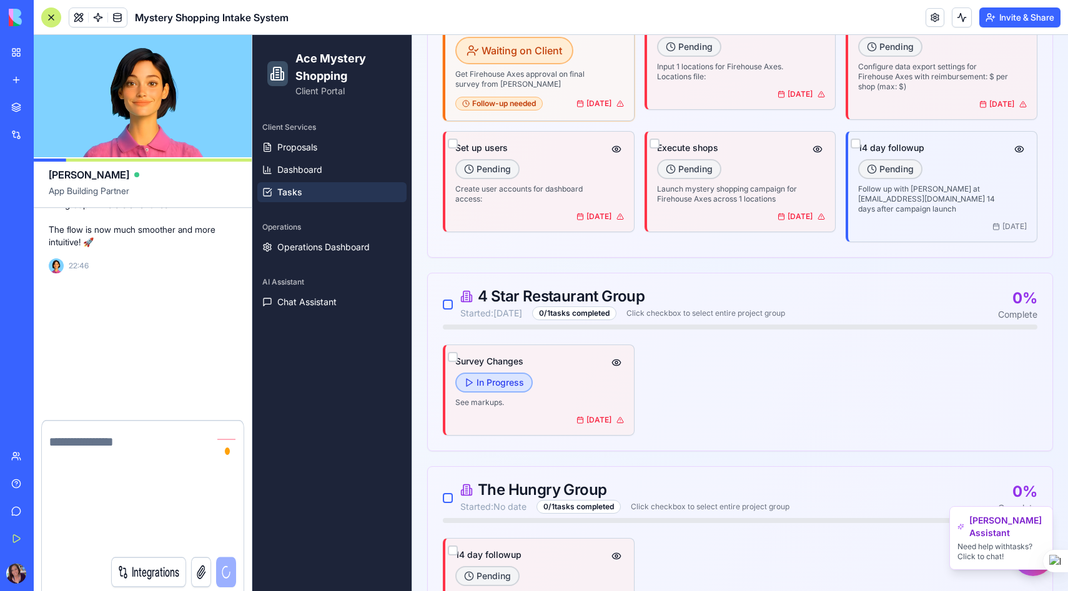
scroll to position [0, 0]
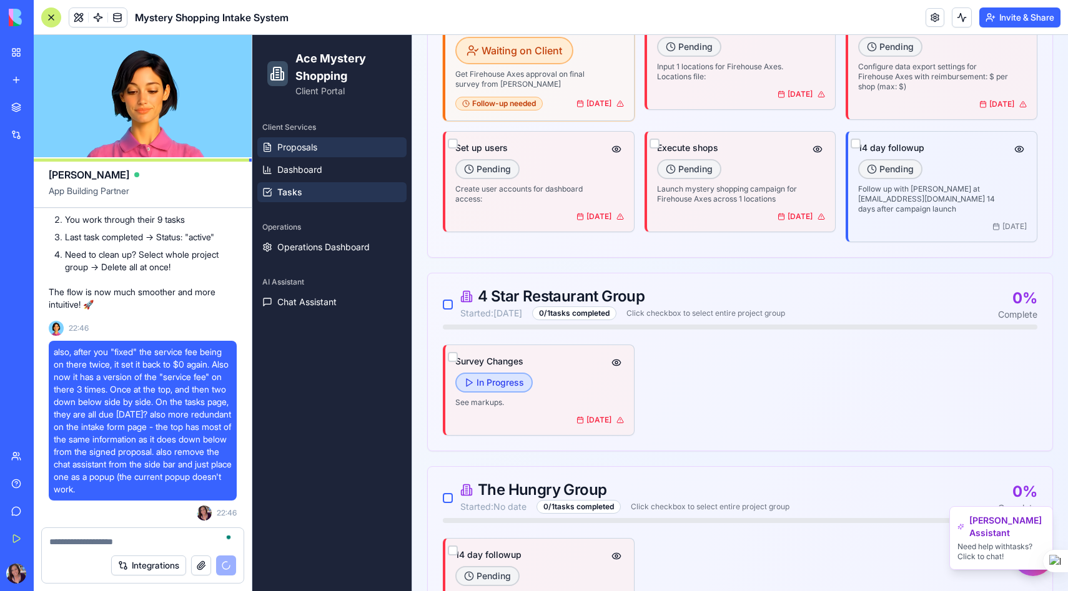
click at [301, 148] on span "Proposals" at bounding box center [297, 147] width 40 height 12
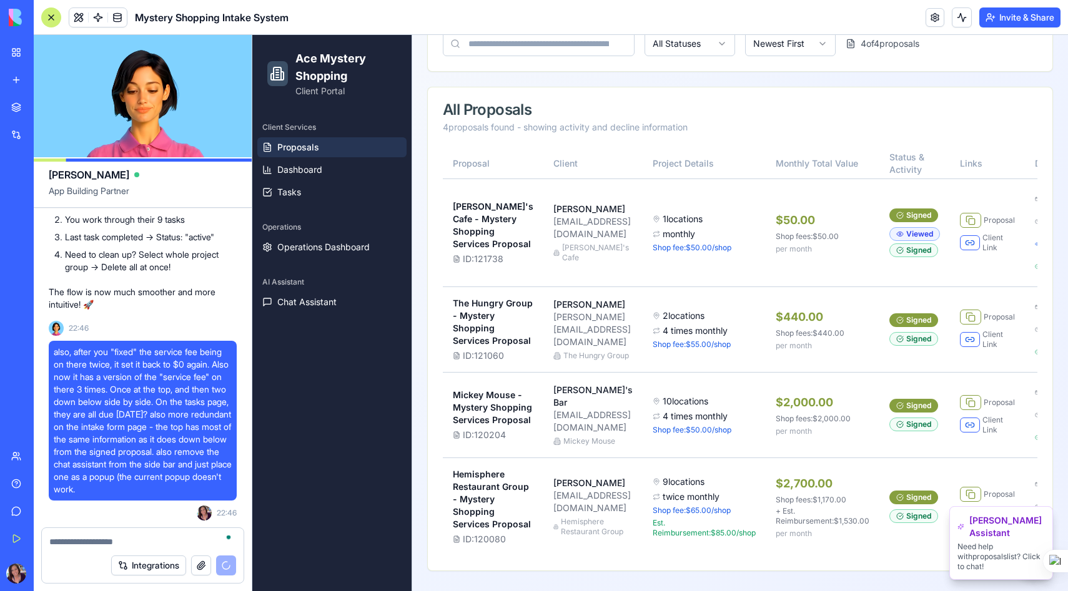
scroll to position [418, 0]
click at [99, 540] on textarea "To enrich screen reader interactions, please activate Accessibility in Grammarl…" at bounding box center [142, 542] width 187 height 12
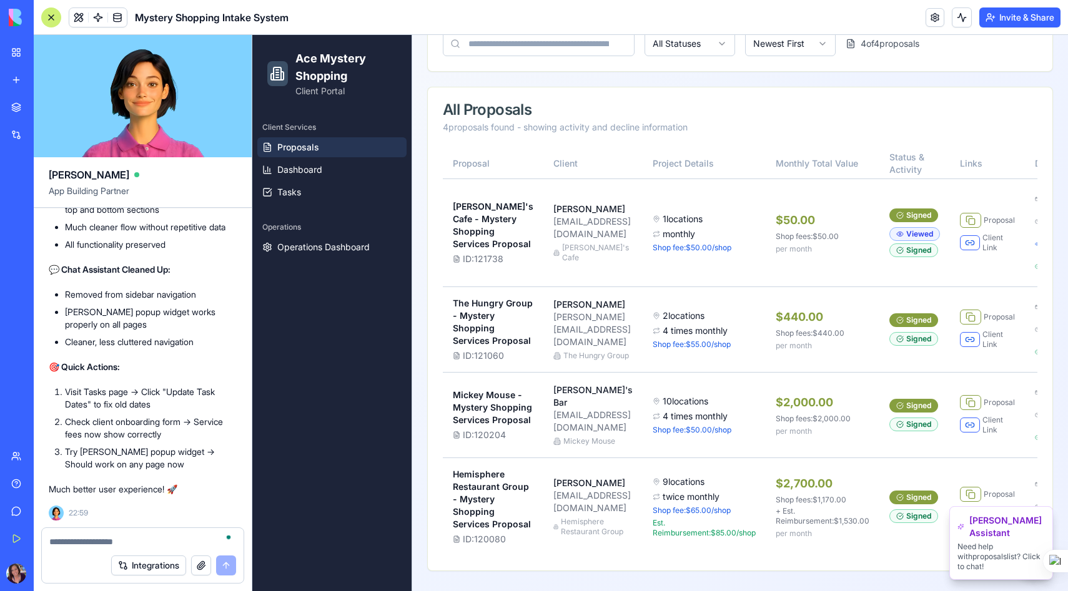
scroll to position [76107, 0]
click at [1005, 520] on span "[PERSON_NAME] Assistant" at bounding box center [1007, 527] width 76 height 25
click at [1005, 551] on p "Need help with proposalslist ? Click to chat!" at bounding box center [1000, 557] width 87 height 30
click at [1009, 555] on p "Need help with proposalslist ? Click to chat!" at bounding box center [1000, 557] width 87 height 30
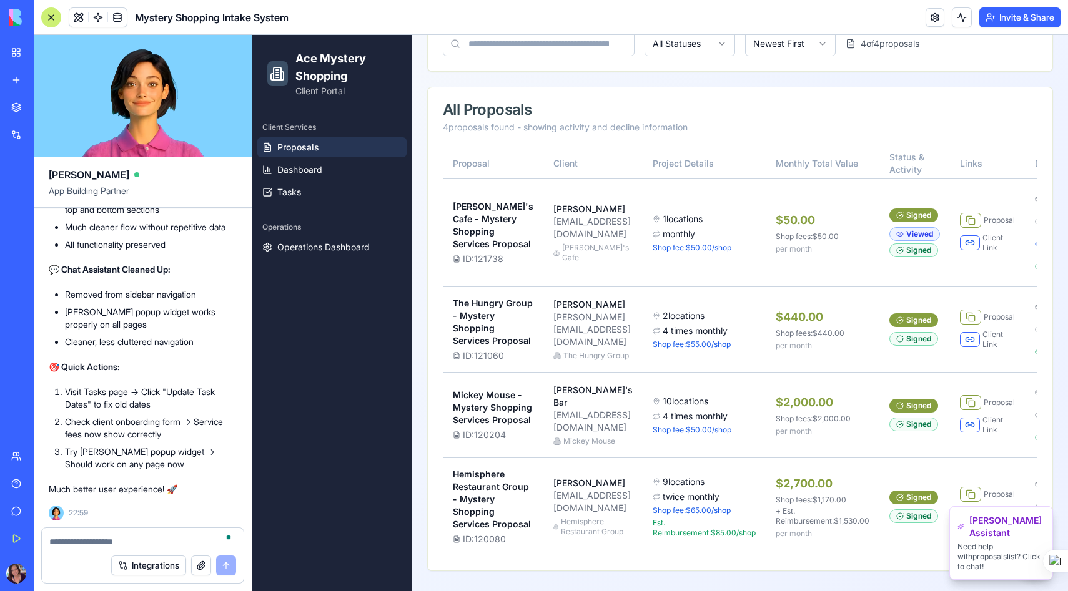
click at [988, 544] on div "Eva AI Assistant Need help with proposalslist ? Click to chat!" at bounding box center [1001, 543] width 104 height 74
click at [987, 543] on div "Eva AI Assistant Need help with proposalslist ? Click to chat!" at bounding box center [1001, 543] width 104 height 74
click at [997, 17] on button "Invite & Share" at bounding box center [1019, 17] width 81 height 20
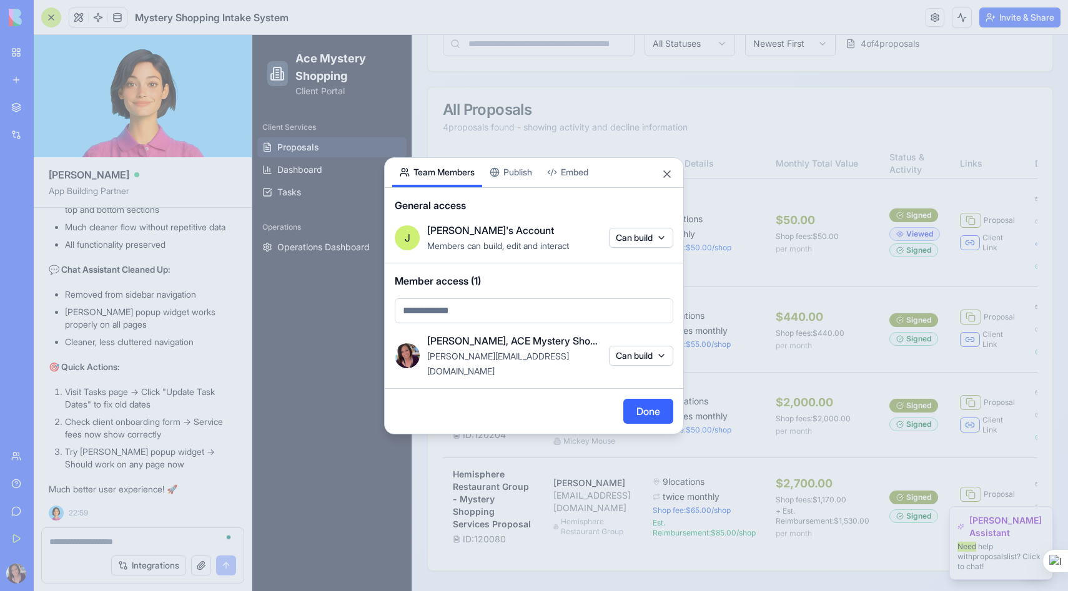
click at [525, 182] on button "Publish" at bounding box center [510, 172] width 57 height 29
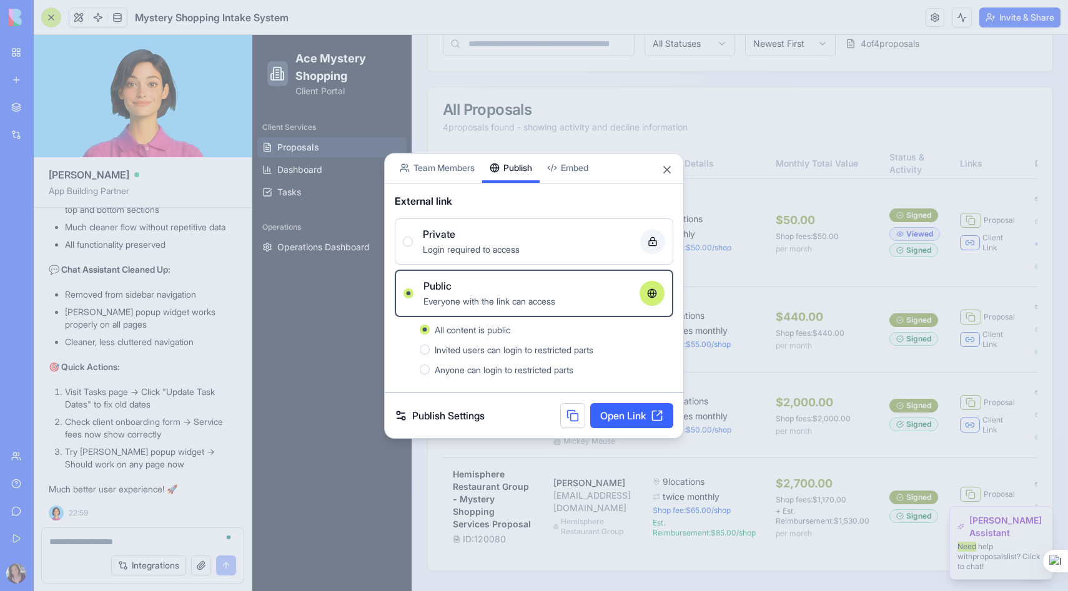
click at [633, 417] on link "Open Link" at bounding box center [631, 415] width 83 height 25
click at [667, 168] on button "Close" at bounding box center [667, 170] width 12 height 12
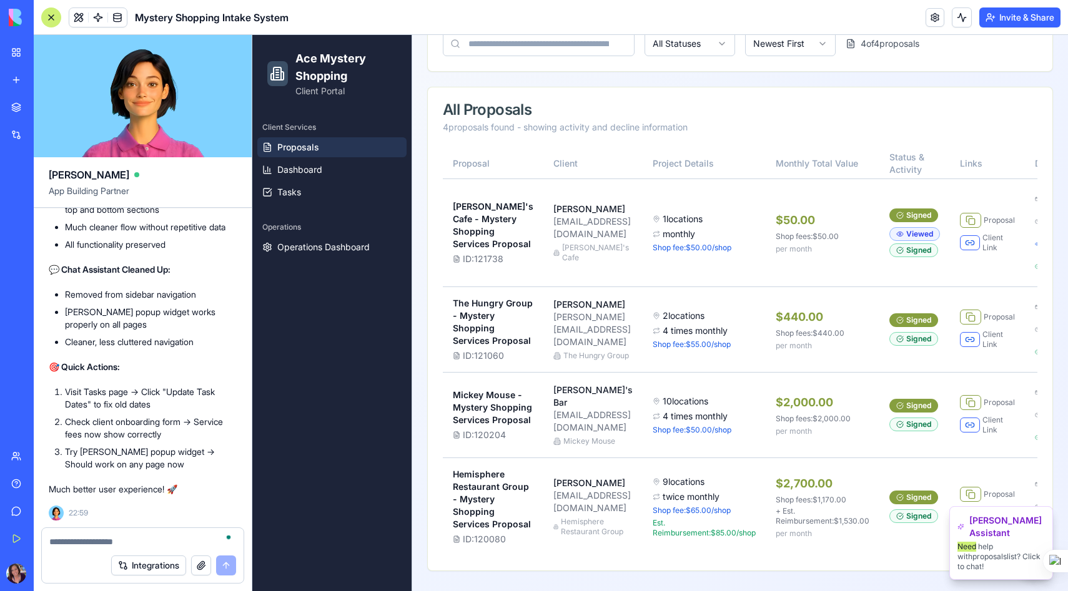
click at [79, 541] on textarea "To enrich screen reader interactions, please activate Accessibility in Grammarl…" at bounding box center [142, 542] width 187 height 12
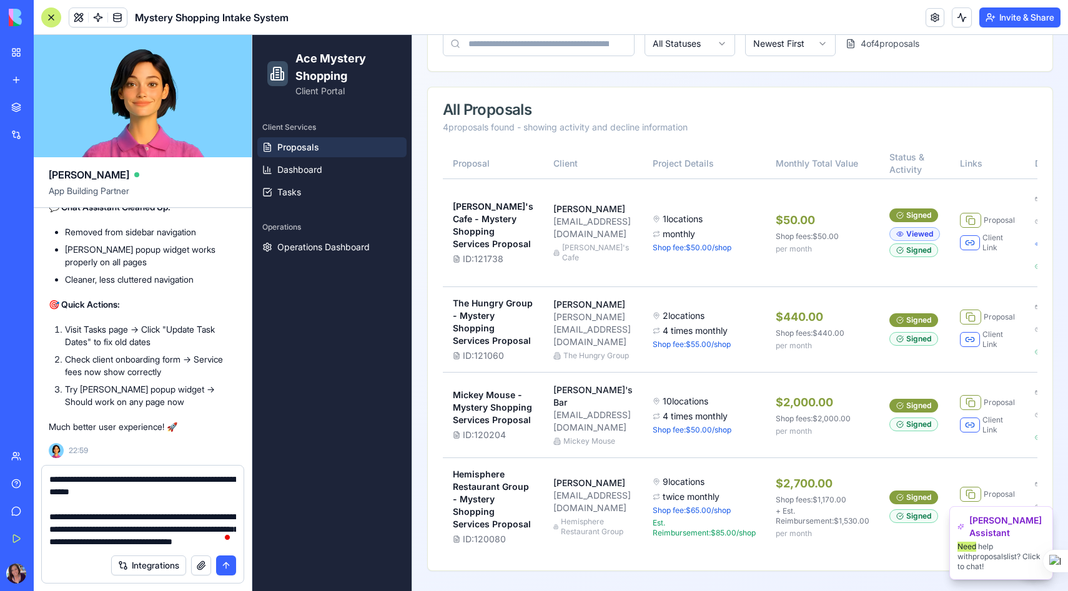
scroll to position [11, 0]
type textarea "**********"
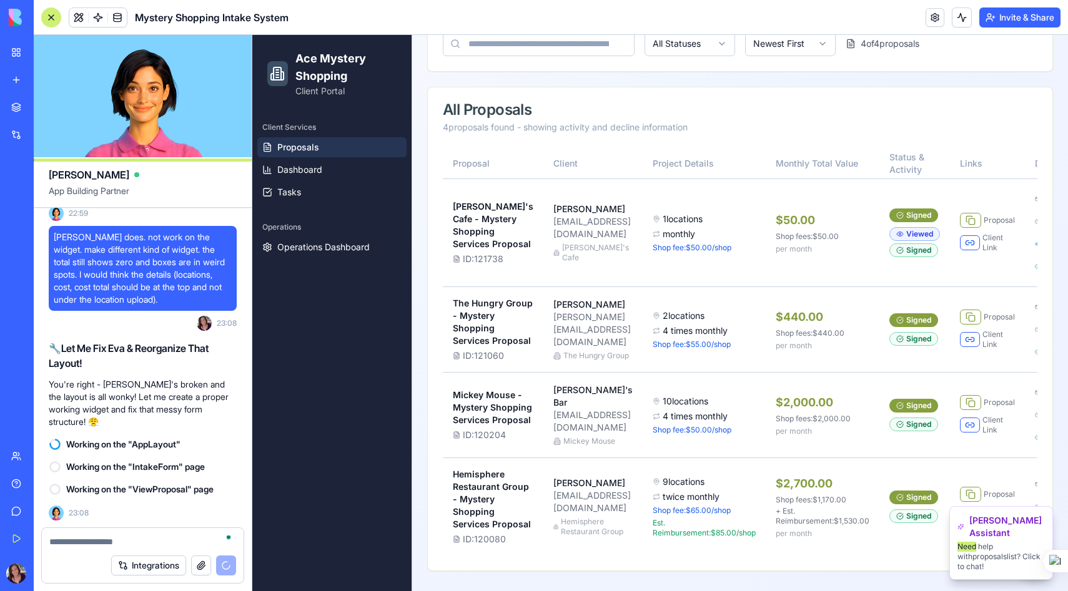
scroll to position [76394, 0]
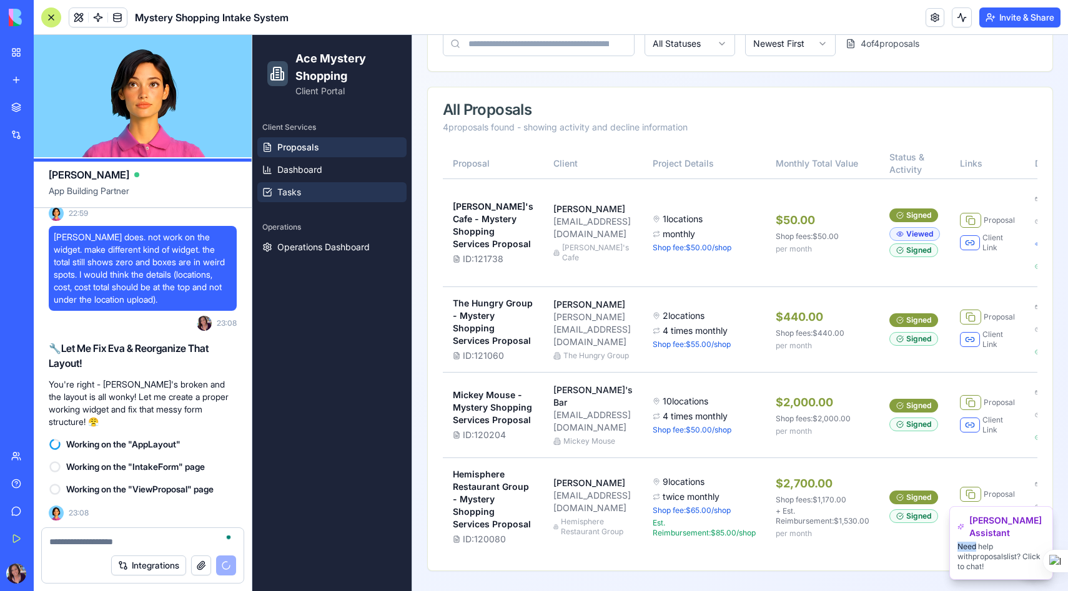
click at [301, 185] on link "Tasks" at bounding box center [331, 192] width 149 height 20
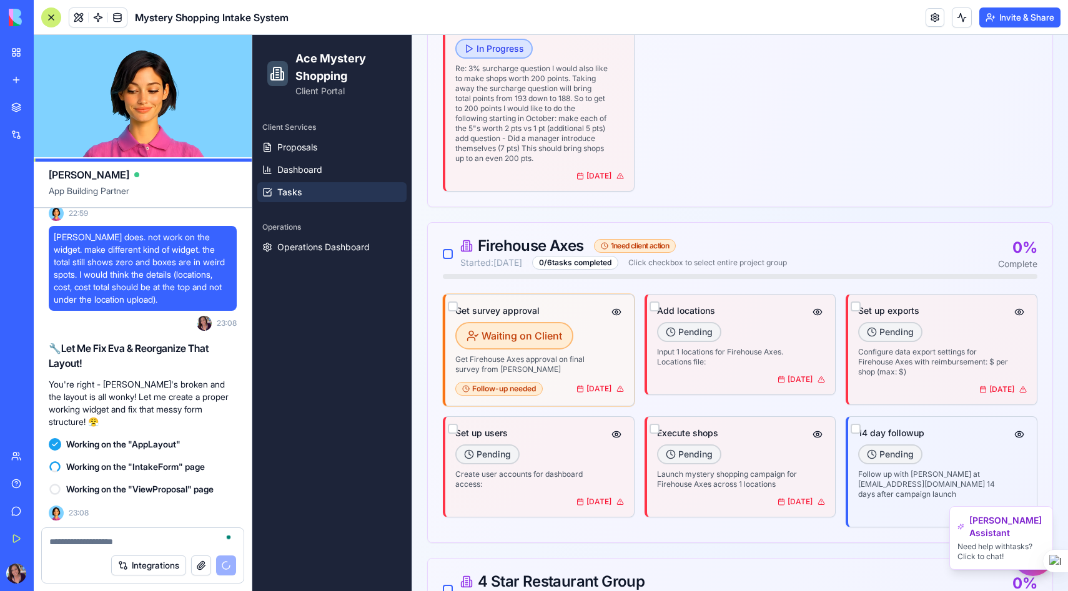
scroll to position [516, 0]
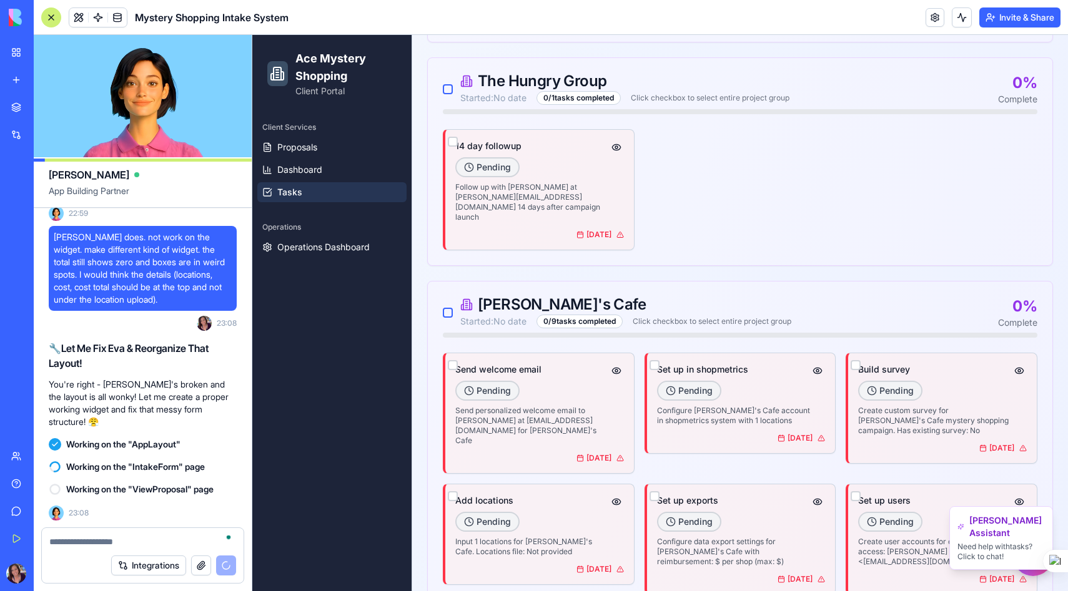
scroll to position [1210, 0]
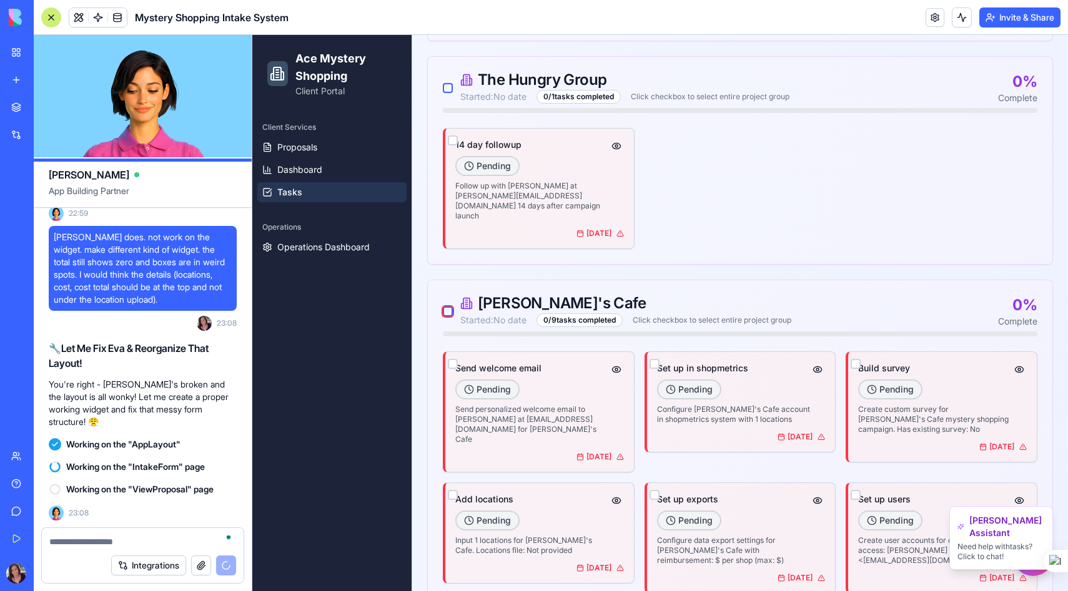
click at [447, 307] on button "button" at bounding box center [448, 312] width 10 height 10
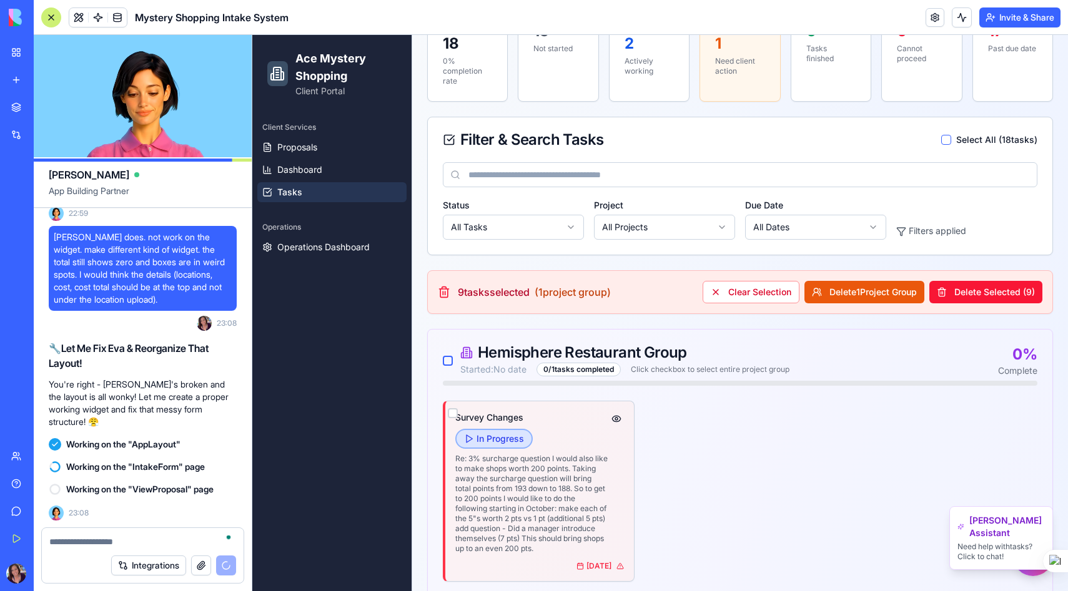
scroll to position [177, 0]
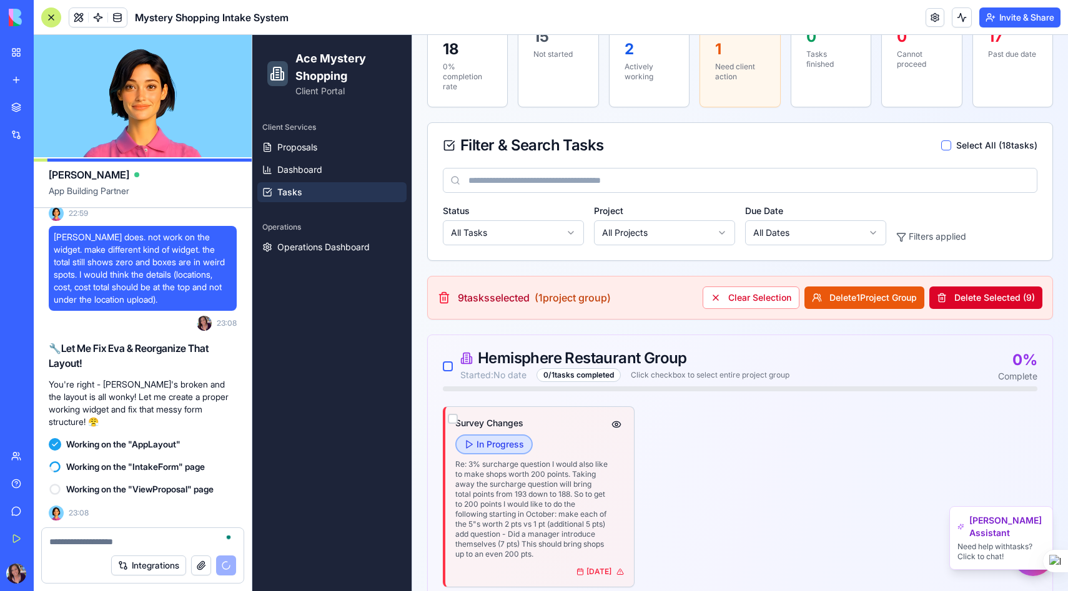
click at [990, 293] on button "Delete Selected ( 9 )" at bounding box center [985, 298] width 113 height 22
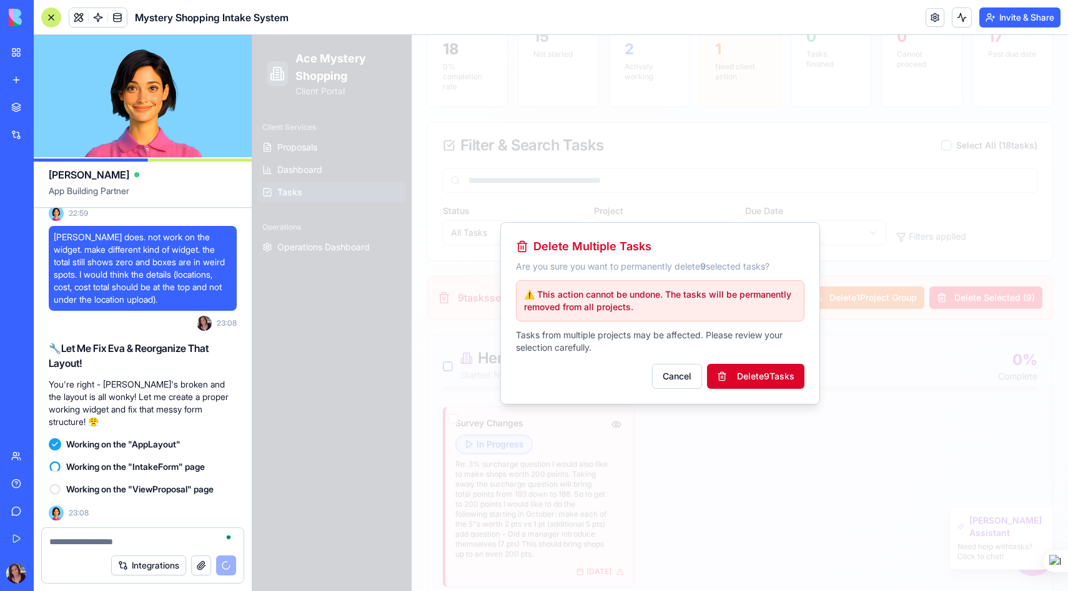
click at [757, 372] on button "Delete 9 Task s" at bounding box center [755, 376] width 97 height 25
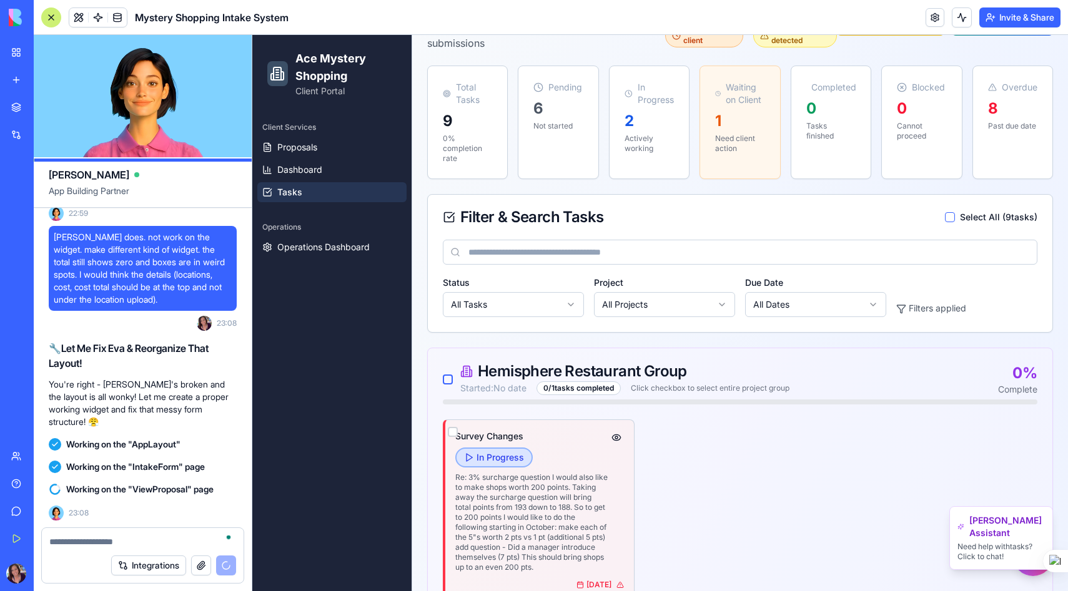
scroll to position [0, 0]
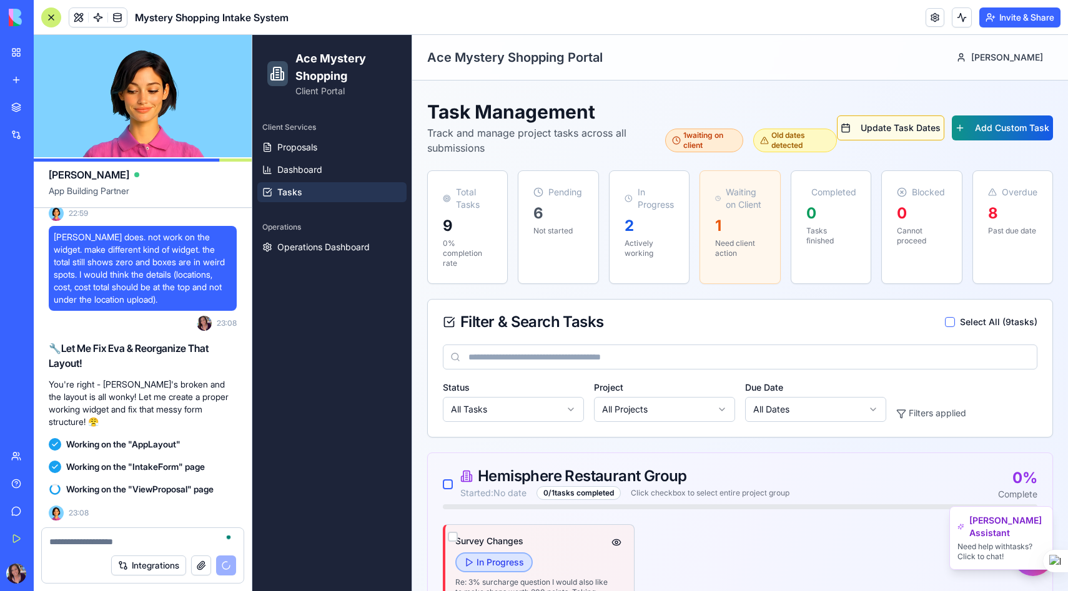
click at [892, 131] on button "Update Task Dates" at bounding box center [890, 128] width 107 height 25
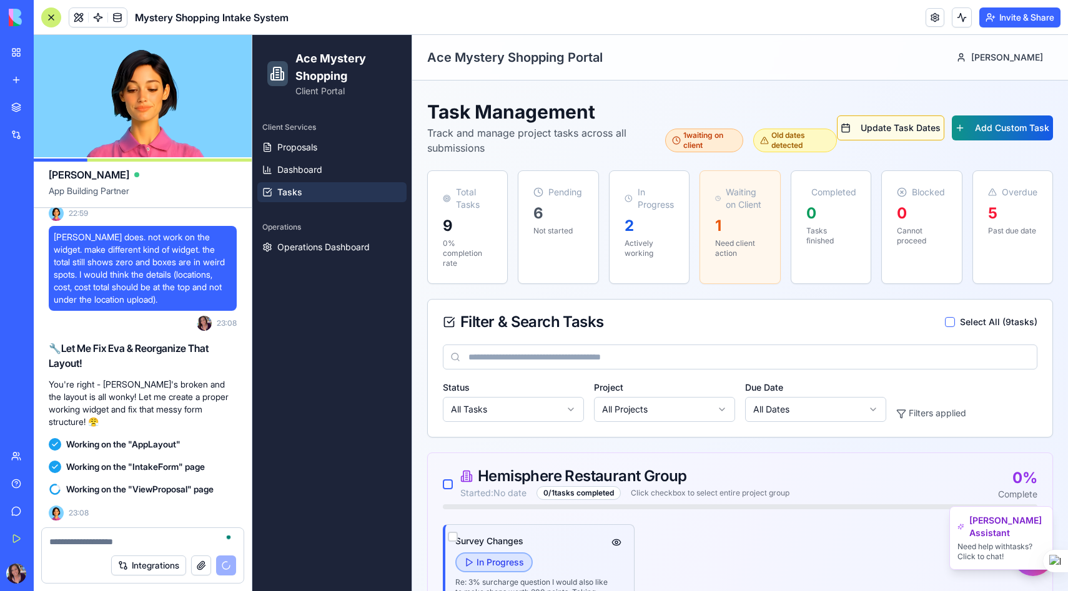
click at [894, 126] on button "Update Task Dates" at bounding box center [890, 128] width 107 height 25
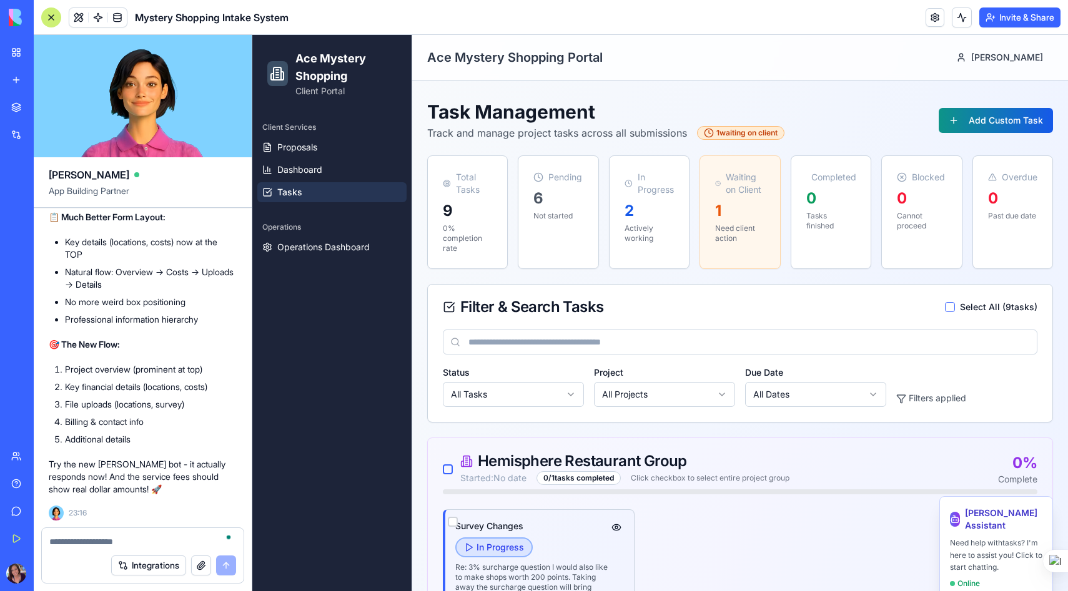
scroll to position [76994, 0]
click at [960, 515] on icon at bounding box center [955, 520] width 10 height 10
click at [997, 550] on p "Need help with tasks ? I'm here to assist you! Click to start chatting." at bounding box center [996, 555] width 92 height 37
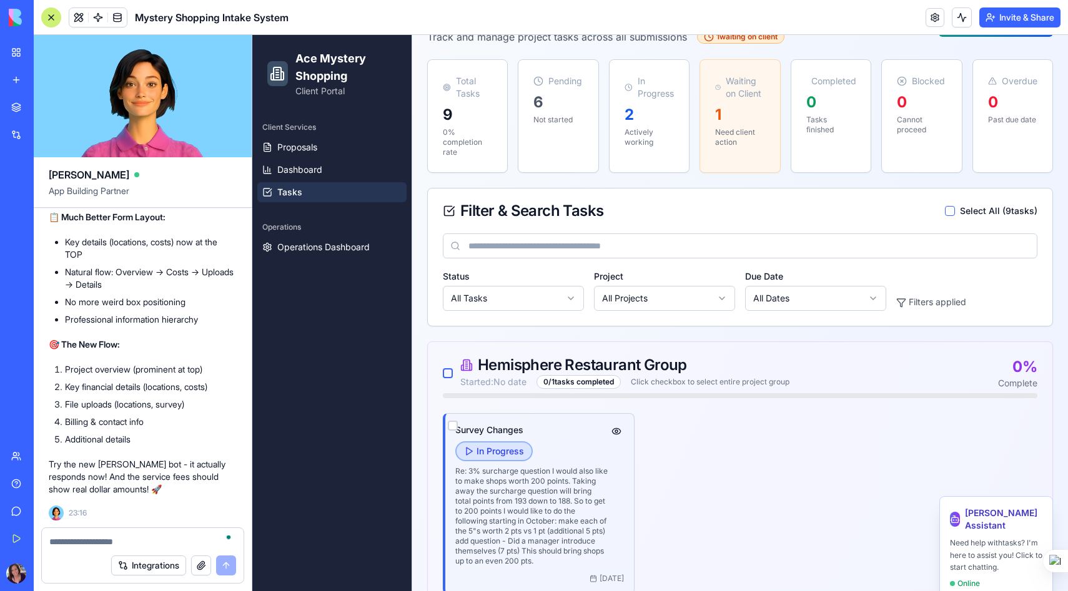
scroll to position [91, 0]
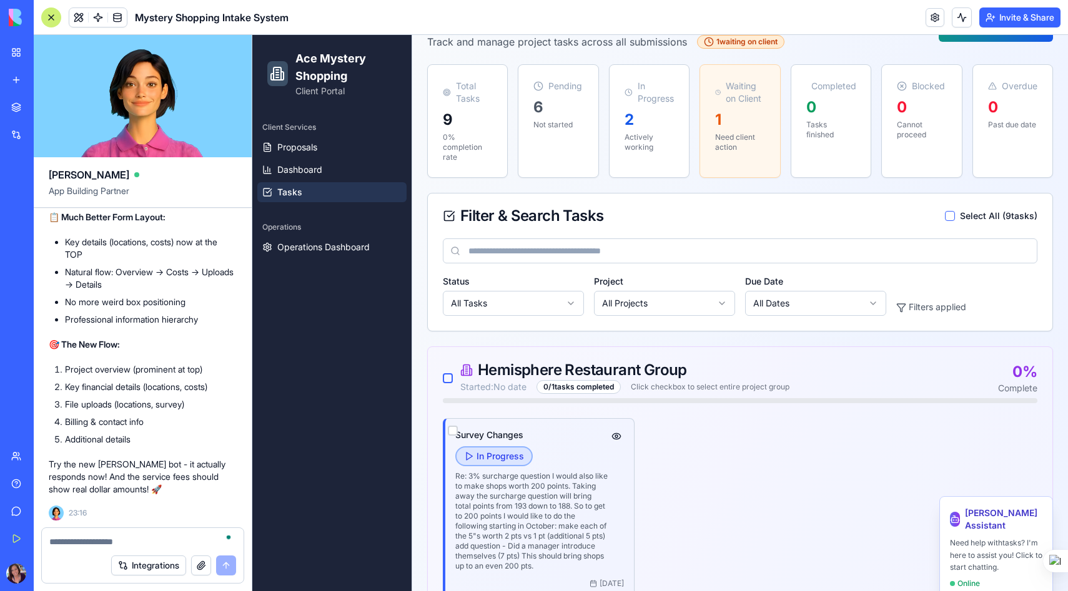
click at [1002, 574] on p "Need help with tasks ? I'm here to assist you! Click to start chatting." at bounding box center [996, 555] width 92 height 37
drag, startPoint x: 1000, startPoint y: 591, endPoint x: 1253, endPoint y: 626, distance: 254.7
click at [1000, 574] on p "Need help with tasks ? I'm here to assist you! Click to start chatting." at bounding box center [996, 555] width 92 height 37
click at [1002, 519] on span "[PERSON_NAME] Assistant" at bounding box center [1003, 519] width 77 height 25
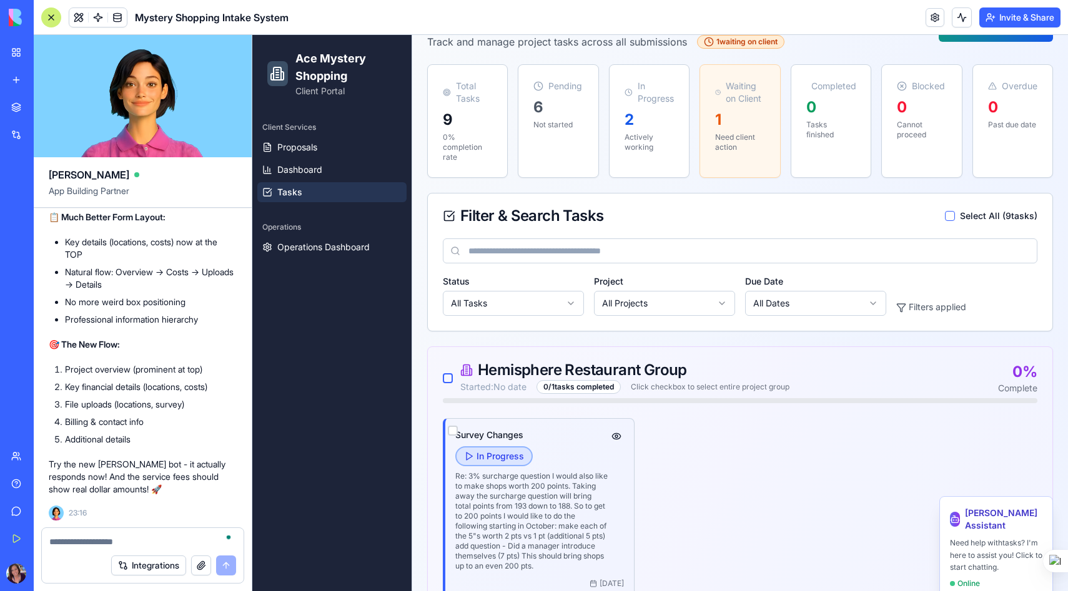
click at [959, 519] on rect at bounding box center [955, 520] width 7 height 5
click at [1012, 525] on span "[PERSON_NAME] Assistant" at bounding box center [1003, 519] width 77 height 25
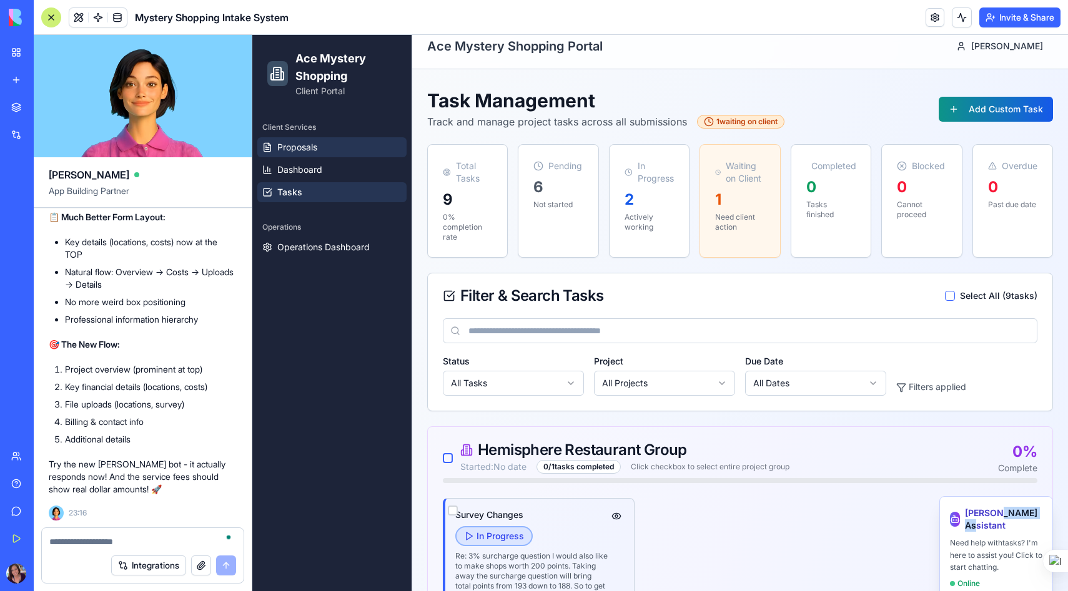
scroll to position [2, 0]
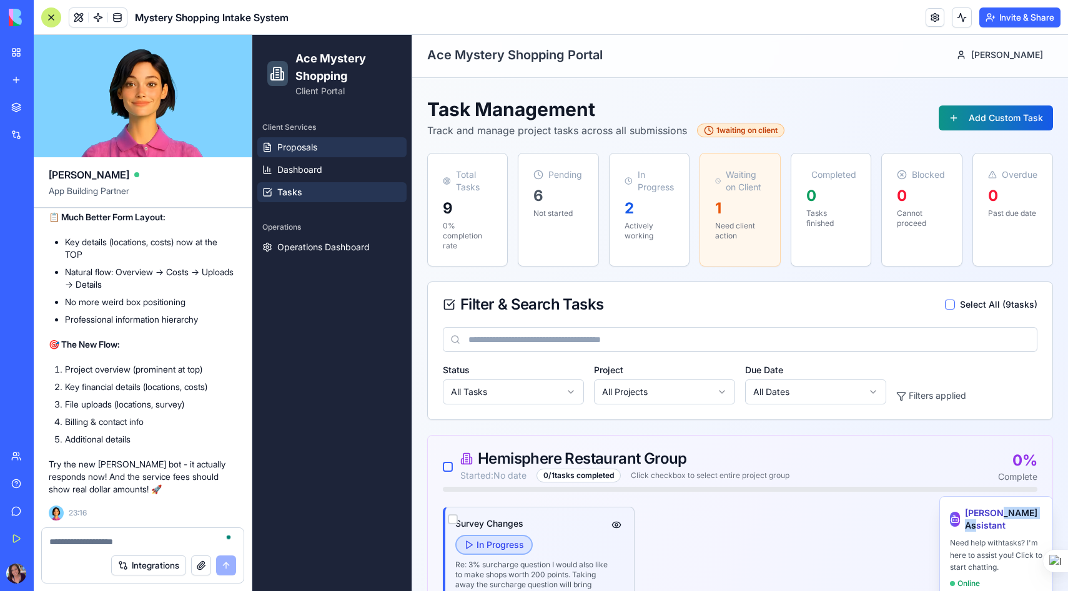
click at [305, 152] on span "Proposals" at bounding box center [297, 147] width 40 height 12
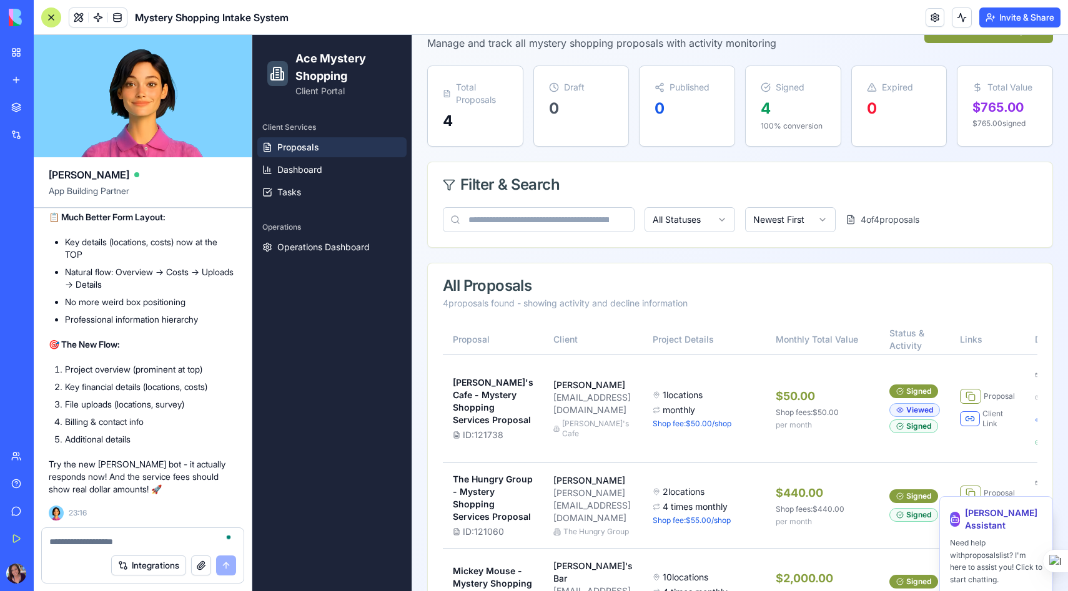
scroll to position [91, 0]
click at [960, 426] on button at bounding box center [970, 418] width 20 height 15
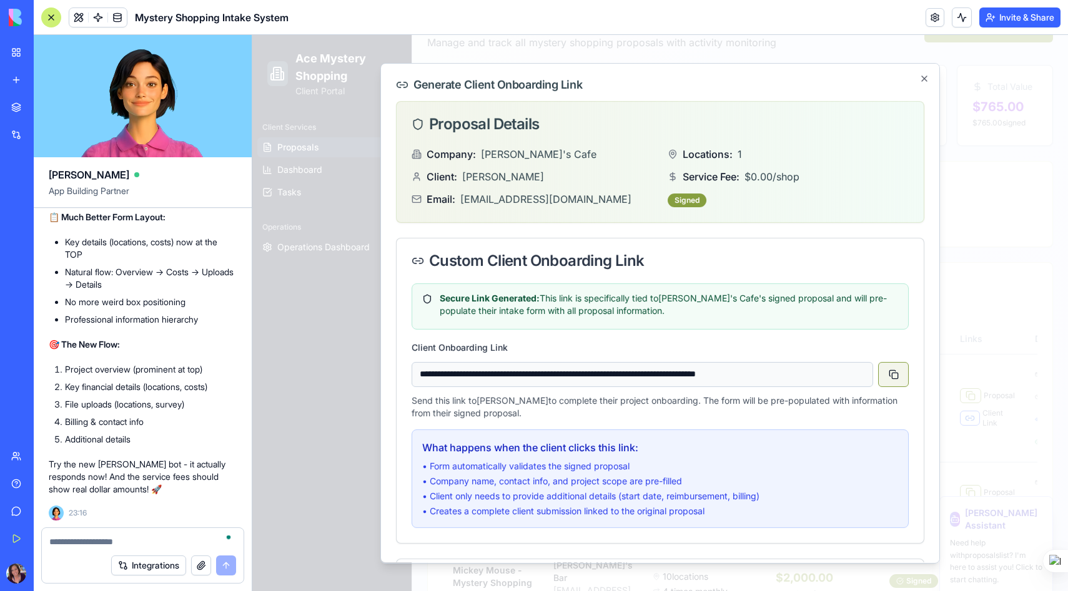
click at [899, 375] on button at bounding box center [893, 374] width 31 height 25
click at [77, 543] on textarea "To enrich screen reader interactions, please activate Accessibility in Grammarl…" at bounding box center [142, 542] width 187 height 12
type textarea "*"
click at [1001, 19] on button "Invite & Share" at bounding box center [1019, 17] width 81 height 20
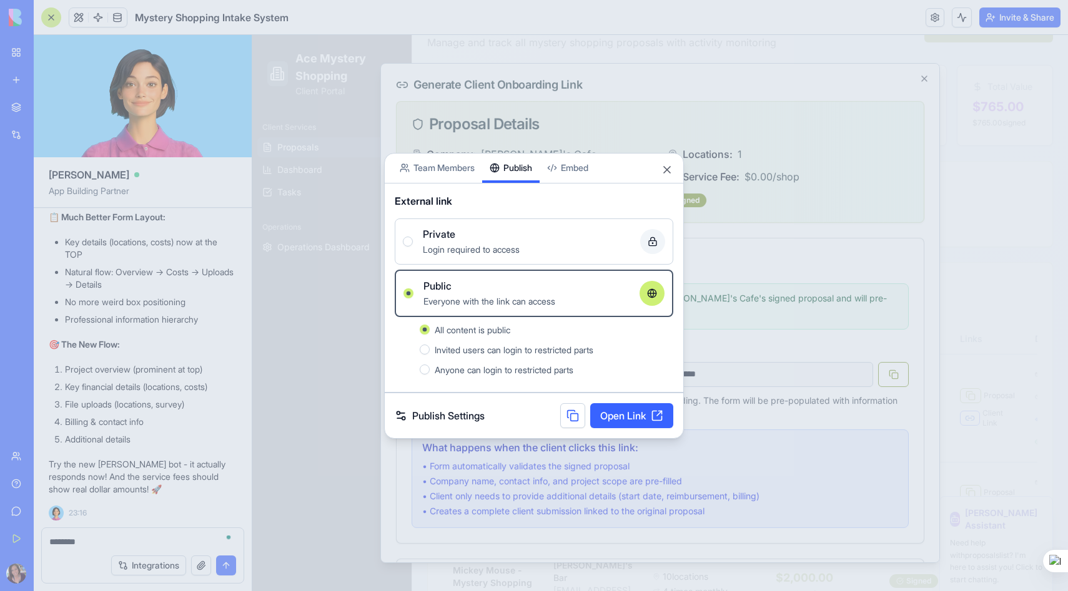
click at [628, 417] on link "Open Link" at bounding box center [631, 415] width 83 height 25
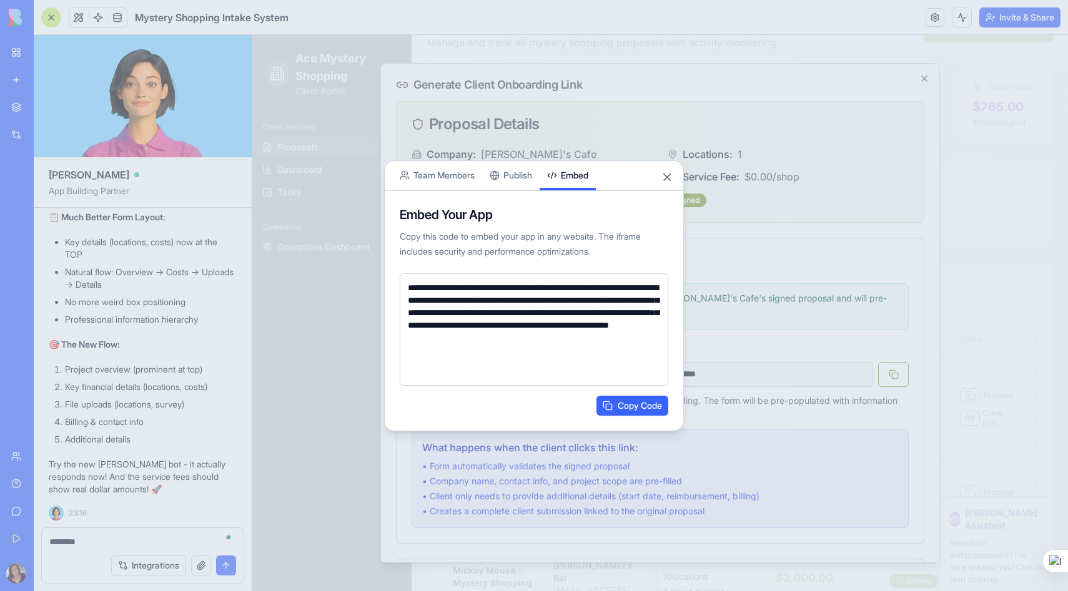
click at [587, 170] on button "Embed" at bounding box center [568, 175] width 56 height 29
click at [434, 177] on button "Team Members" at bounding box center [437, 173] width 90 height 29
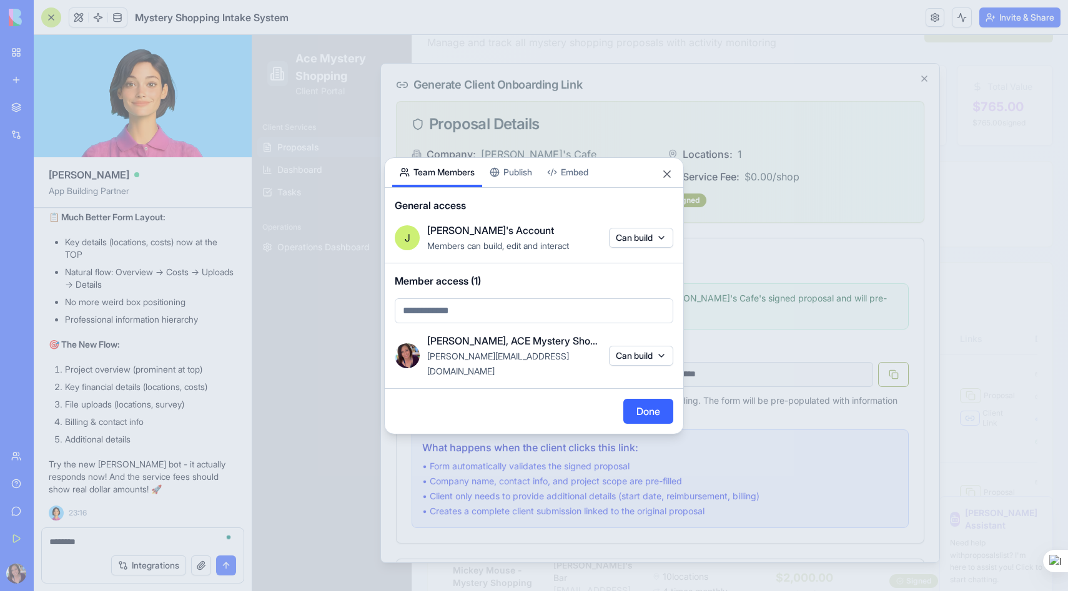
click at [751, 99] on div at bounding box center [534, 295] width 1068 height 591
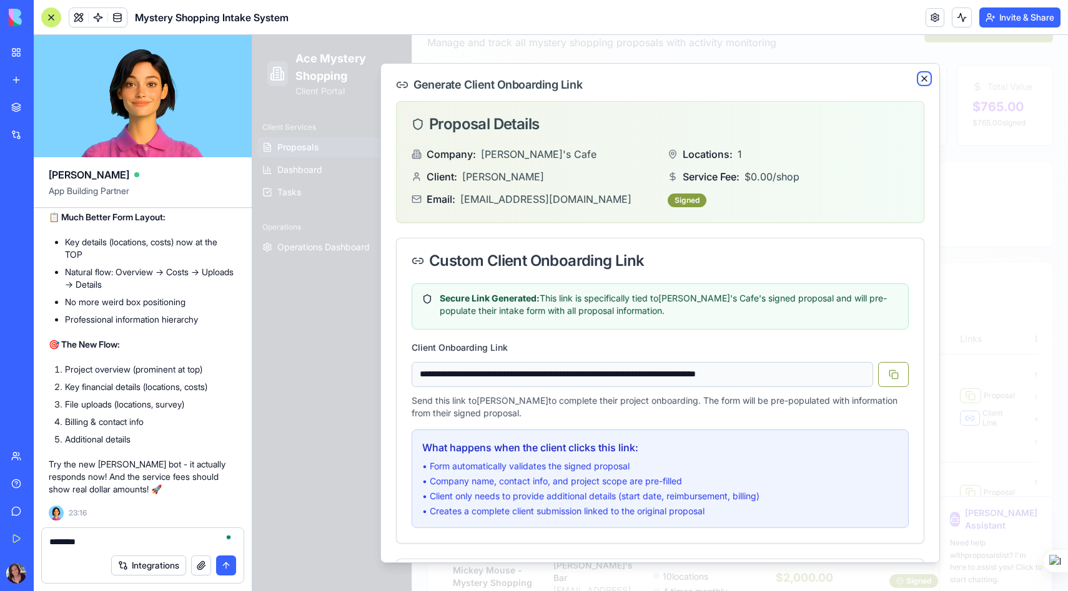
click at [927, 77] on icon "button" at bounding box center [924, 79] width 10 height 10
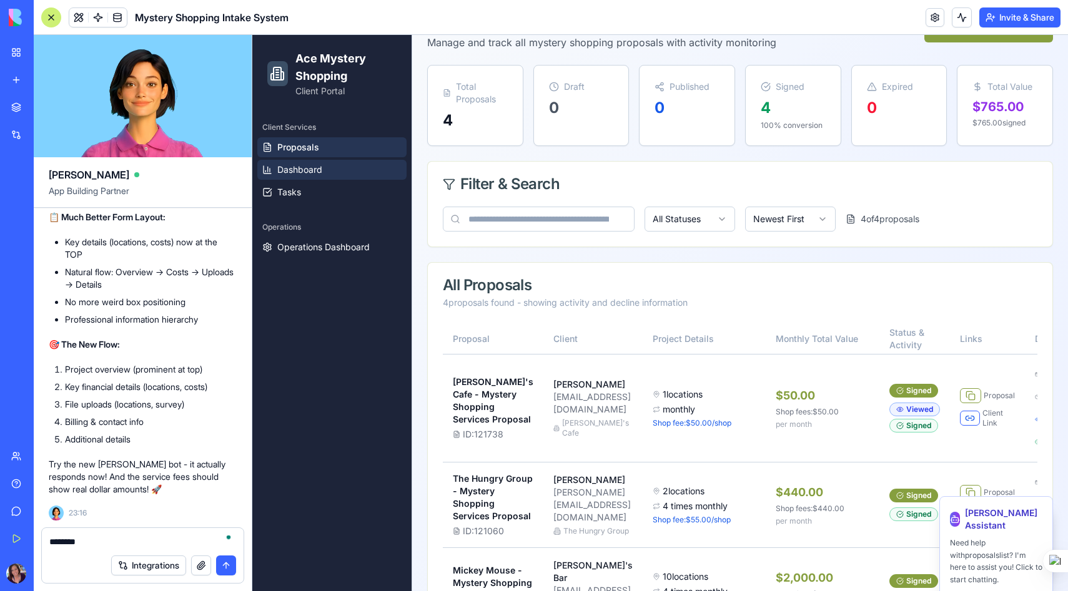
click at [297, 172] on span "Dashboard" at bounding box center [299, 170] width 45 height 12
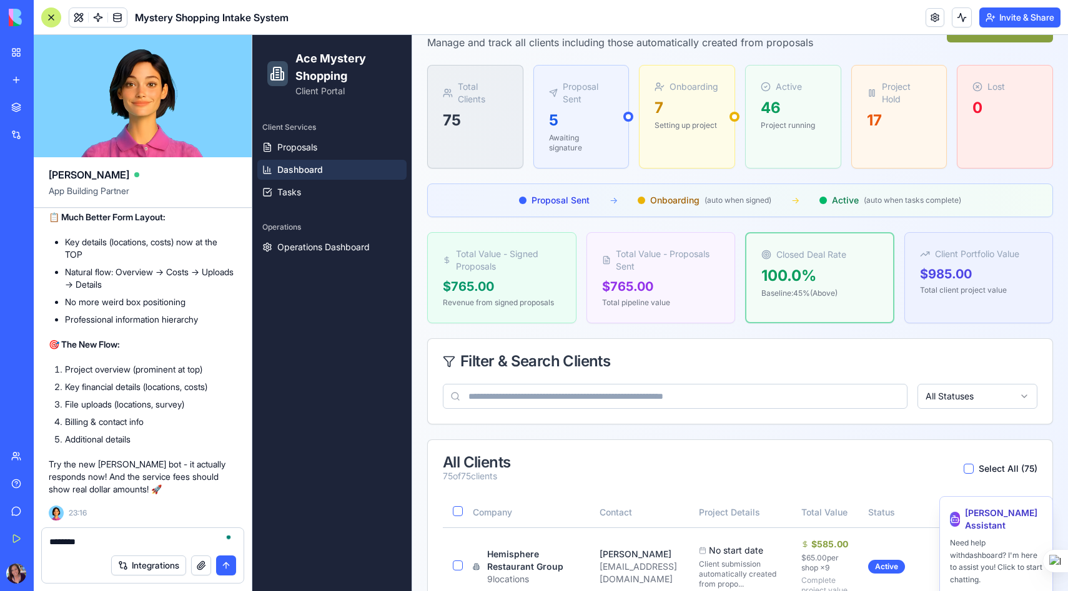
click at [305, 170] on span "Dashboard" at bounding box center [300, 170] width 46 height 12
click at [73, 546] on textarea "*******" at bounding box center [142, 542] width 187 height 12
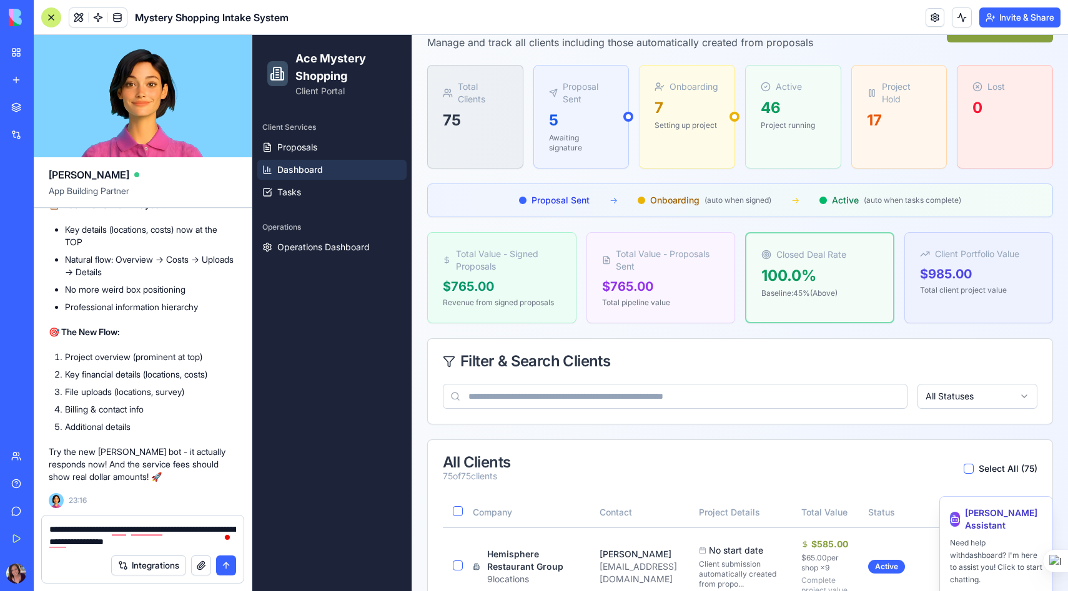
type textarea "**********"
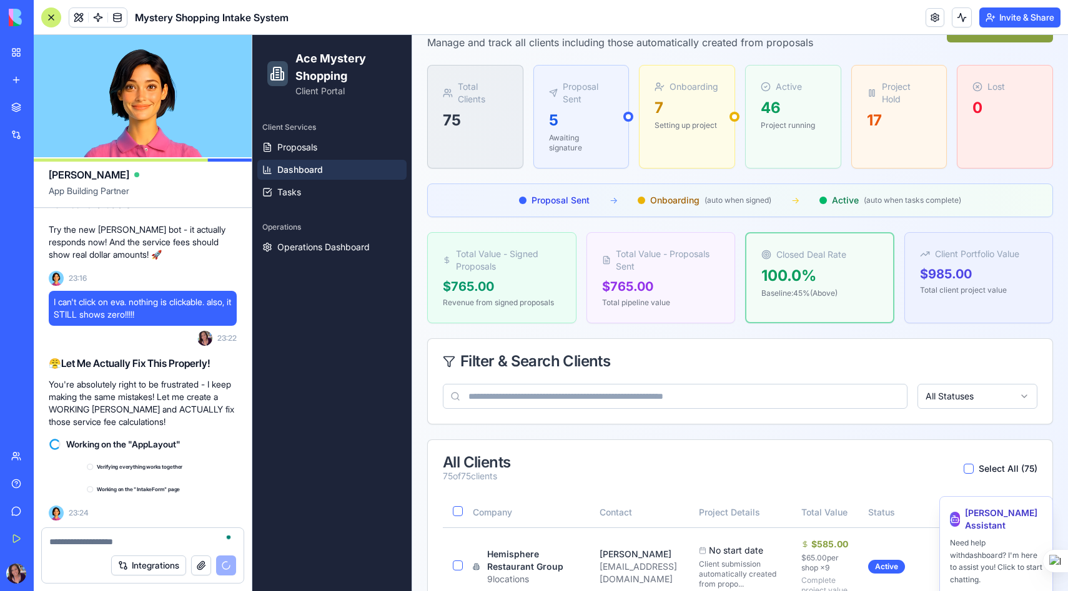
scroll to position [77228, 0]
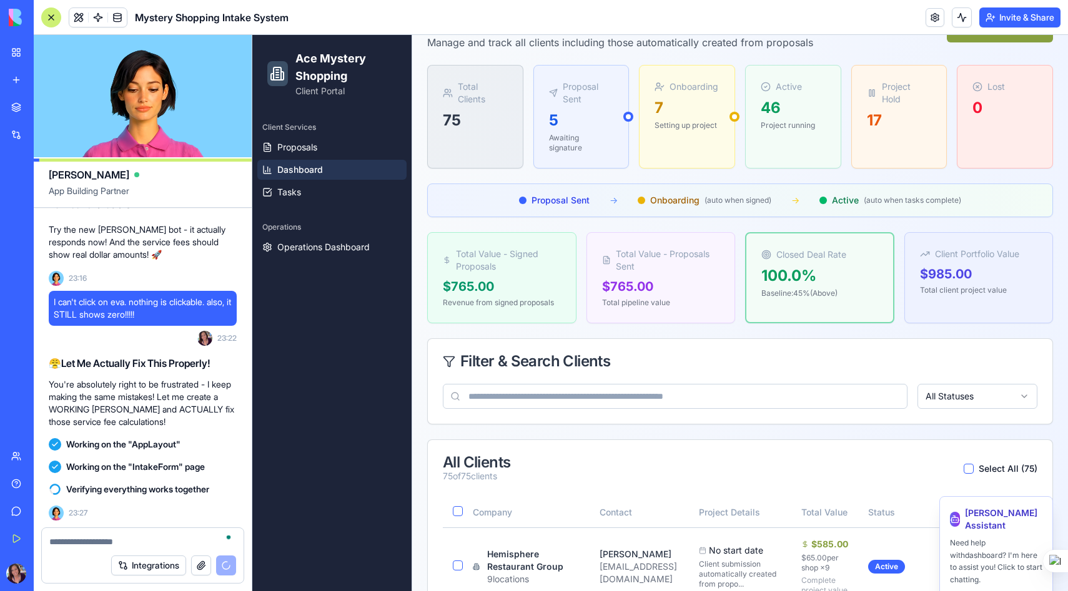
click at [148, 431] on div "😤 Let Me Actually Fix This Properly! You're absolutely right to be frustrated -…" at bounding box center [143, 392] width 188 height 82
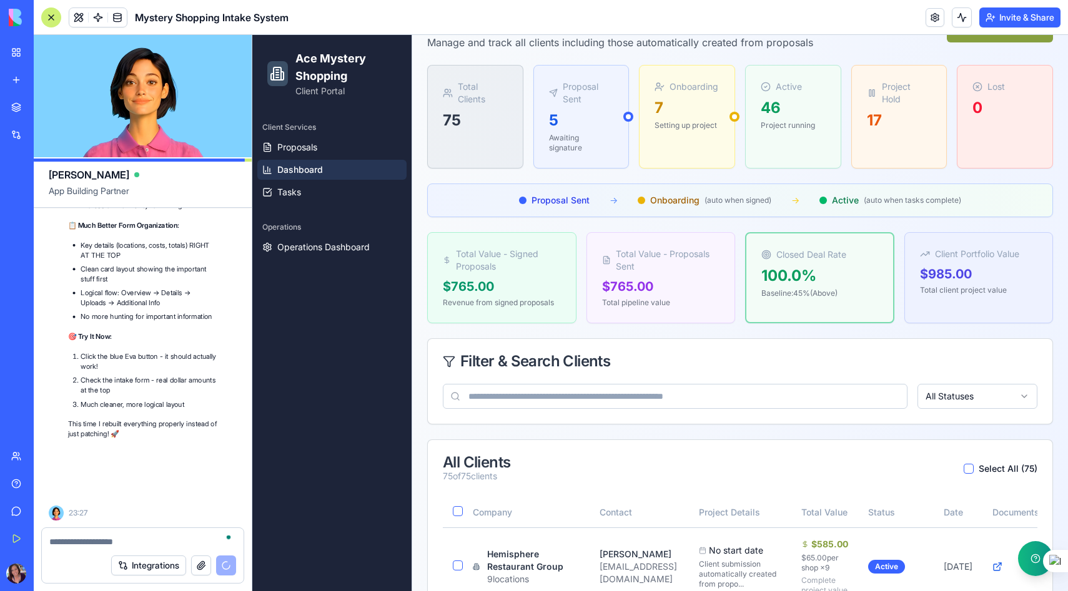
scroll to position [77808, 0]
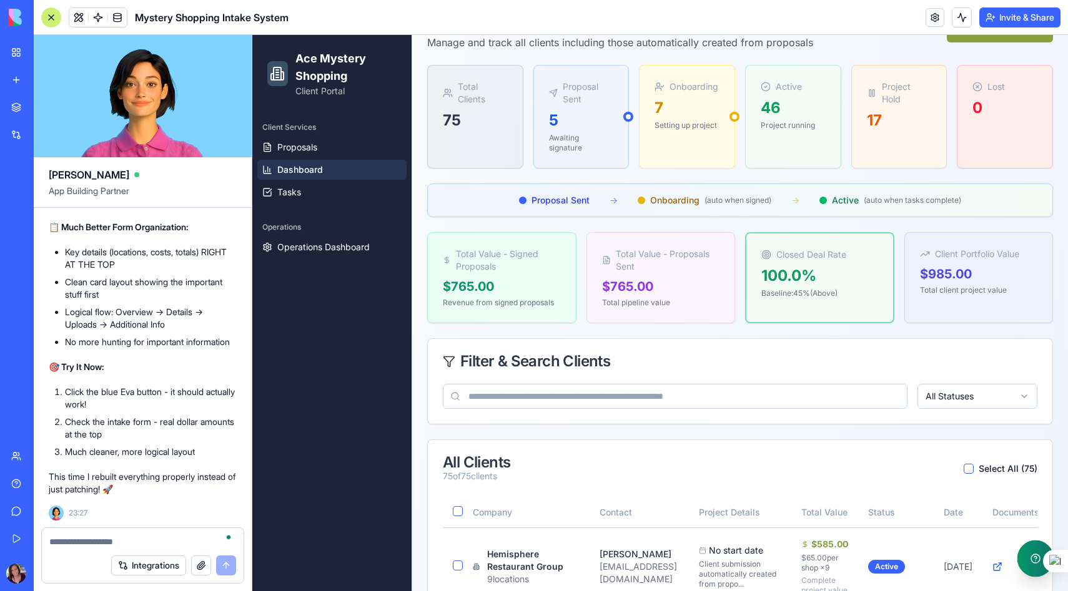
click at [1033, 565] on button "button" at bounding box center [1035, 559] width 37 height 37
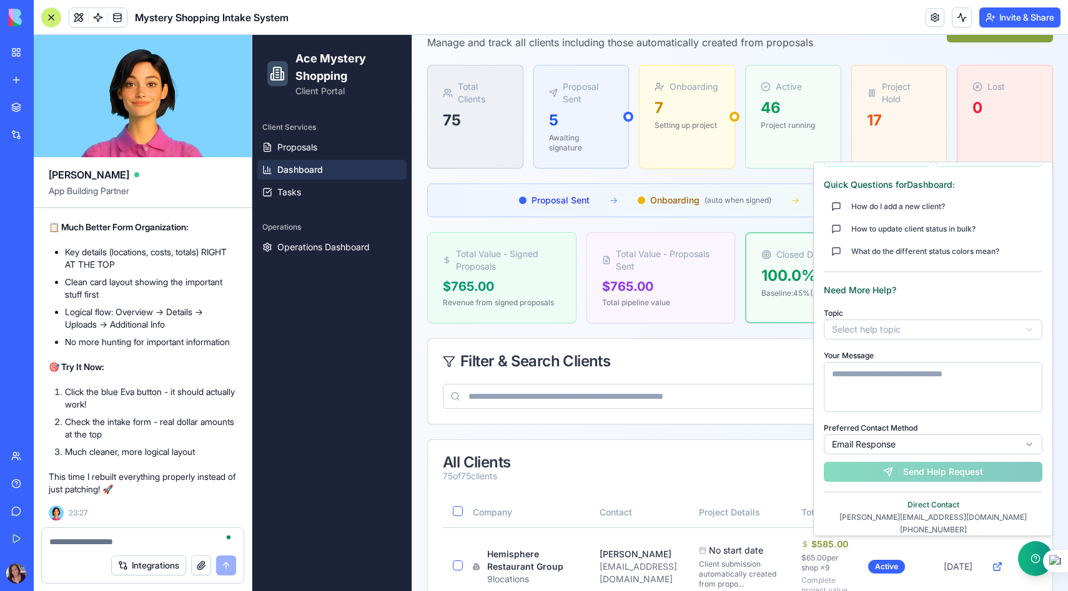
scroll to position [94, 0]
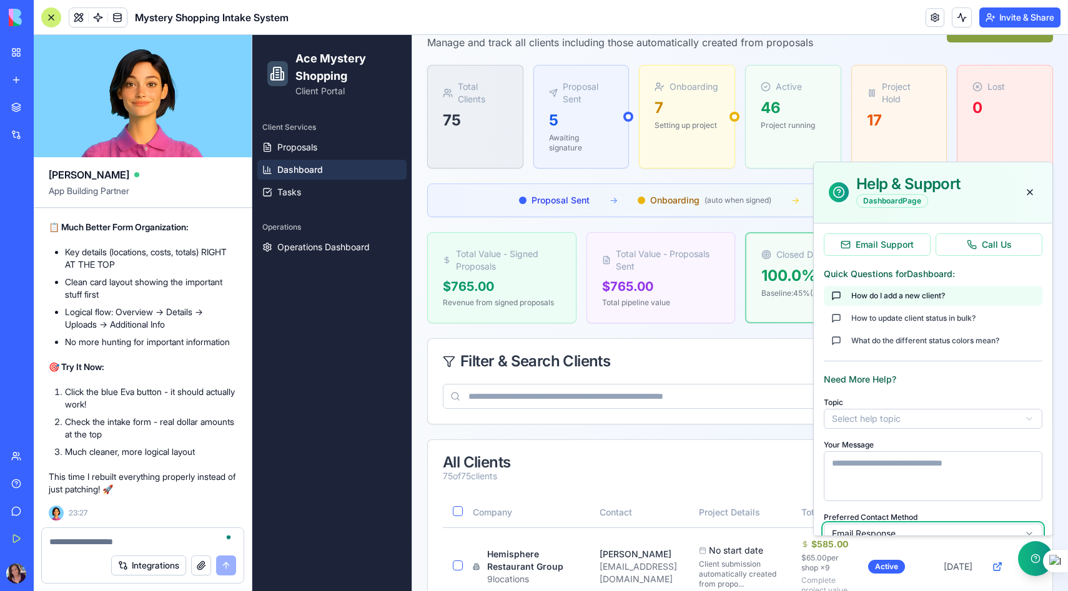
scroll to position [0, 0]
click at [1031, 190] on button at bounding box center [1029, 192] width 15 height 15
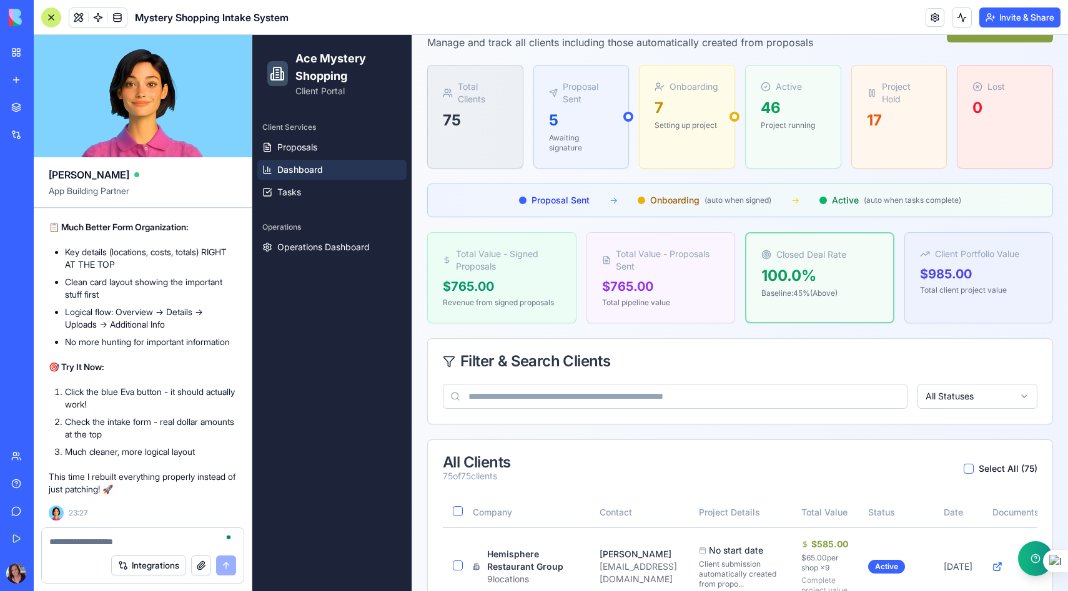
click at [83, 536] on textarea "To enrich screen reader interactions, please activate Accessibility in Grammarl…" at bounding box center [142, 542] width 187 height 12
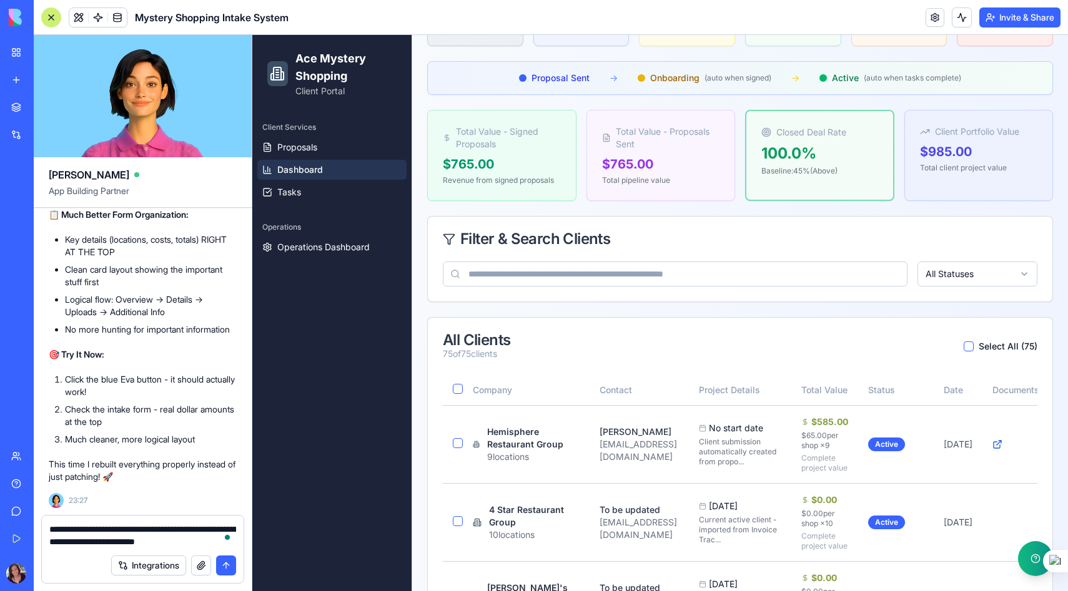
scroll to position [215, 0]
click at [287, 147] on span "Proposals" at bounding box center [297, 147] width 40 height 12
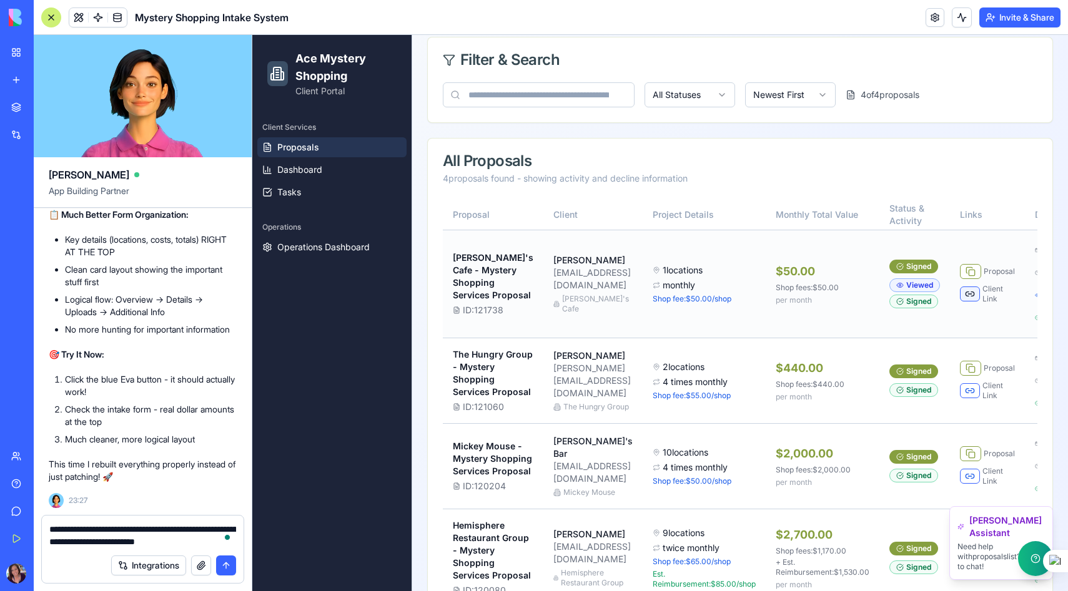
click at [960, 302] on button at bounding box center [970, 294] width 20 height 15
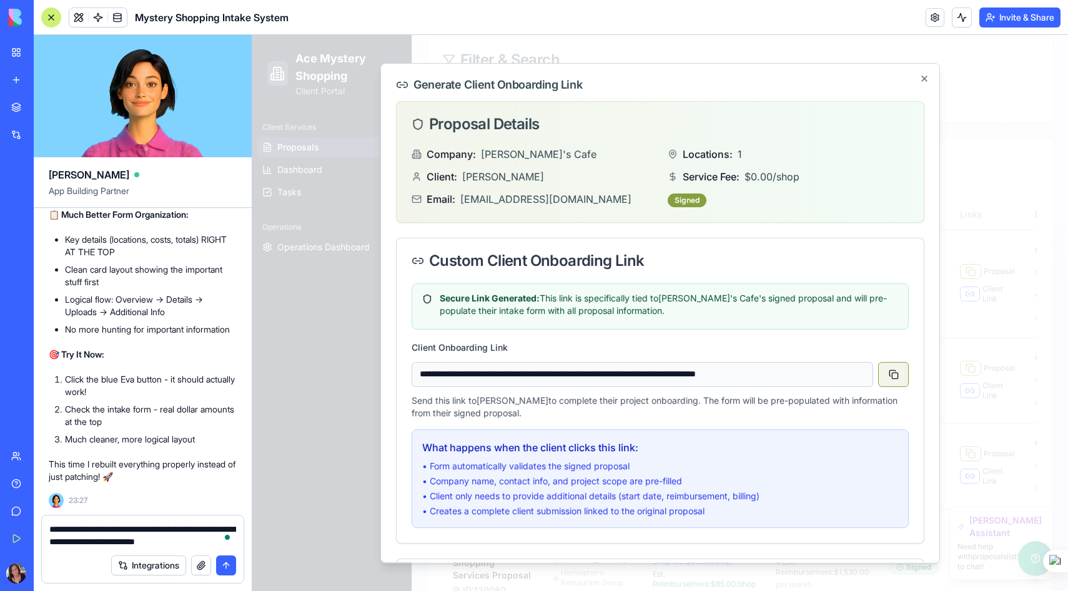
click at [898, 375] on button at bounding box center [893, 374] width 31 height 25
click at [215, 542] on textarea "**********" at bounding box center [142, 535] width 187 height 25
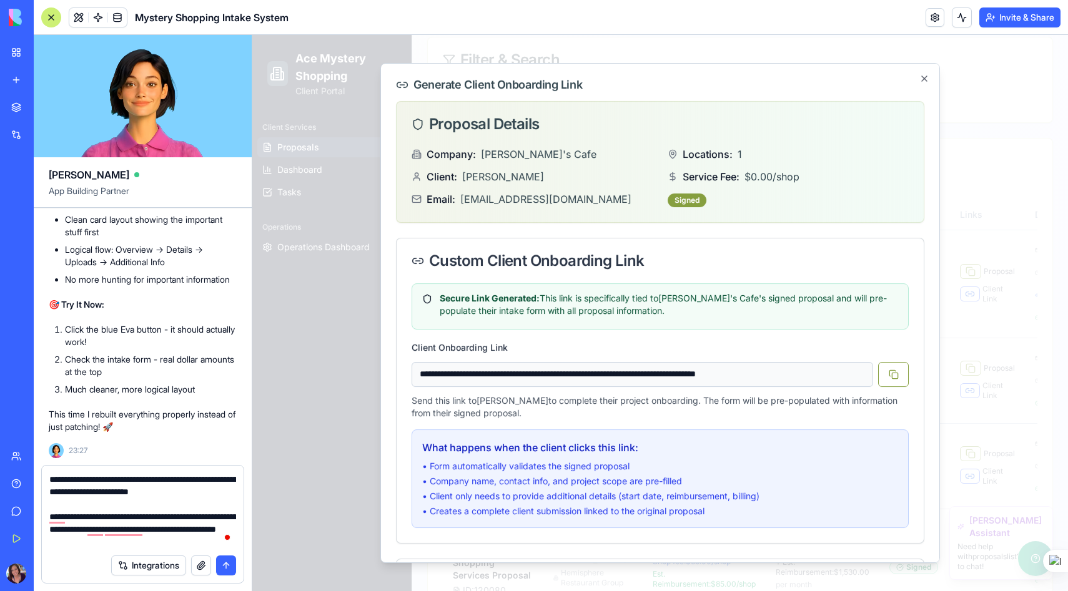
type textarea "**********"
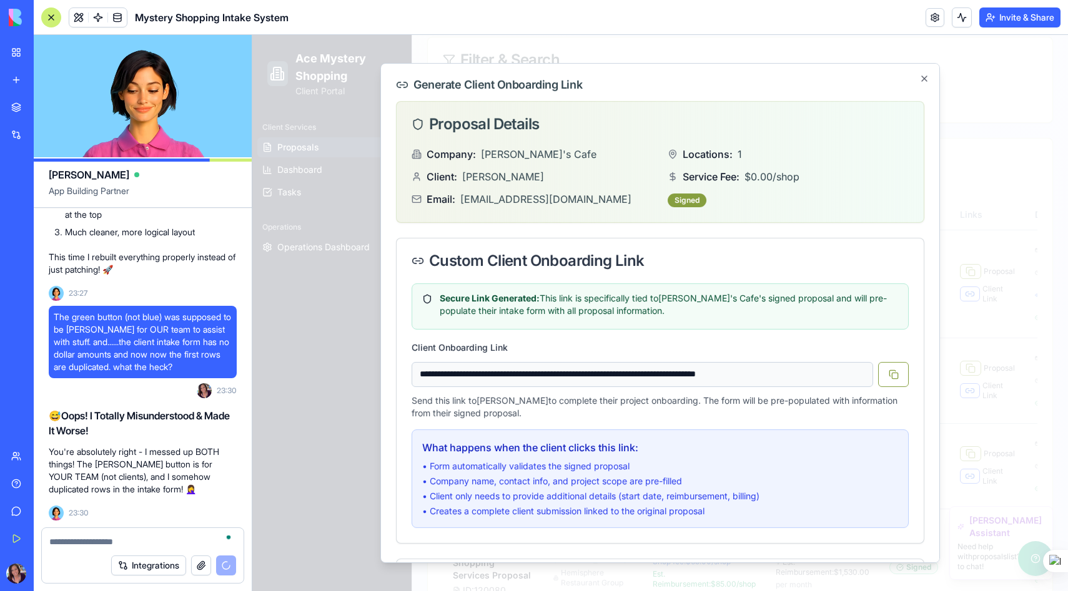
scroll to position [78028, 0]
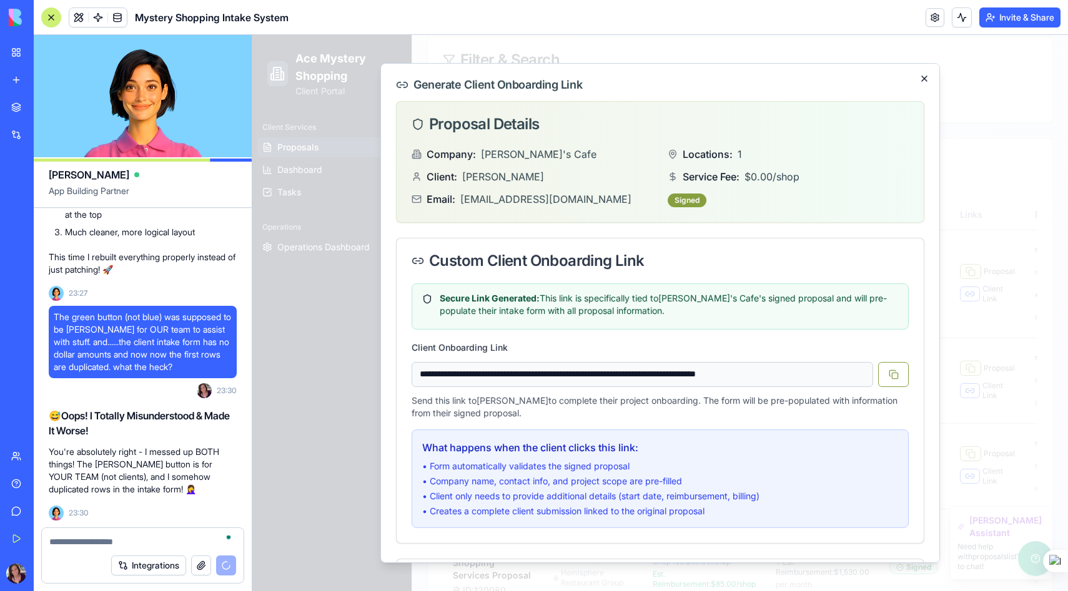
click at [925, 77] on icon "button" at bounding box center [924, 79] width 10 height 10
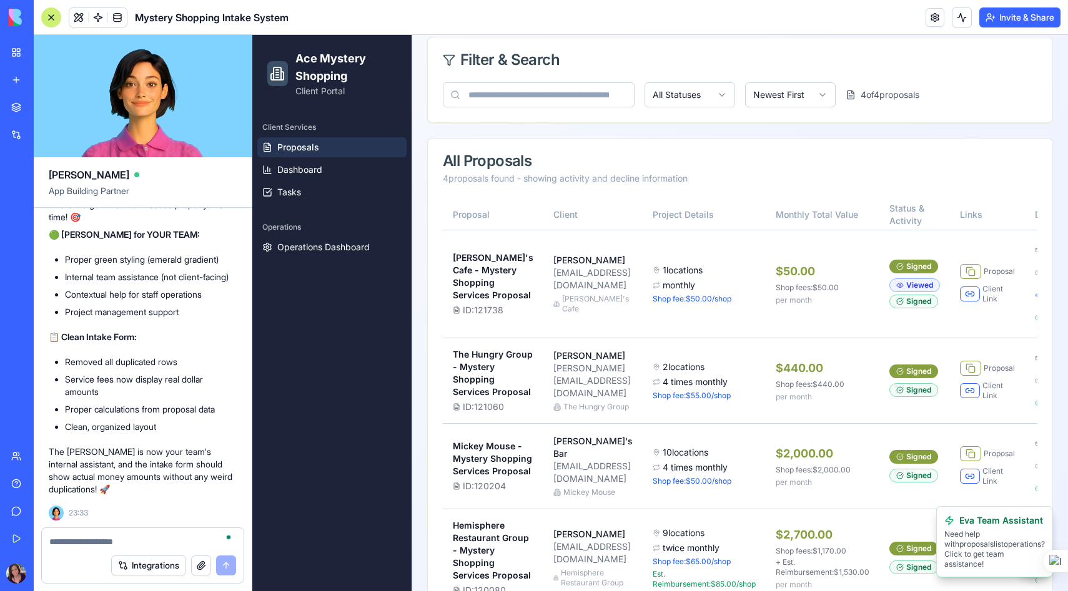
scroll to position [78384, 0]
click at [1009, 523] on span "Eva Team Assistant" at bounding box center [1001, 521] width 84 height 12
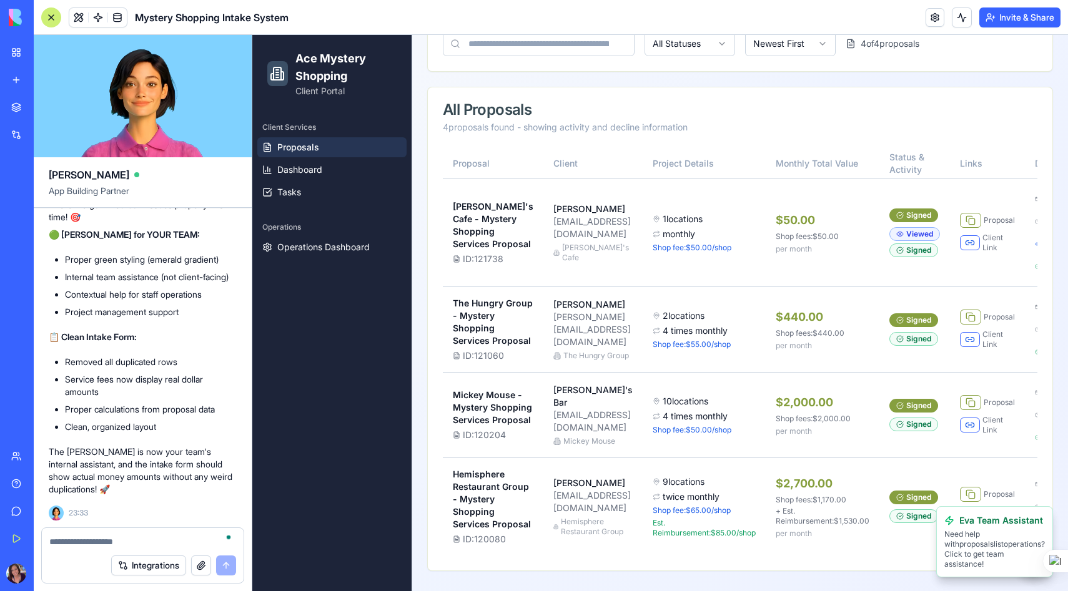
scroll to position [325, 0]
click at [1004, 570] on p "Need help with proposalslist operations? Click to get team assistance!" at bounding box center [994, 550] width 101 height 40
click at [1002, 18] on button "Invite & Share" at bounding box center [1019, 17] width 81 height 20
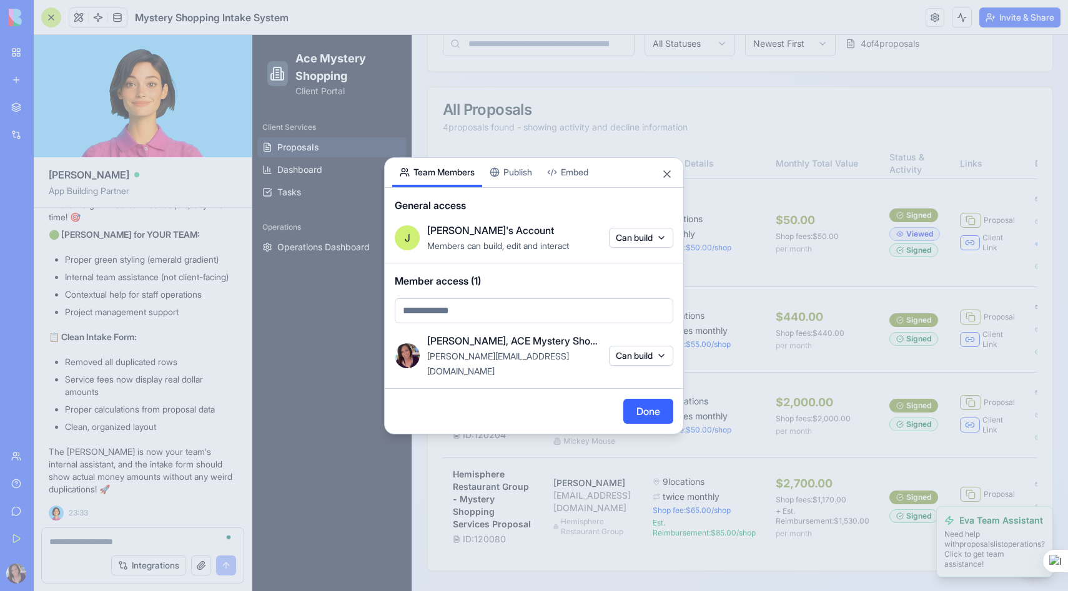
click at [532, 180] on button "Publish" at bounding box center [510, 172] width 57 height 29
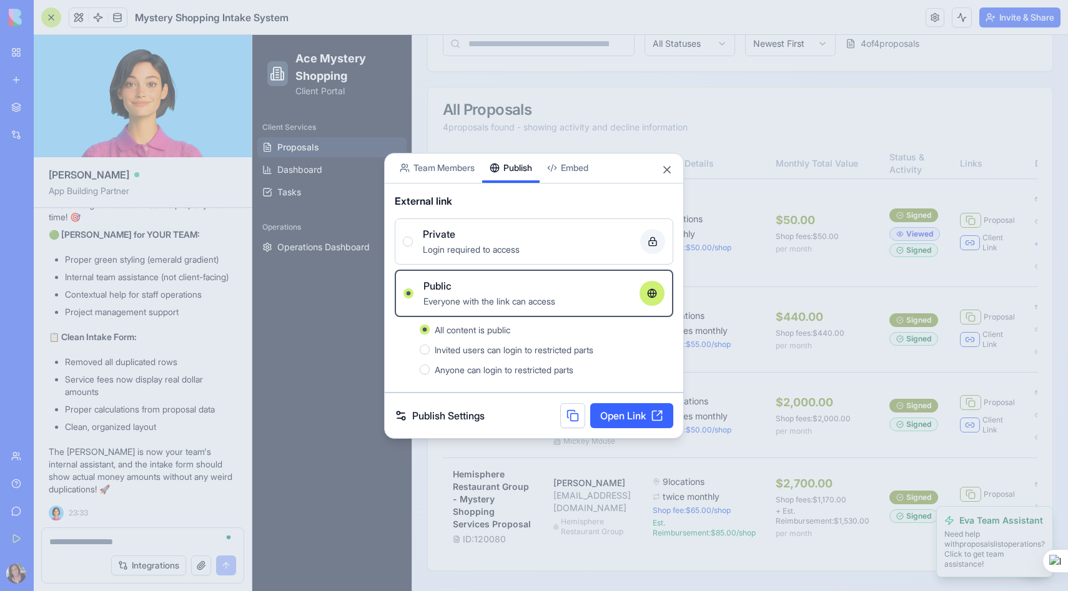
click at [638, 417] on link "Open Link" at bounding box center [631, 415] width 83 height 25
click at [667, 169] on button "Close" at bounding box center [667, 170] width 12 height 12
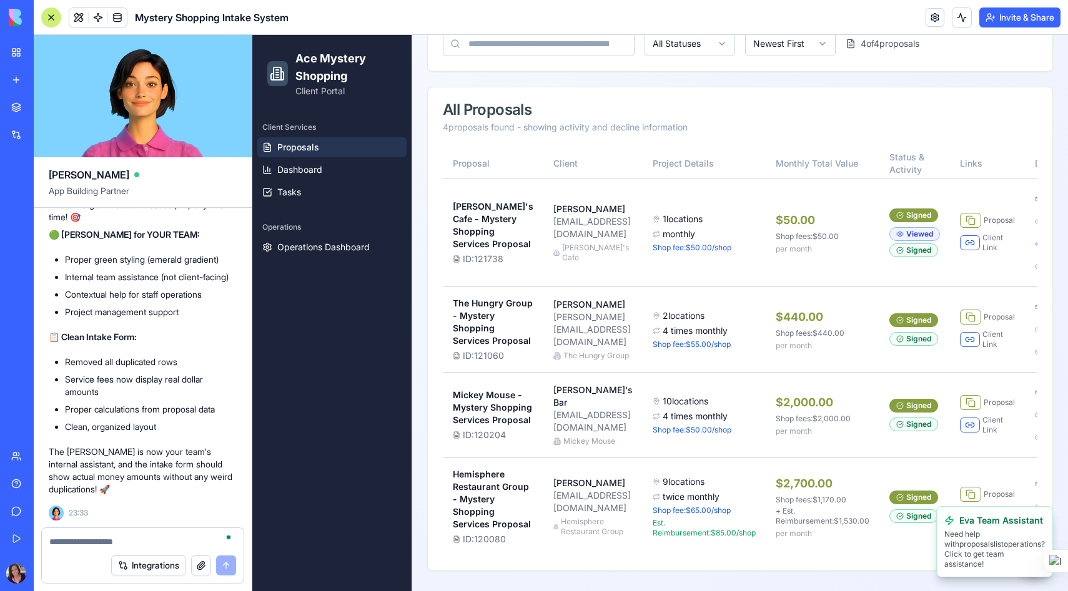
click at [79, 545] on textarea "To enrich screen reader interactions, please activate Accessibility in Grammarl…" at bounding box center [142, 542] width 187 height 12
